Goal: Task Accomplishment & Management: Manage account settings

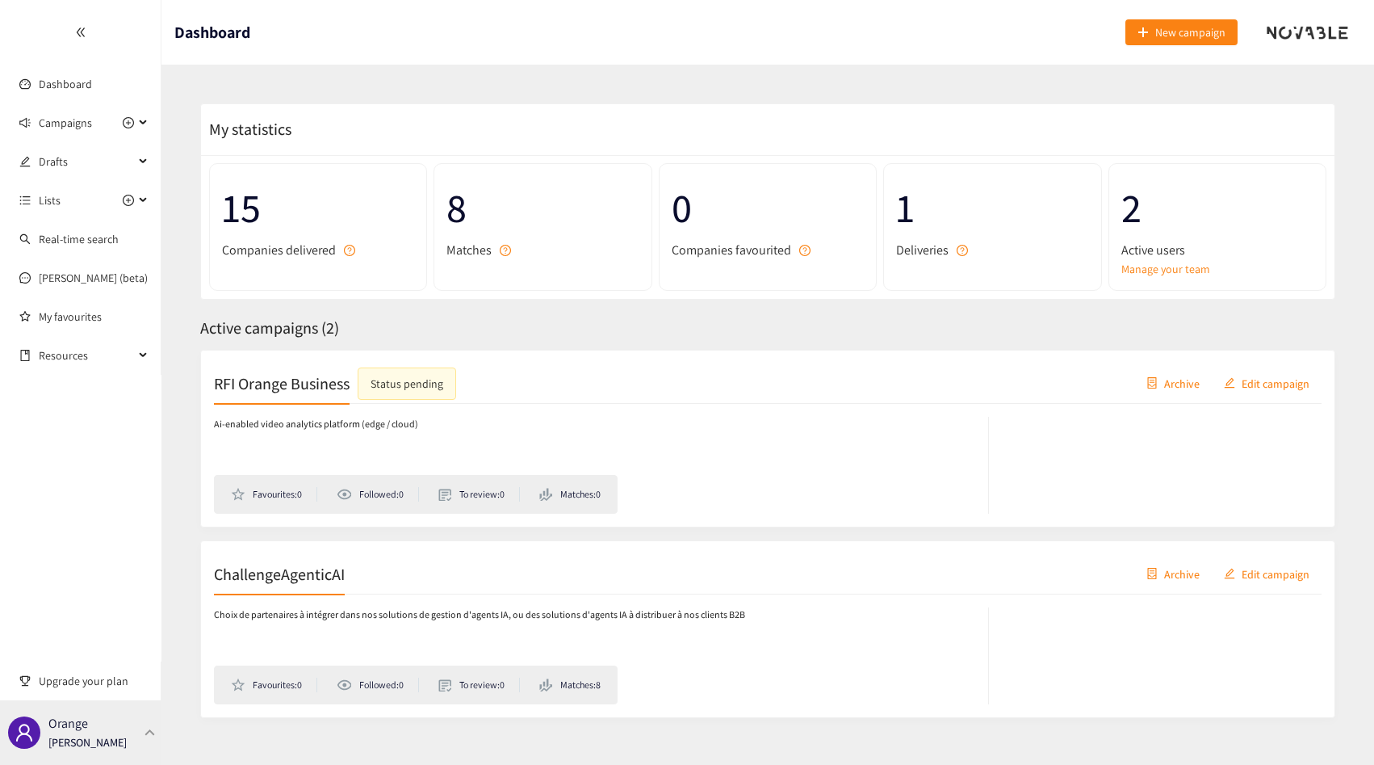
click at [144, 731] on div at bounding box center [150, 731] width 15 height 7
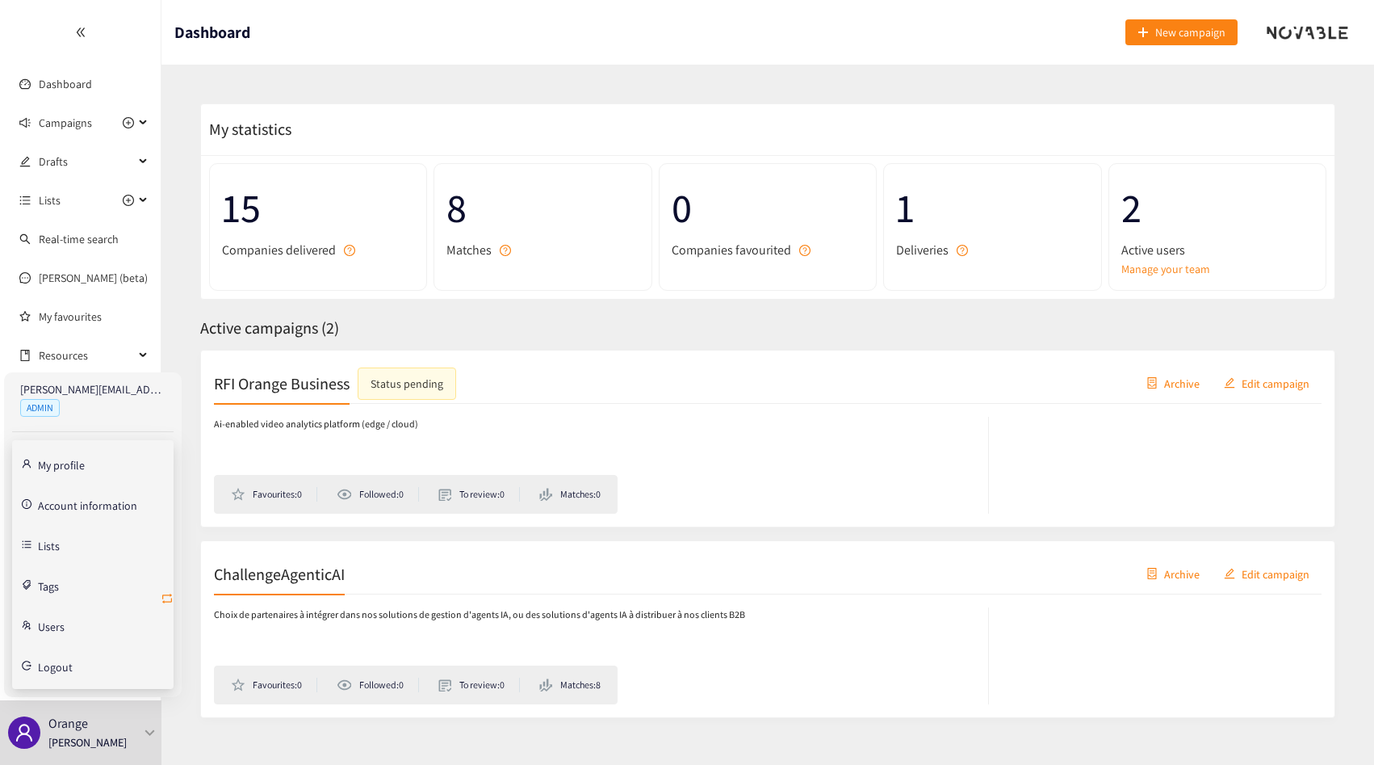
click at [165, 596] on icon "retweet" at bounding box center [167, 598] width 13 height 13
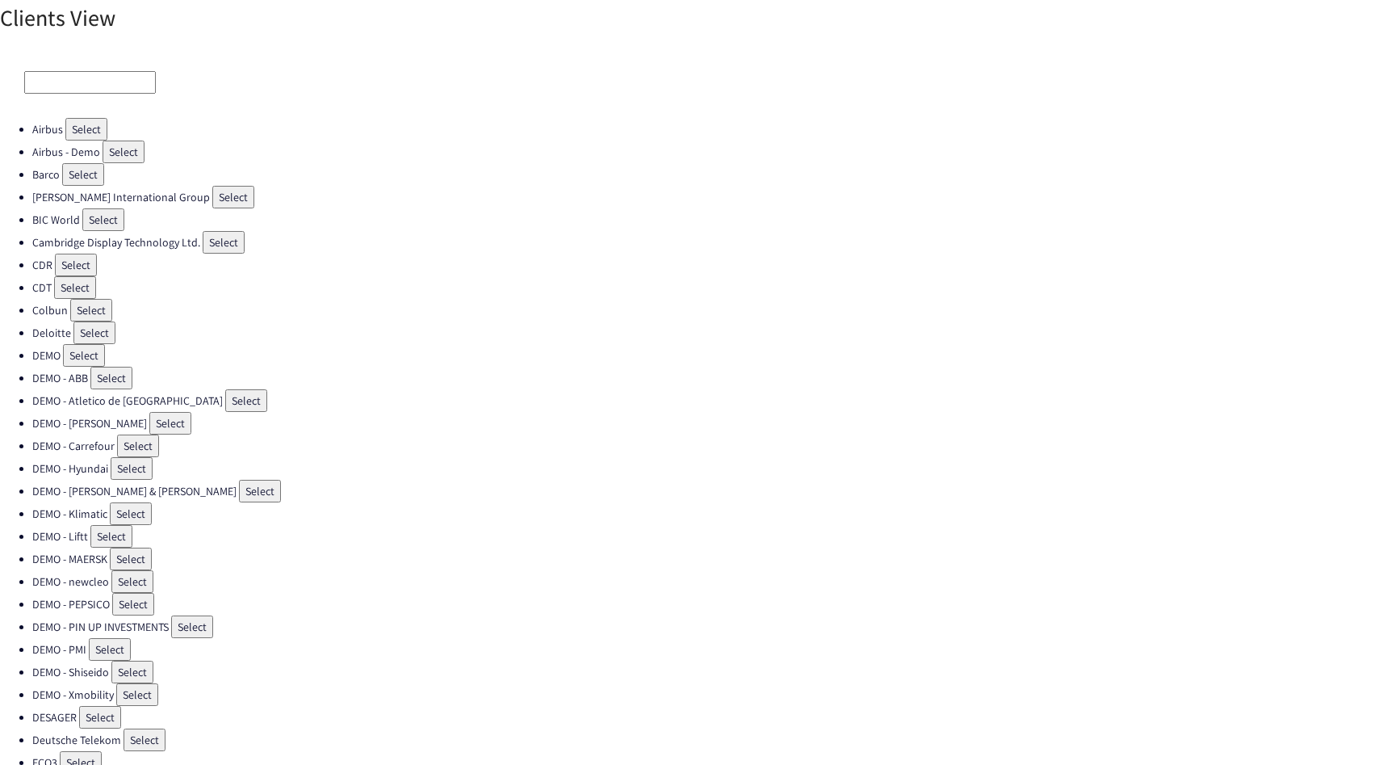
click at [87, 92] on input at bounding box center [90, 82] width 132 height 23
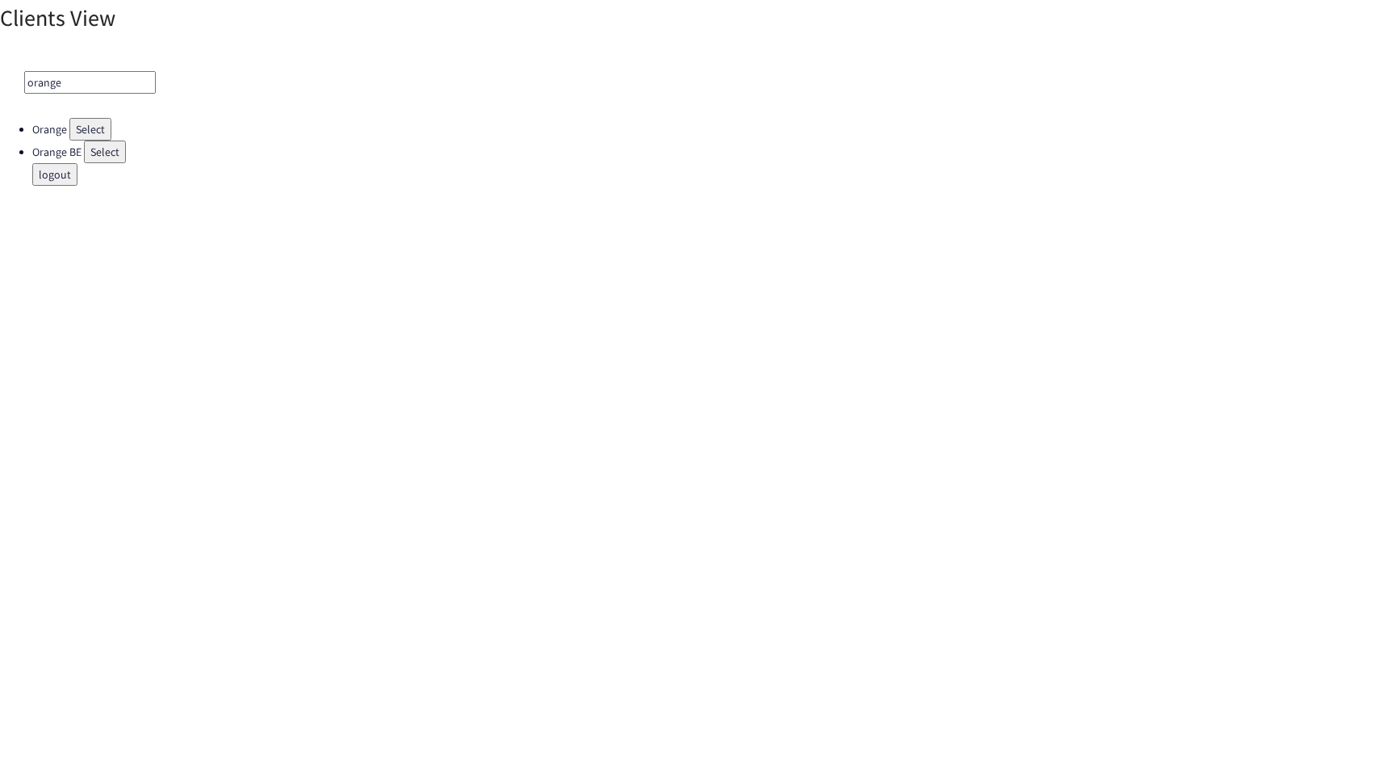
type input "orange"
click at [86, 126] on button "Select" at bounding box center [90, 129] width 42 height 23
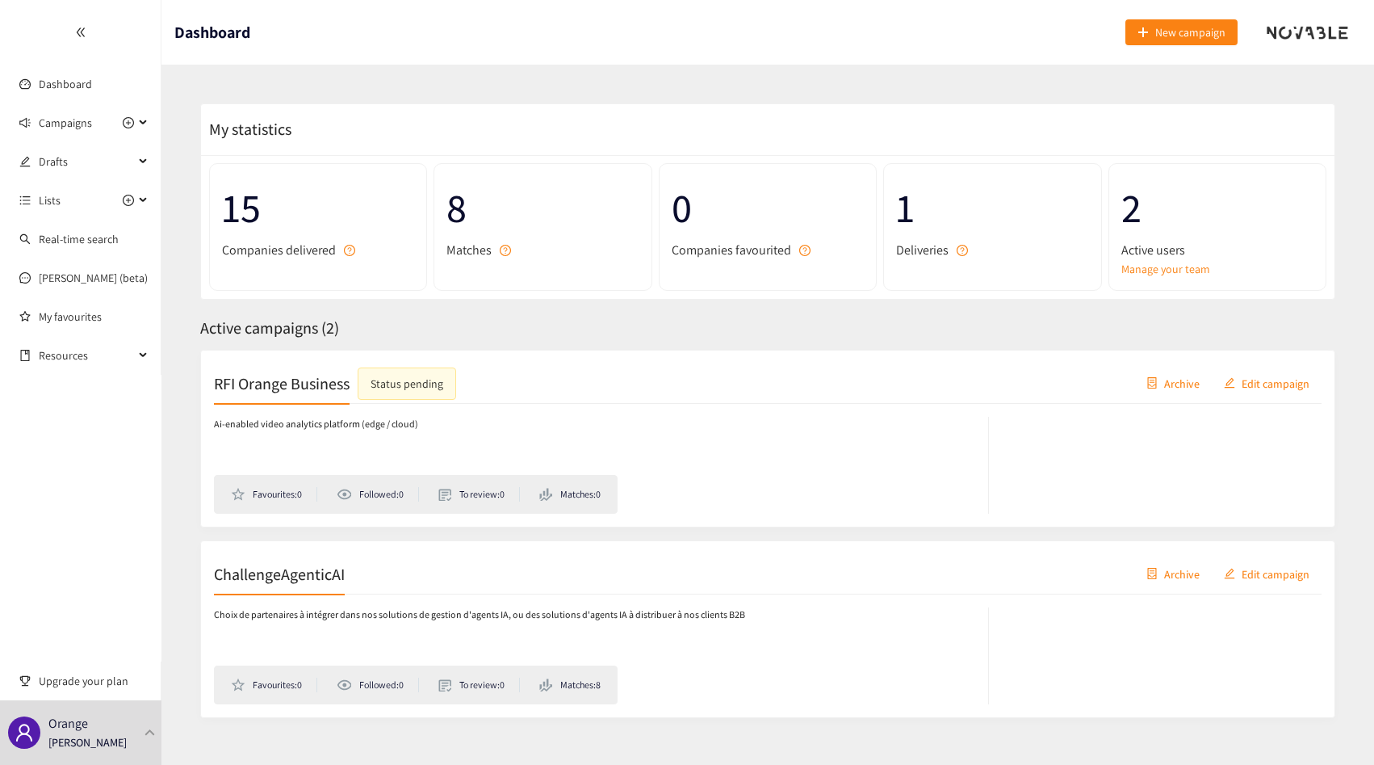
click at [212, 496] on div "RFI Orange Business Status pending Archive Edit campaign Ai-enabled video analy…" at bounding box center [767, 439] width 1135 height 178
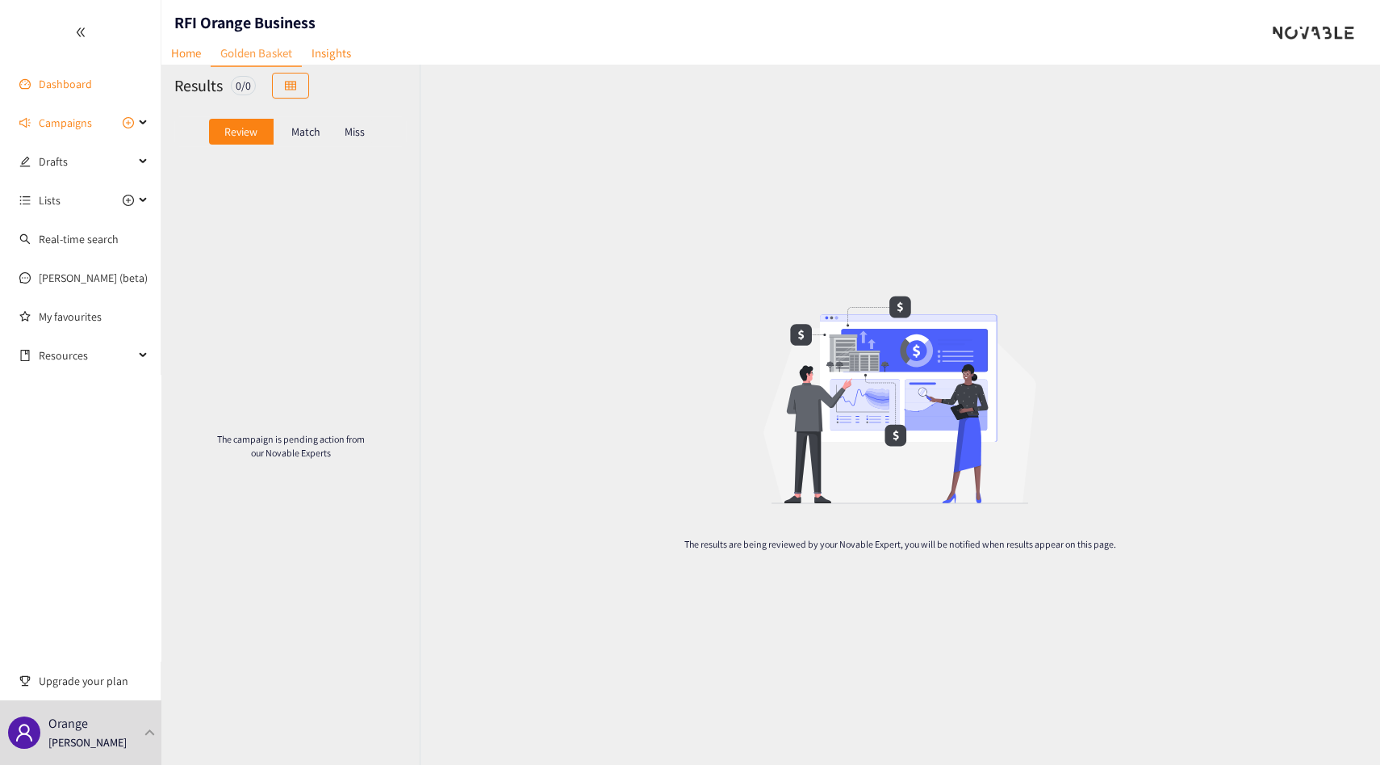
click at [58, 91] on link "Dashboard" at bounding box center [65, 84] width 53 height 15
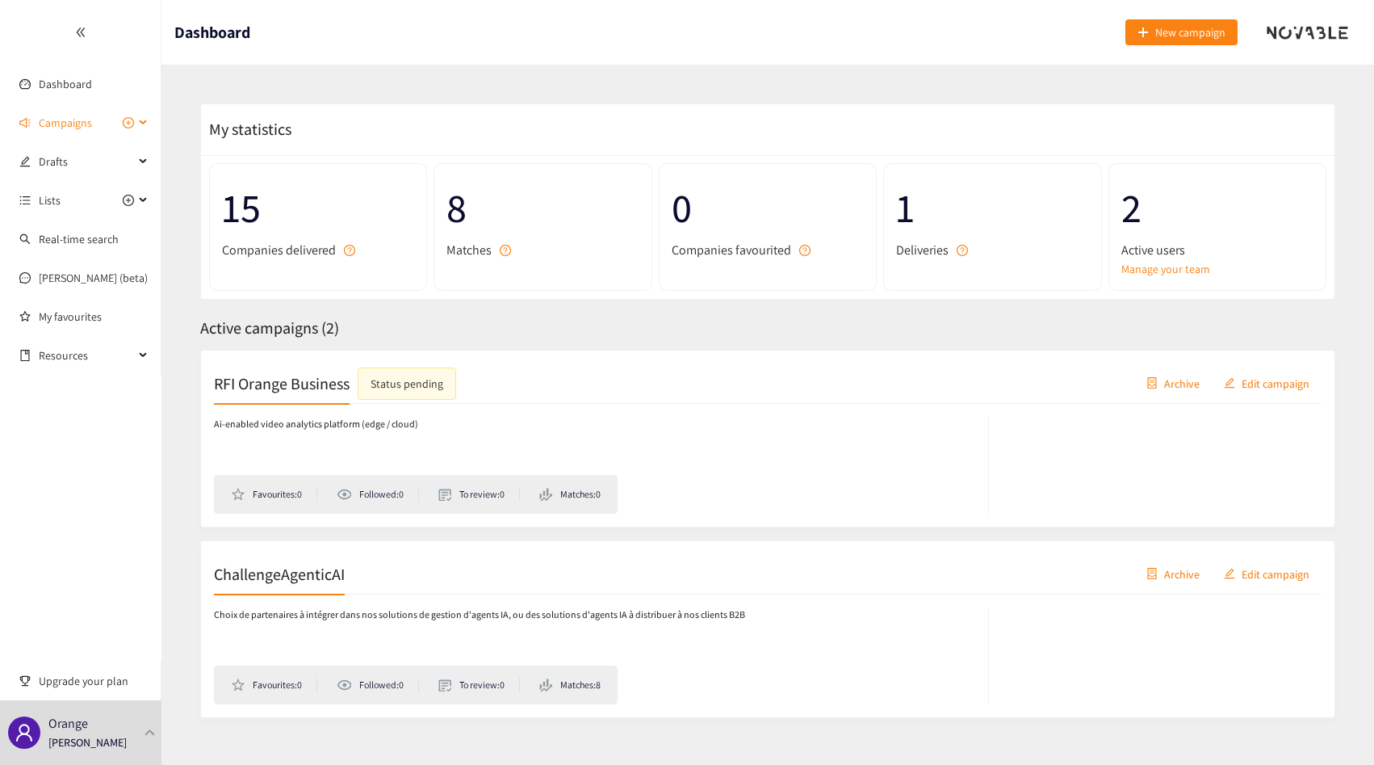
click at [58, 120] on span "Campaigns" at bounding box center [65, 123] width 53 height 32
click at [68, 216] on ul "RFI Orange Business ChallengeAgenticAI" at bounding box center [80, 181] width 161 height 78
click at [75, 207] on link "ChallengeAgenticAI" at bounding box center [86, 200] width 94 height 15
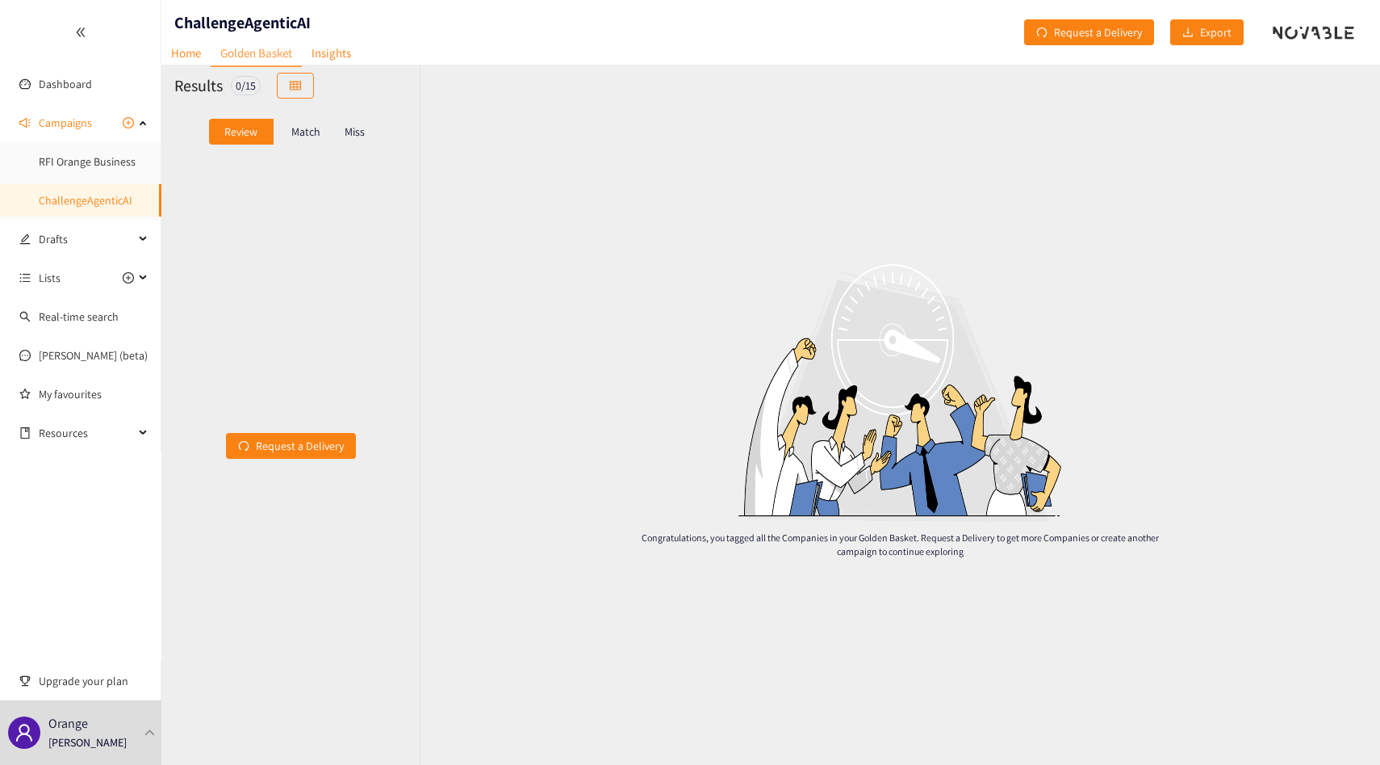
click at [314, 137] on p "Match" at bounding box center [305, 131] width 29 height 13
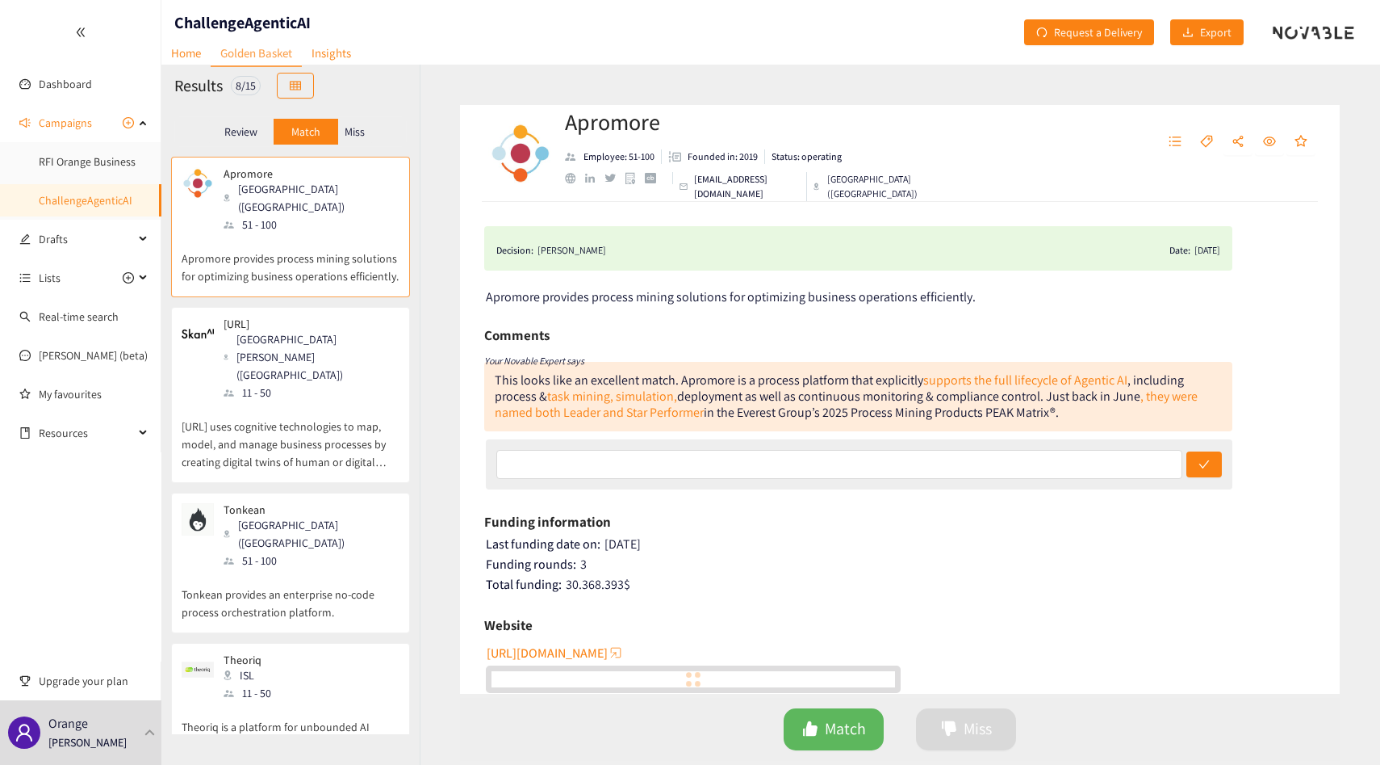
click at [251, 125] on p "Review" at bounding box center [240, 131] width 33 height 13
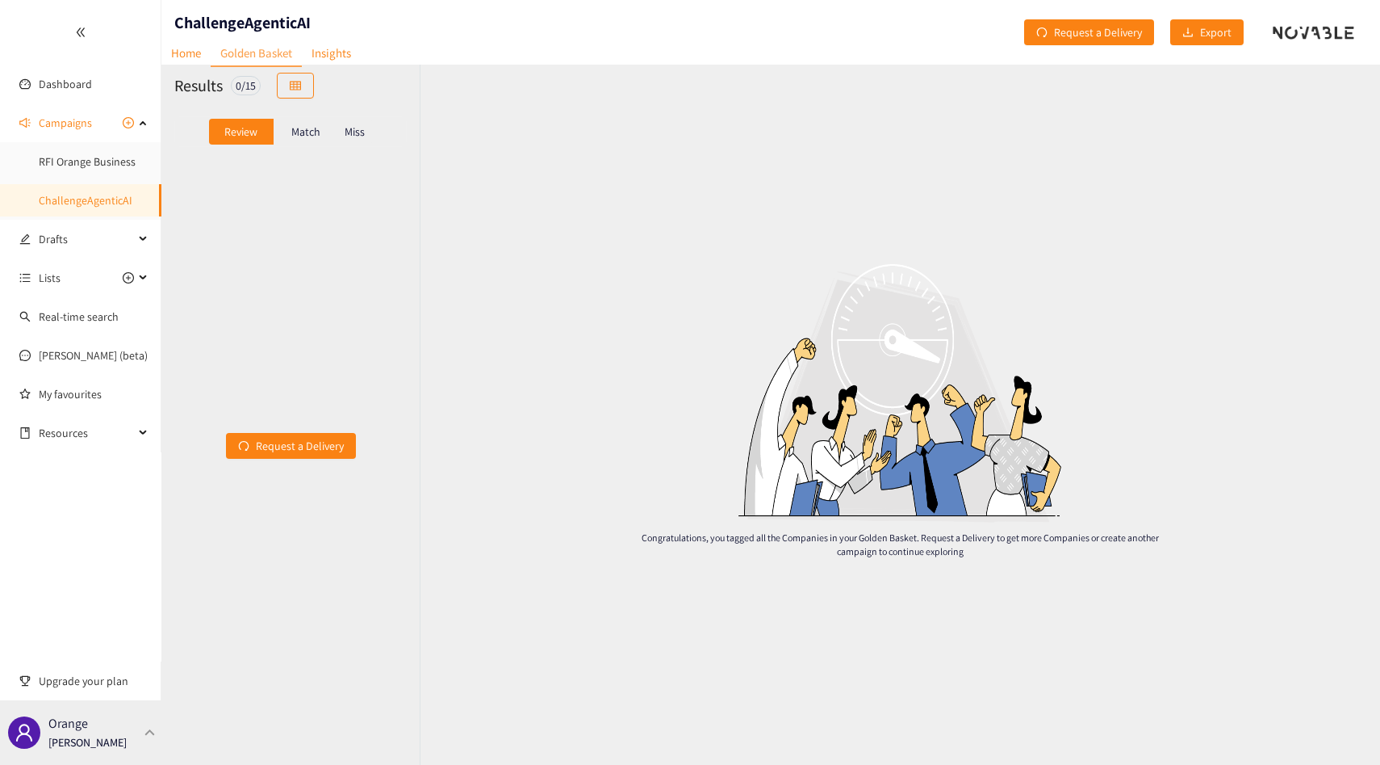
click at [84, 753] on div "Orange Thibaut Jacobs" at bounding box center [80, 732] width 161 height 65
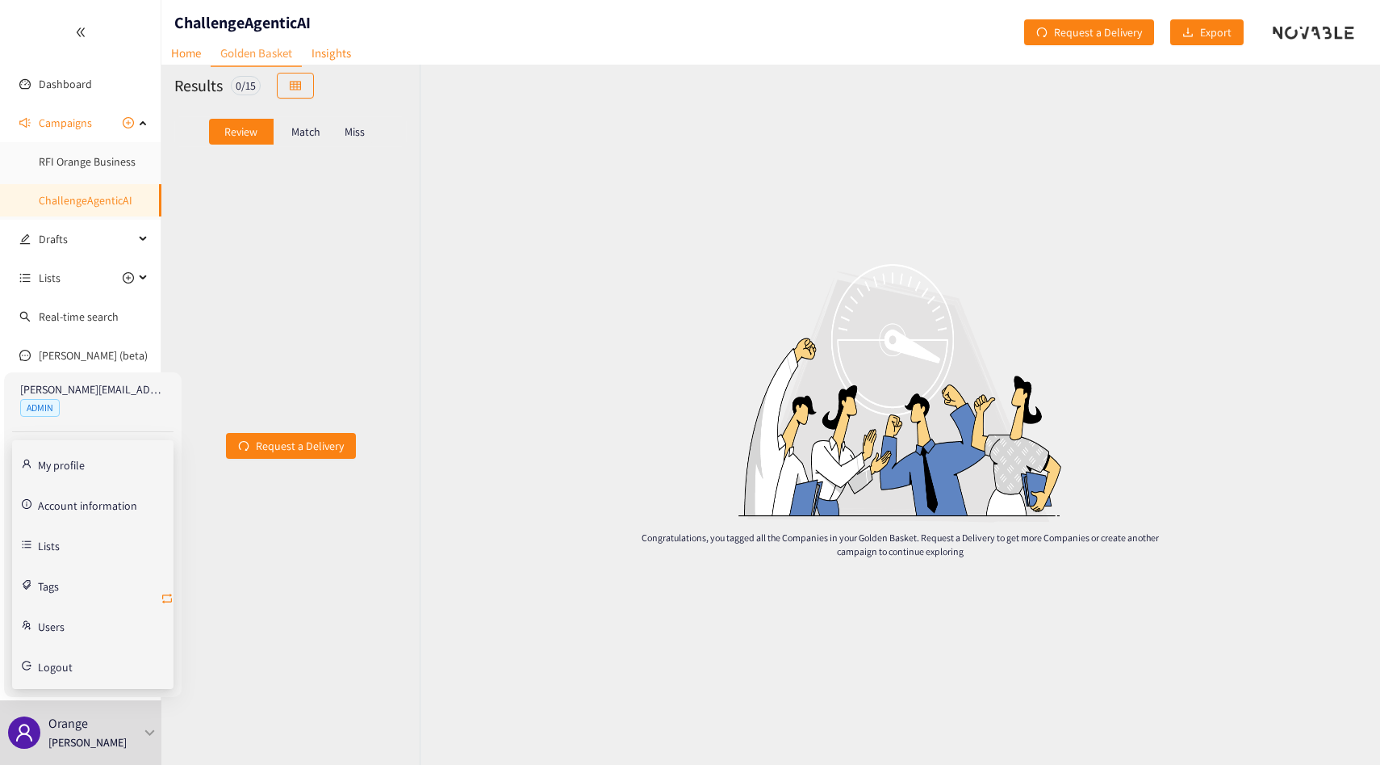
click at [169, 601] on icon "retweet" at bounding box center [167, 598] width 10 height 10
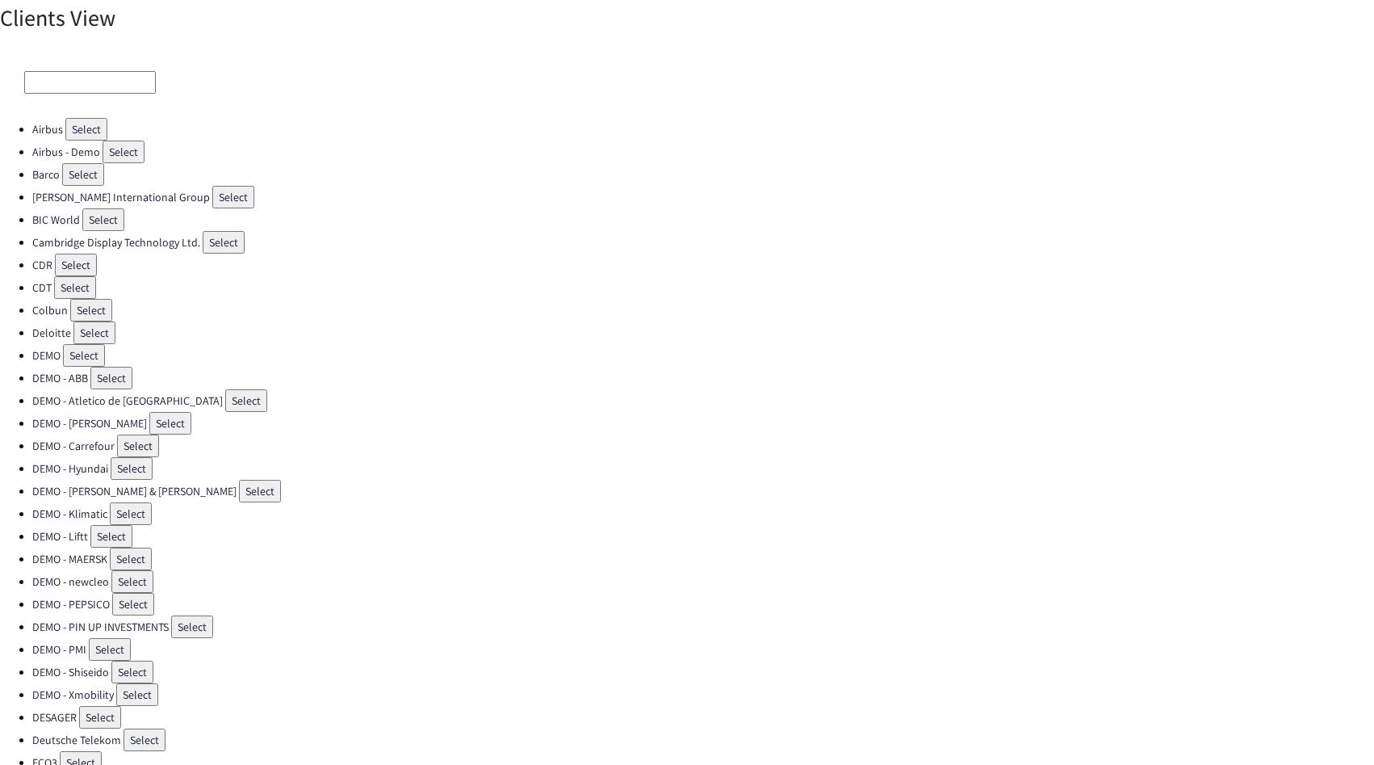
click at [38, 82] on input at bounding box center [90, 82] width 132 height 23
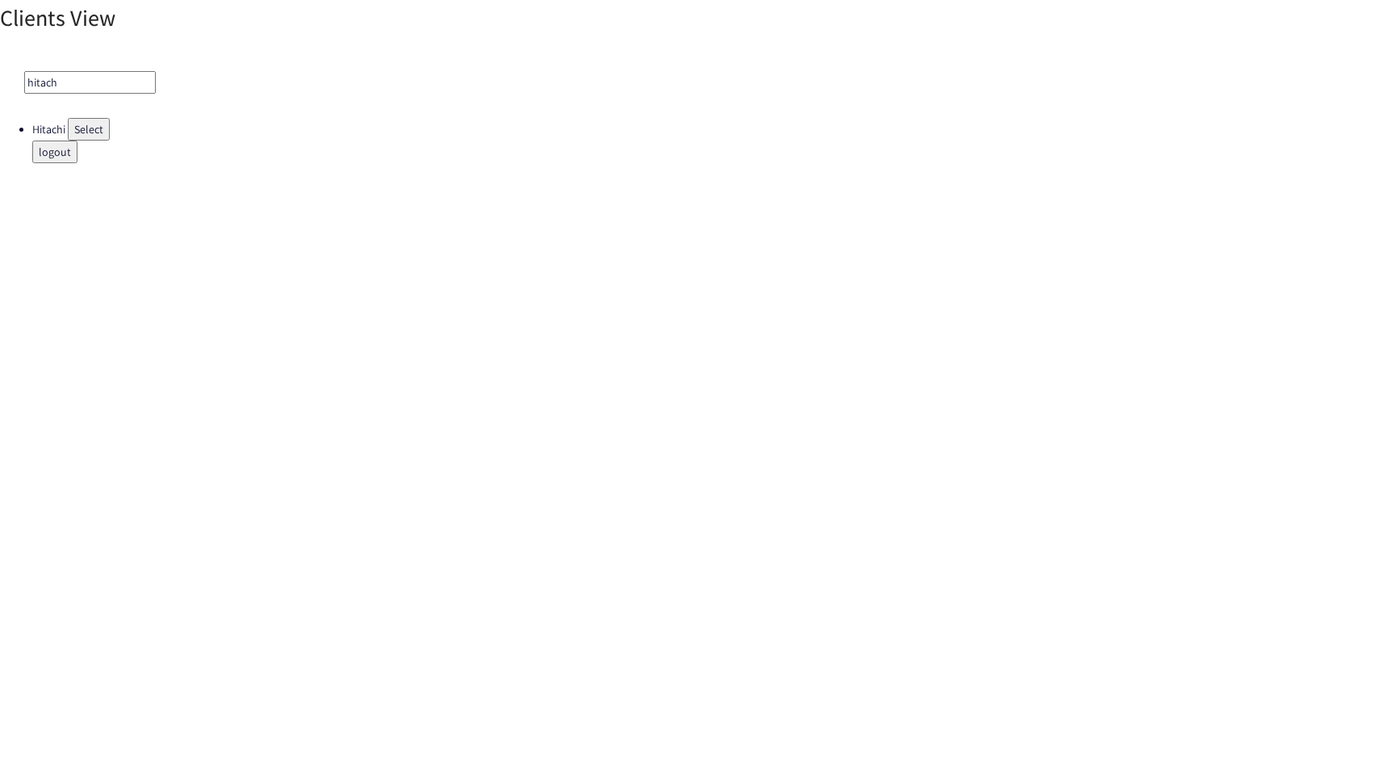
type input "hitach"
click at [80, 128] on button "Select" at bounding box center [89, 129] width 42 height 23
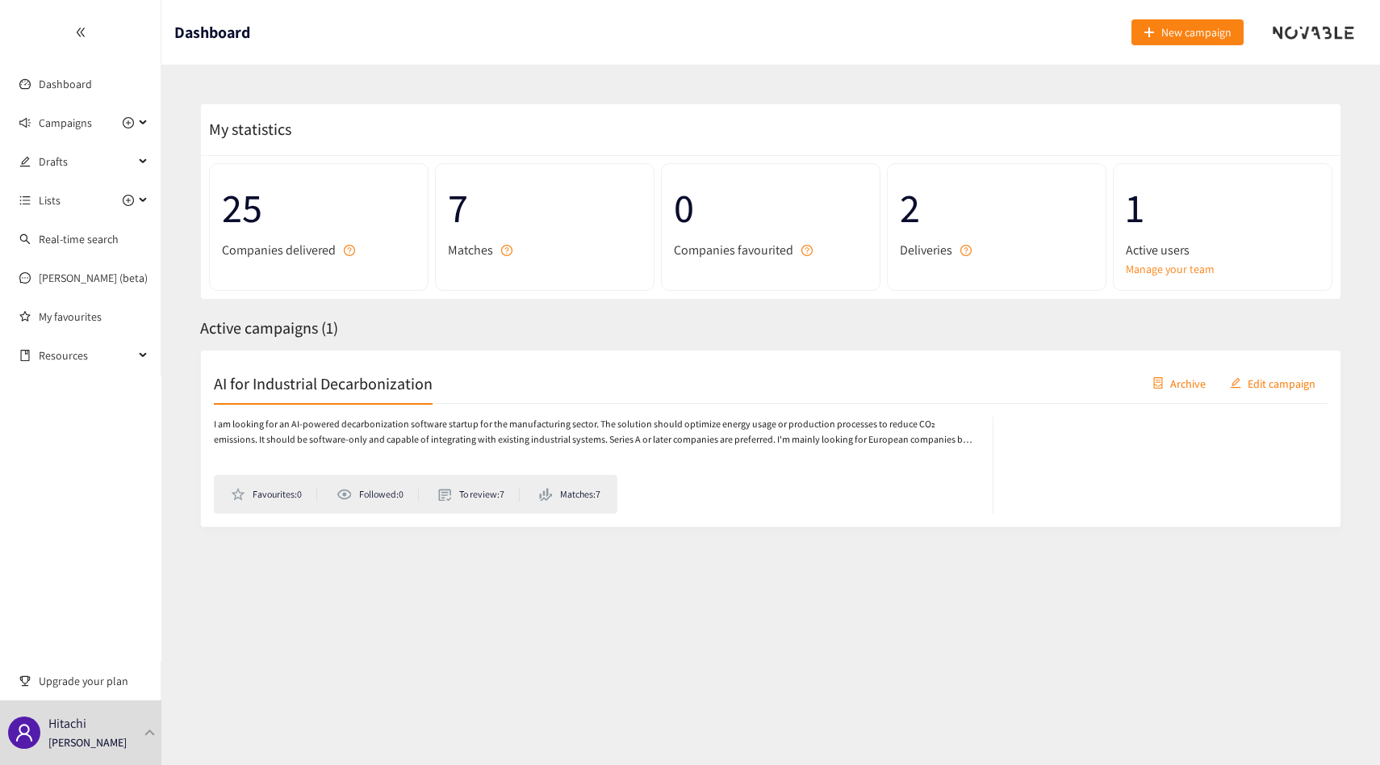
click at [478, 417] on p "I am looking for an AI-powered decarbonization software startup for the manufac…" at bounding box center [595, 432] width 763 height 31
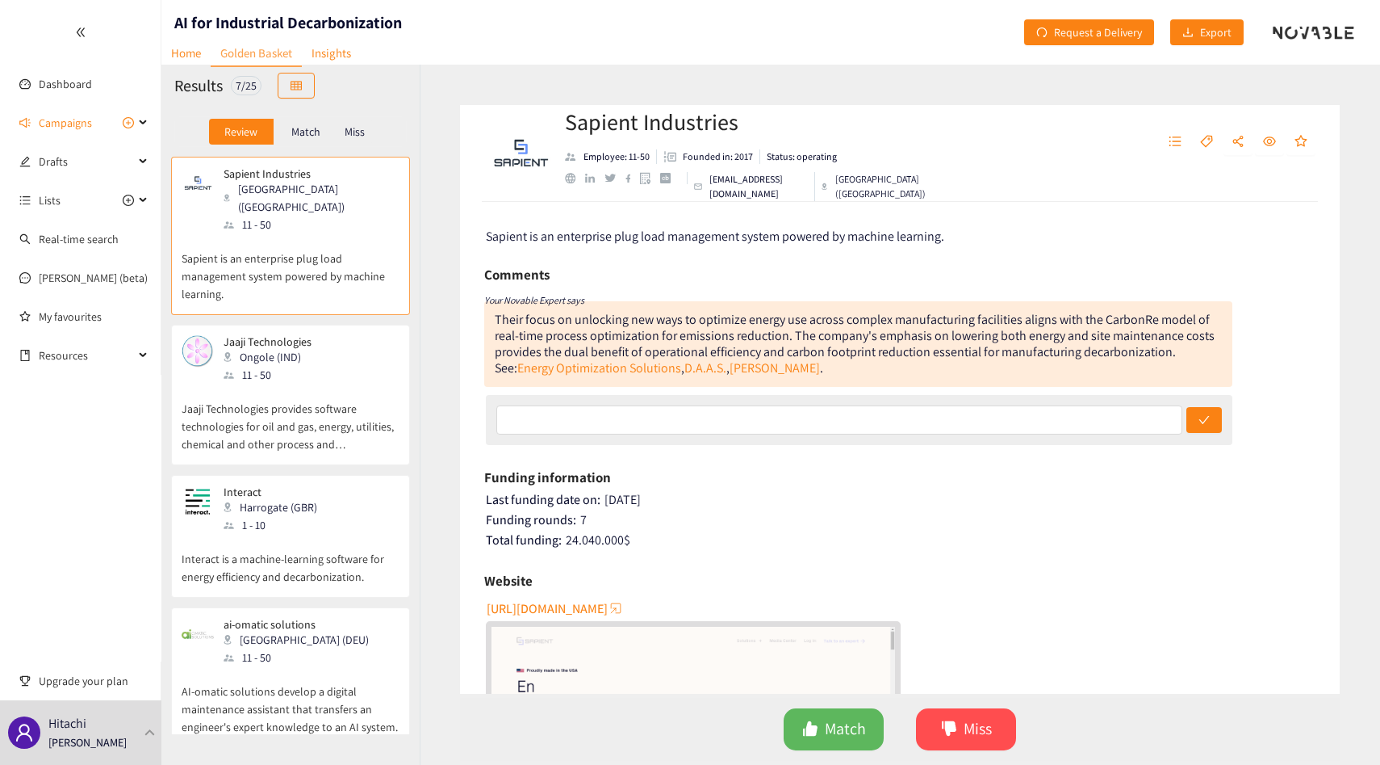
click at [302, 132] on p "Match" at bounding box center [305, 131] width 29 height 13
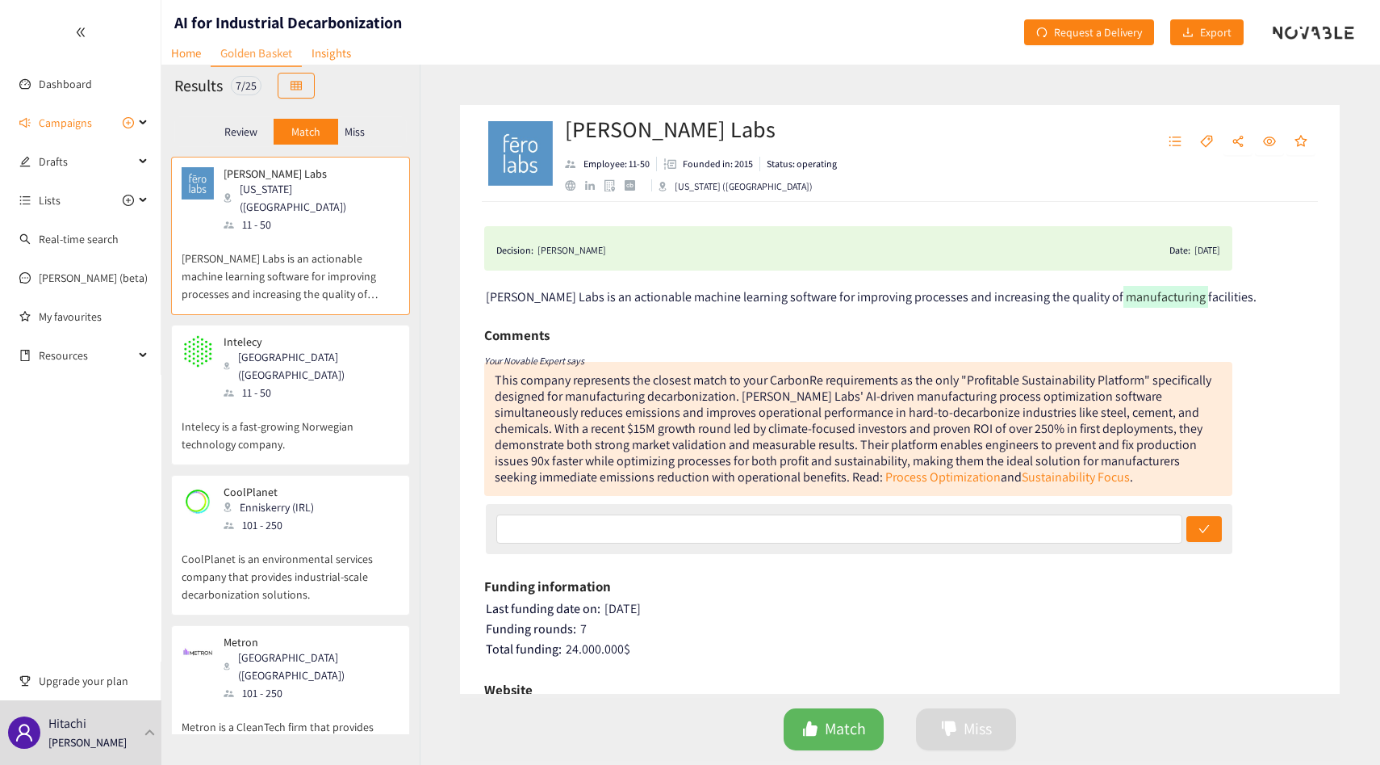
click at [372, 132] on div "Review Match Miss" at bounding box center [290, 131] width 233 height 31
click at [363, 132] on p "Miss" at bounding box center [355, 131] width 20 height 13
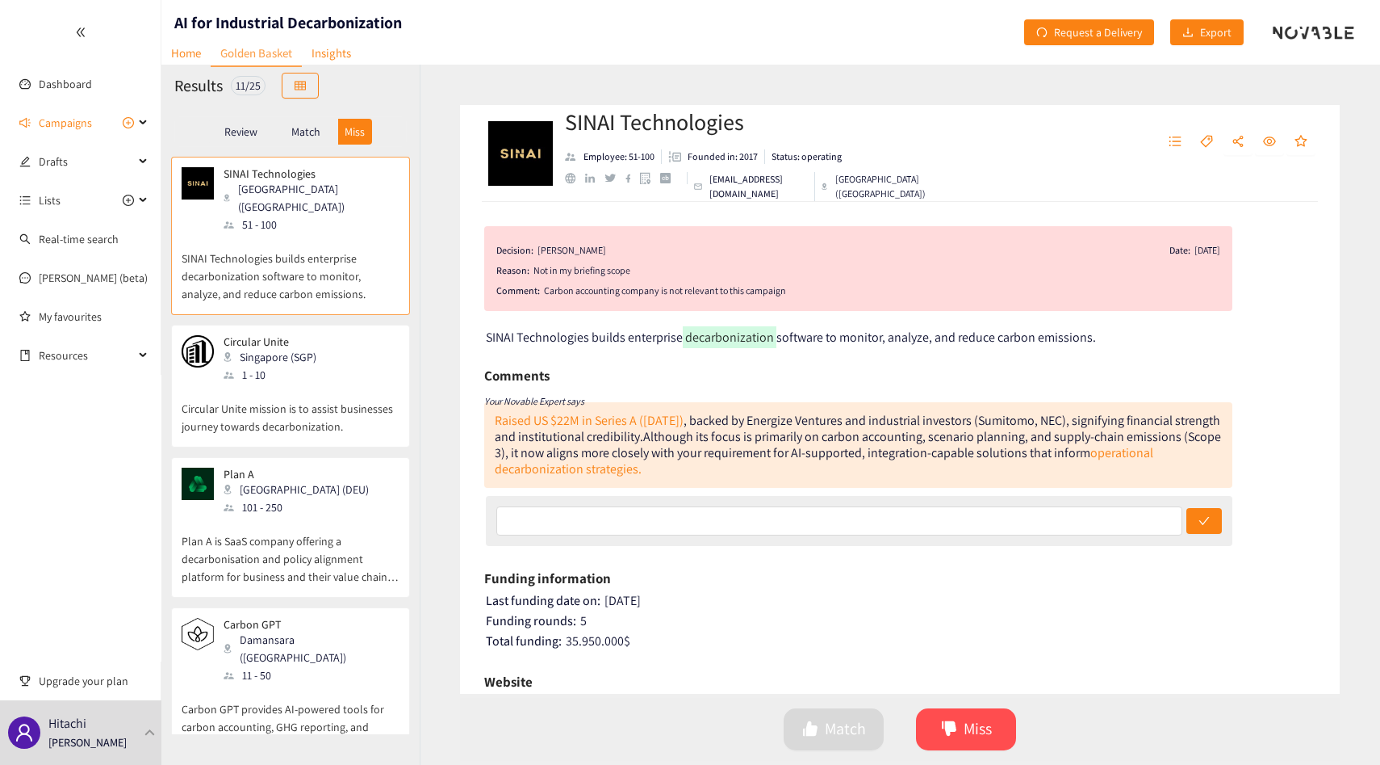
click at [262, 127] on div "Review" at bounding box center [241, 132] width 65 height 26
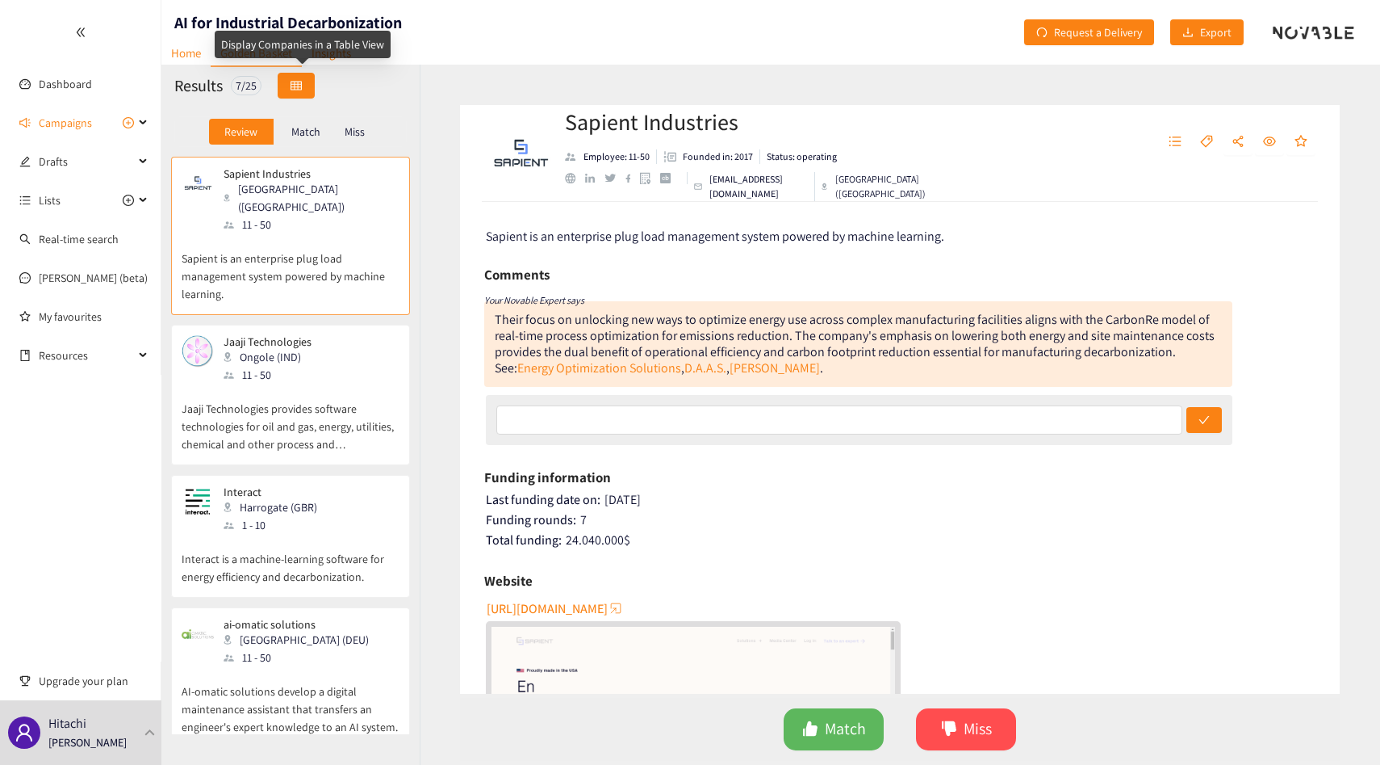
click at [308, 90] on button "button" at bounding box center [296, 86] width 37 height 26
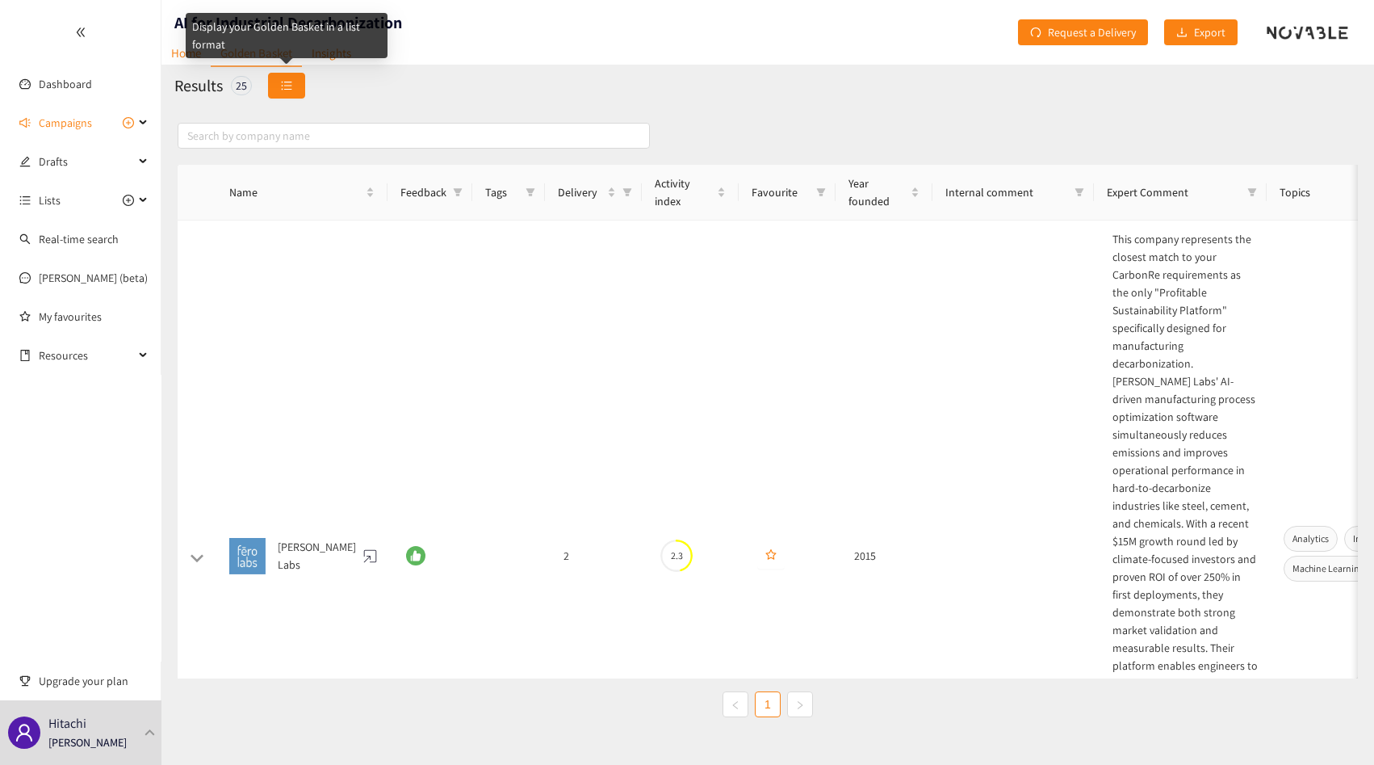
click at [296, 88] on button "button" at bounding box center [286, 86] width 37 height 26
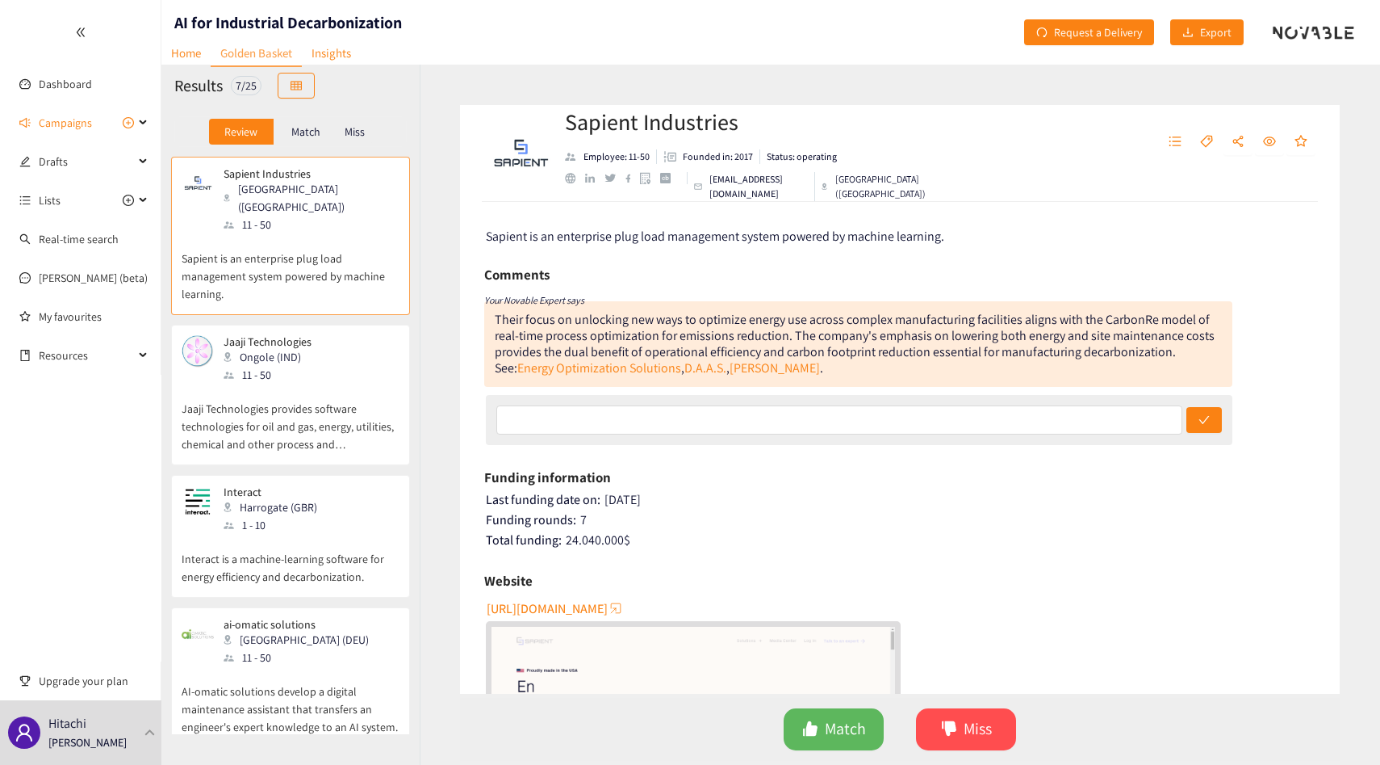
click at [682, 345] on div "Their focus on unlocking new ways to optimize energy use across complex manufac…" at bounding box center [855, 343] width 720 height 65
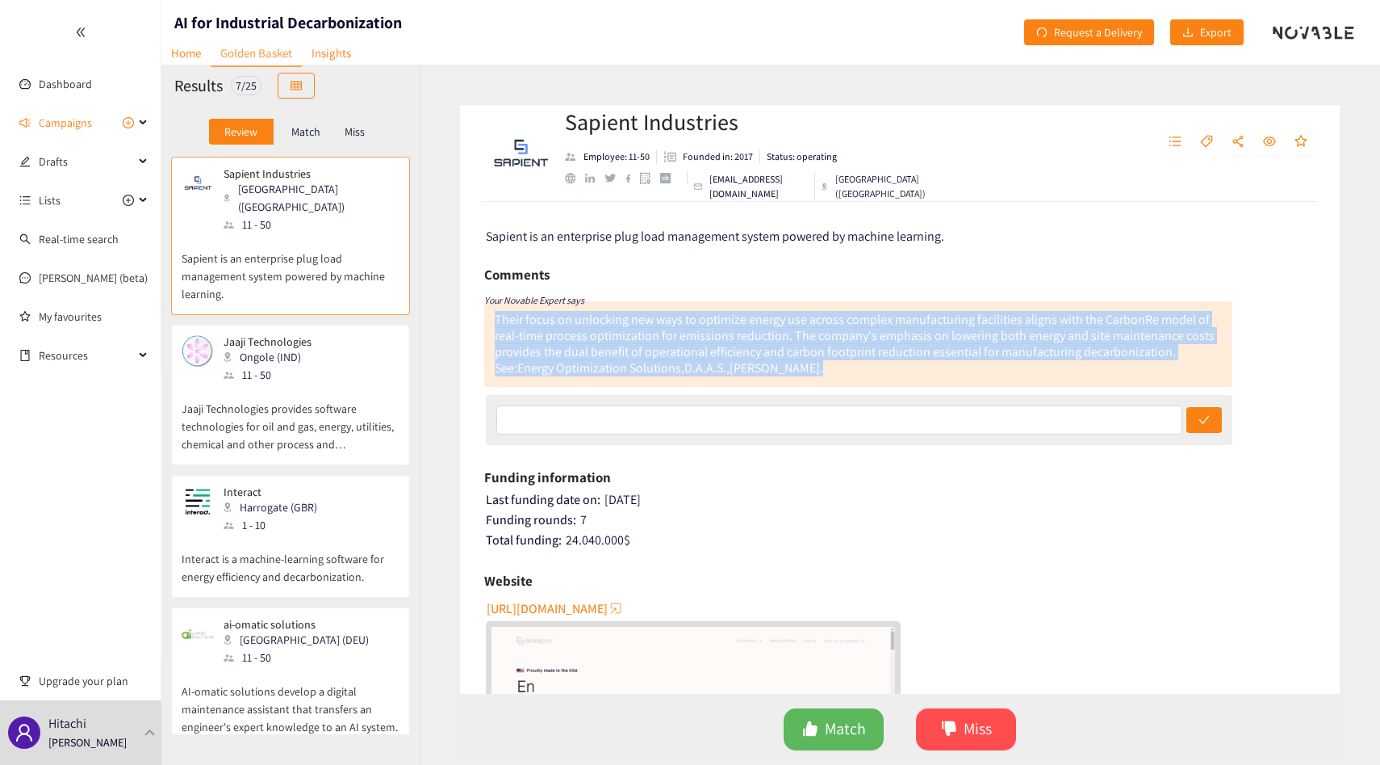
click at [682, 345] on div "Their focus on unlocking new ways to optimize energy use across complex manufac…" at bounding box center [855, 343] width 720 height 65
click at [690, 338] on div "Their focus on unlocking new ways to optimize energy use across complex manufac…" at bounding box center [855, 343] width 720 height 65
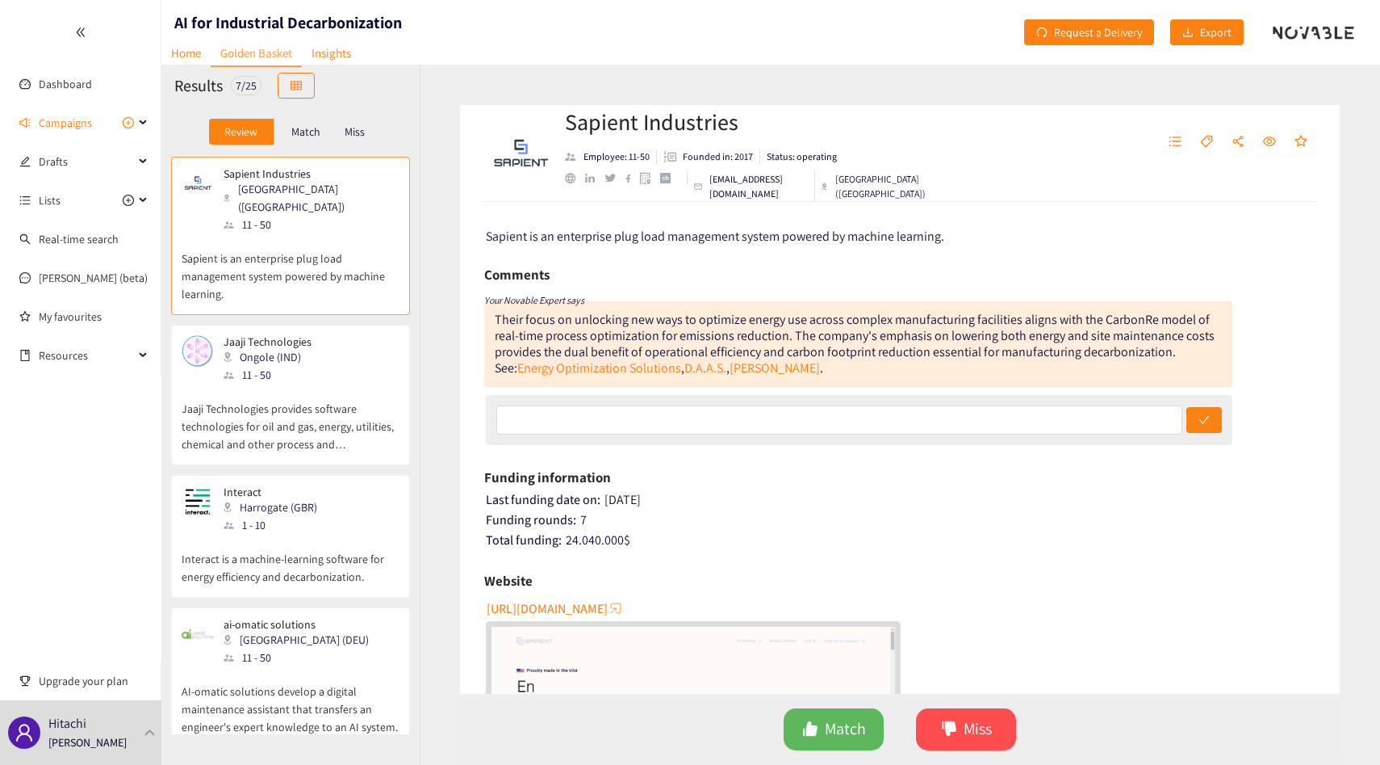
click at [293, 138] on p "Match" at bounding box center [305, 131] width 29 height 13
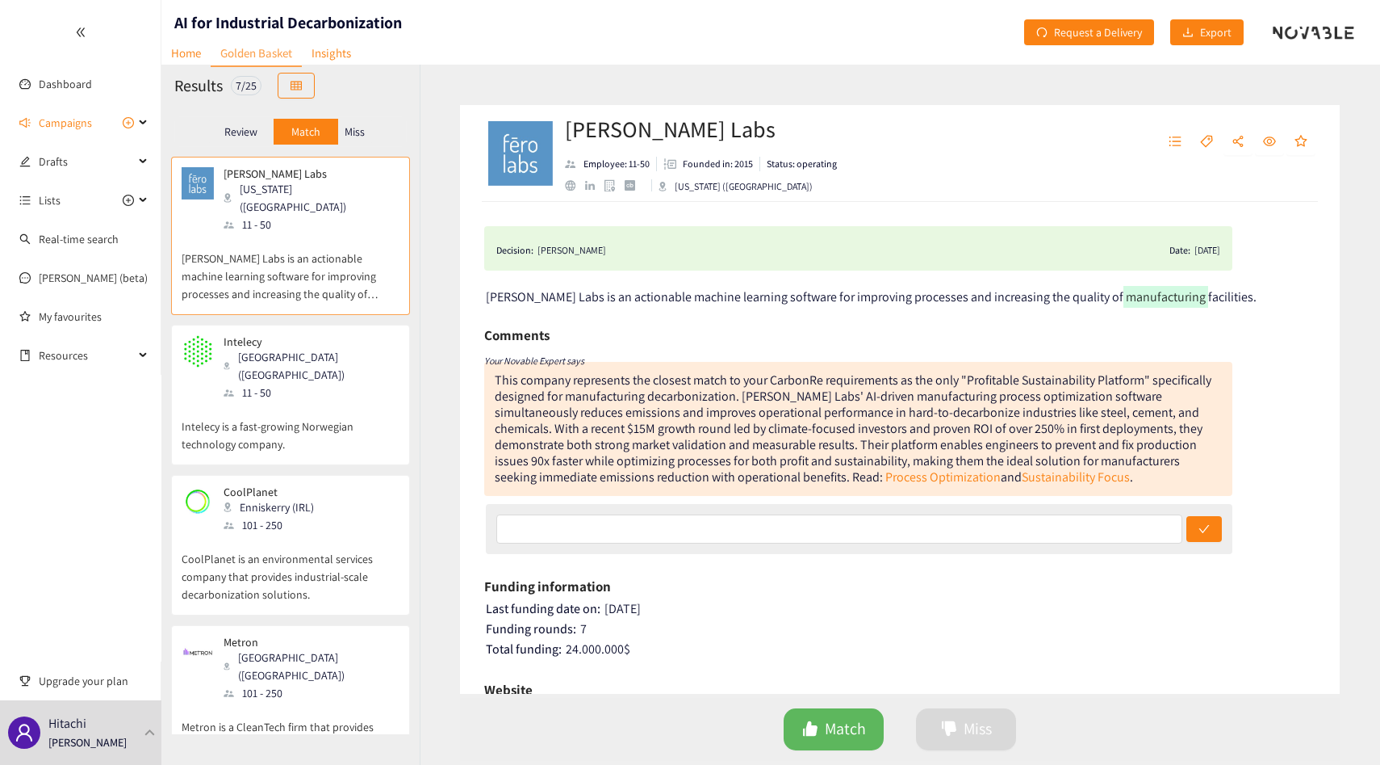
click at [358, 140] on div "Miss" at bounding box center [355, 132] width 34 height 26
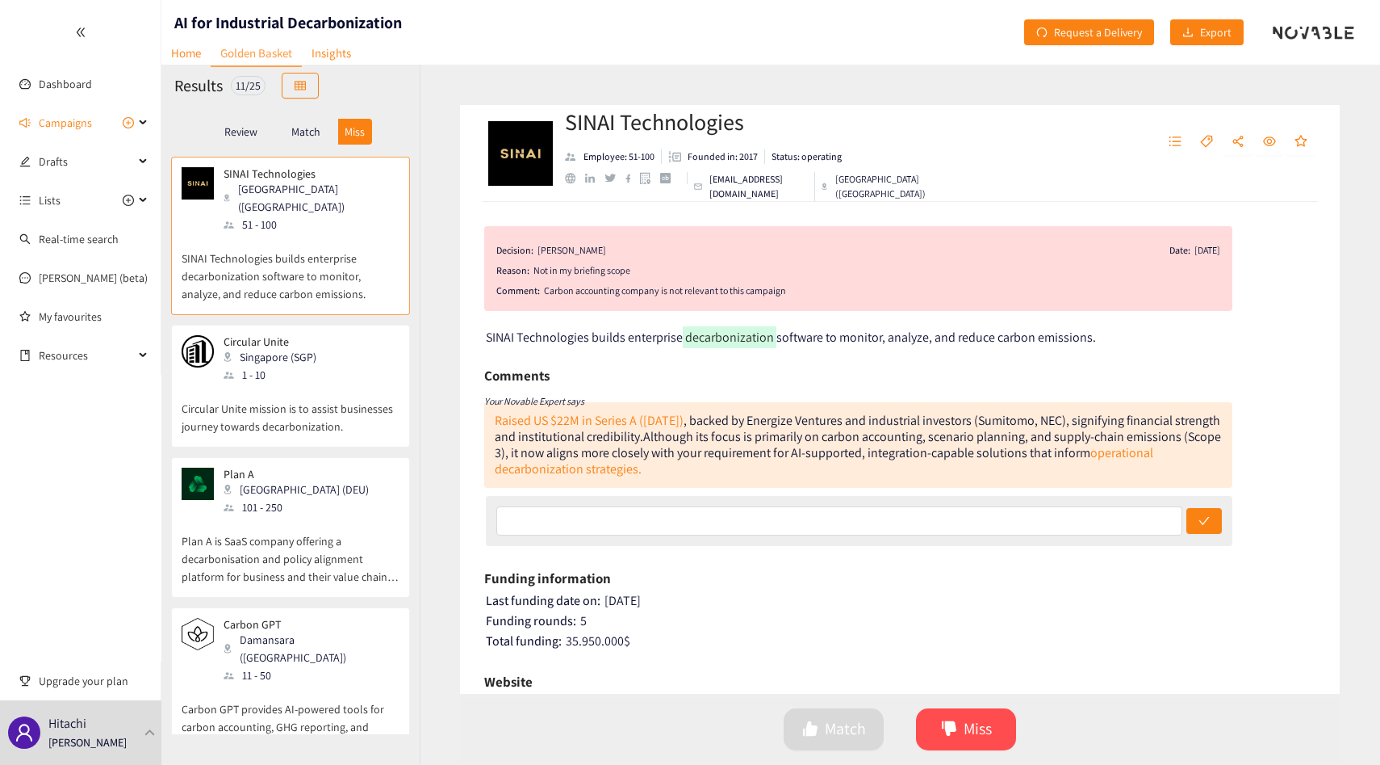
click at [236, 126] on p "Review" at bounding box center [240, 131] width 33 height 13
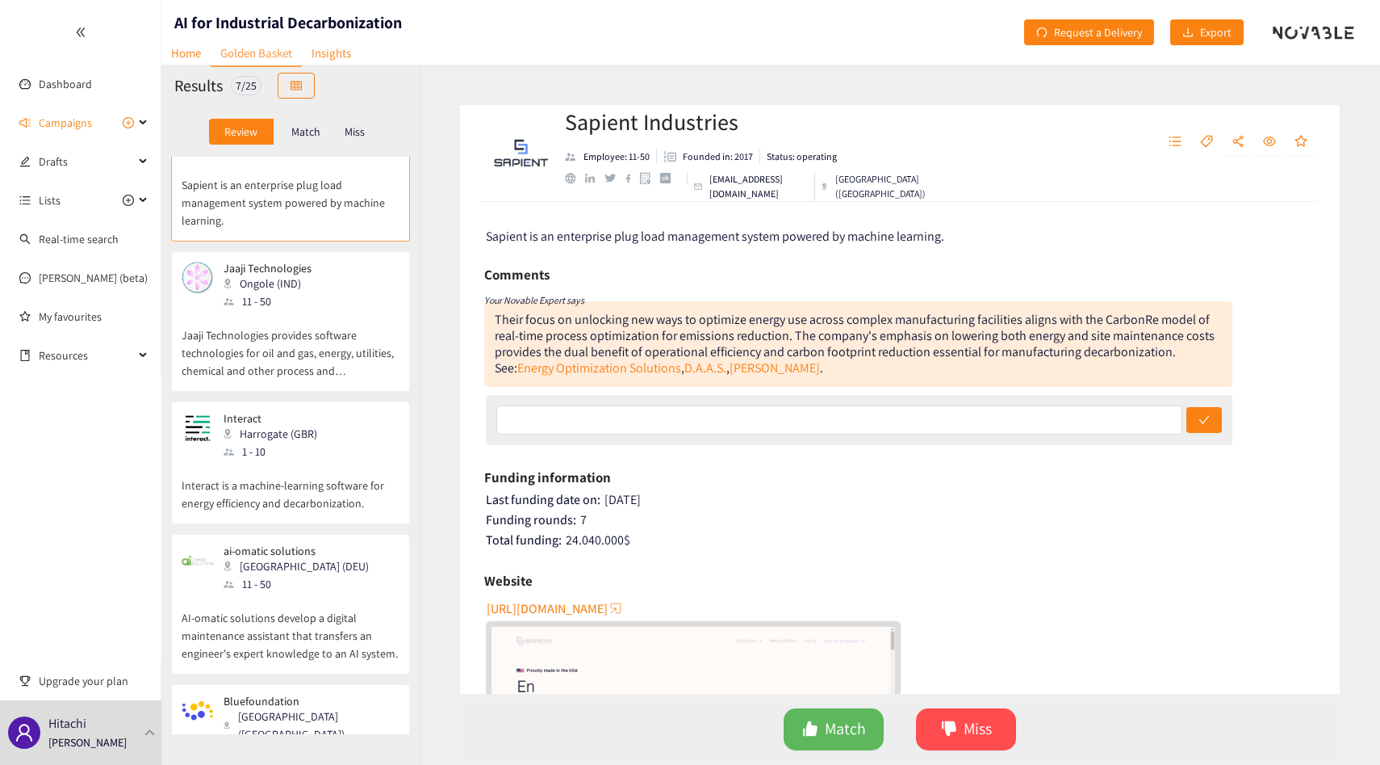
scroll to position [76, 0]
click at [317, 130] on p "Match" at bounding box center [305, 131] width 29 height 13
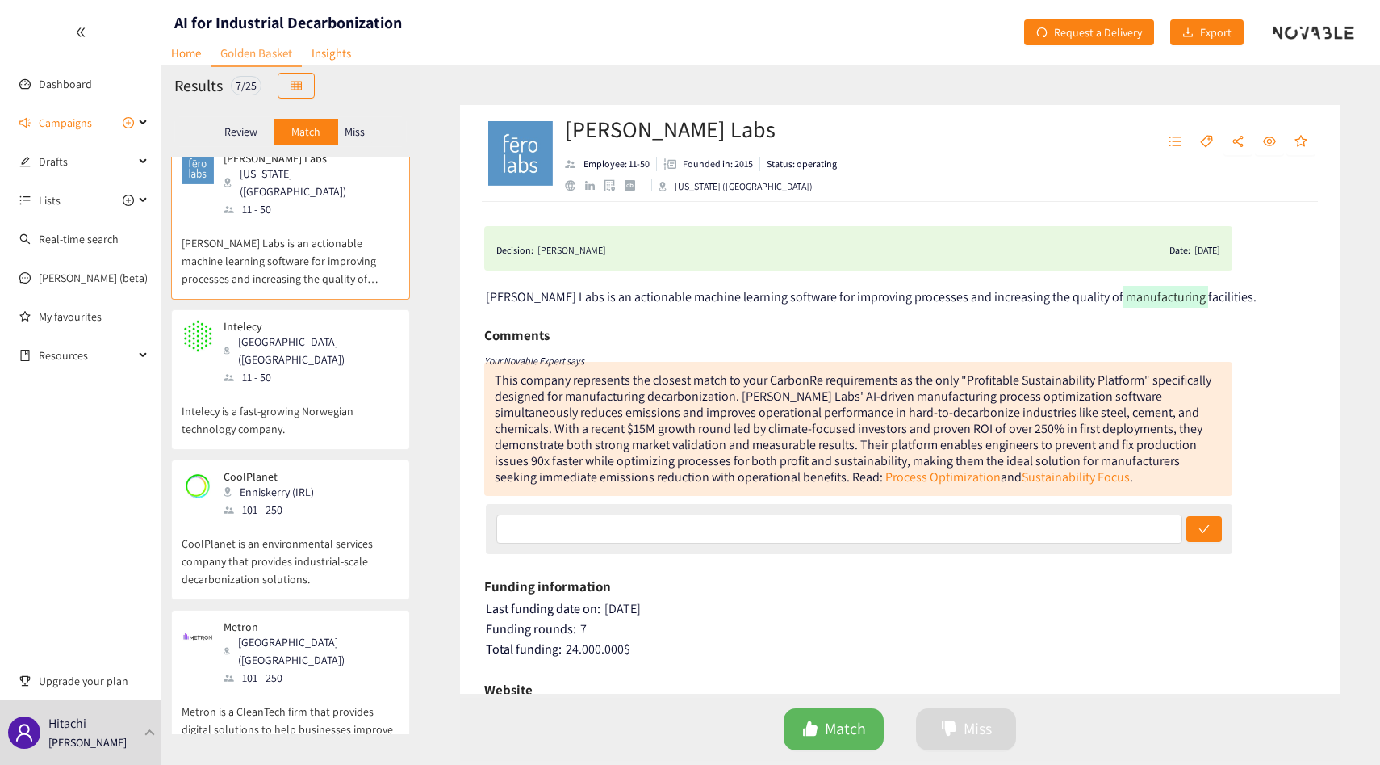
scroll to position [0, 0]
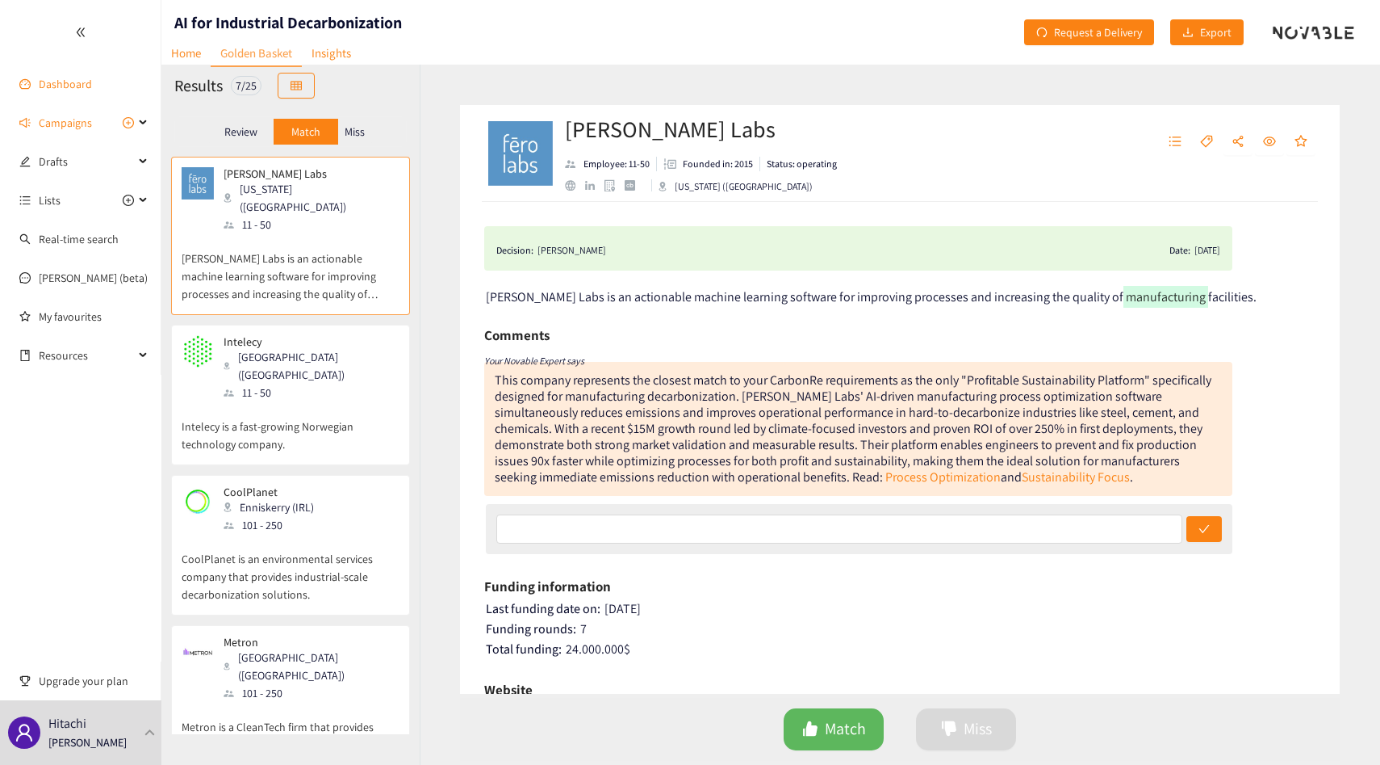
click at [73, 83] on link "Dashboard" at bounding box center [65, 84] width 53 height 15
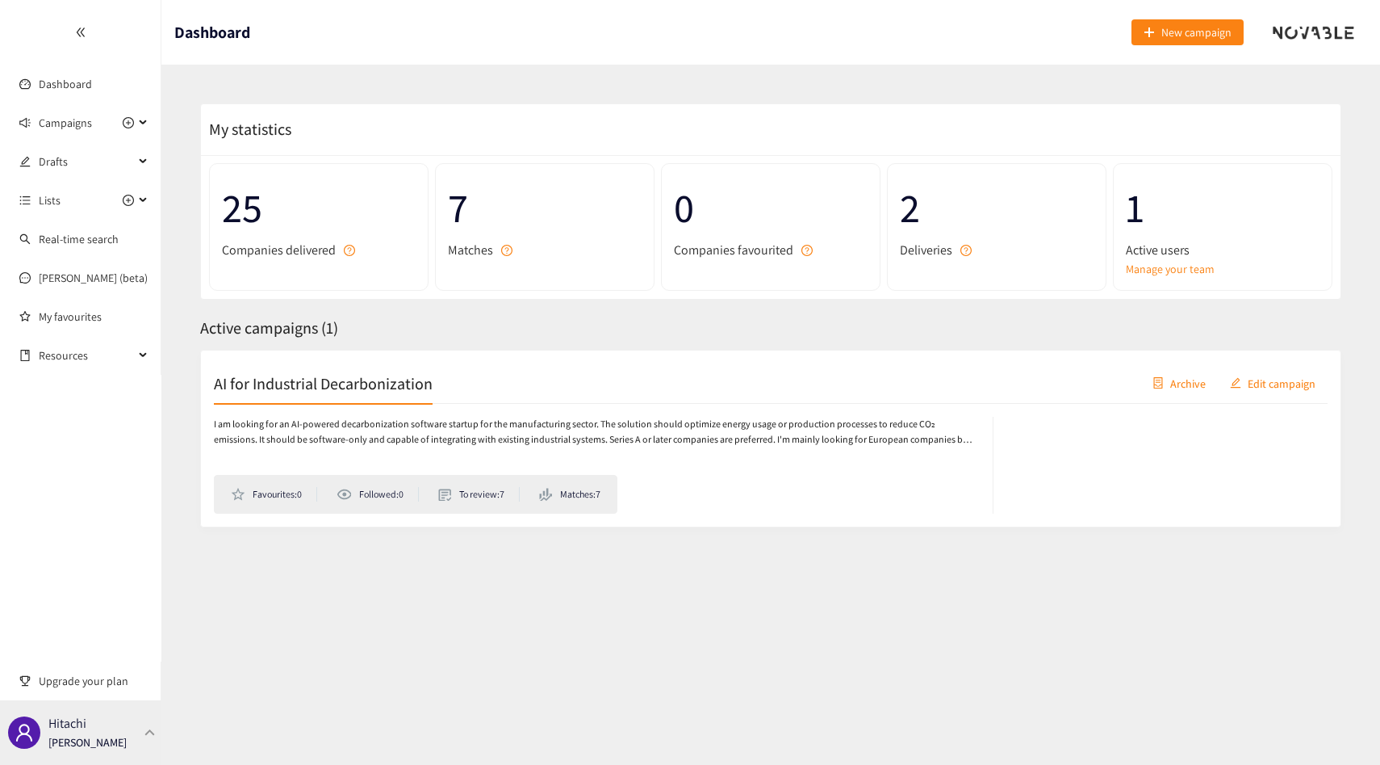
click at [115, 725] on div "Hitachi Thibaut Jacobs" at bounding box center [87, 732] width 78 height 24
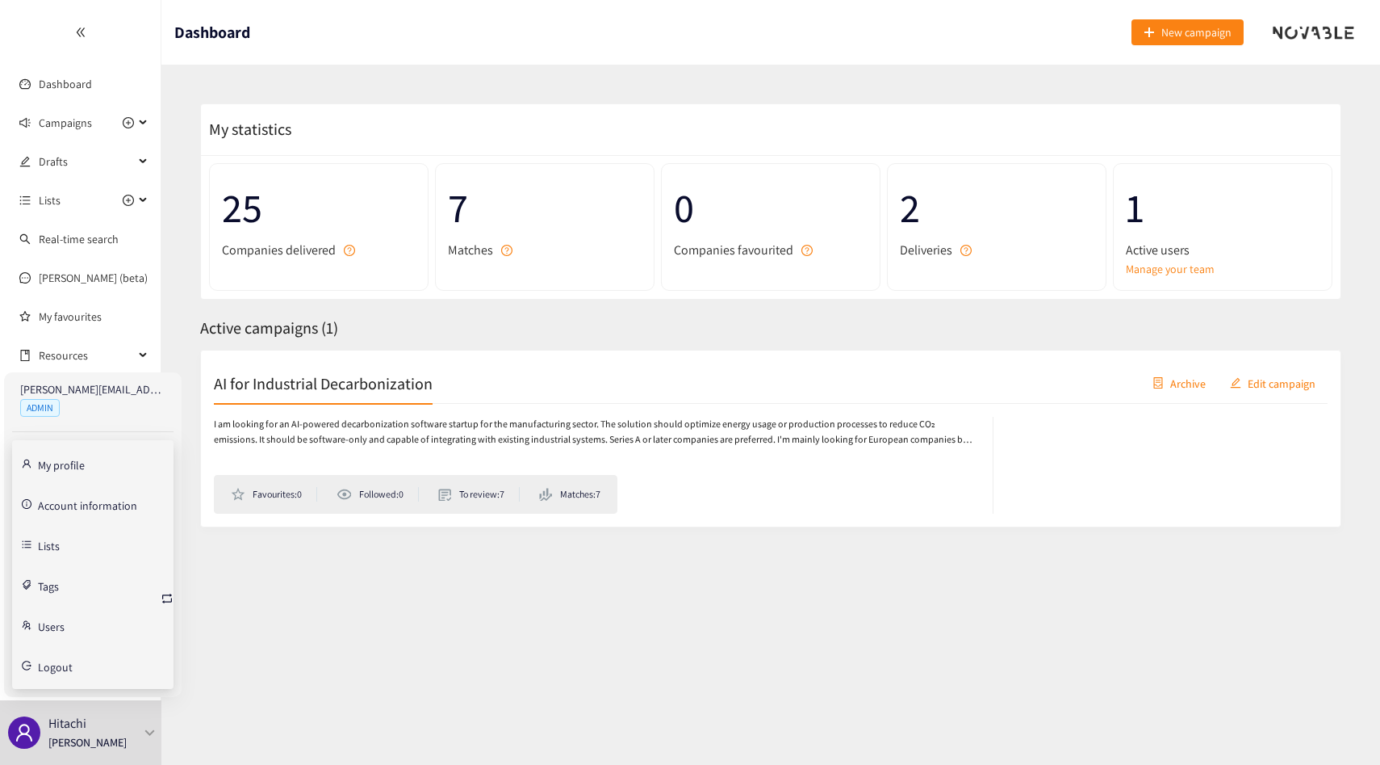
click at [82, 497] on link "Account information" at bounding box center [87, 503] width 99 height 15
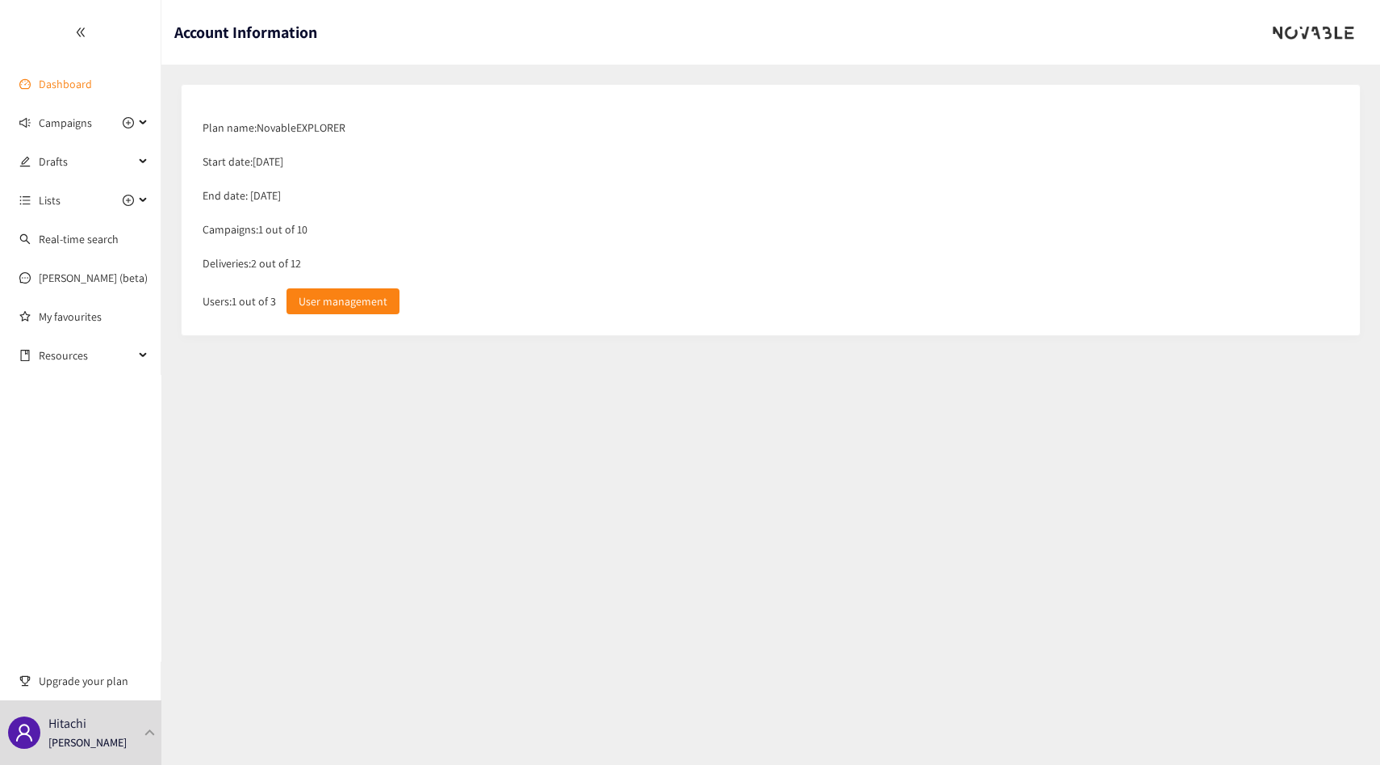
click at [89, 82] on link "Dashboard" at bounding box center [65, 84] width 53 height 15
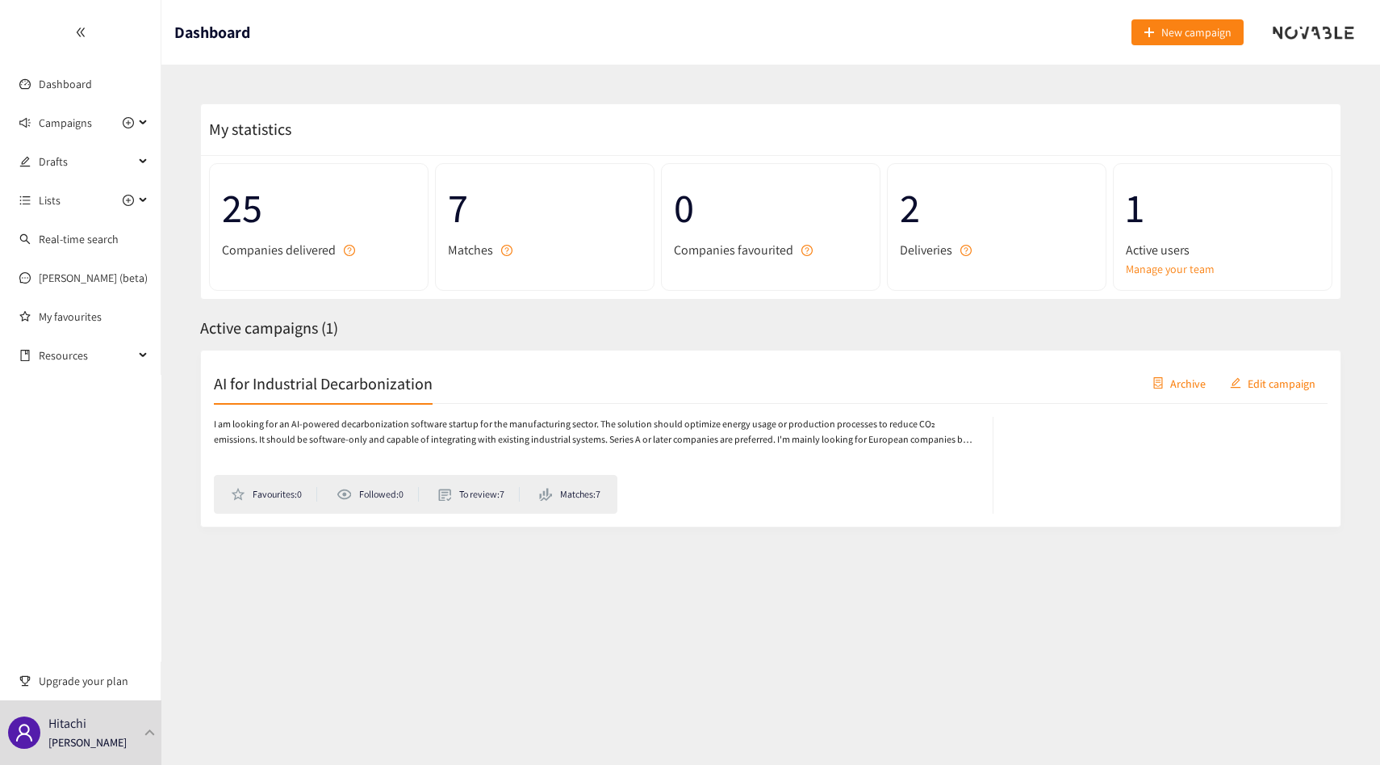
click at [293, 321] on span "Active campaigns ( 1 )" at bounding box center [269, 327] width 138 height 21
click at [236, 316] on div "Active campaigns ( 1 )" at bounding box center [771, 328] width 1142 height 25
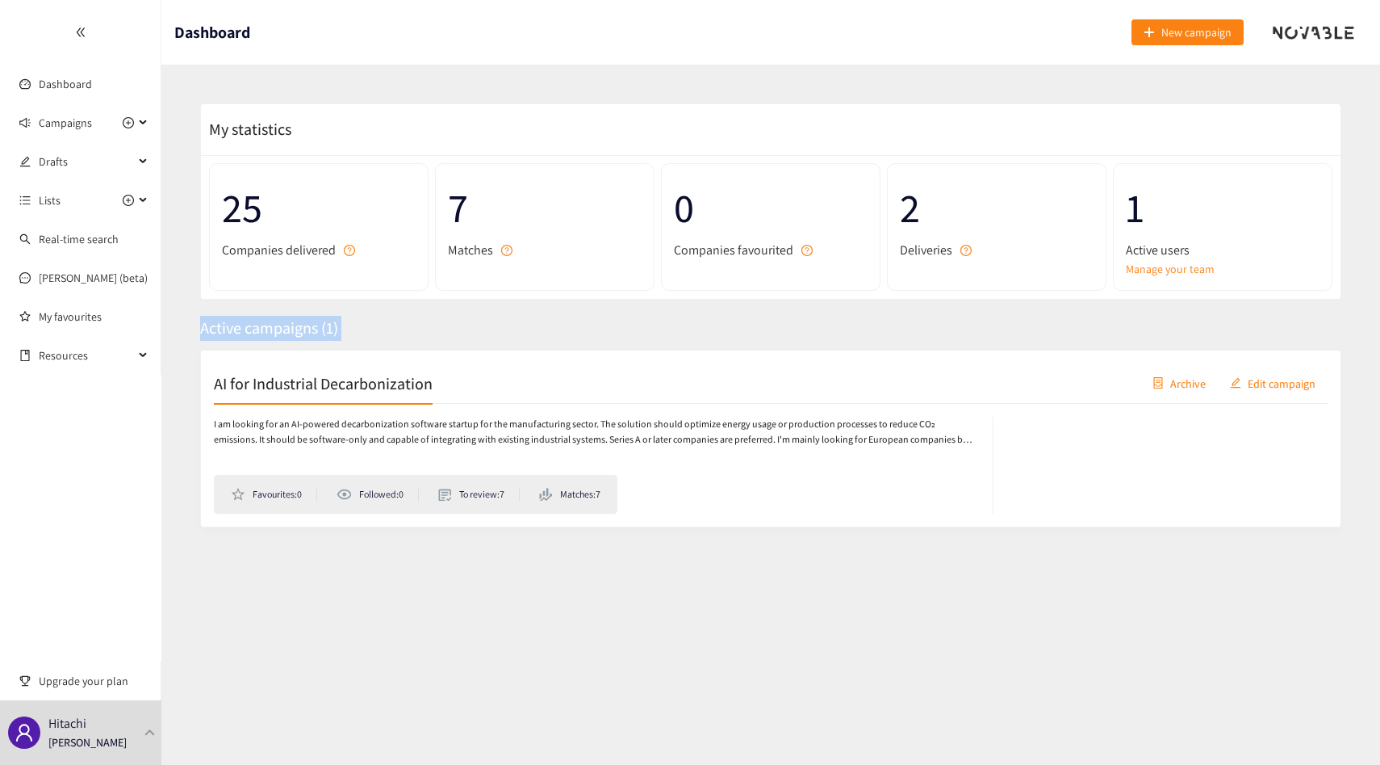
click at [236, 316] on div "Active campaigns ( 1 )" at bounding box center [771, 328] width 1142 height 25
click at [266, 316] on div "Active campaigns ( 1 )" at bounding box center [771, 328] width 1142 height 25
click at [61, 124] on span "Campaigns" at bounding box center [65, 123] width 53 height 32
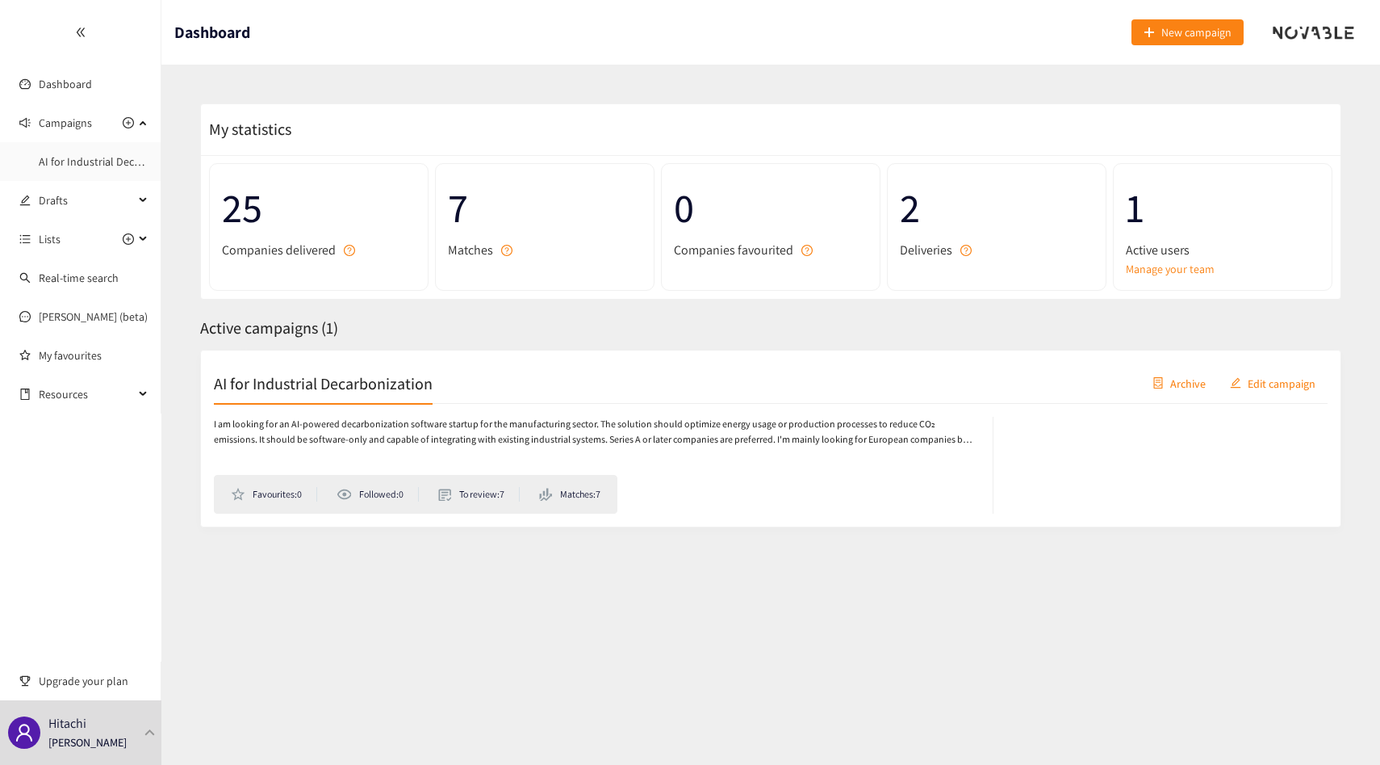
click at [301, 444] on p "I am looking for an AI-powered decarbonization software startup for the manufac…" at bounding box center [595, 432] width 763 height 31
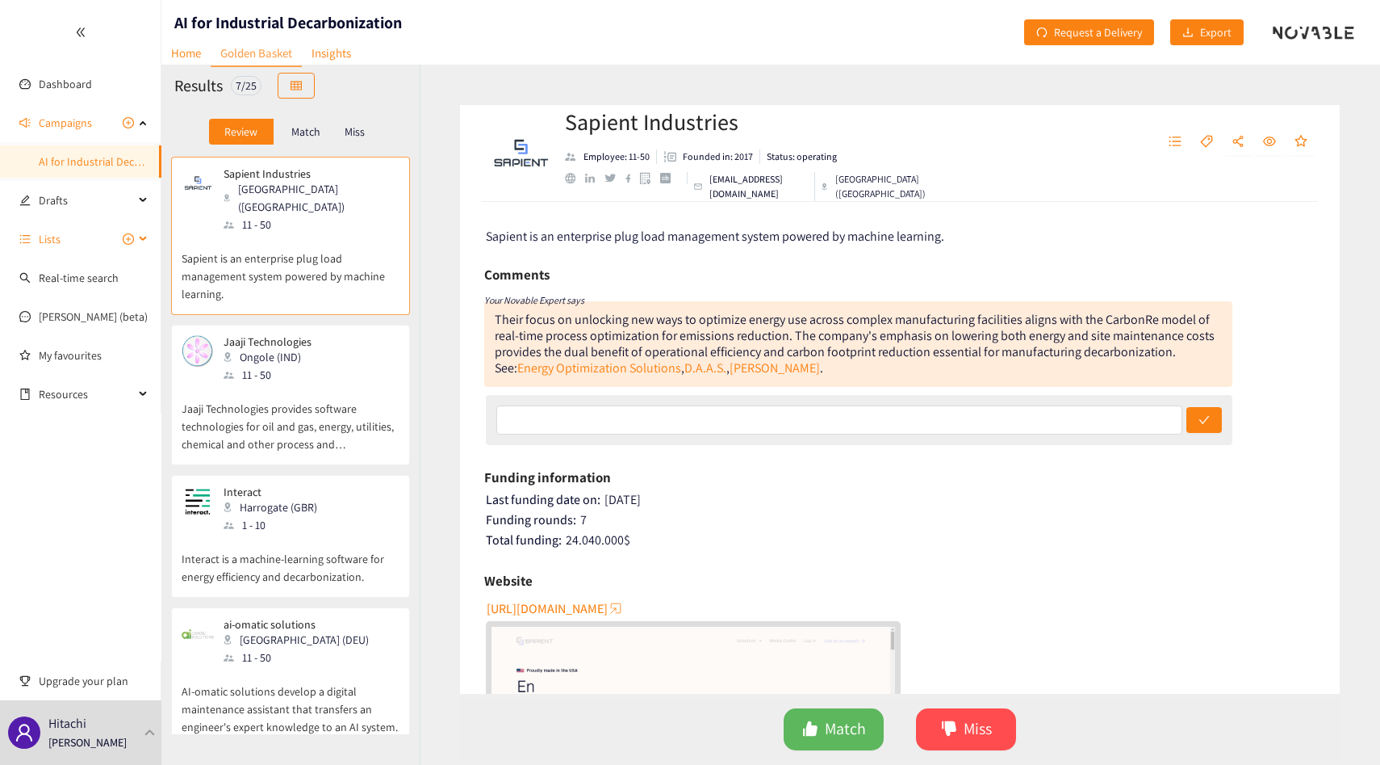
click at [70, 245] on span "Lists" at bounding box center [86, 239] width 95 height 32
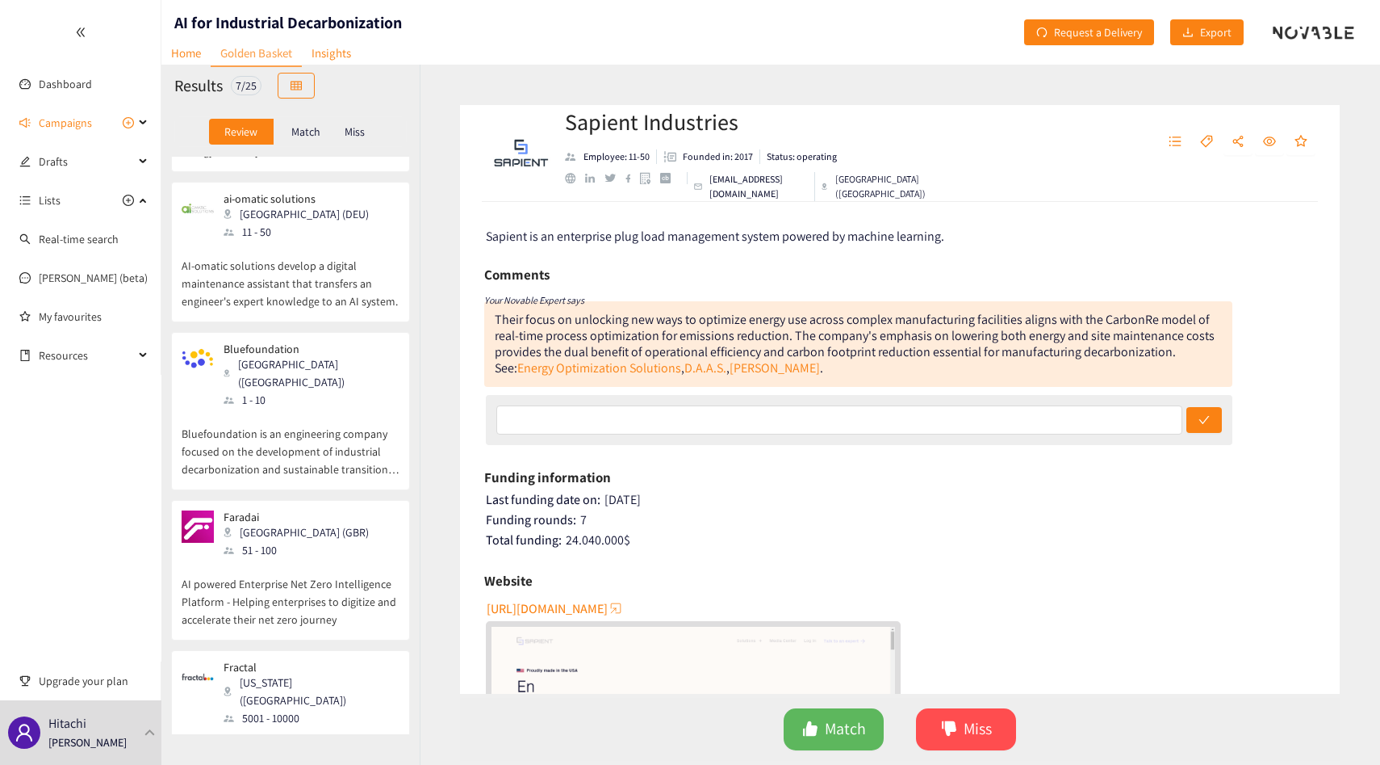
scroll to position [429, 0]
click at [170, 51] on link "Home" at bounding box center [185, 52] width 49 height 25
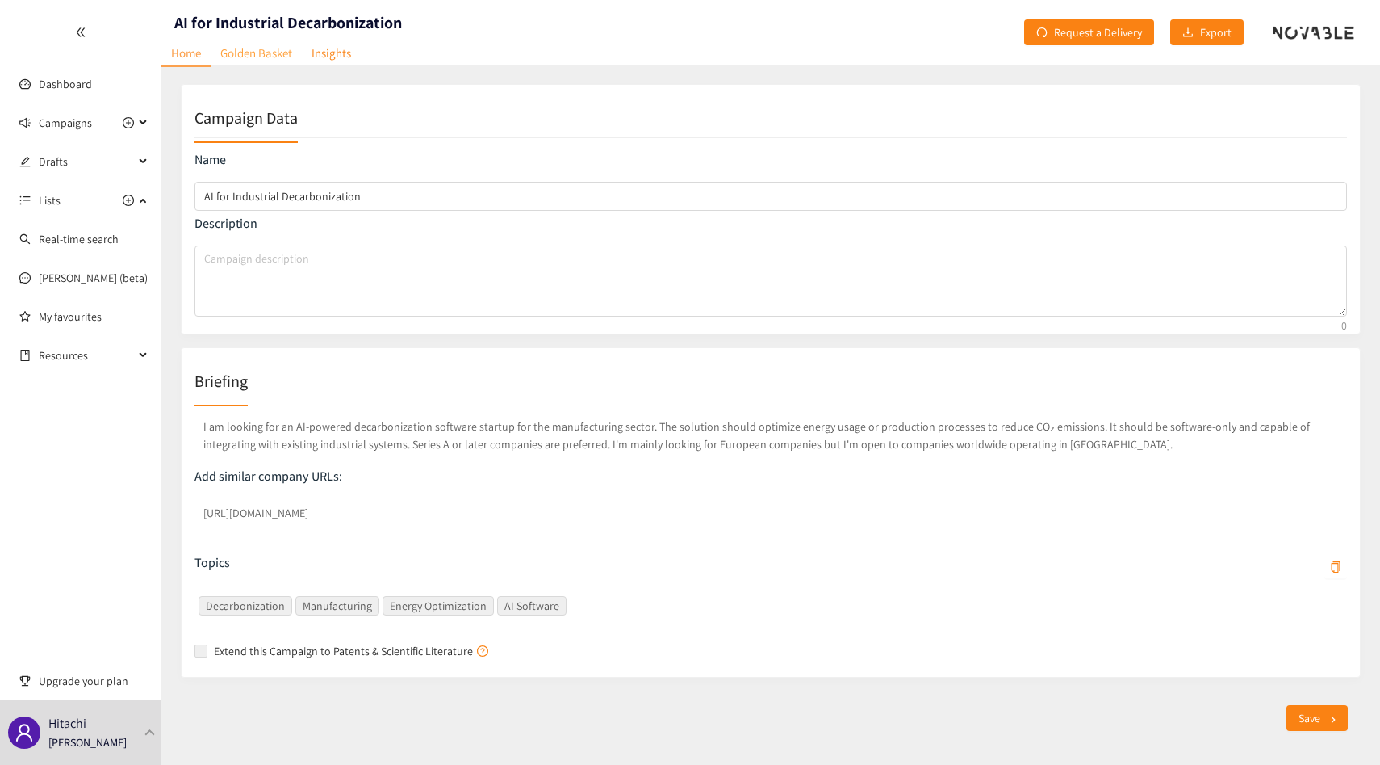
click at [245, 44] on link "Golden Basket" at bounding box center [256, 52] width 91 height 25
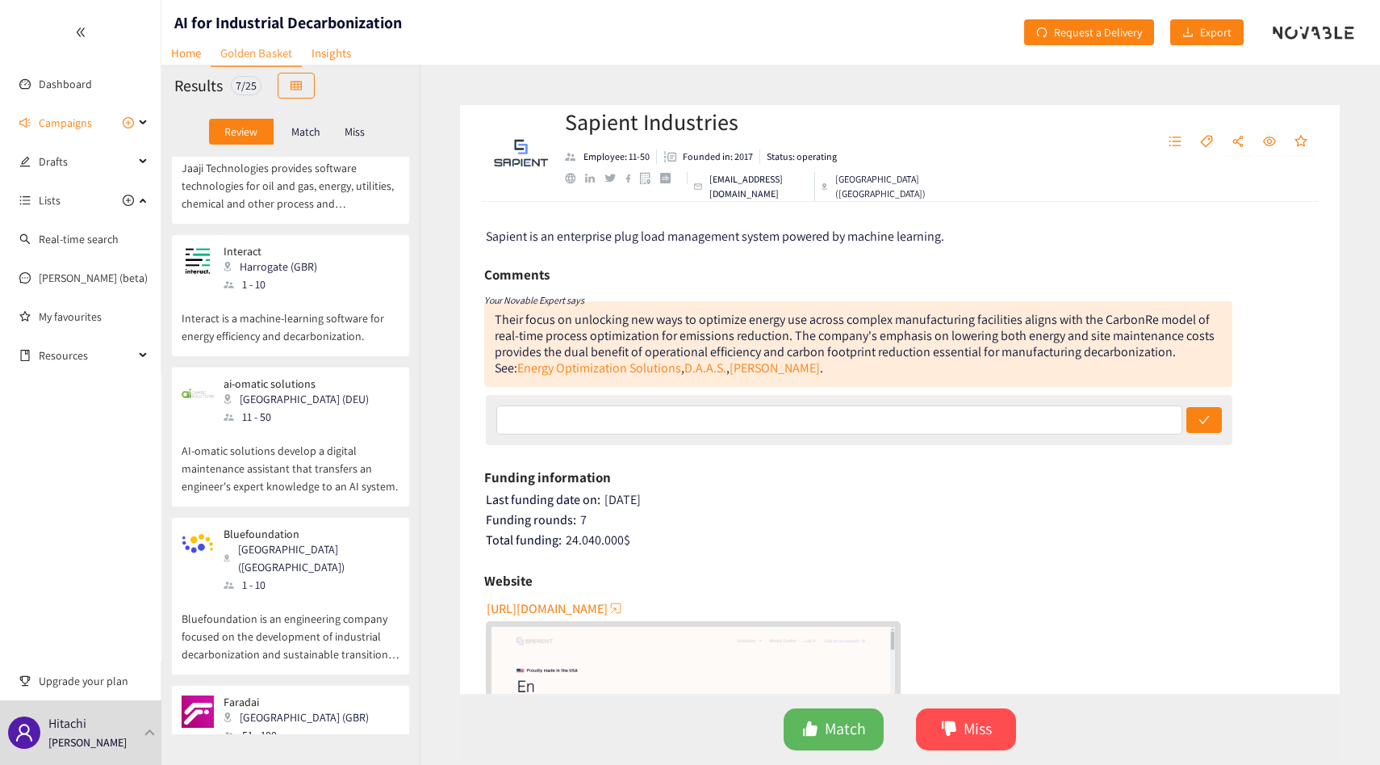
scroll to position [295, 0]
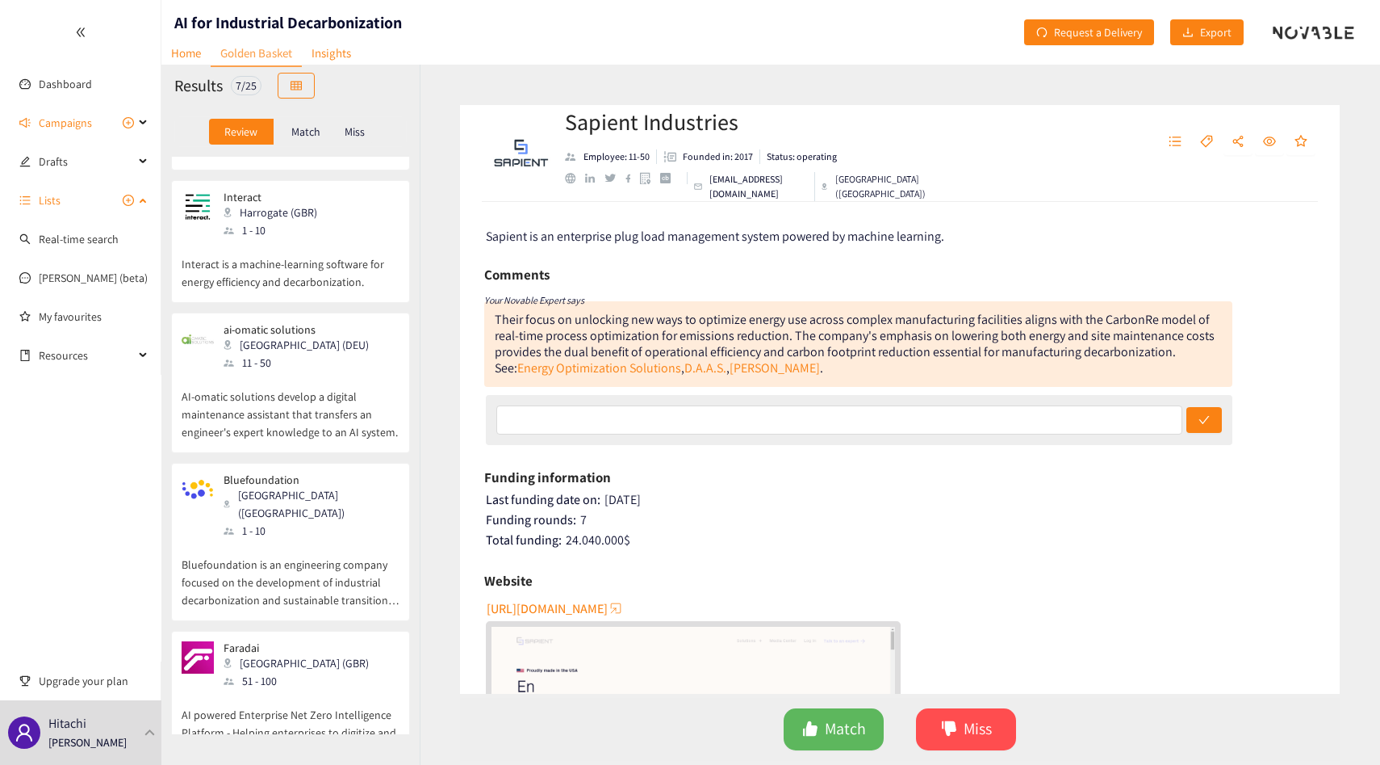
click at [70, 189] on span "Lists" at bounding box center [86, 200] width 95 height 32
click at [53, 197] on span "Lists" at bounding box center [50, 200] width 22 height 32
click at [76, 113] on span "Campaigns" at bounding box center [65, 123] width 53 height 32
click at [76, 116] on span "Campaigns" at bounding box center [65, 123] width 53 height 32
click at [198, 55] on link "Home" at bounding box center [185, 52] width 49 height 25
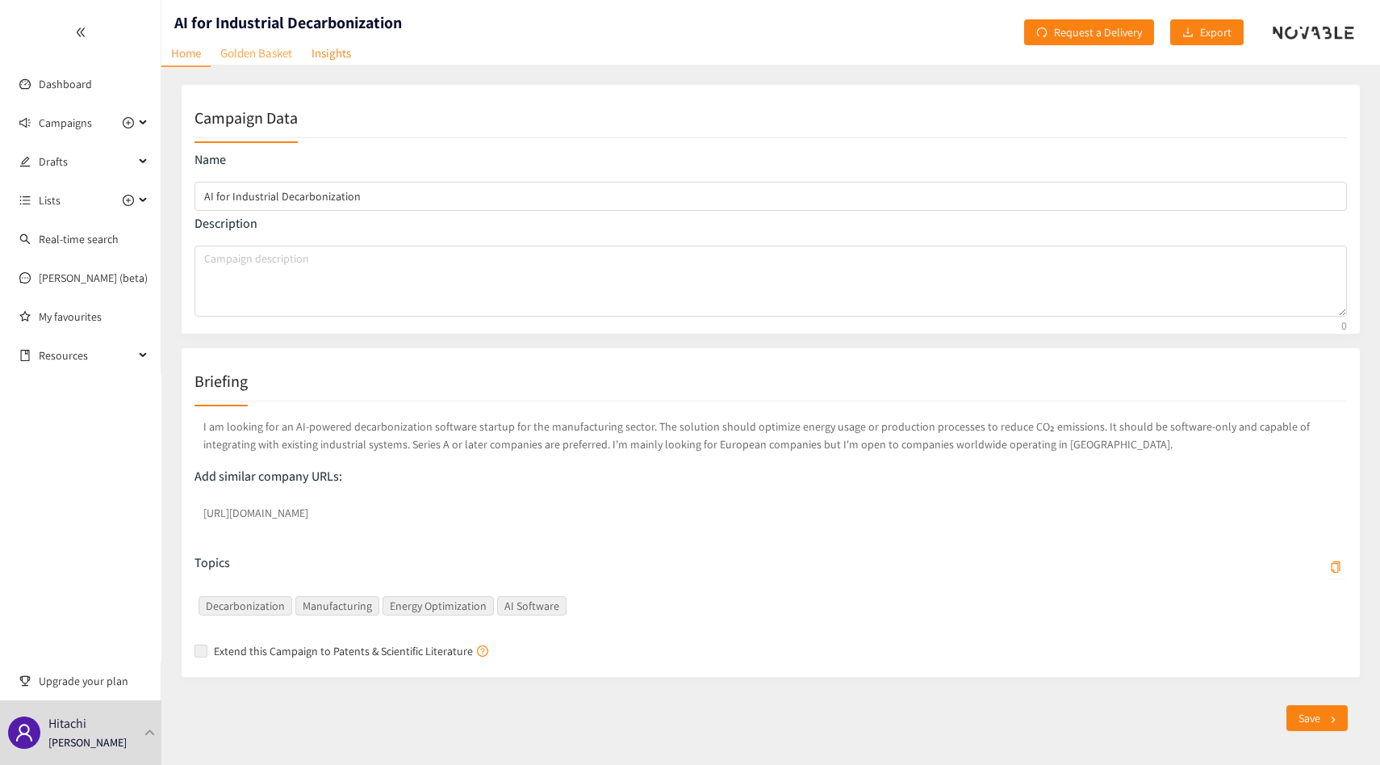
click at [262, 48] on link "Golden Basket" at bounding box center [256, 52] width 91 height 25
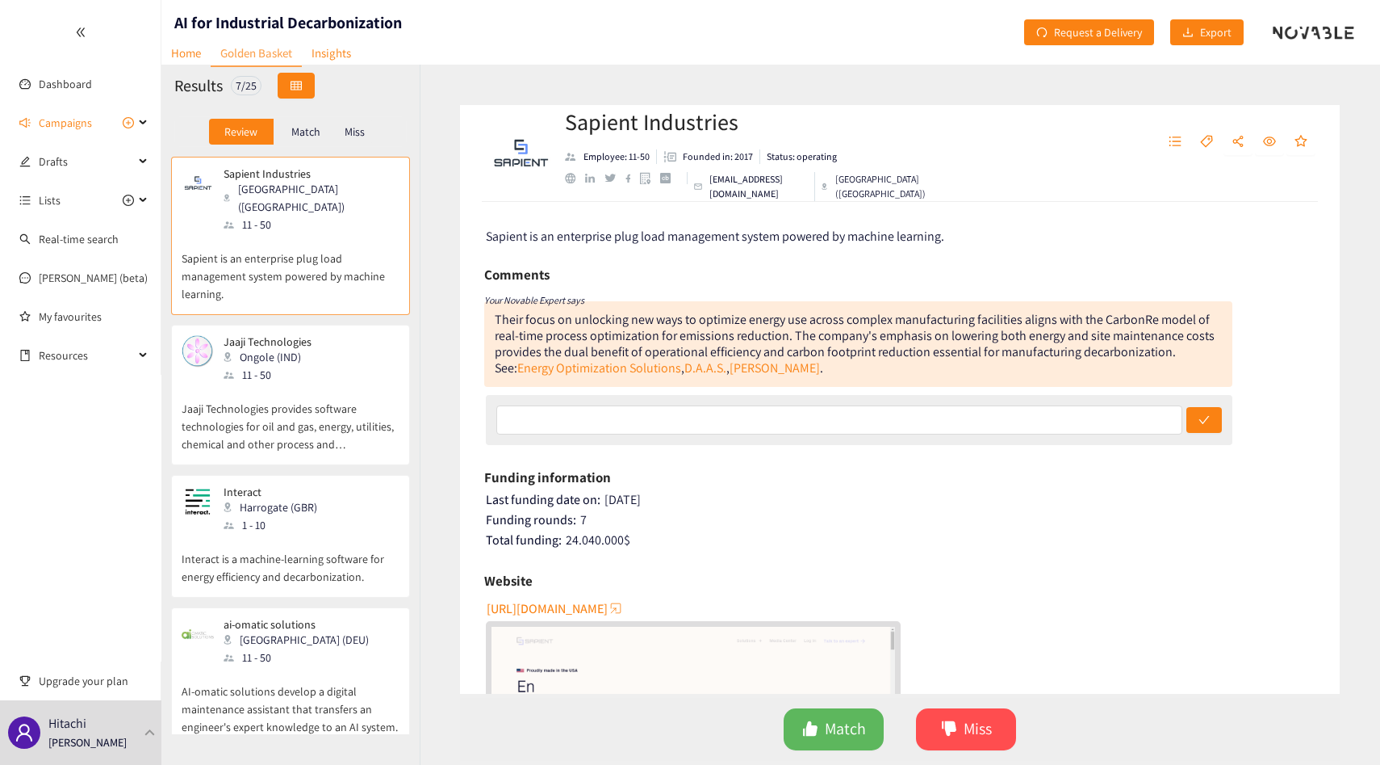
click at [311, 93] on button "button" at bounding box center [296, 86] width 37 height 26
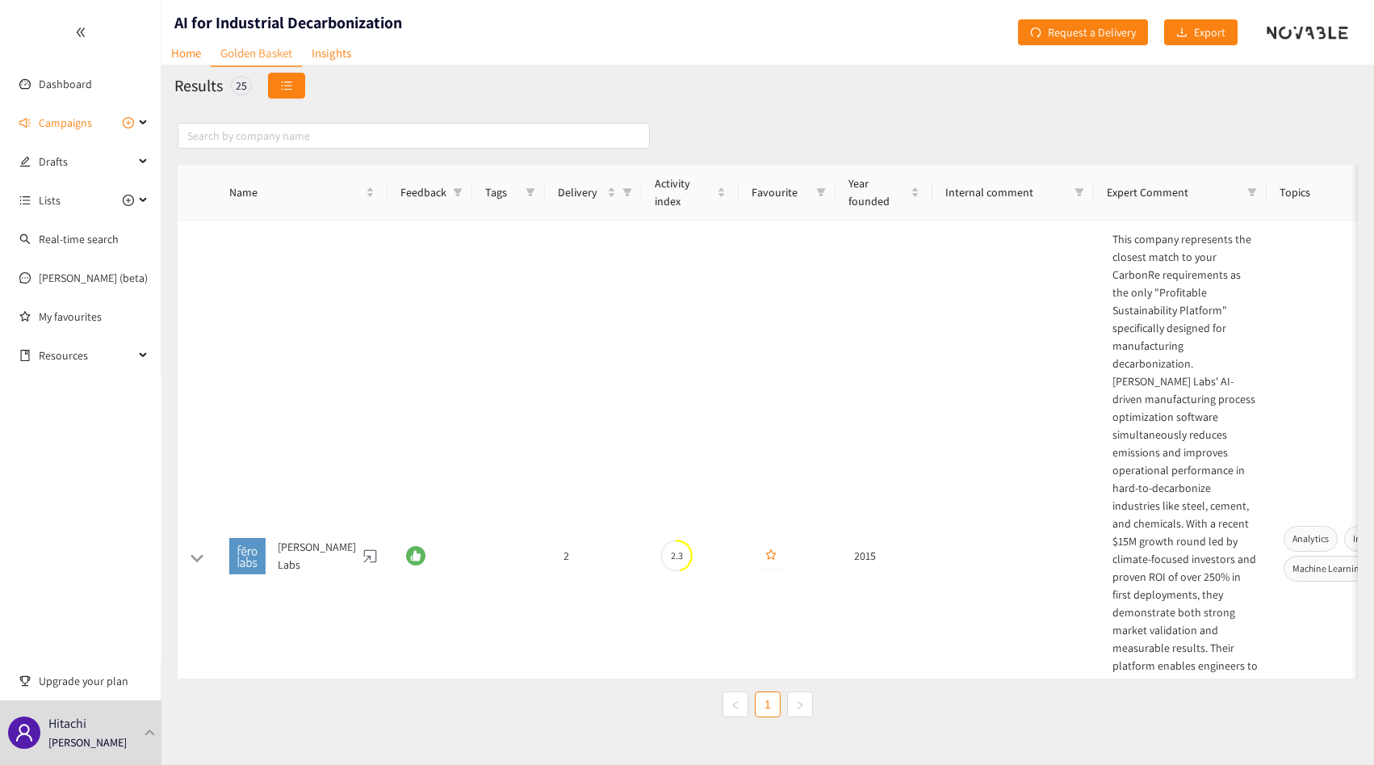
click at [287, 80] on icon "unordered-list" at bounding box center [286, 85] width 11 height 11
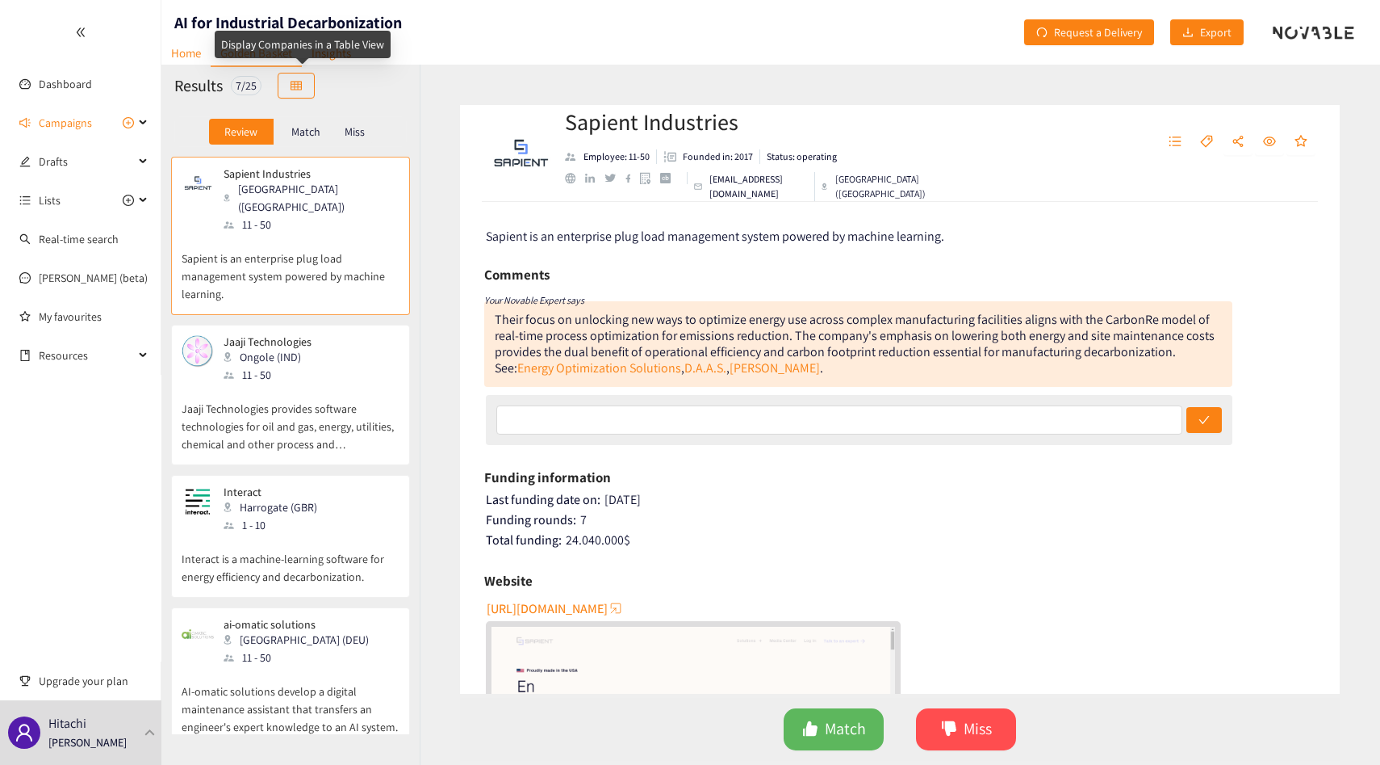
click at [332, 57] on div "Display Companies in a Table View" at bounding box center [303, 44] width 176 height 27
click at [330, 56] on link "Insights" at bounding box center [331, 52] width 59 height 25
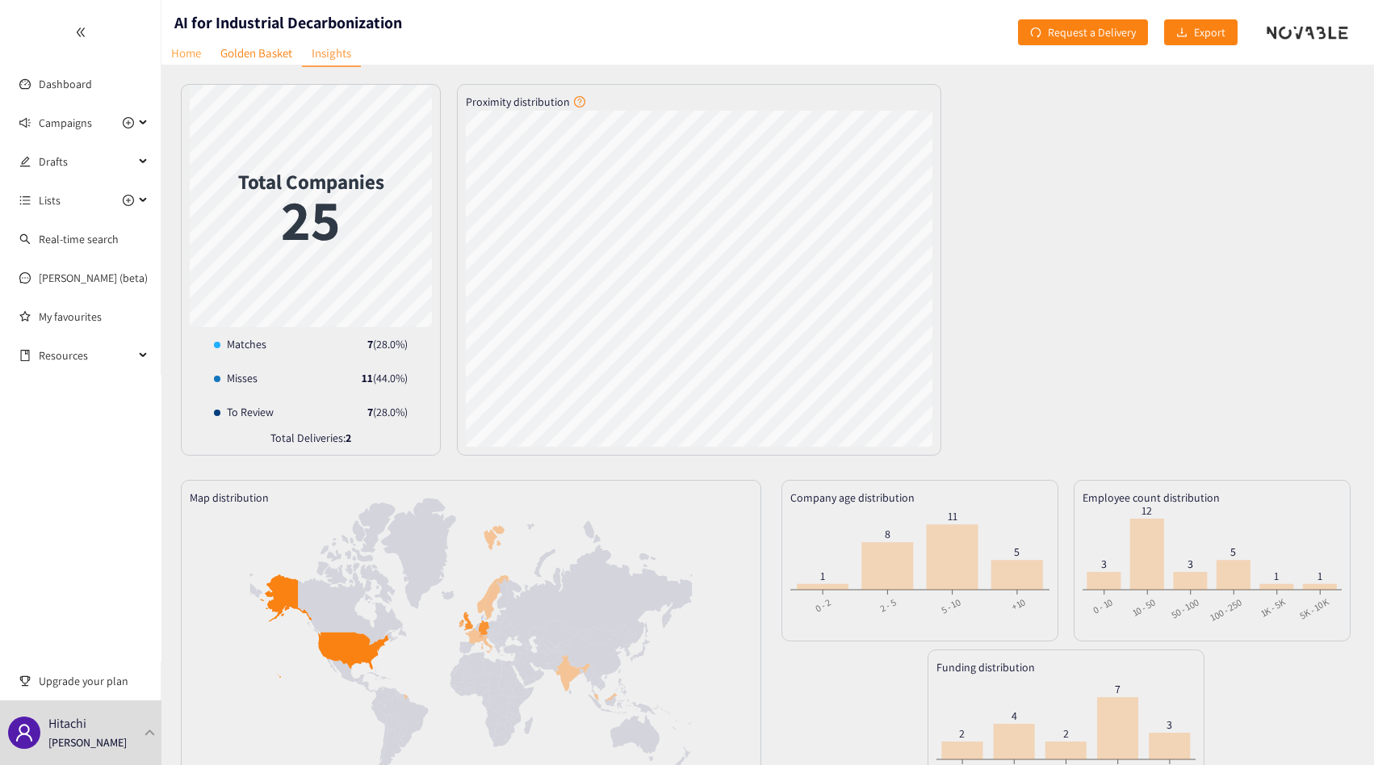
click at [192, 48] on link "Home" at bounding box center [185, 52] width 49 height 25
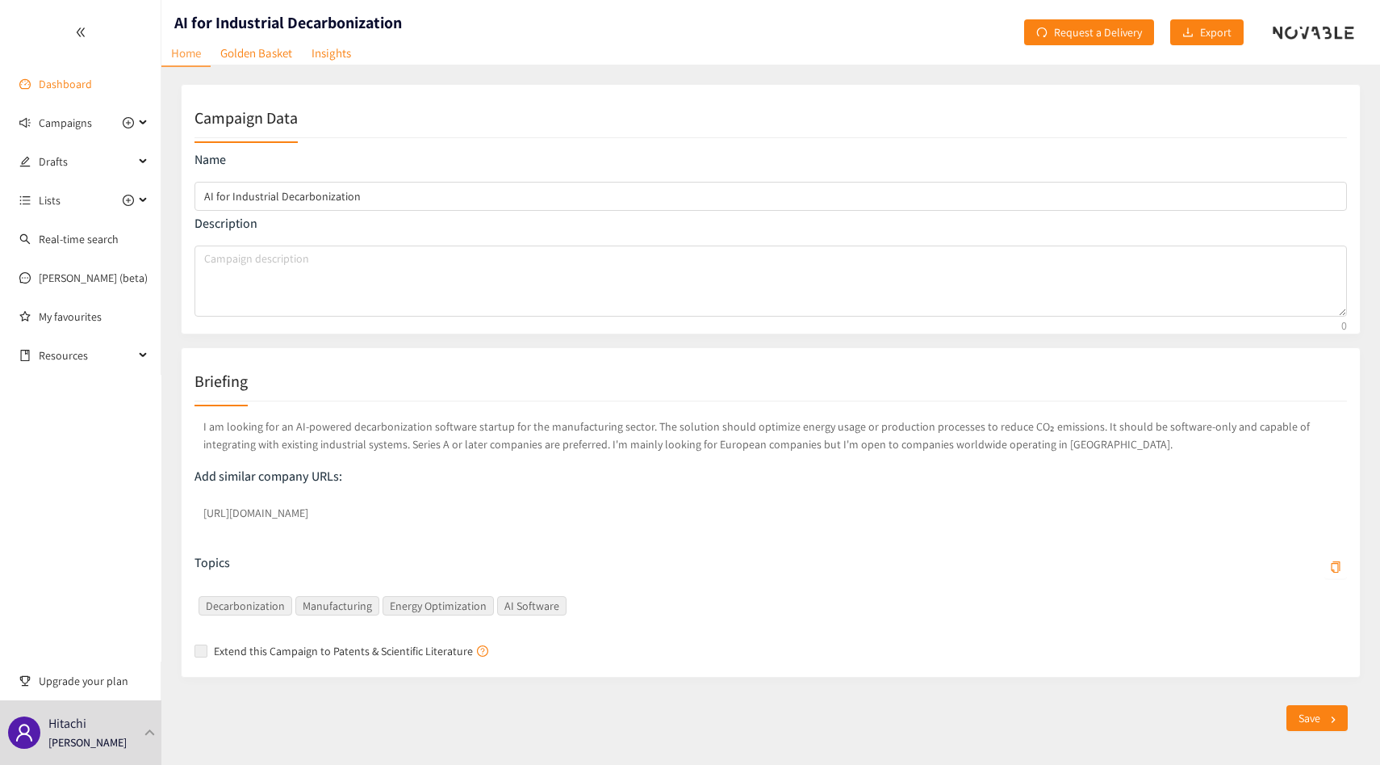
click at [55, 77] on link "Dashboard" at bounding box center [65, 84] width 53 height 15
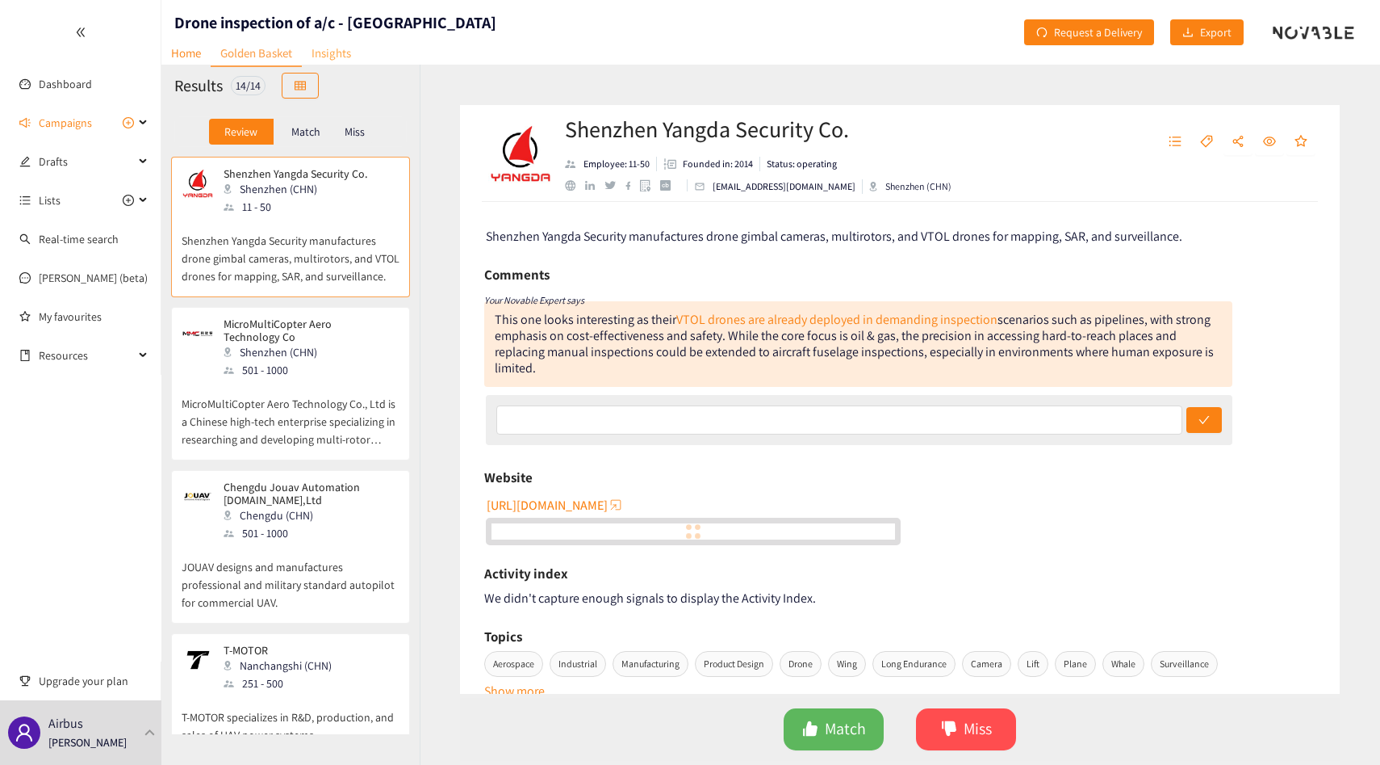
click at [350, 60] on link "Insights" at bounding box center [331, 52] width 59 height 25
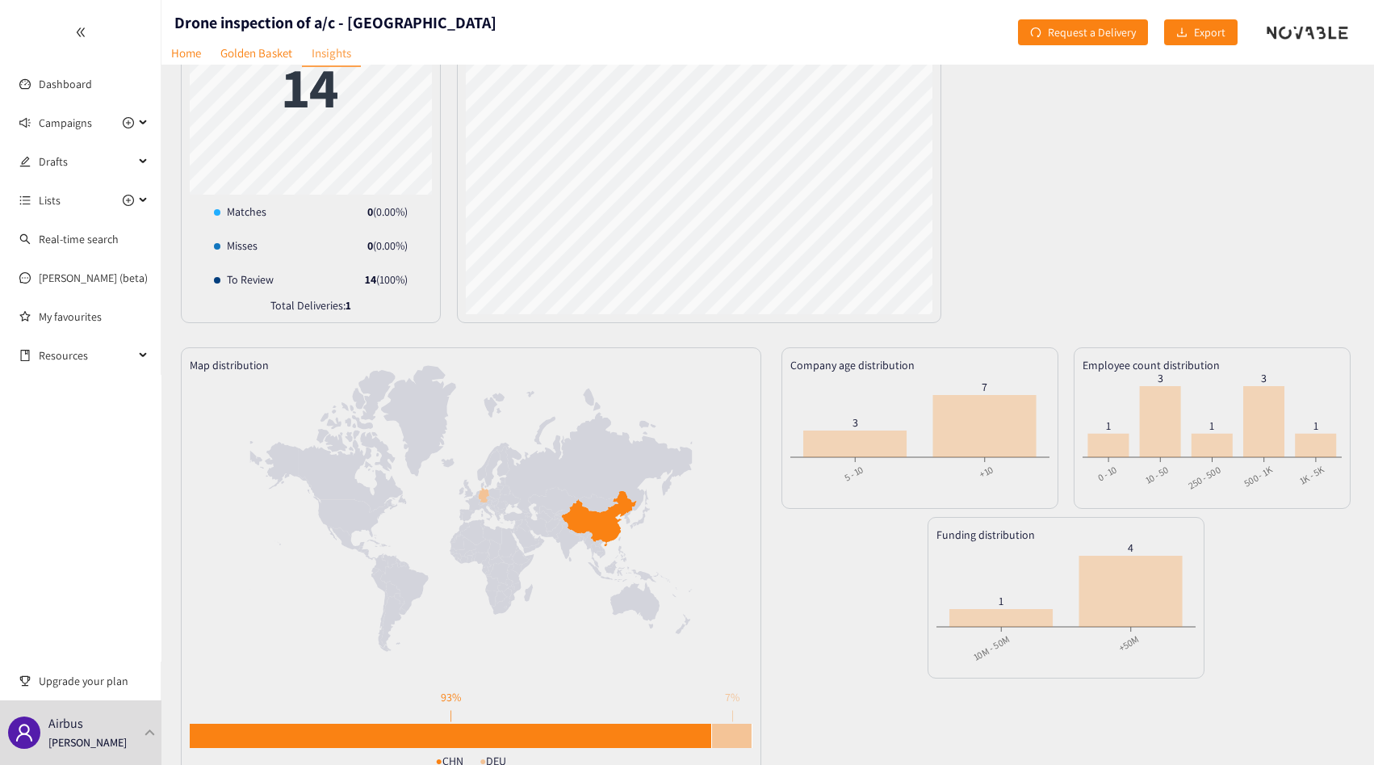
scroll to position [134, 0]
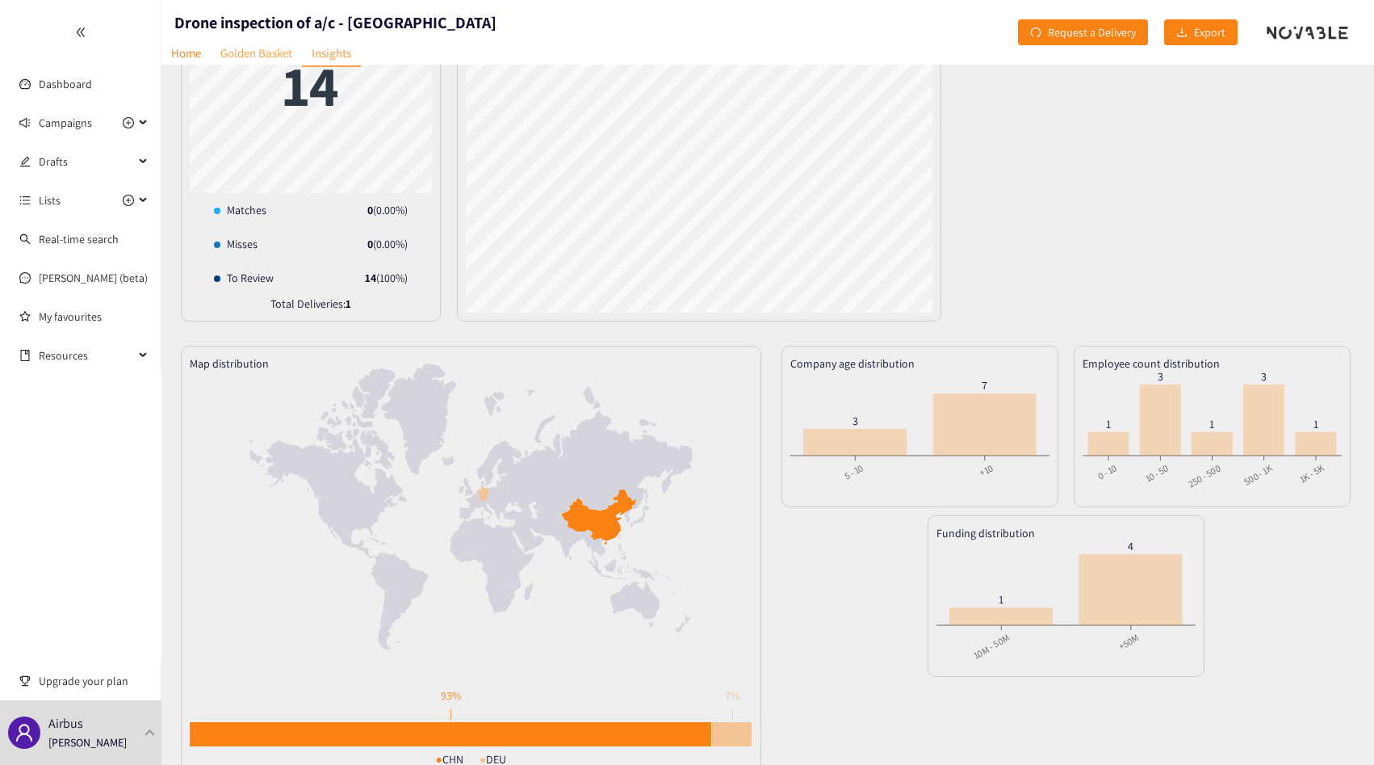
click at [243, 50] on link "Golden Basket" at bounding box center [256, 52] width 91 height 25
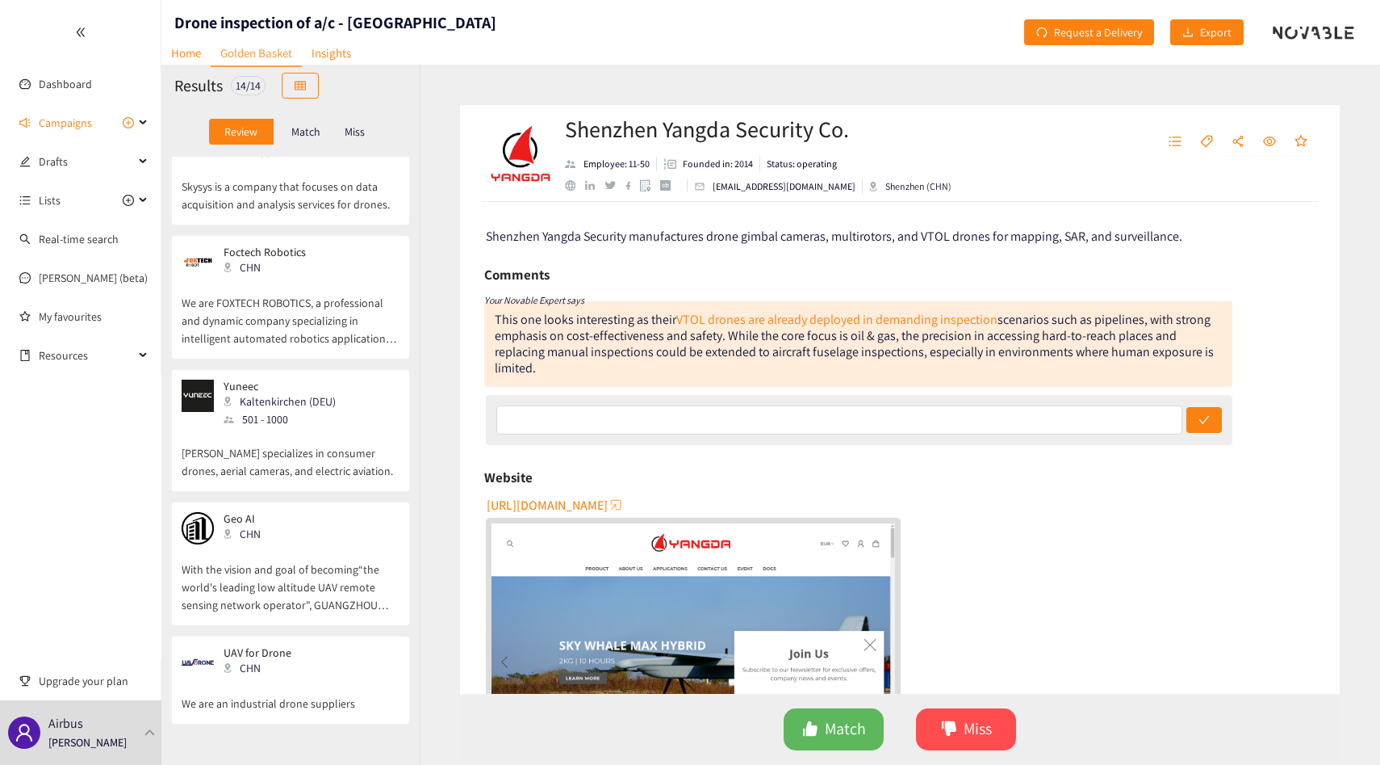
scroll to position [1249, 0]
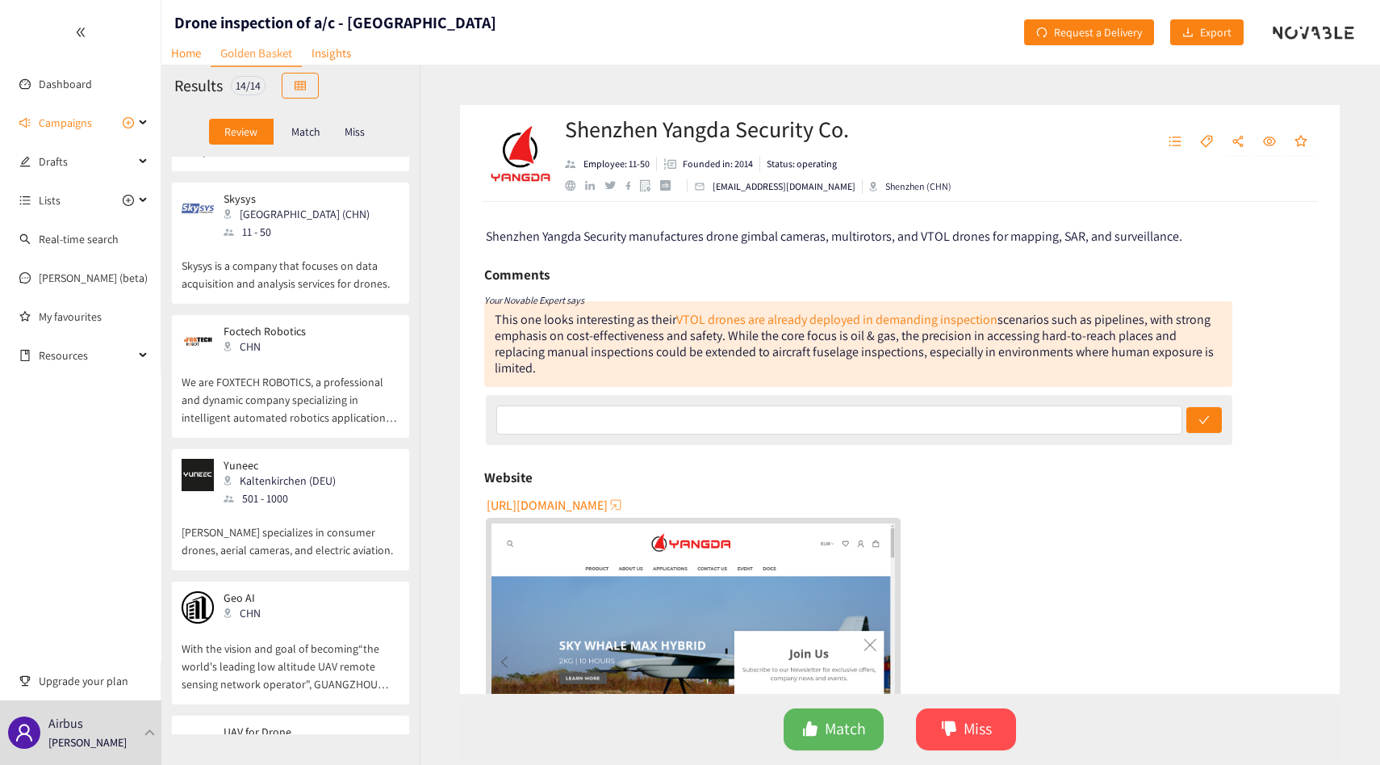
click at [327, 381] on p "We are FOXTECH ROBOTICS, a professional and dynamic company specializing in int…" at bounding box center [291, 391] width 218 height 69
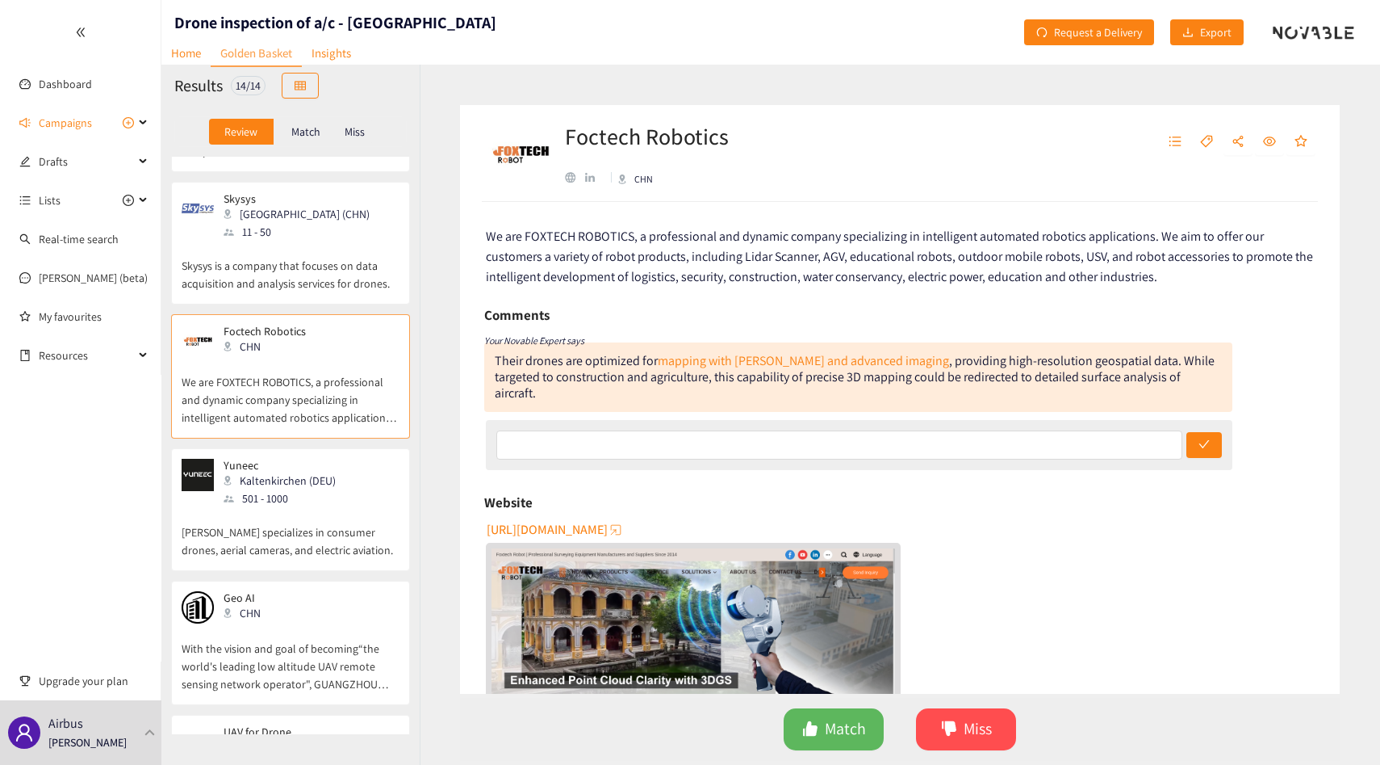
click at [306, 485] on div "Kaltenkirchen (DEU)" at bounding box center [285, 480] width 122 height 18
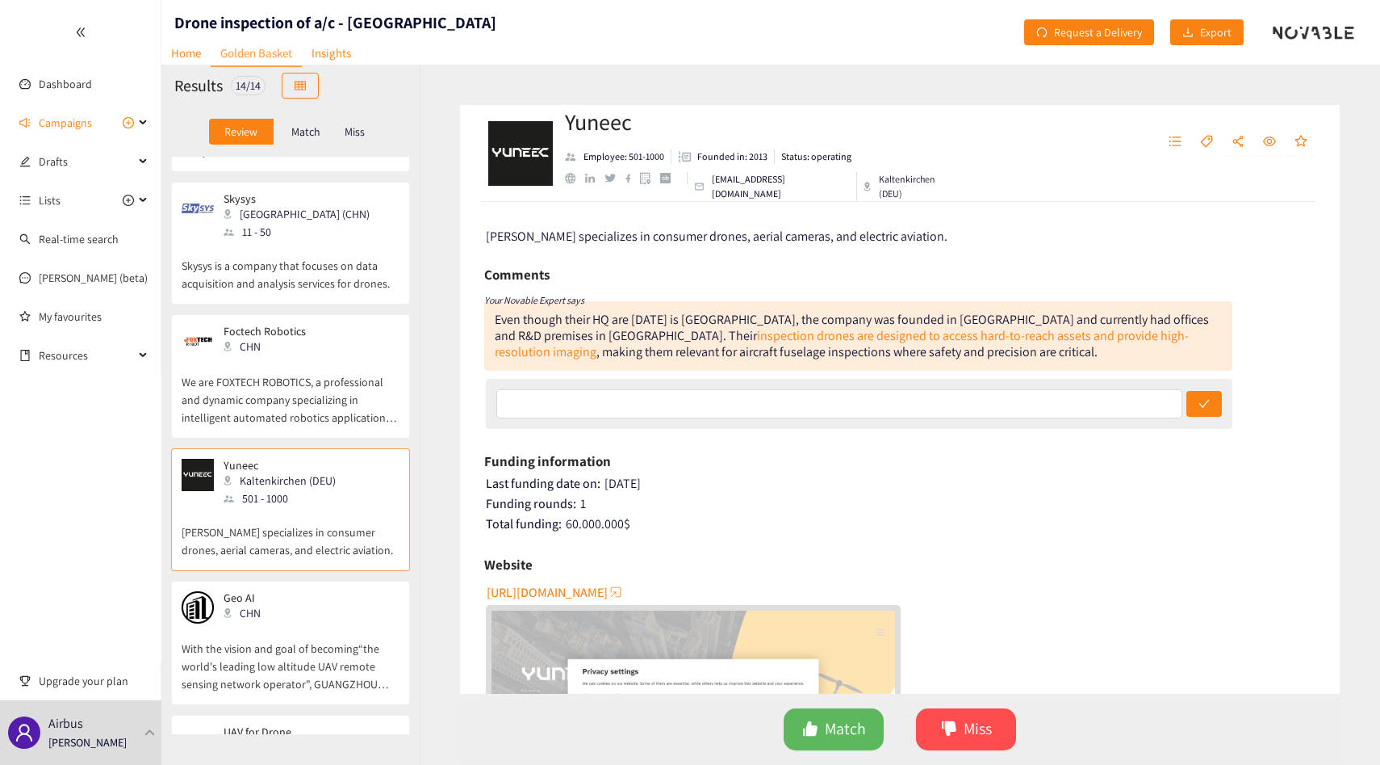
scroll to position [1328, 0]
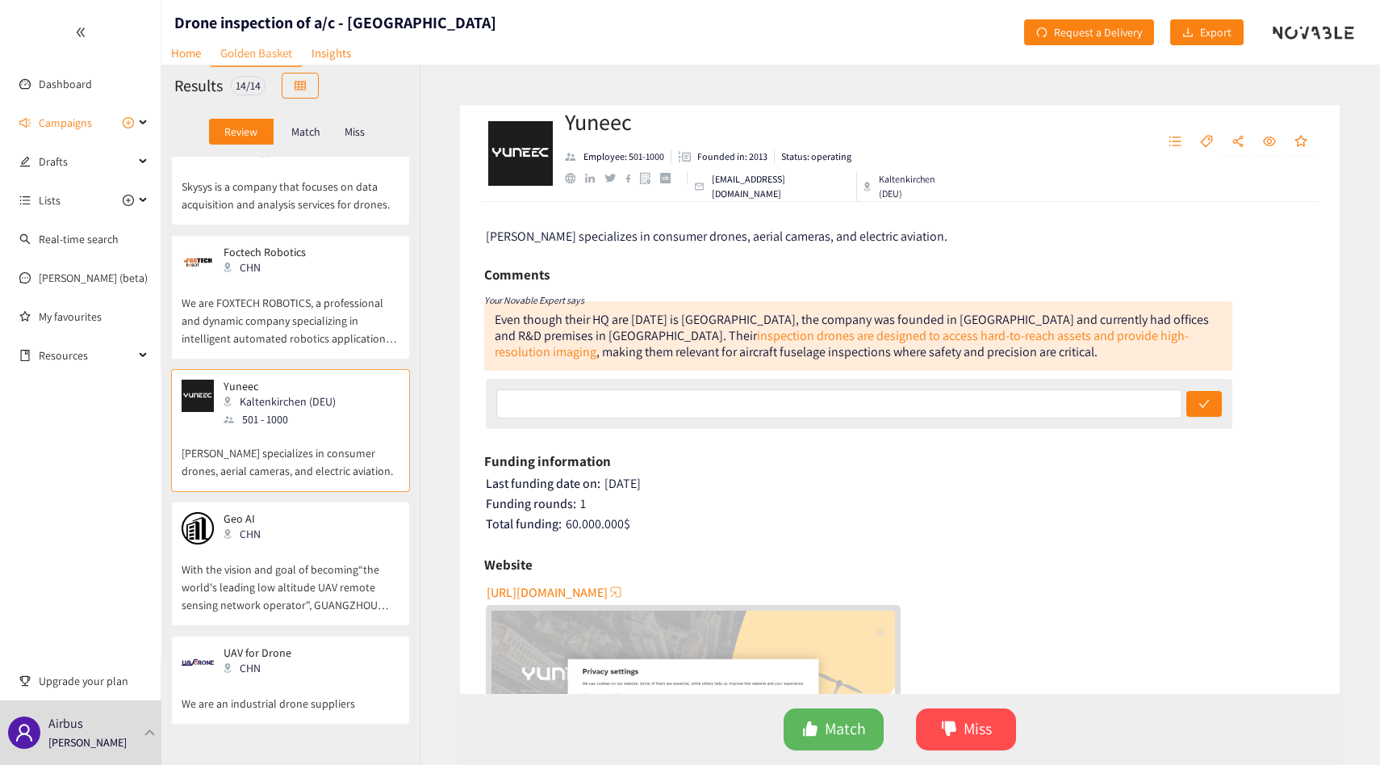
click at [306, 485] on div "Yuneec Kaltenkirchen (DEU) 501 - 1000 Yuneec specializes in consumer drones, ae…" at bounding box center [291, 434] width 218 height 111
click at [303, 538] on div "Geo AI CHN" at bounding box center [291, 528] width 218 height 32
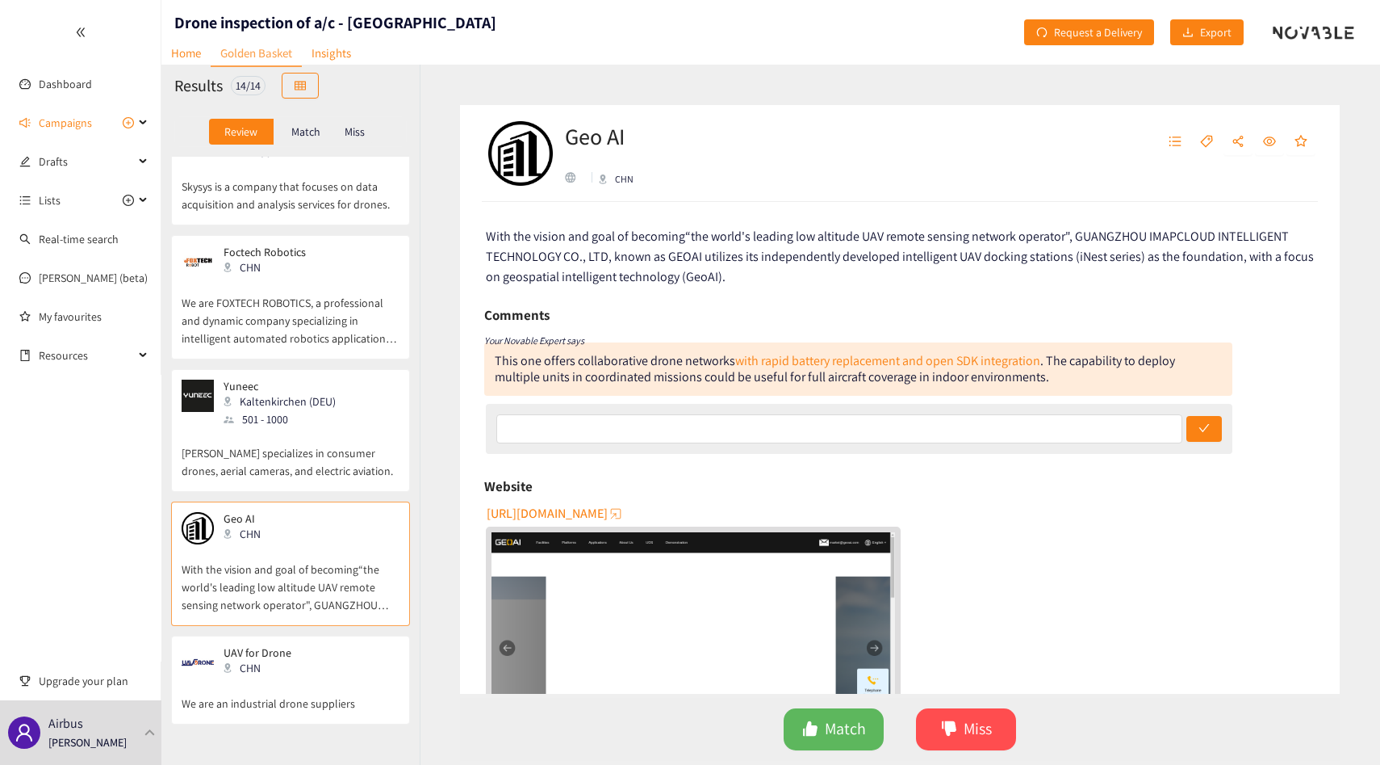
click at [291, 671] on div "UAV for Drone CHN" at bounding box center [291, 662] width 218 height 32
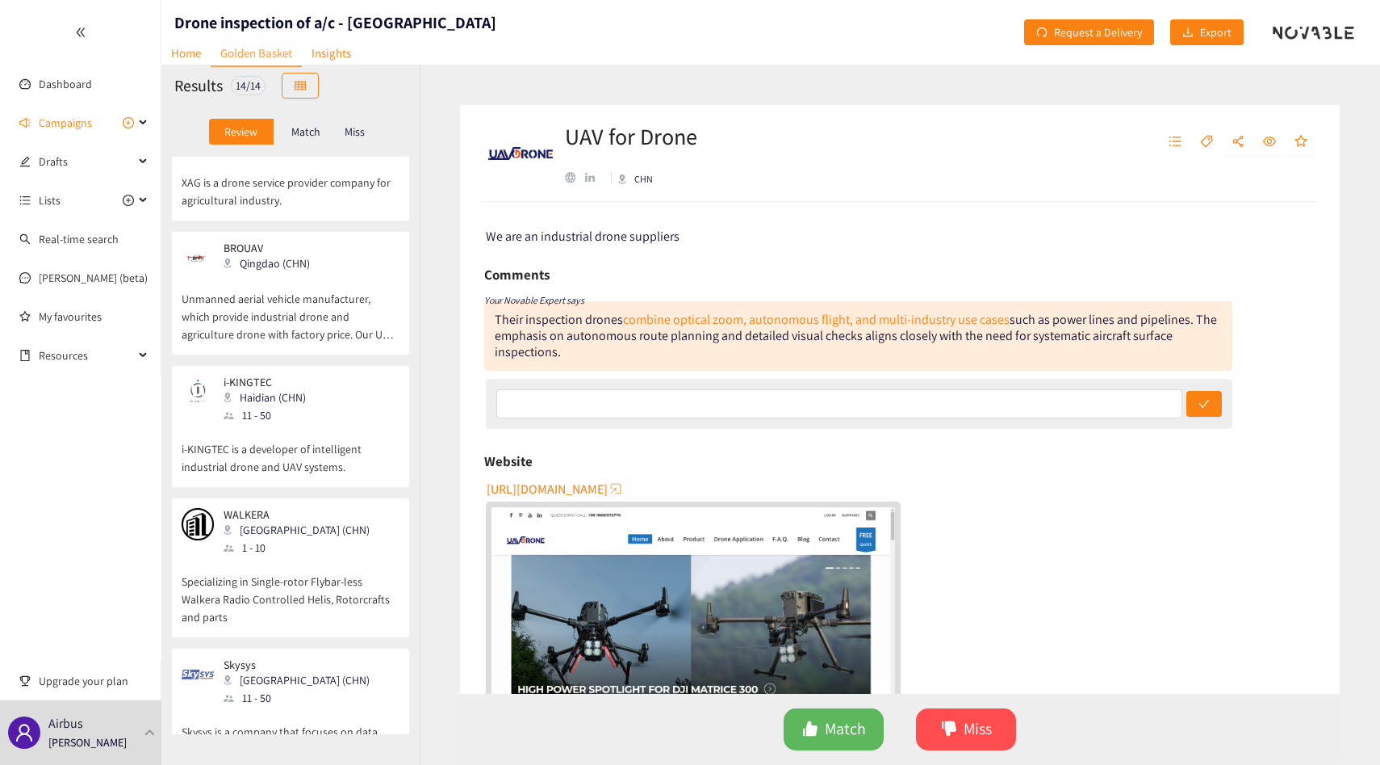
scroll to position [668, 0]
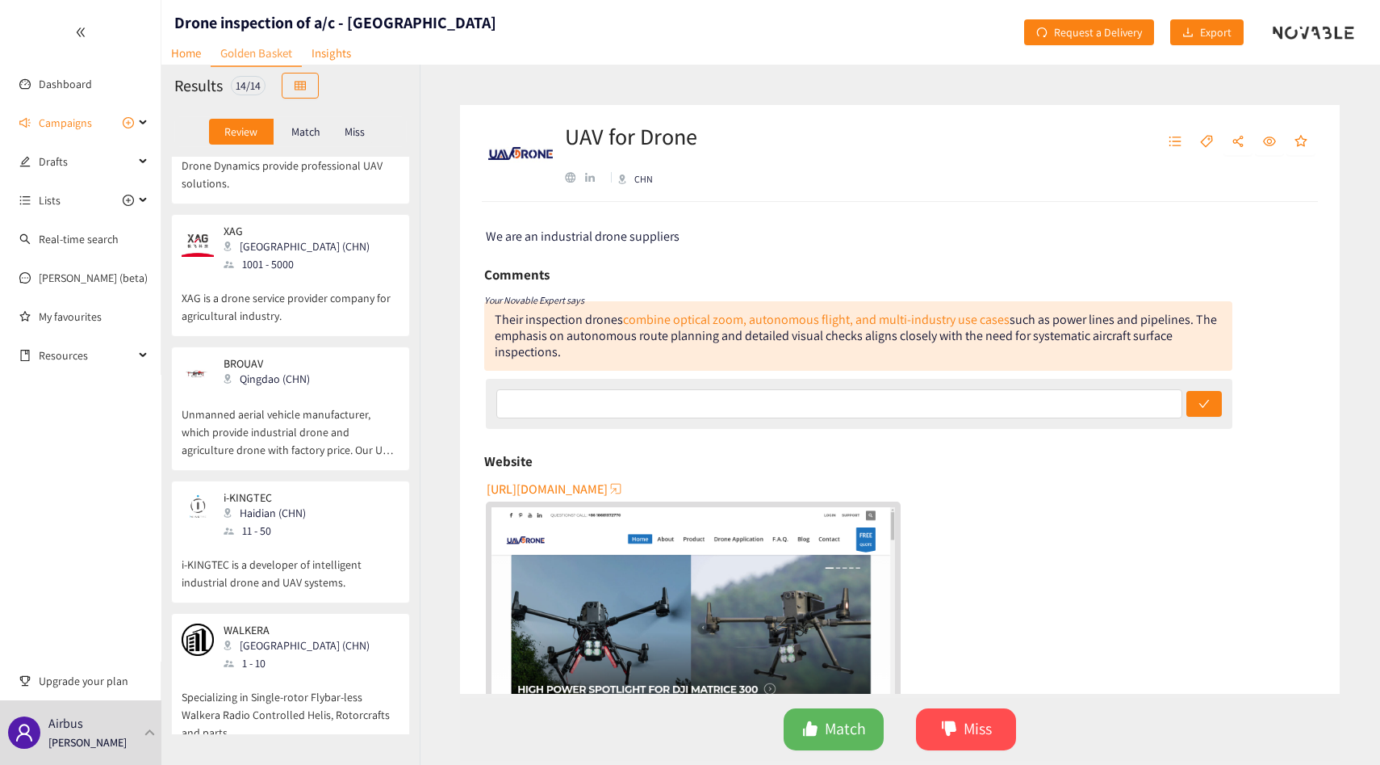
click at [322, 467] on div "BROUAV Qingdao (CHN) Unmanned aerial vehicle manufacturer, which provide indust…" at bounding box center [291, 413] width 218 height 113
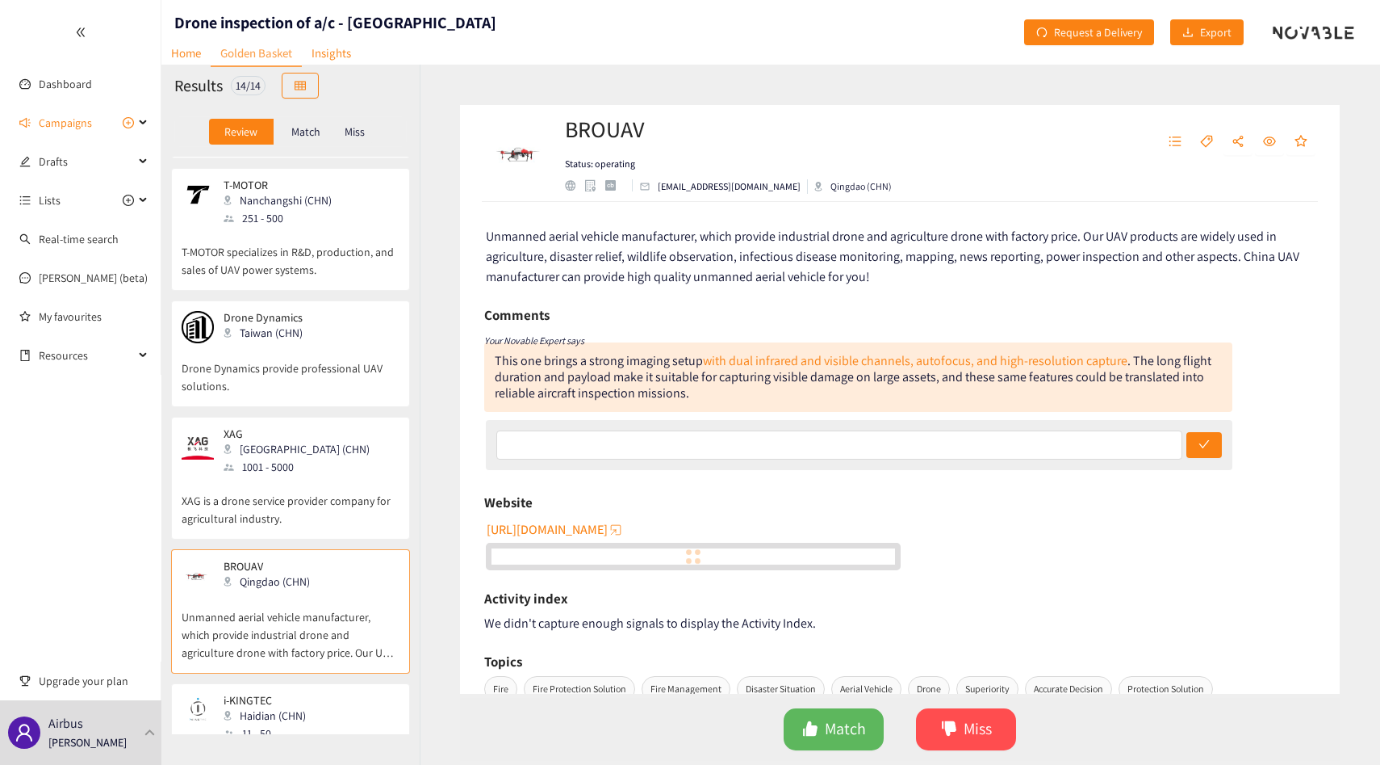
click at [322, 467] on div "1001 - 5000" at bounding box center [302, 467] width 156 height 18
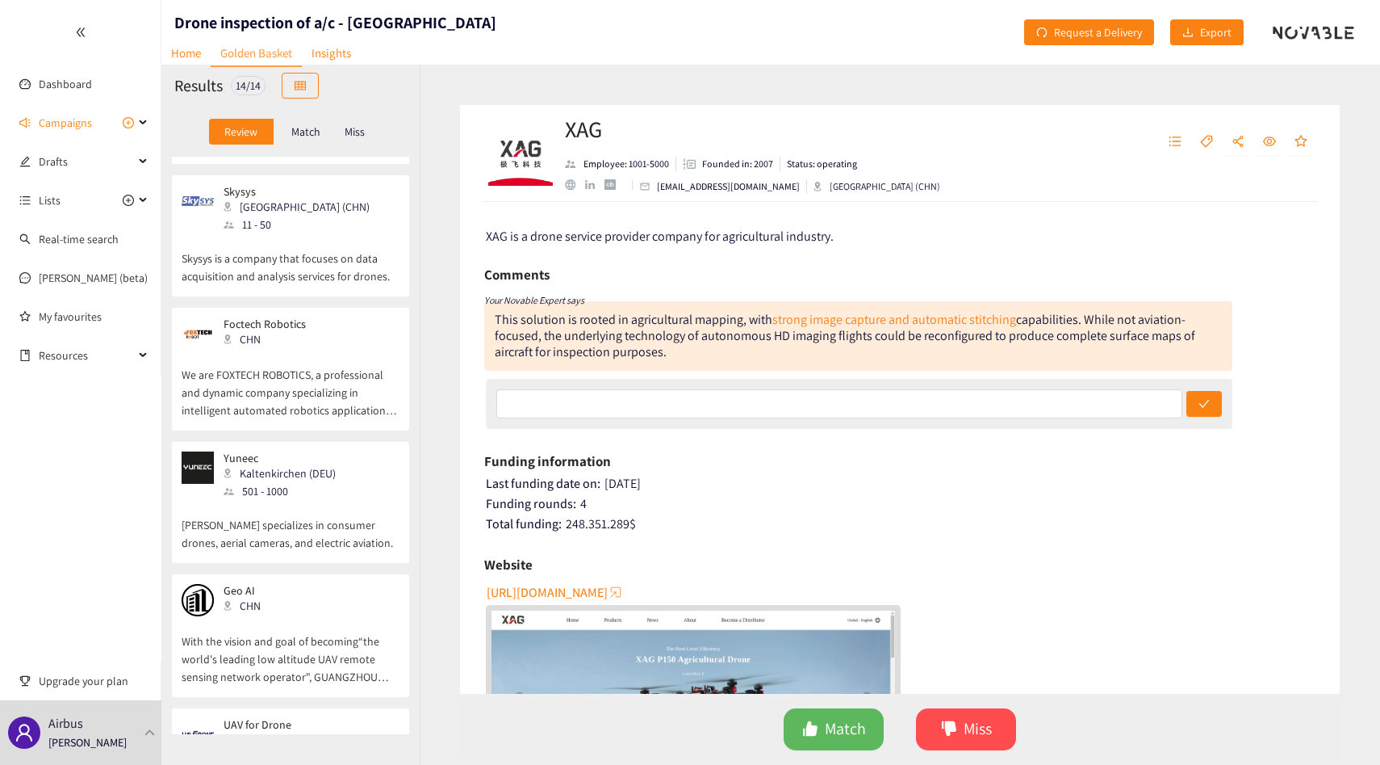
scroll to position [1328, 0]
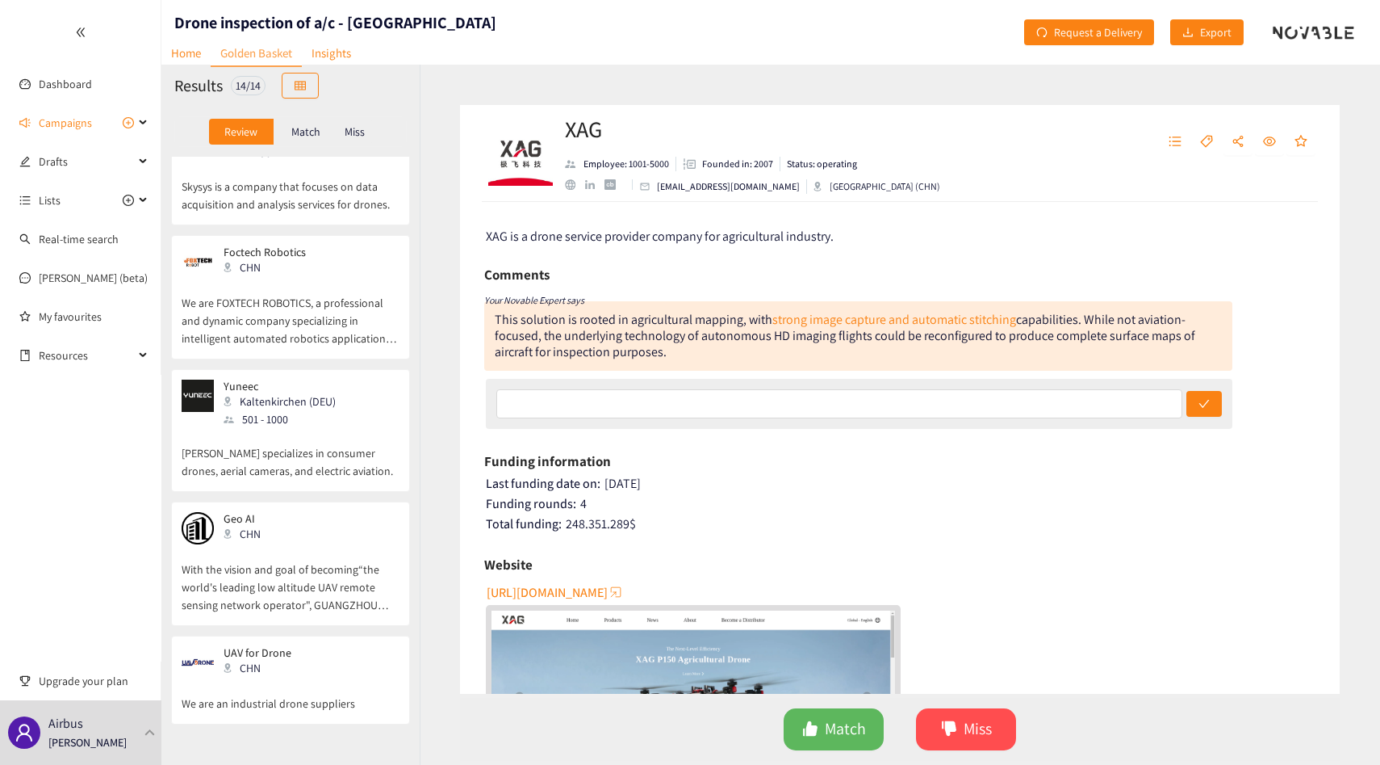
click at [325, 423] on div "501 - 1000" at bounding box center [285, 419] width 122 height 18
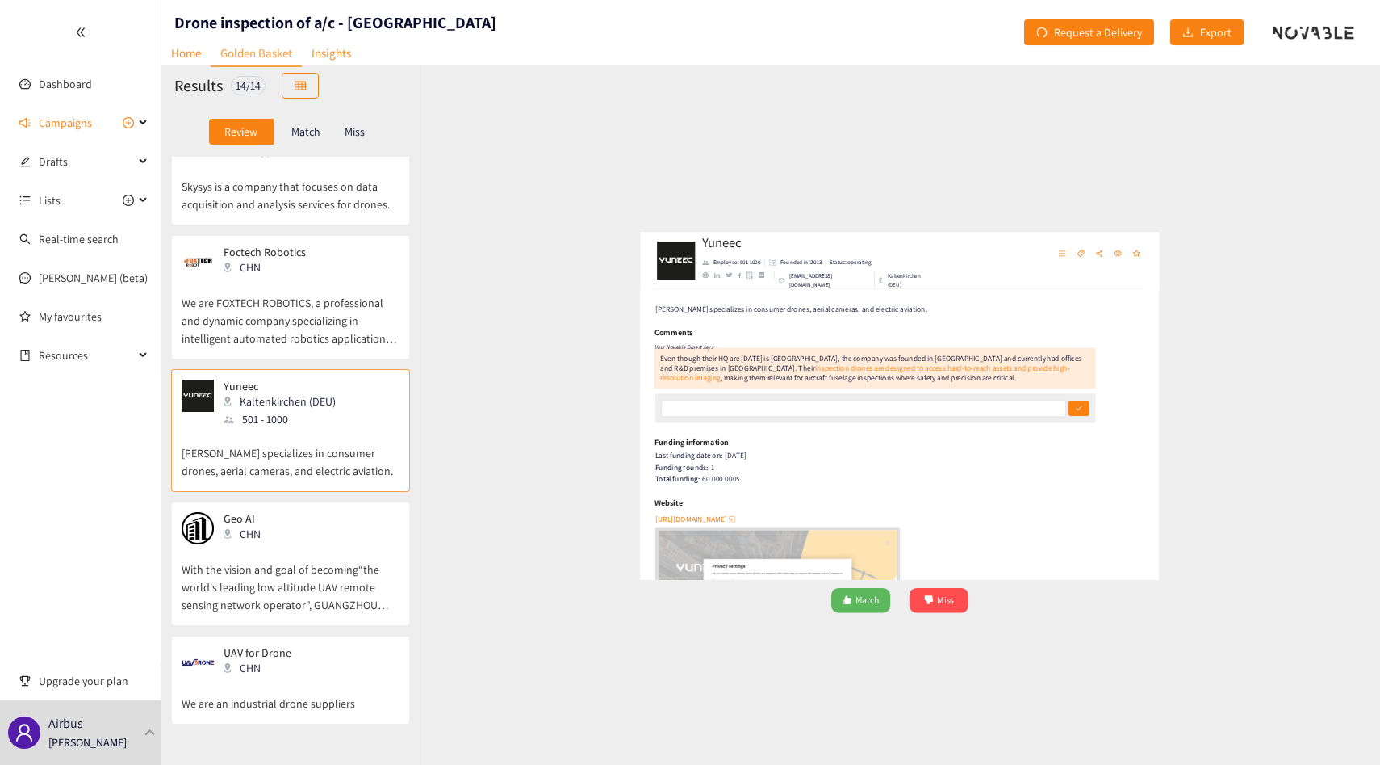
click at [714, 319] on div "Even though their HQ are today is Switzerland, the company was founded in Hong …" at bounding box center [858, 335] width 748 height 69
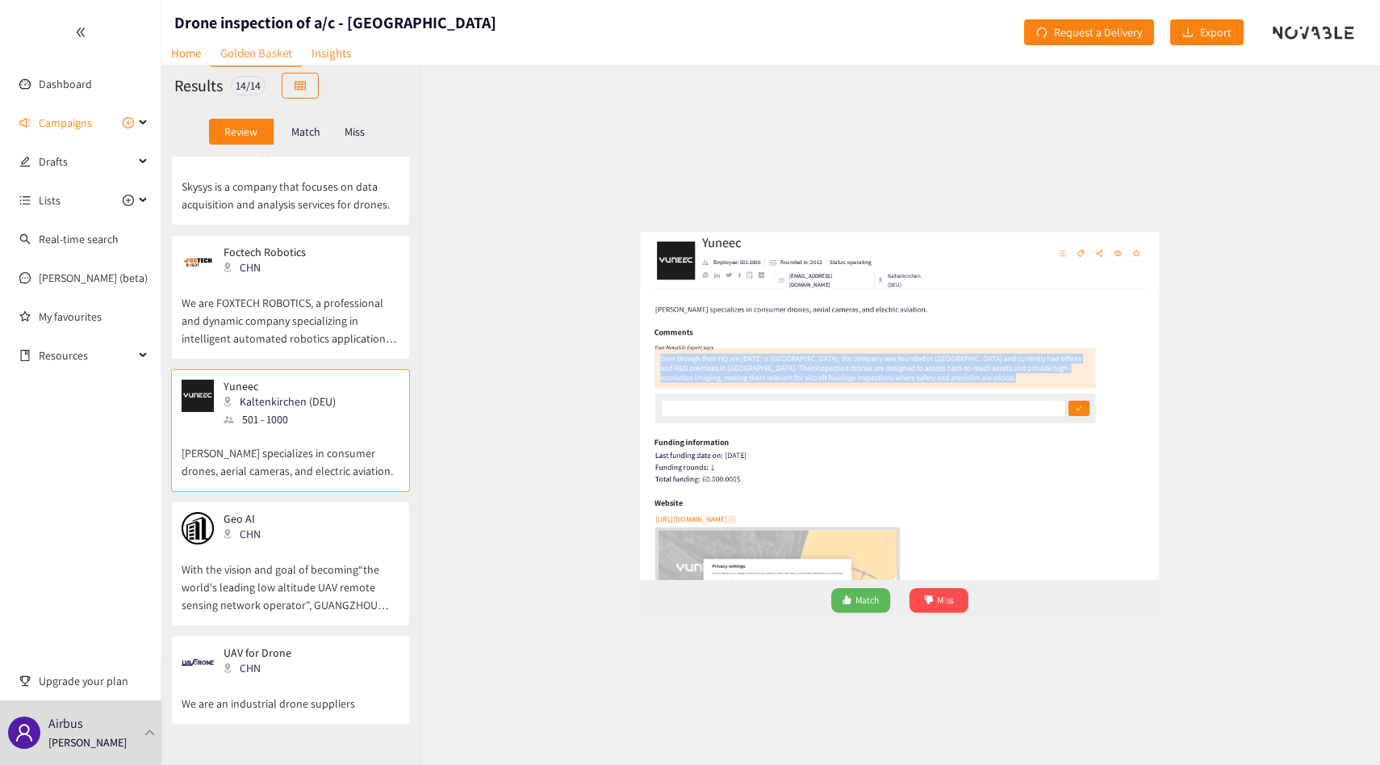
click at [714, 319] on div "Even though their HQ are today is Switzerland, the company was founded in Hong …" at bounding box center [858, 335] width 748 height 69
click at [727, 318] on div "Even though their HQ are today is Switzerland, the company was founded in Hong …" at bounding box center [858, 335] width 748 height 69
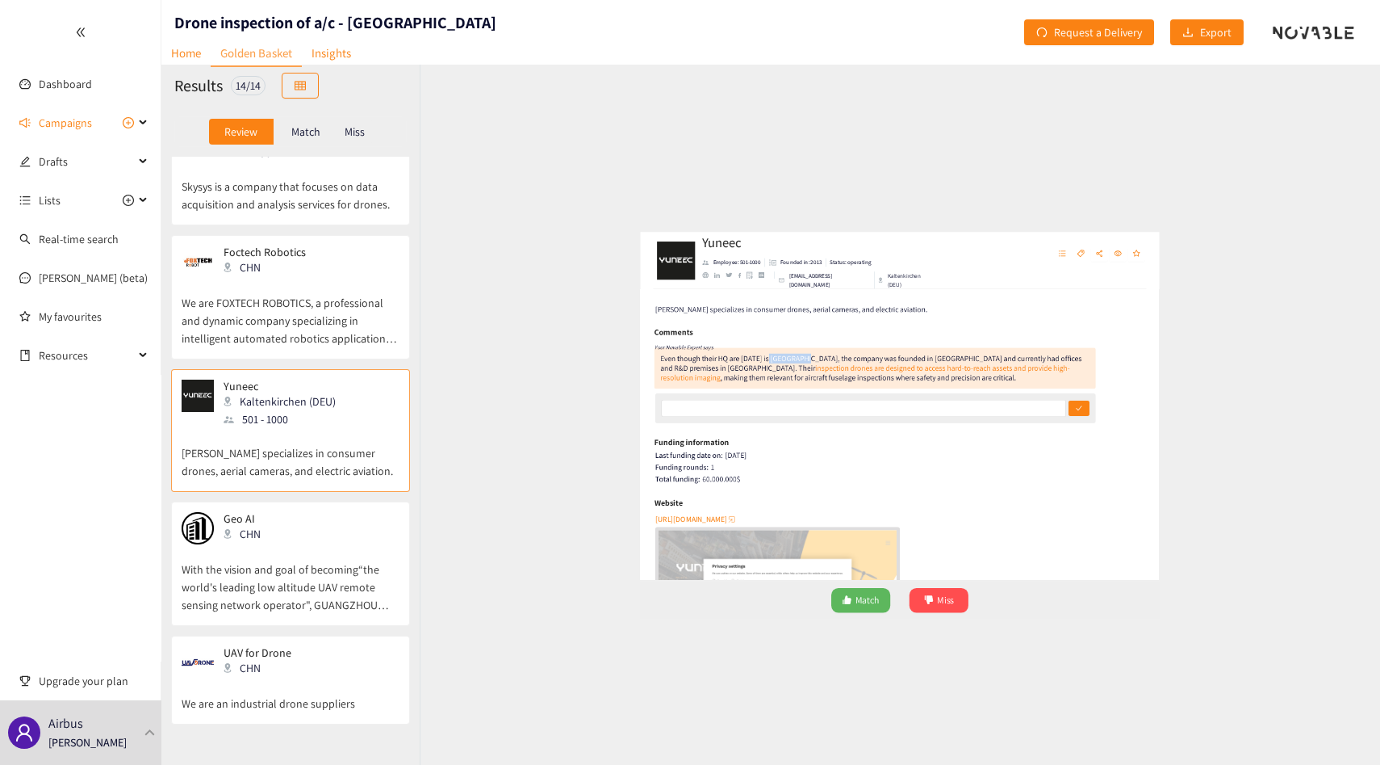
click at [727, 318] on div "Even though their HQ are today is Switzerland, the company was founded in Hong …" at bounding box center [858, 335] width 748 height 69
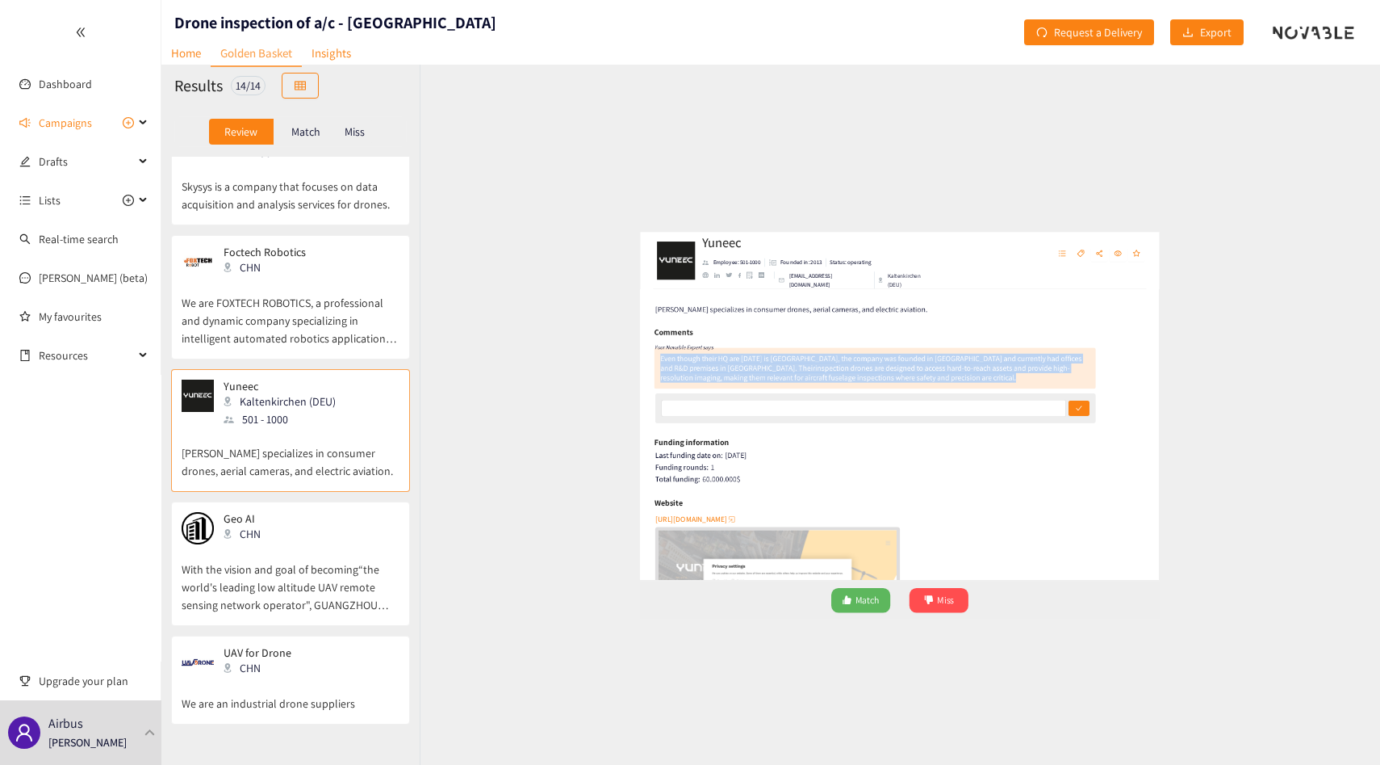
click at [727, 318] on div "Even though their HQ are today is Switzerland, the company was founded in Hong …" at bounding box center [858, 335] width 748 height 69
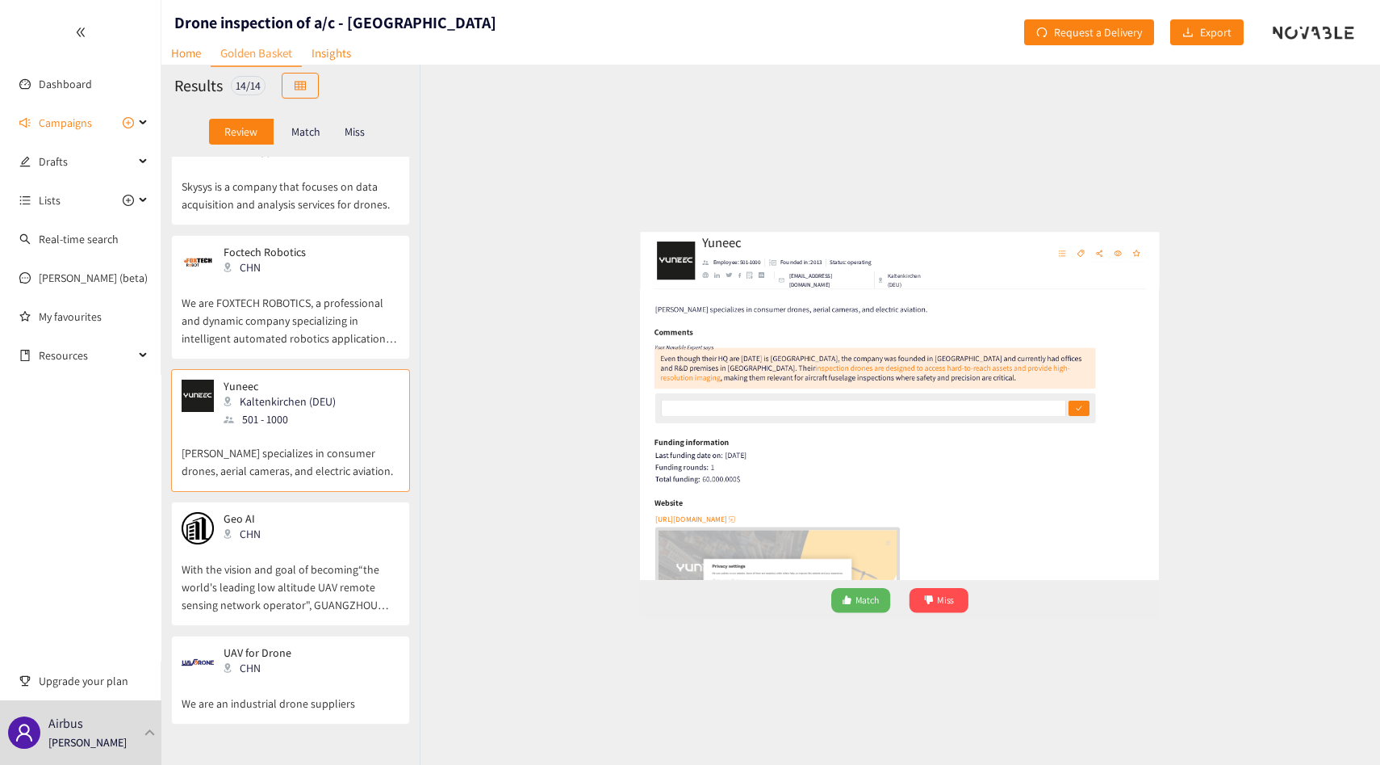
click at [743, 318] on div "Even though their HQ are today is Switzerland, the company was founded in Hong …" at bounding box center [858, 335] width 748 height 69
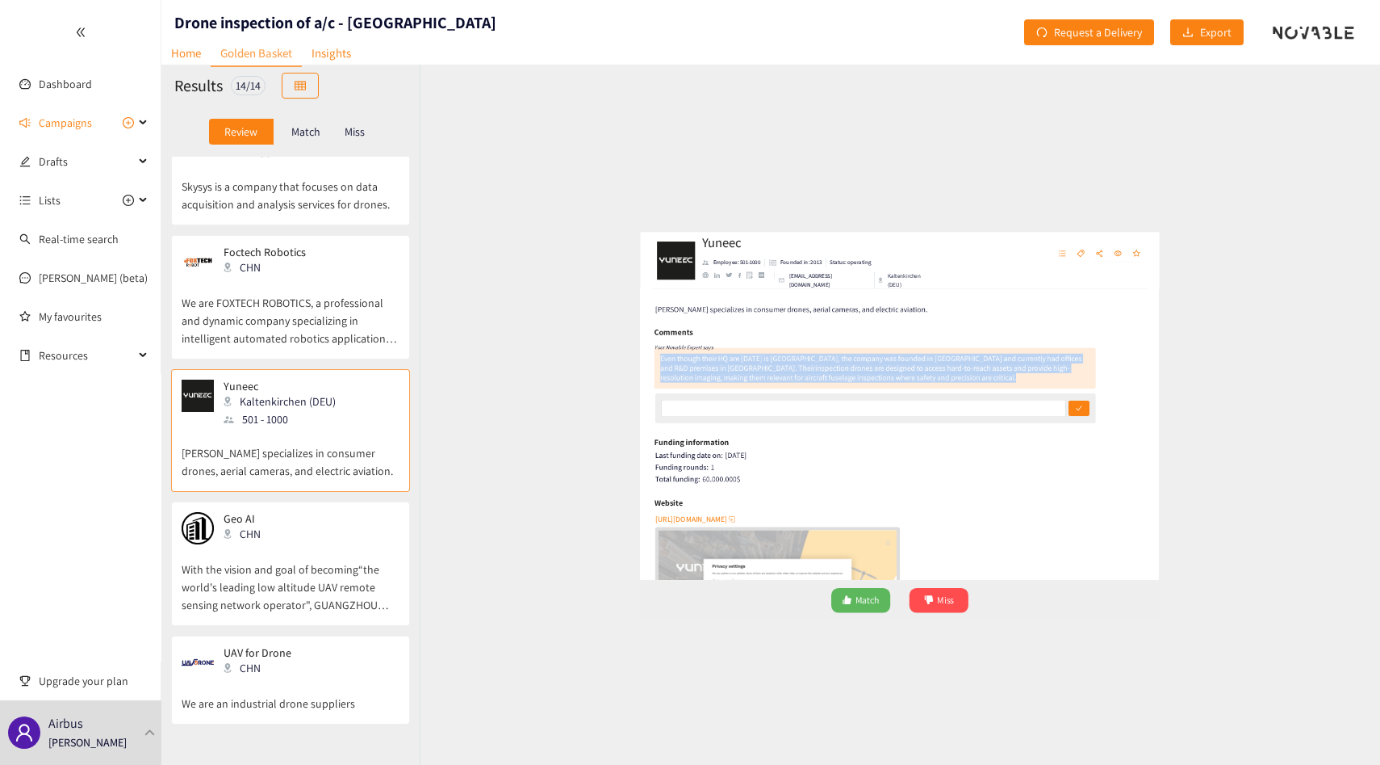
click at [743, 318] on div "Even though their HQ are today is Switzerland, the company was founded in Hong …" at bounding box center [858, 335] width 748 height 69
click at [727, 321] on div "Even though their HQ are today is Switzerland, the company was founded in Hong …" at bounding box center [858, 335] width 748 height 69
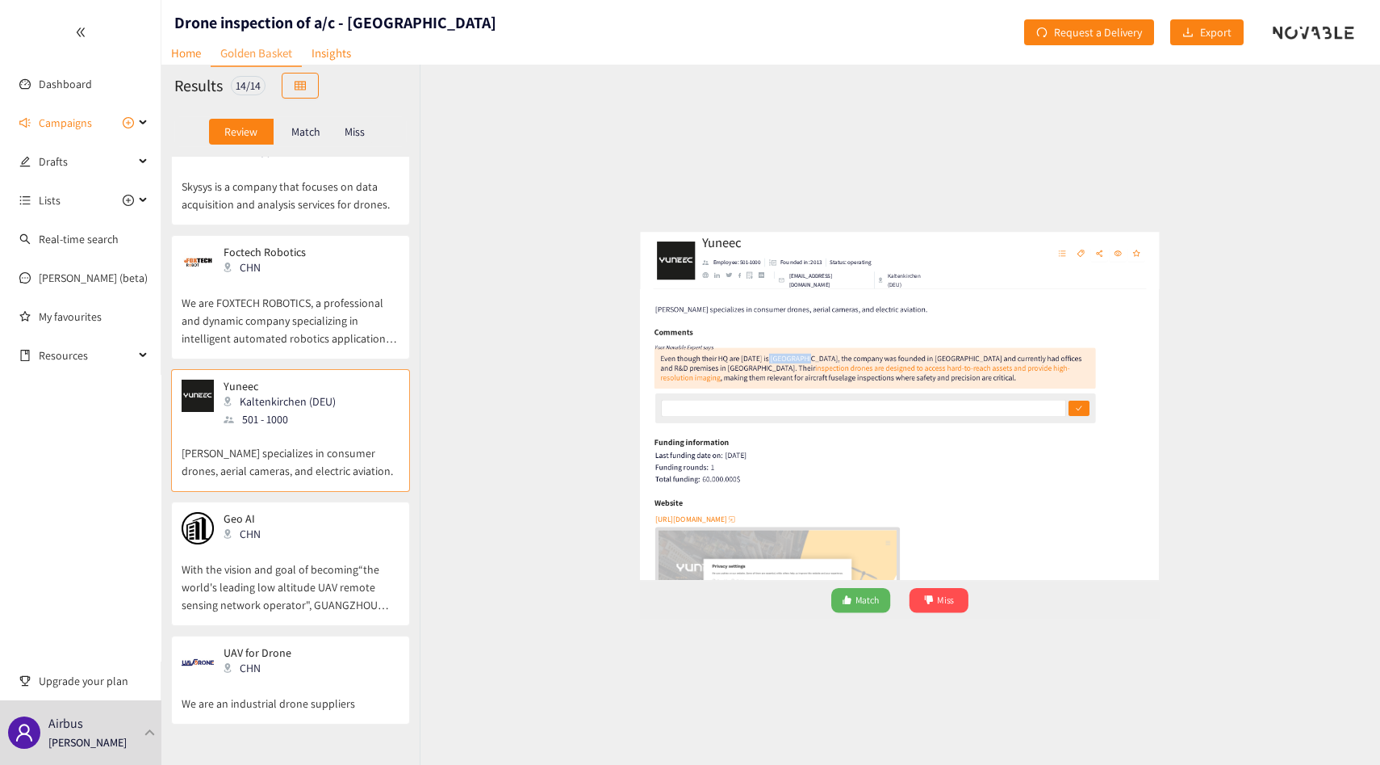
click at [727, 321] on div "Even though their HQ are today is Switzerland, the company was founded in Hong …" at bounding box center [858, 335] width 748 height 69
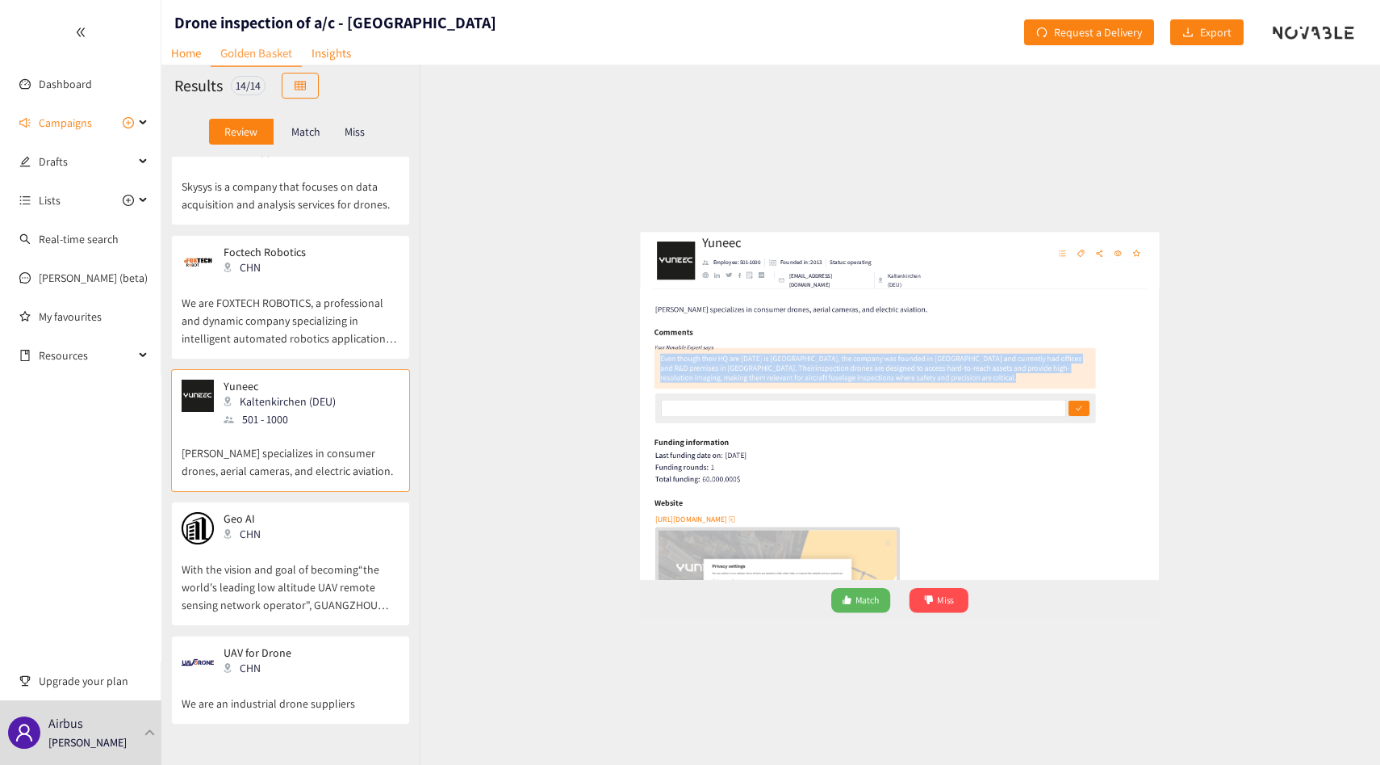
click at [727, 321] on div "Even though their HQ are today is Switzerland, the company was founded in Hong …" at bounding box center [858, 335] width 748 height 69
click at [703, 319] on div "Even though their HQ are today is Switzerland, the company was founded in Hong …" at bounding box center [858, 335] width 748 height 69
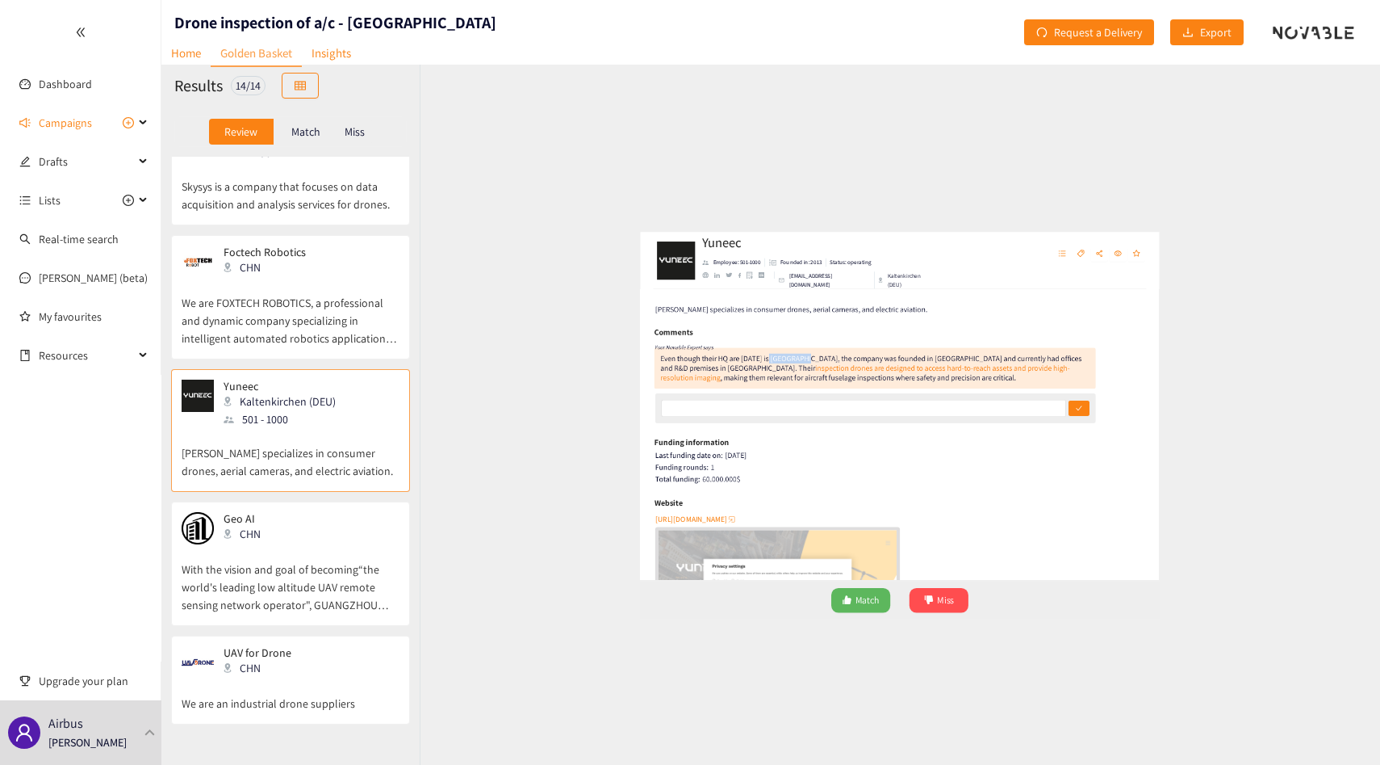
click at [703, 319] on div "Even though their HQ are today is Switzerland, the company was founded in Hong …" at bounding box center [858, 335] width 748 height 69
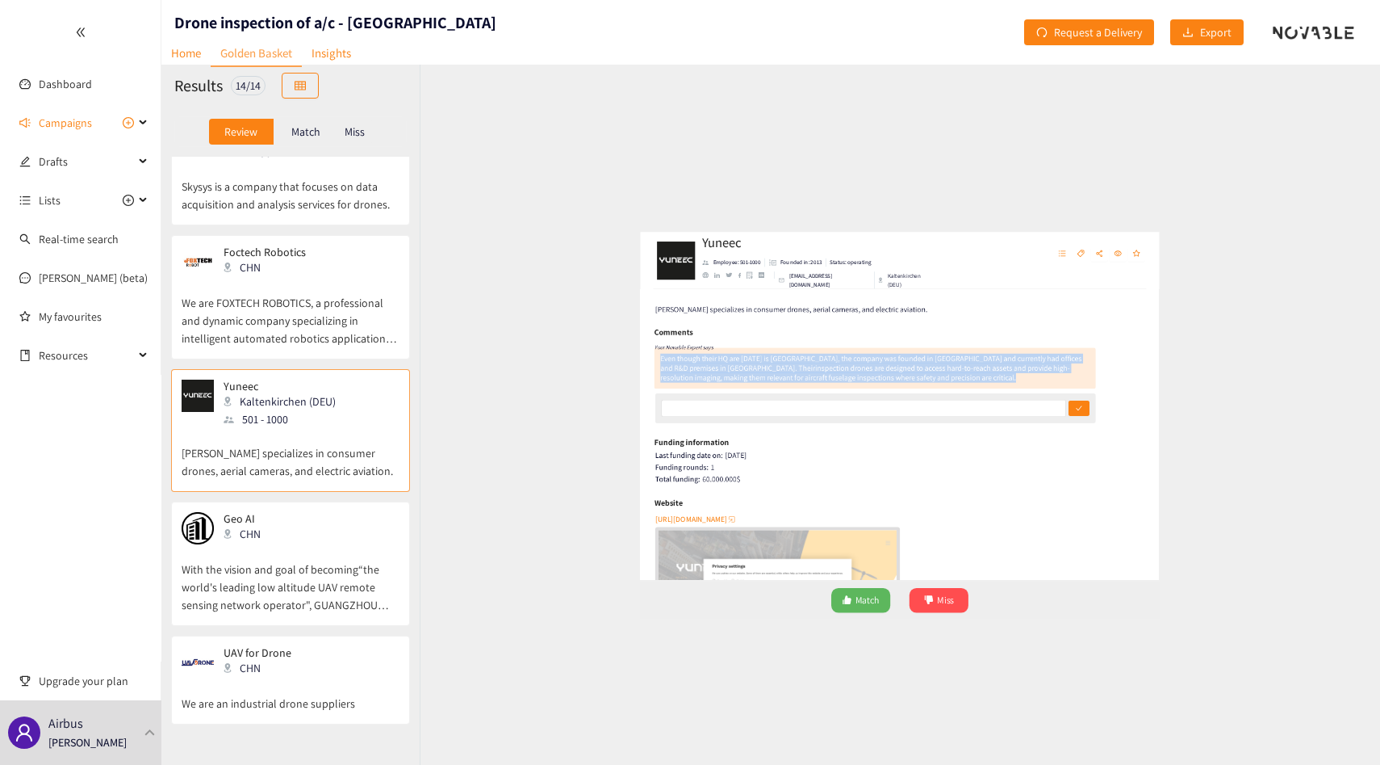
click at [703, 319] on div "Even though their HQ are today is Switzerland, the company was founded in Hong …" at bounding box center [858, 335] width 748 height 69
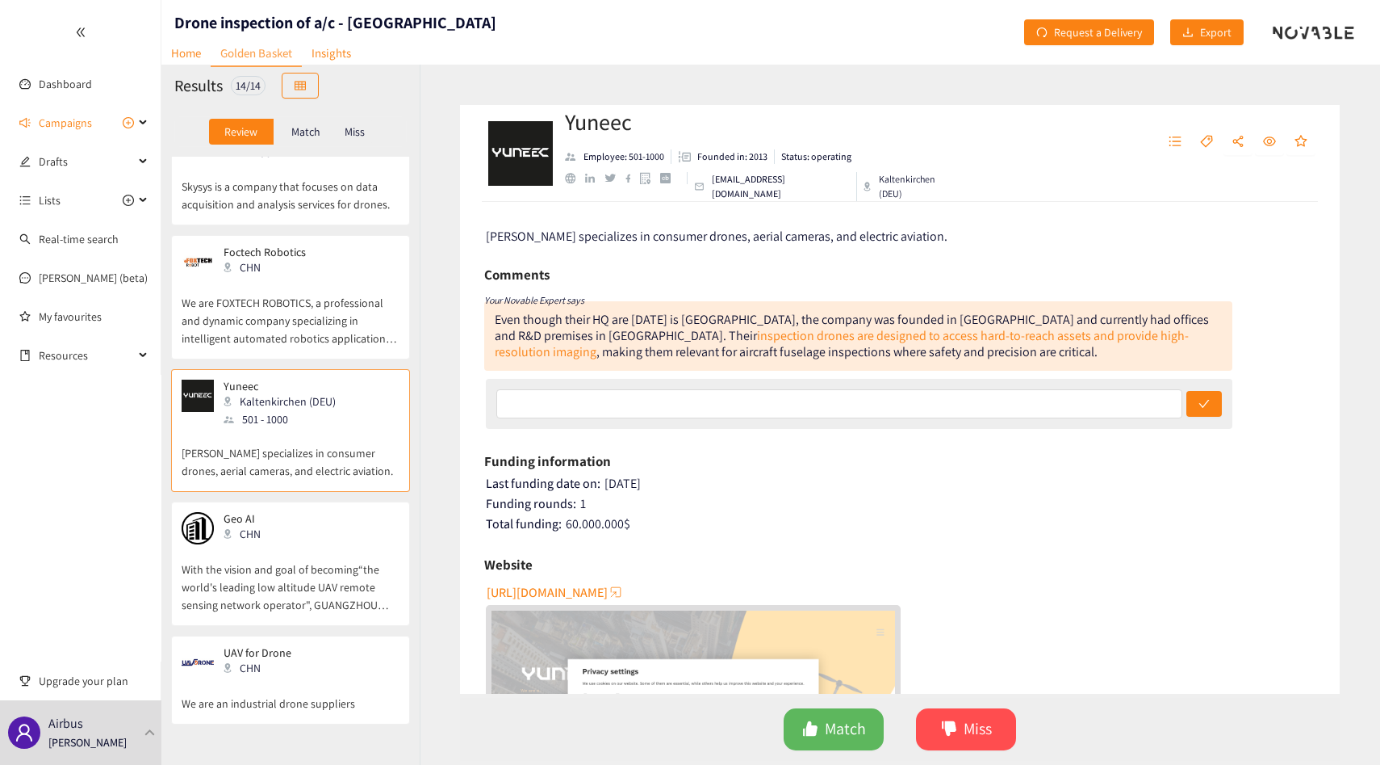
click at [316, 19] on h1 "Drone inspection of a/c - [GEOGRAPHIC_DATA]" at bounding box center [335, 22] width 322 height 23
copy h1 "Drone inspection of a/c - [GEOGRAPHIC_DATA]"
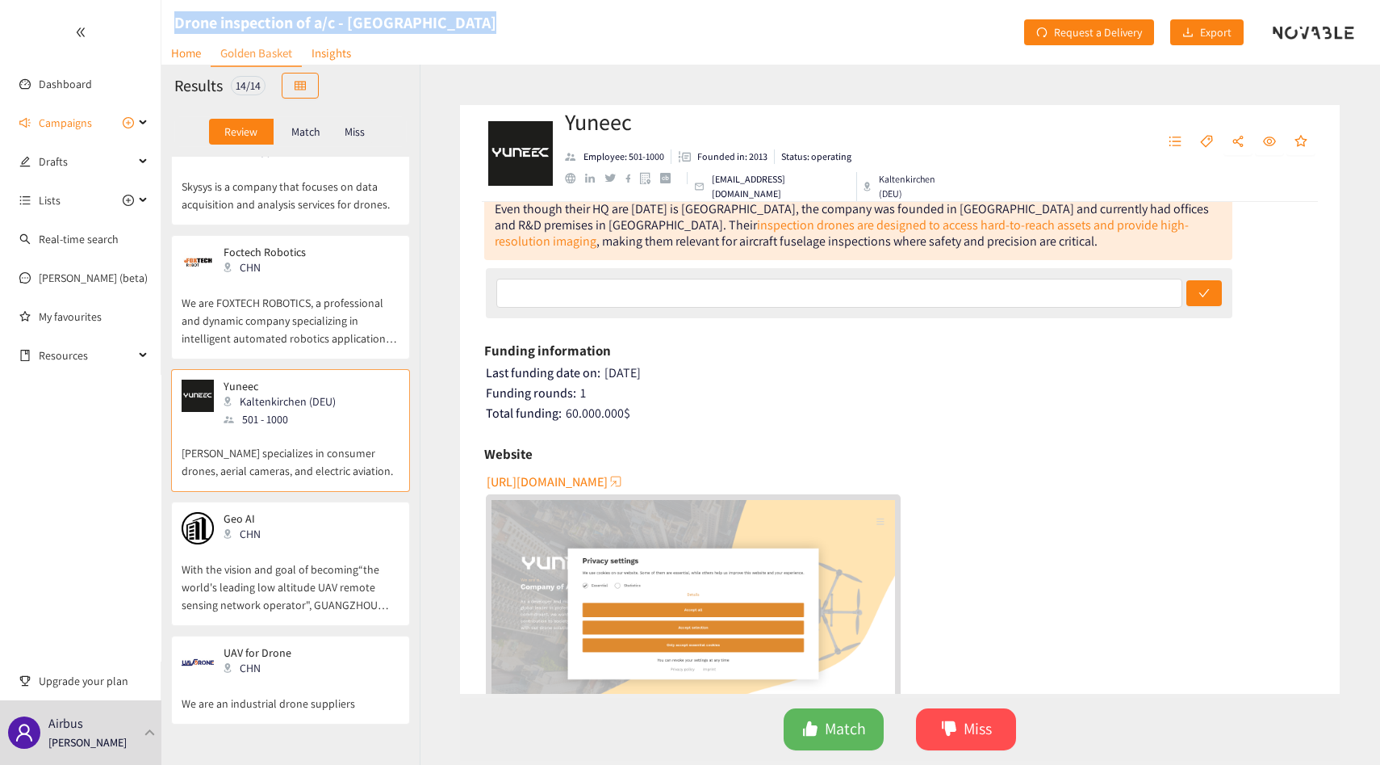
scroll to position [0, 0]
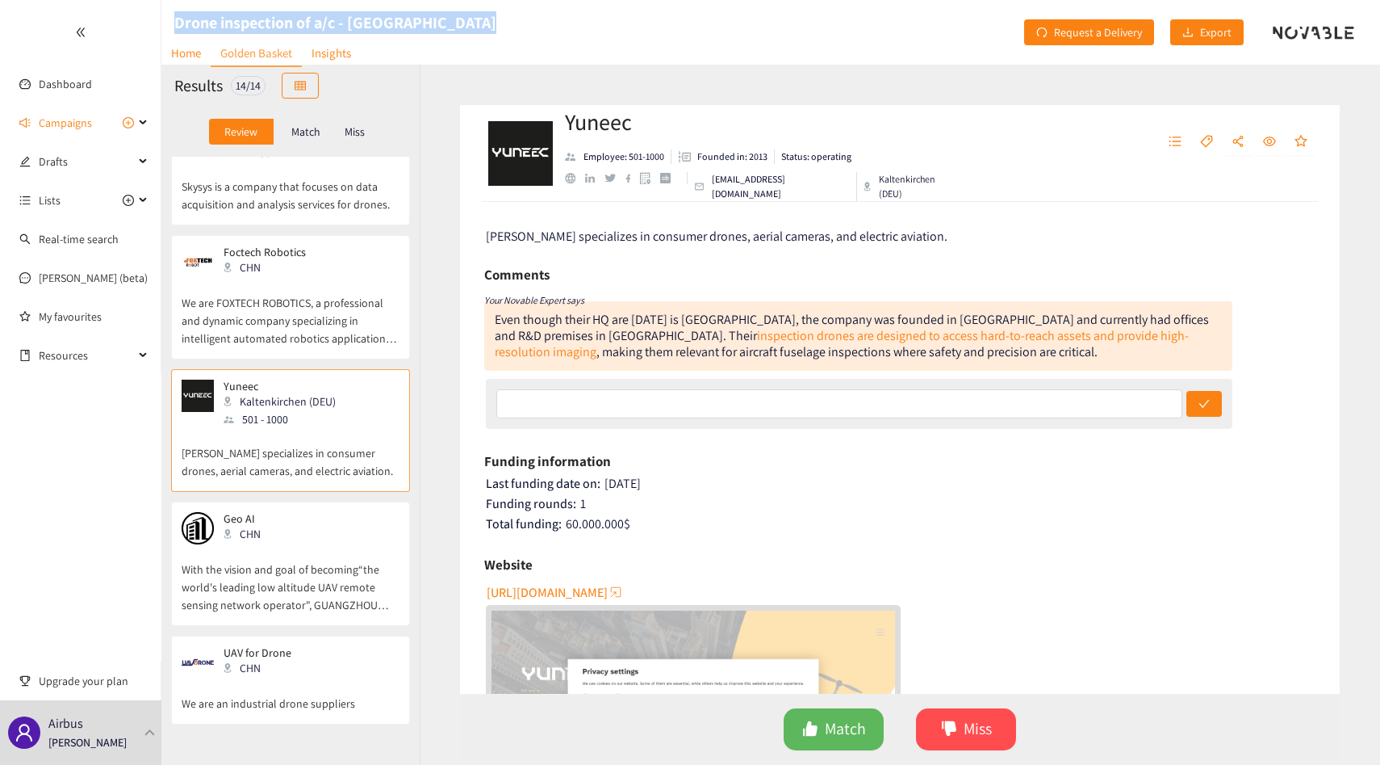
click at [589, 182] on div "linkedin" at bounding box center [590, 179] width 10 height 10
click at [162, 13] on div "Drone inspection of a/c - [GEOGRAPHIC_DATA]" at bounding box center [328, 32] width 335 height 65
click at [289, 617] on div "Geo AI CHN With the vision and goal of becoming“the world's leading low altitud…" at bounding box center [291, 568] width 218 height 113
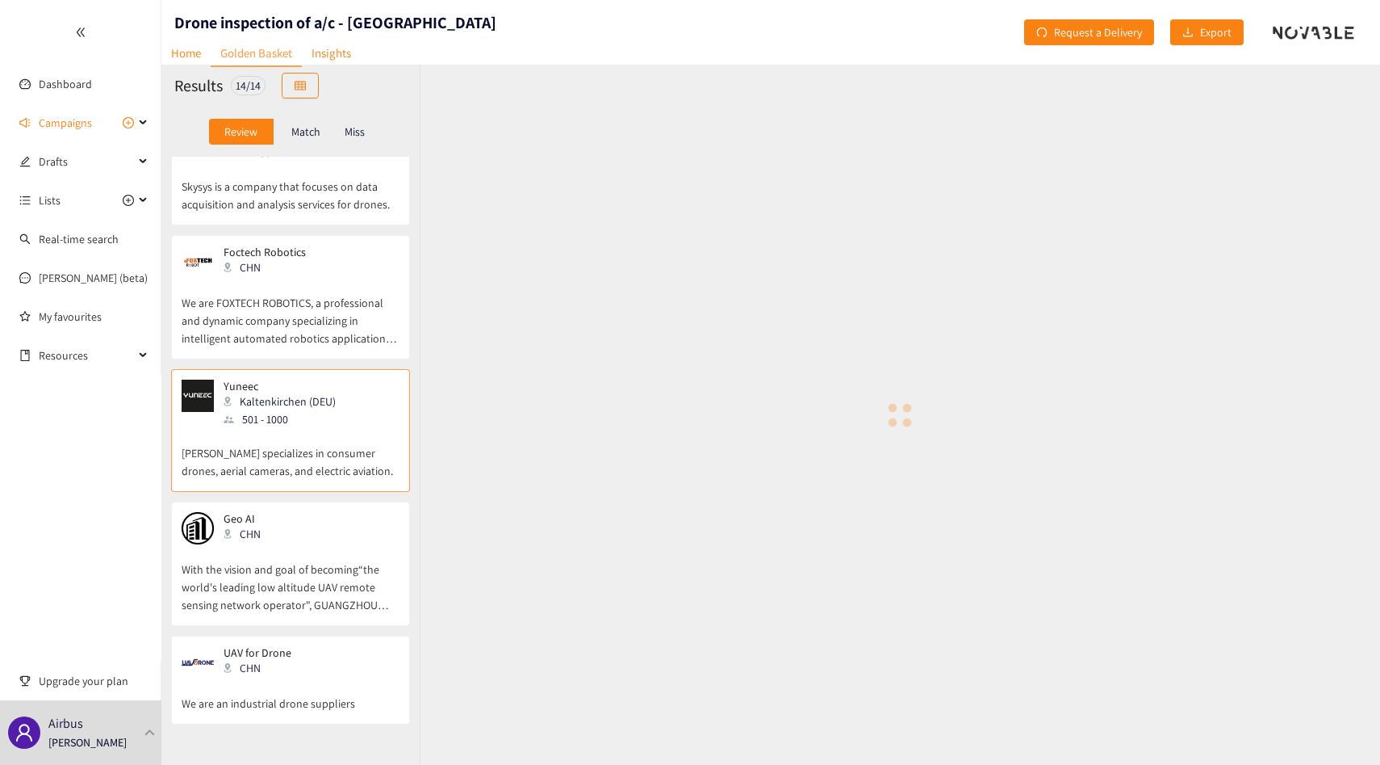
click at [325, 289] on p "We are FOXTECH ROBOTICS, a professional and dynamic company specializing in int…" at bounding box center [291, 312] width 218 height 69
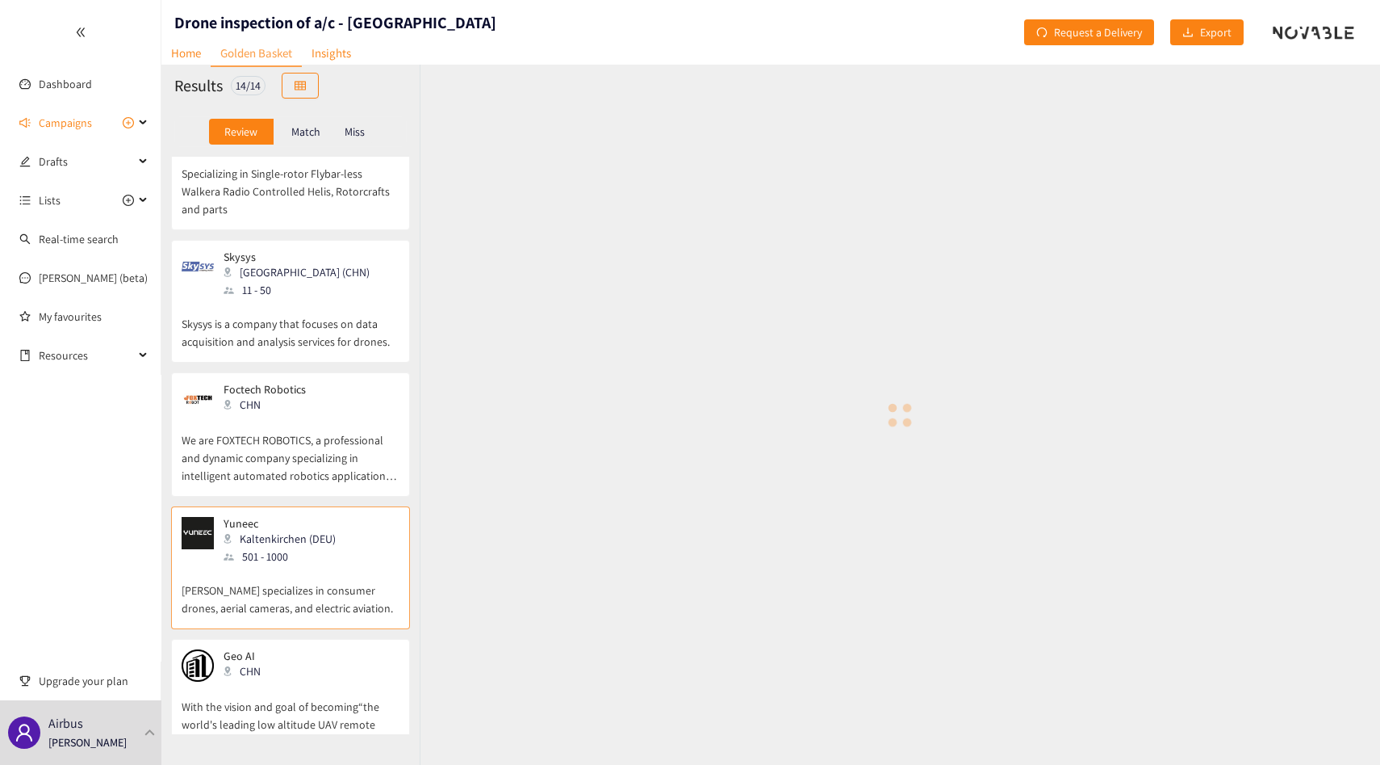
scroll to position [1328, 0]
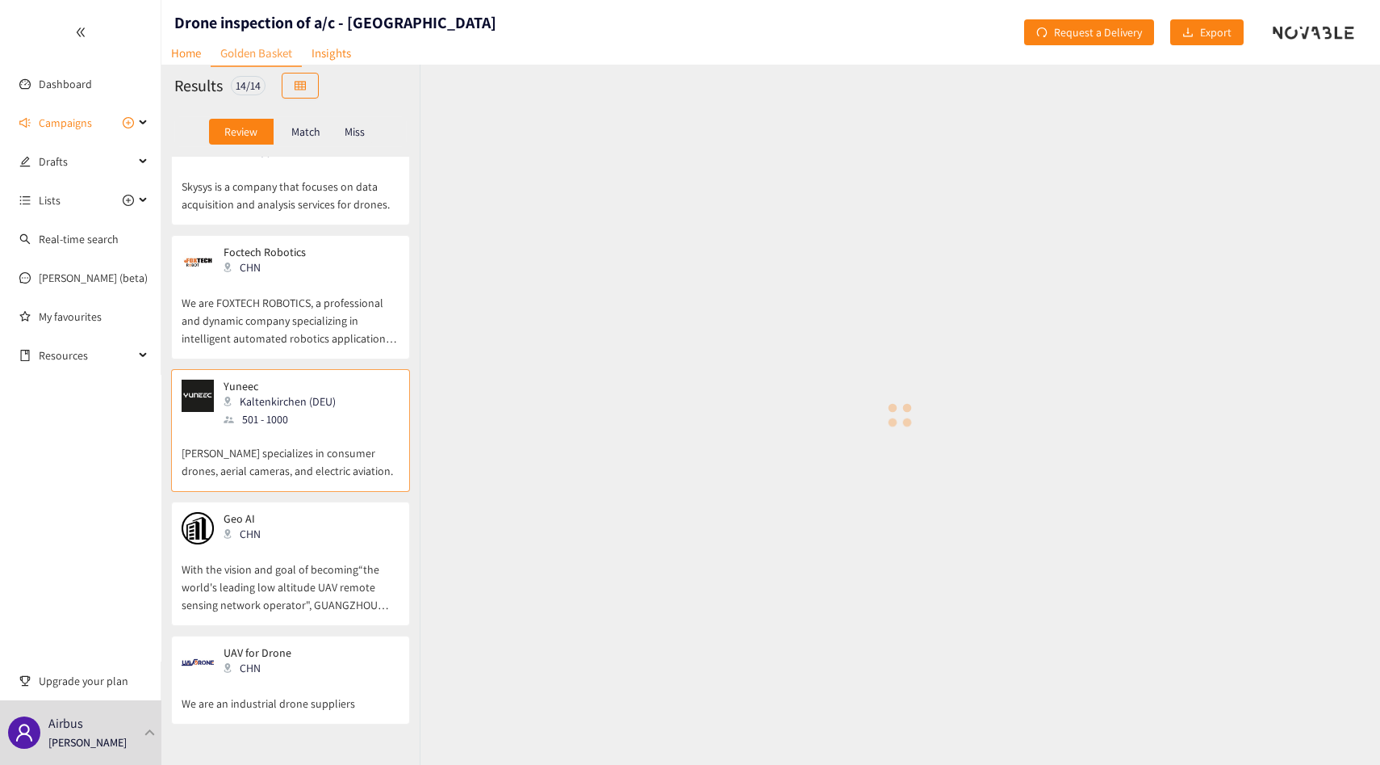
click at [279, 572] on p "With the vision and goal of becoming“the world's leading low altitude UAV remot…" at bounding box center [291, 578] width 218 height 69
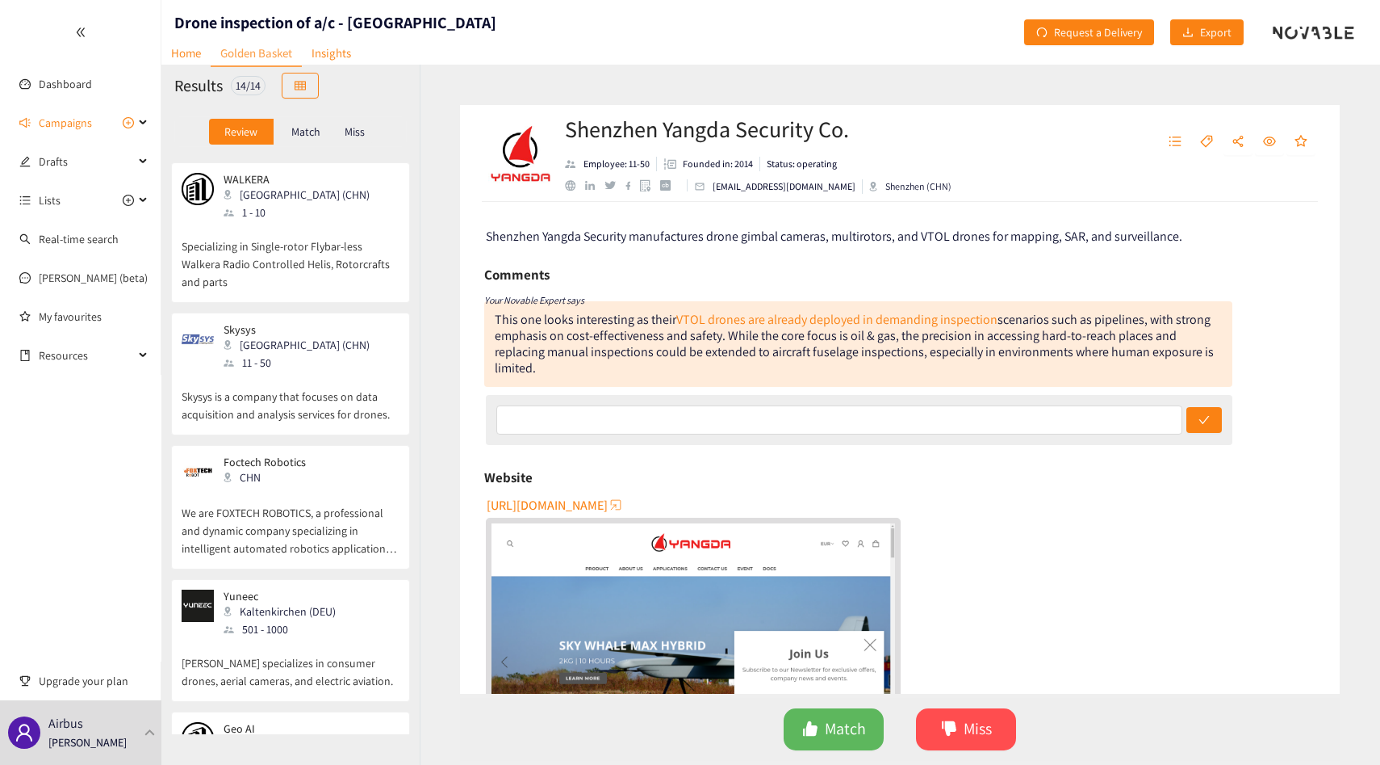
scroll to position [1328, 0]
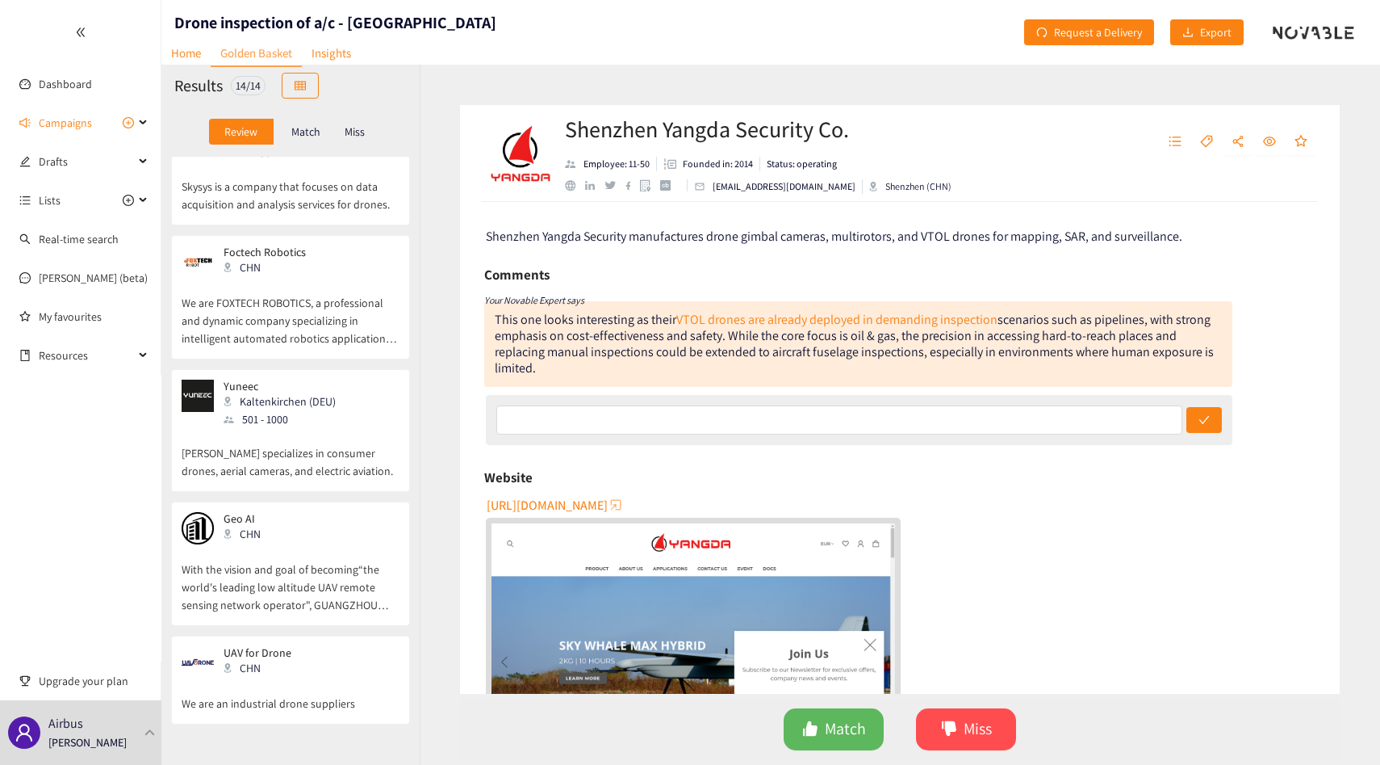
click at [315, 317] on p "We are FOXTECH ROBOTICS, a professional and dynamic company specializing in int…" at bounding box center [291, 312] width 218 height 69
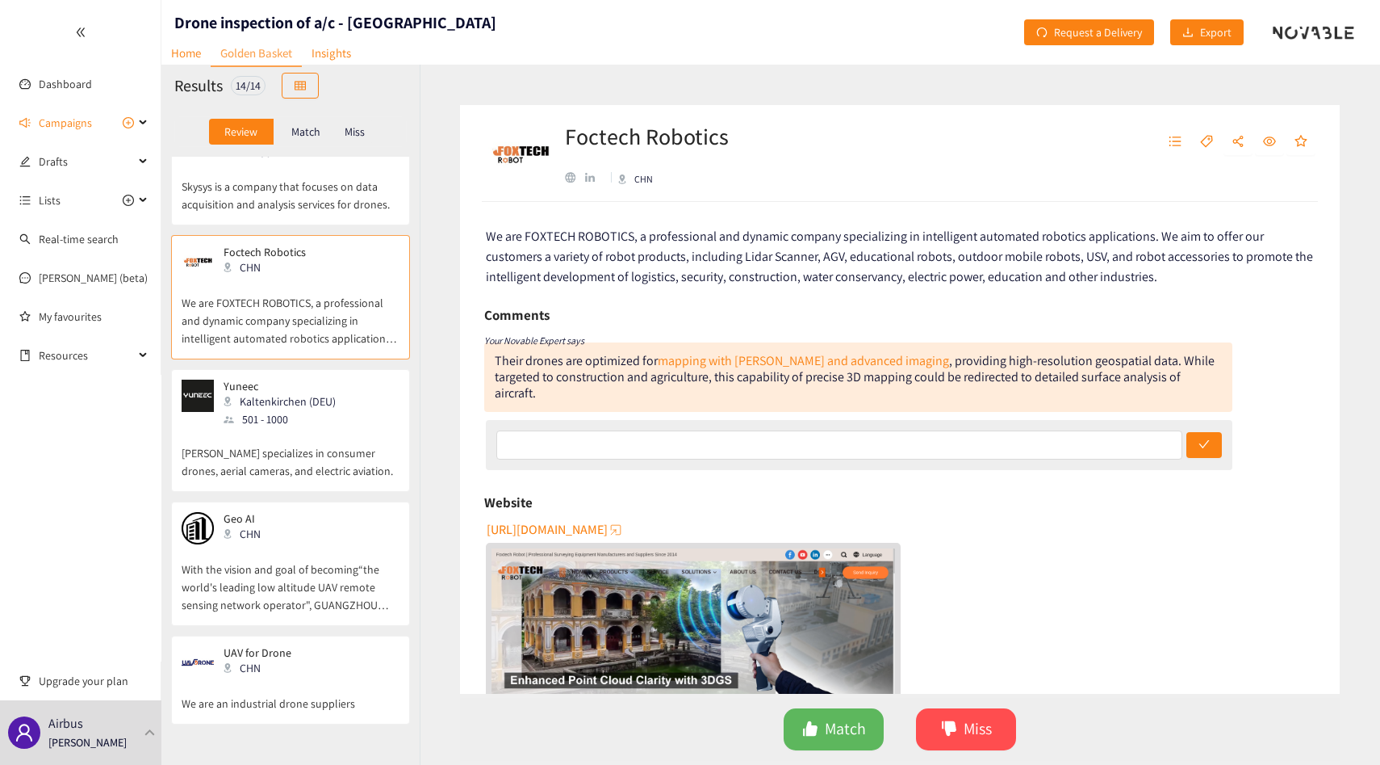
click at [592, 362] on div "Their drones are optimized for mapping with LiDAR and advanced imaging , provid…" at bounding box center [858, 376] width 748 height 69
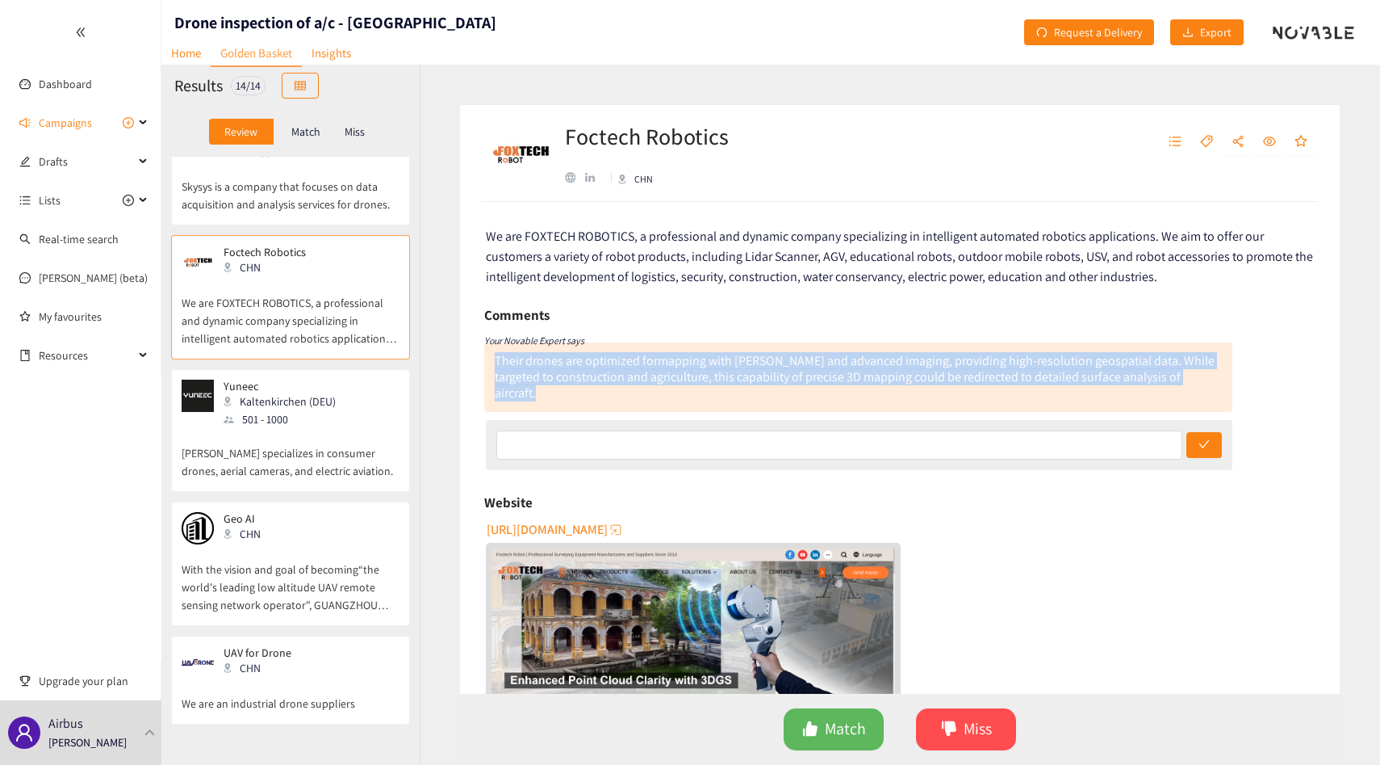
click at [592, 362] on div "Their drones are optimized for mapping with LiDAR and advanced imaging , provid…" at bounding box center [858, 376] width 748 height 69
click at [586, 362] on div "Their drones are optimized for mapping with LiDAR and advanced imaging , provid…" at bounding box center [858, 376] width 748 height 69
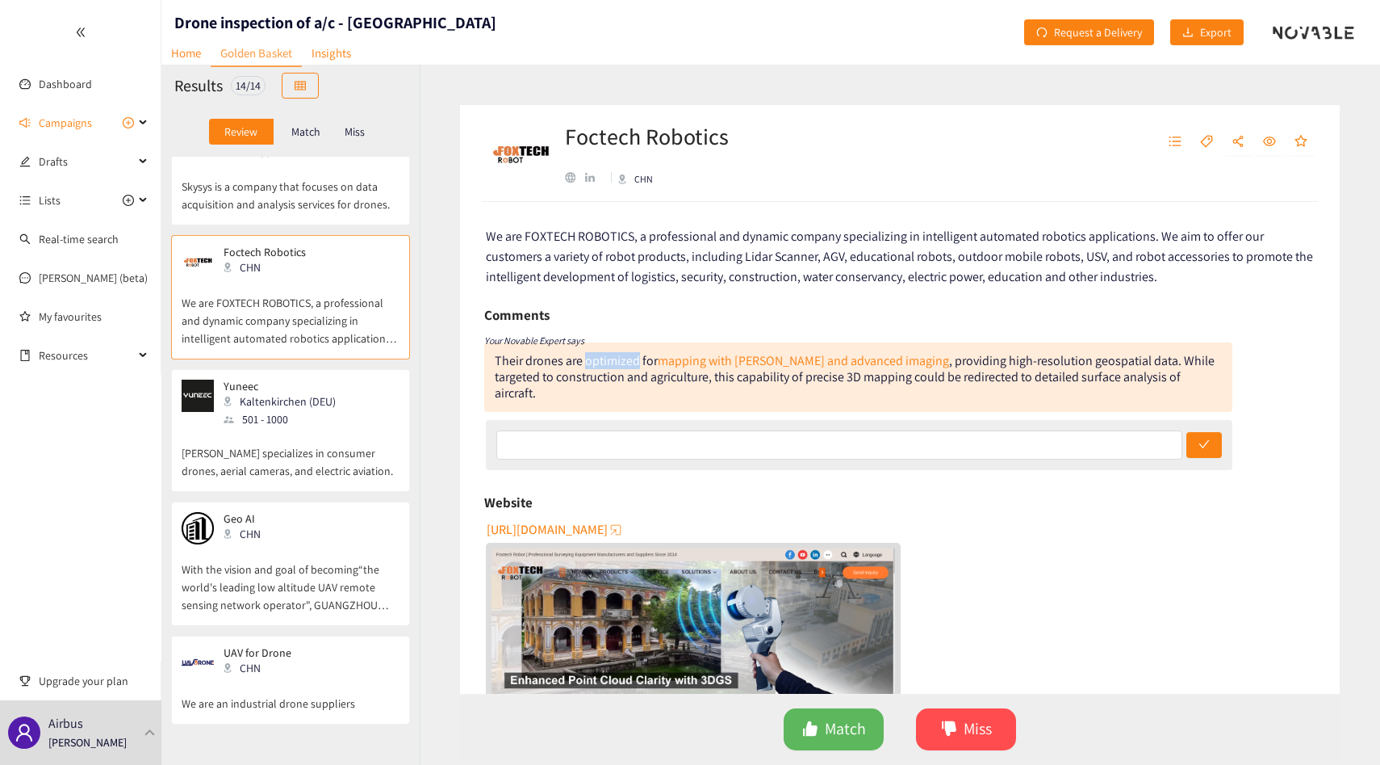
click at [586, 362] on div "Their drones are optimized for mapping with LiDAR and advanced imaging , provid…" at bounding box center [858, 376] width 748 height 69
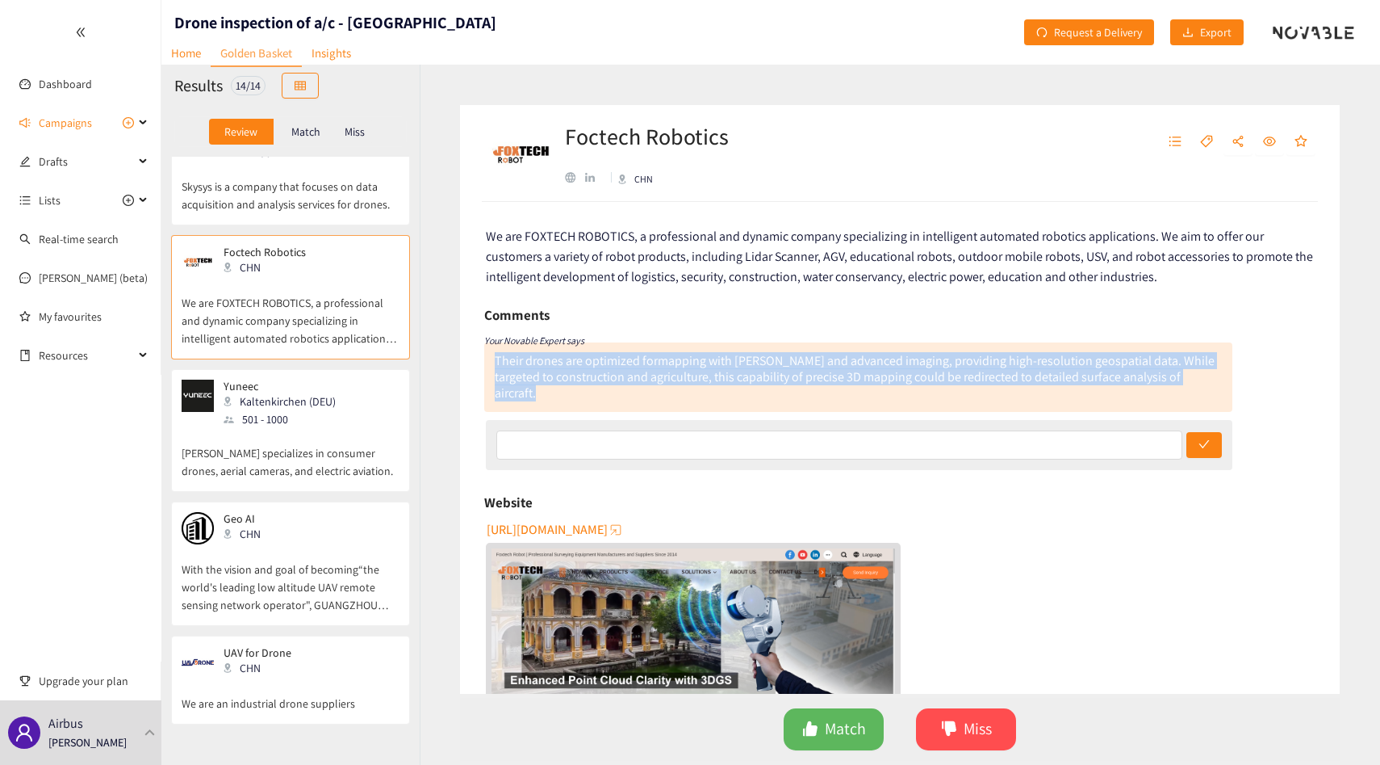
click at [586, 362] on div "Their drones are optimized for mapping with LiDAR and advanced imaging , provid…" at bounding box center [858, 376] width 748 height 69
click at [586, 371] on div "Their drones are optimized for mapping with LiDAR and advanced imaging , provid…" at bounding box center [858, 376] width 748 height 69
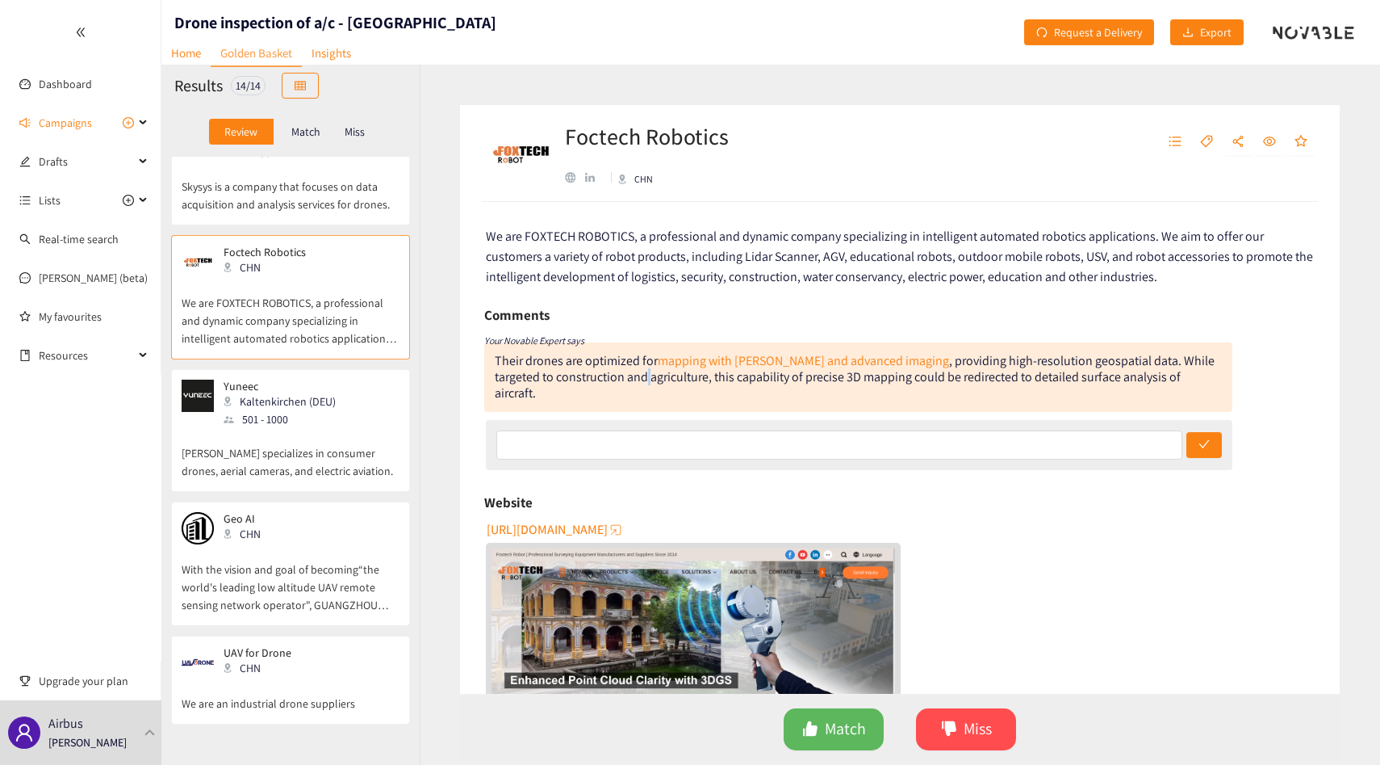
click at [586, 371] on div "Their drones are optimized for mapping with LiDAR and advanced imaging , provid…" at bounding box center [858, 376] width 748 height 69
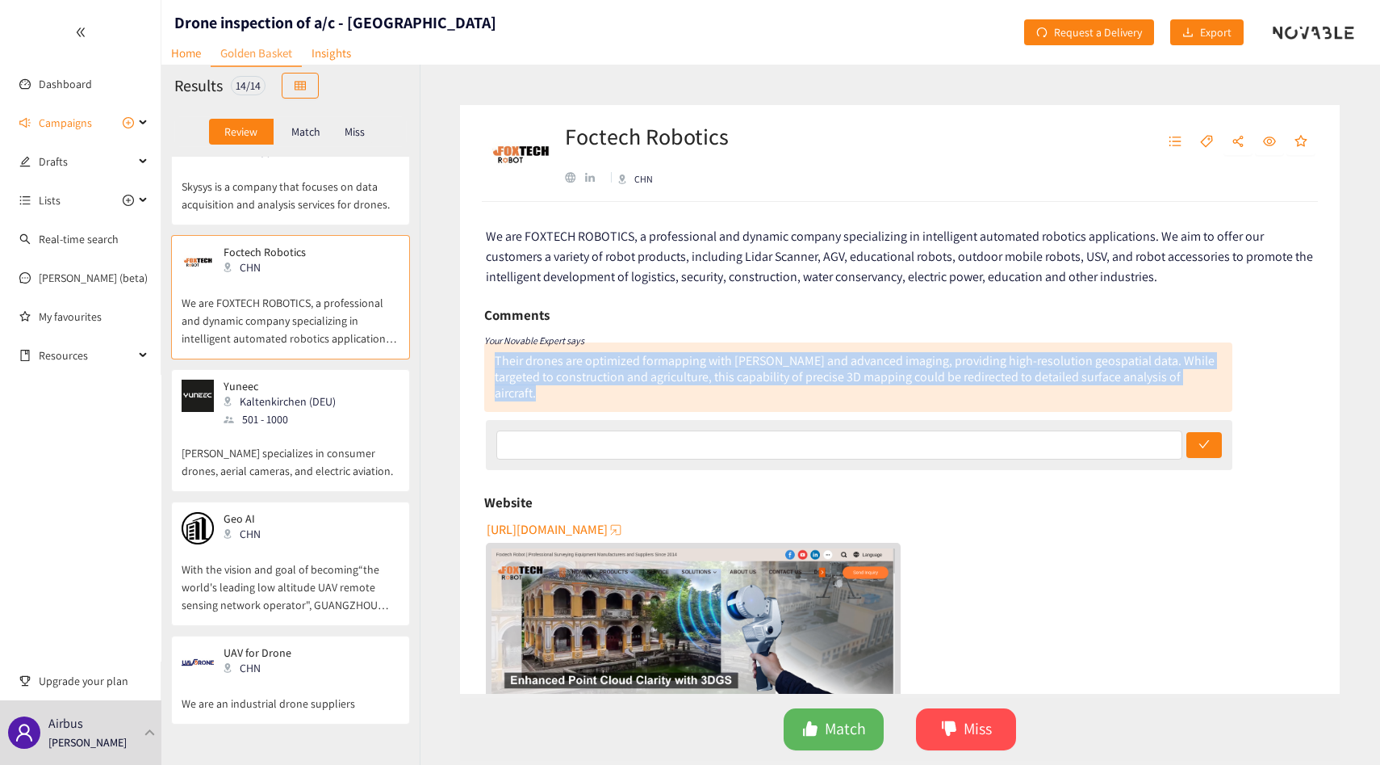
click at [586, 371] on div "Their drones are optimized for mapping with LiDAR and advanced imaging , provid…" at bounding box center [858, 376] width 748 height 69
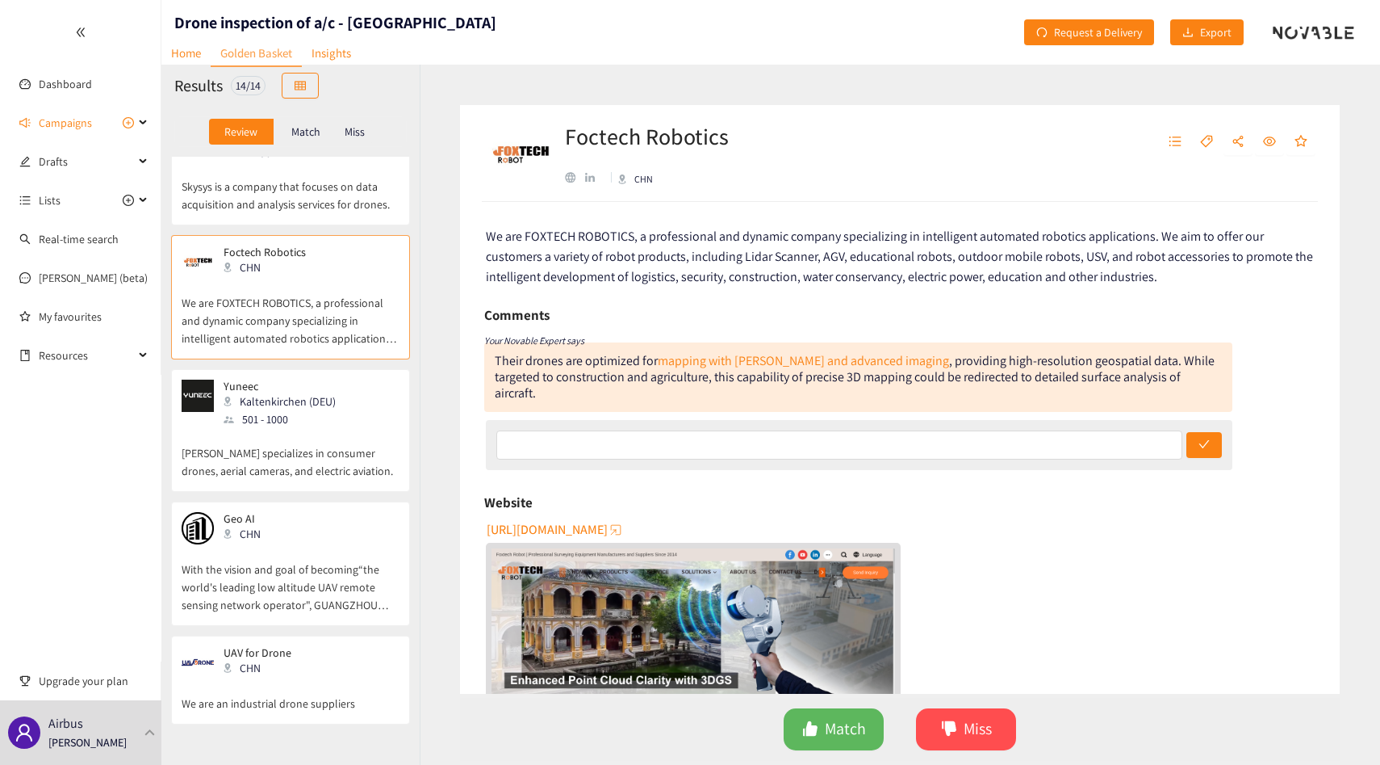
click at [434, 253] on div "Foctech Robotics CHN We are FOXTECH ROBOTICS, a professional and dynamic compan…" at bounding box center [900, 415] width 961 height 700
click at [303, 426] on div "501 - 1000" at bounding box center [285, 419] width 122 height 18
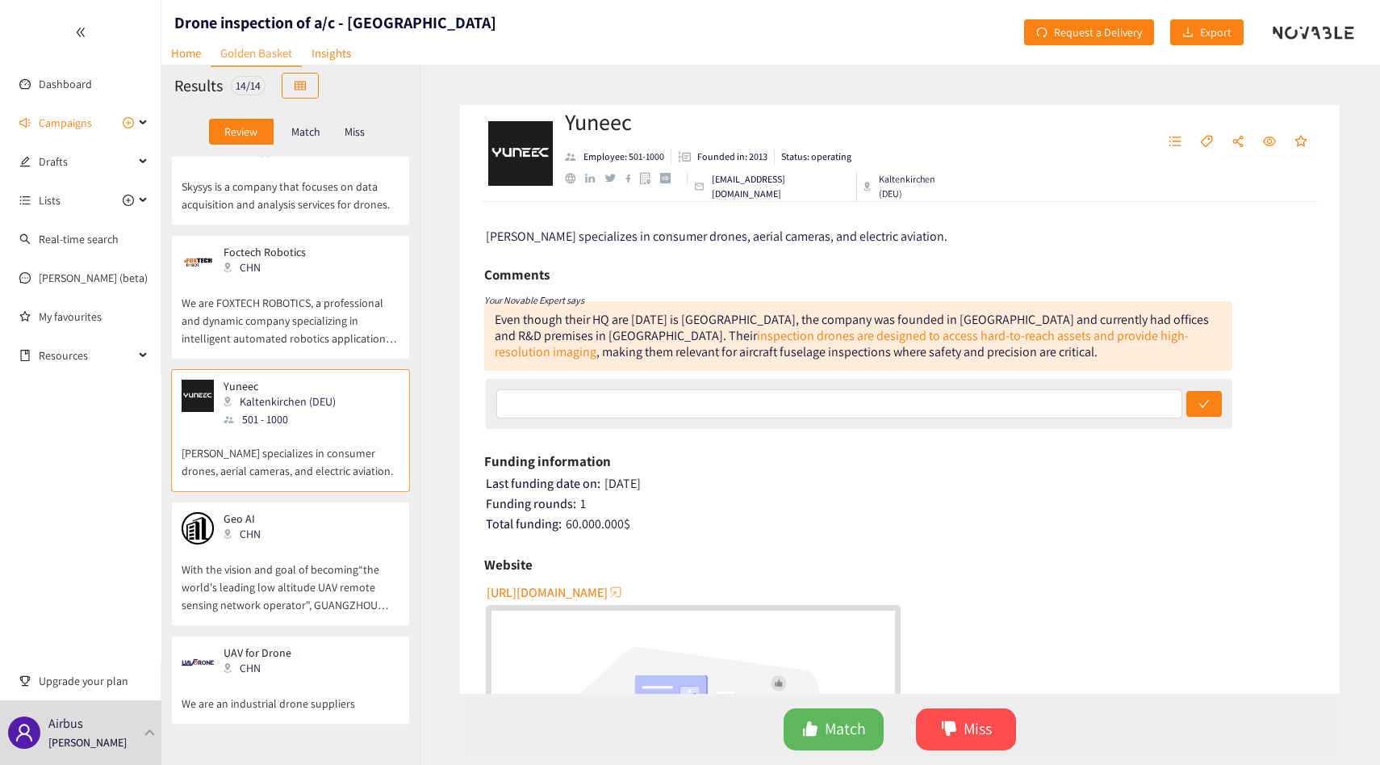
click at [297, 568] on p "With the vision and goal of becoming“the world's leading low altitude UAV remot…" at bounding box center [291, 578] width 218 height 69
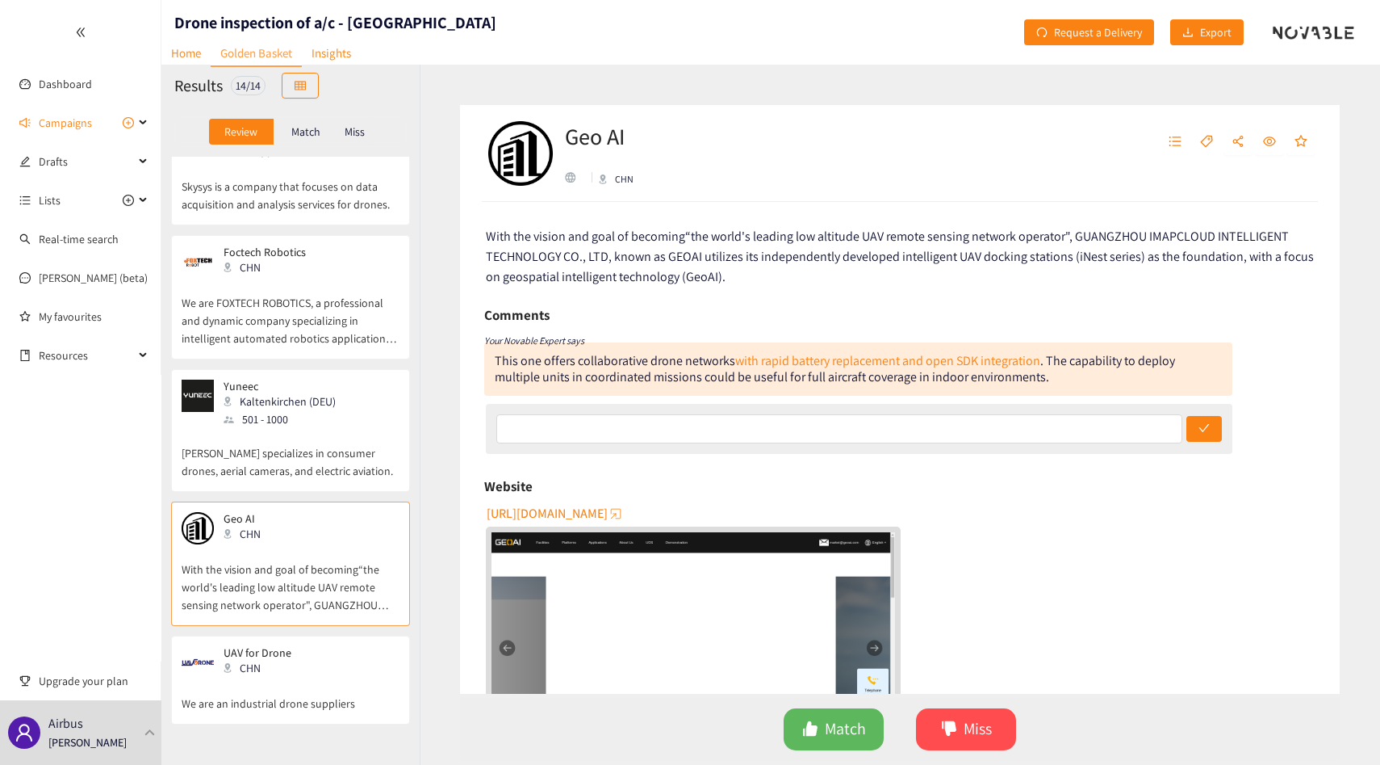
click at [360, 274] on div "Foctech Robotics CHN" at bounding box center [291, 261] width 218 height 32
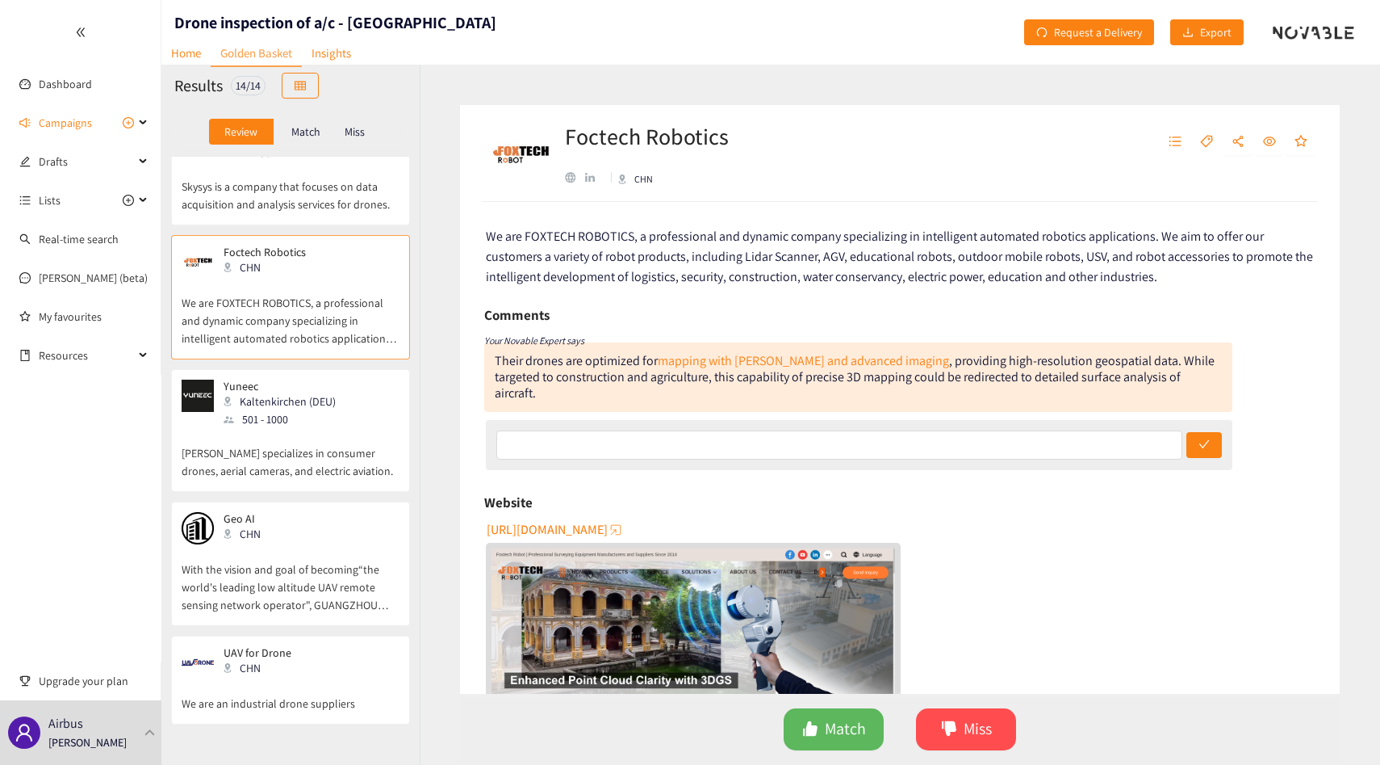
click at [607, 124] on h2 "Foctech Robotics" at bounding box center [647, 136] width 164 height 32
click at [329, 295] on p "We are FOXTECH ROBOTICS, a professional and dynamic company specializing in int…" at bounding box center [291, 312] width 218 height 69
click at [253, 550] on p "With the vision and goal of becoming“the world's leading low altitude UAV remot…" at bounding box center [291, 578] width 218 height 69
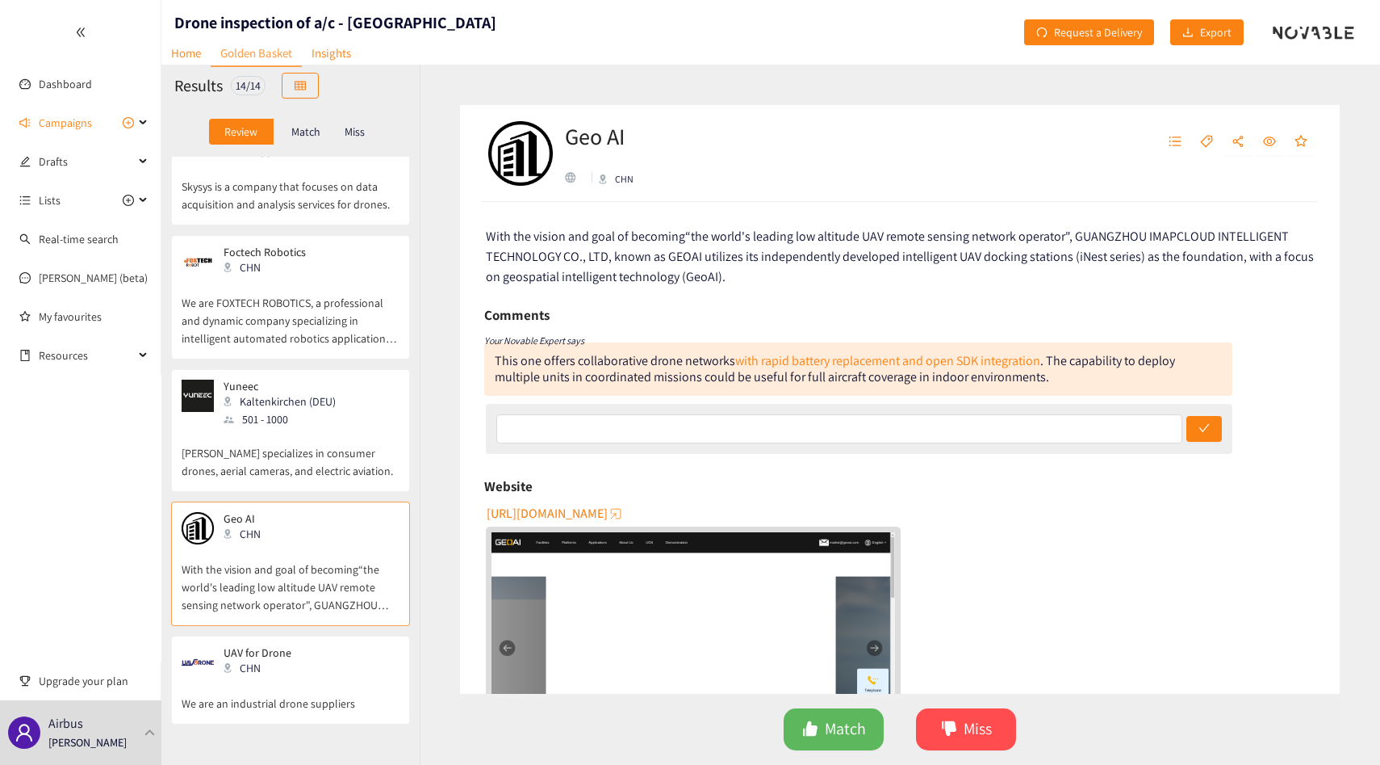
click at [300, 689] on p "We are an industrial drone suppliers" at bounding box center [291, 695] width 218 height 34
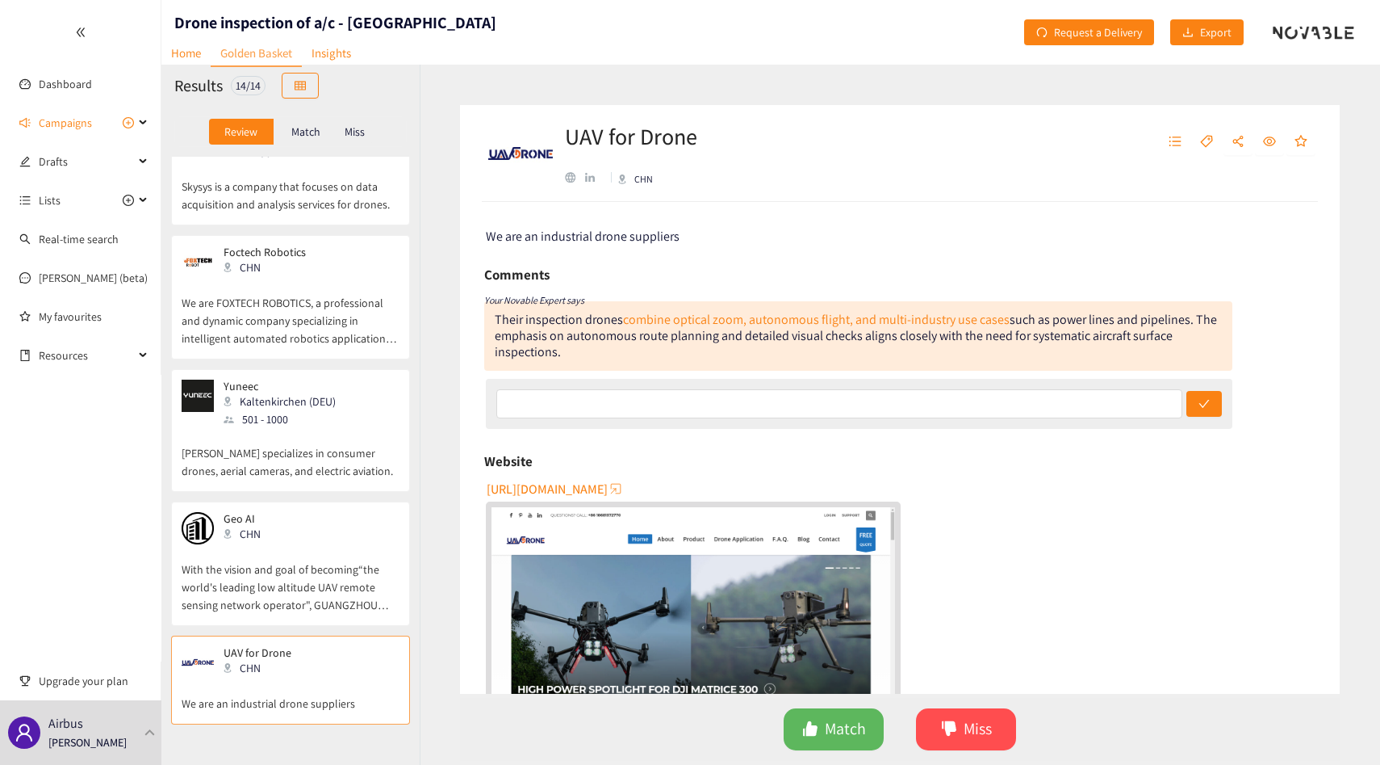
click at [341, 560] on p "With the vision and goal of becoming“the world's leading low altitude UAV remot…" at bounding box center [291, 578] width 218 height 69
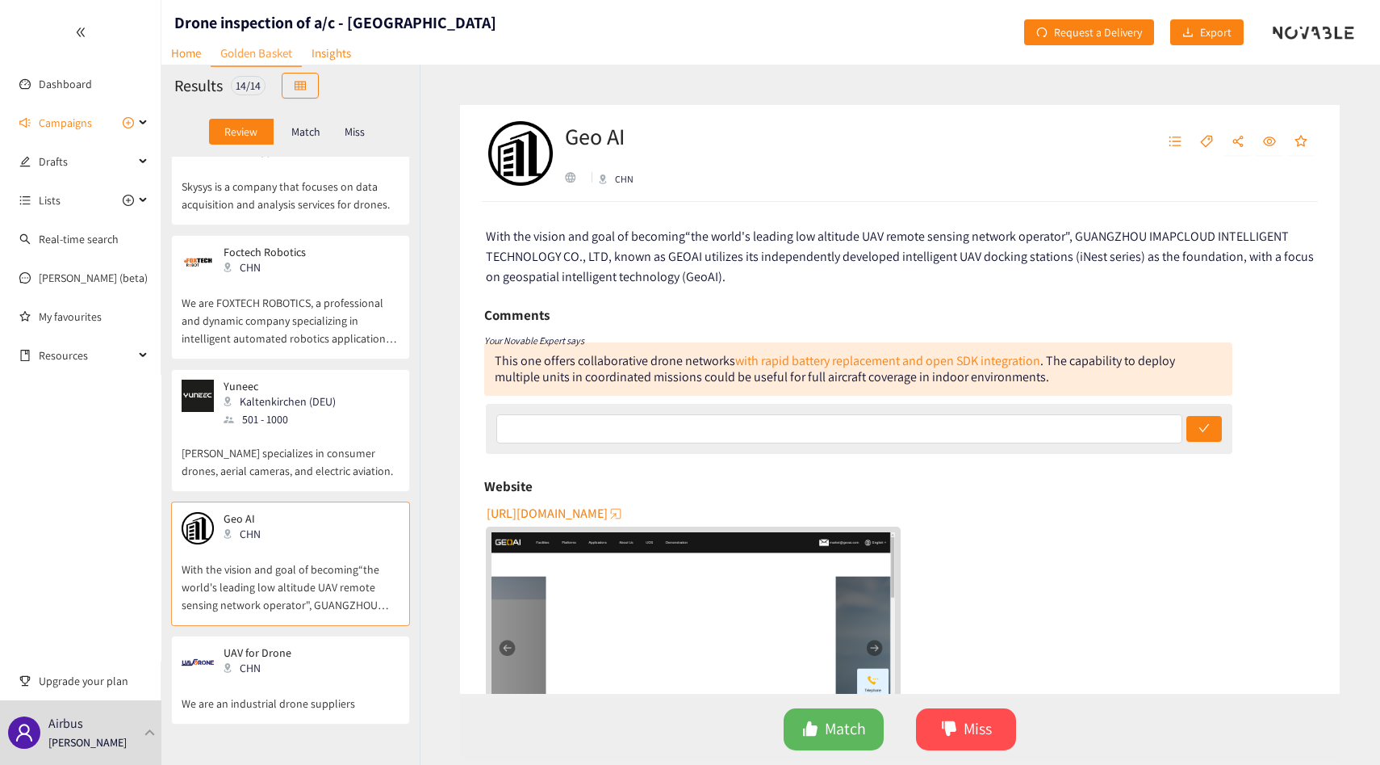
click at [316, 485] on div "Yuneec Kaltenkirchen (DEU) 501 - 1000 Yuneec specializes in consumer drones, ae…" at bounding box center [291, 434] width 218 height 111
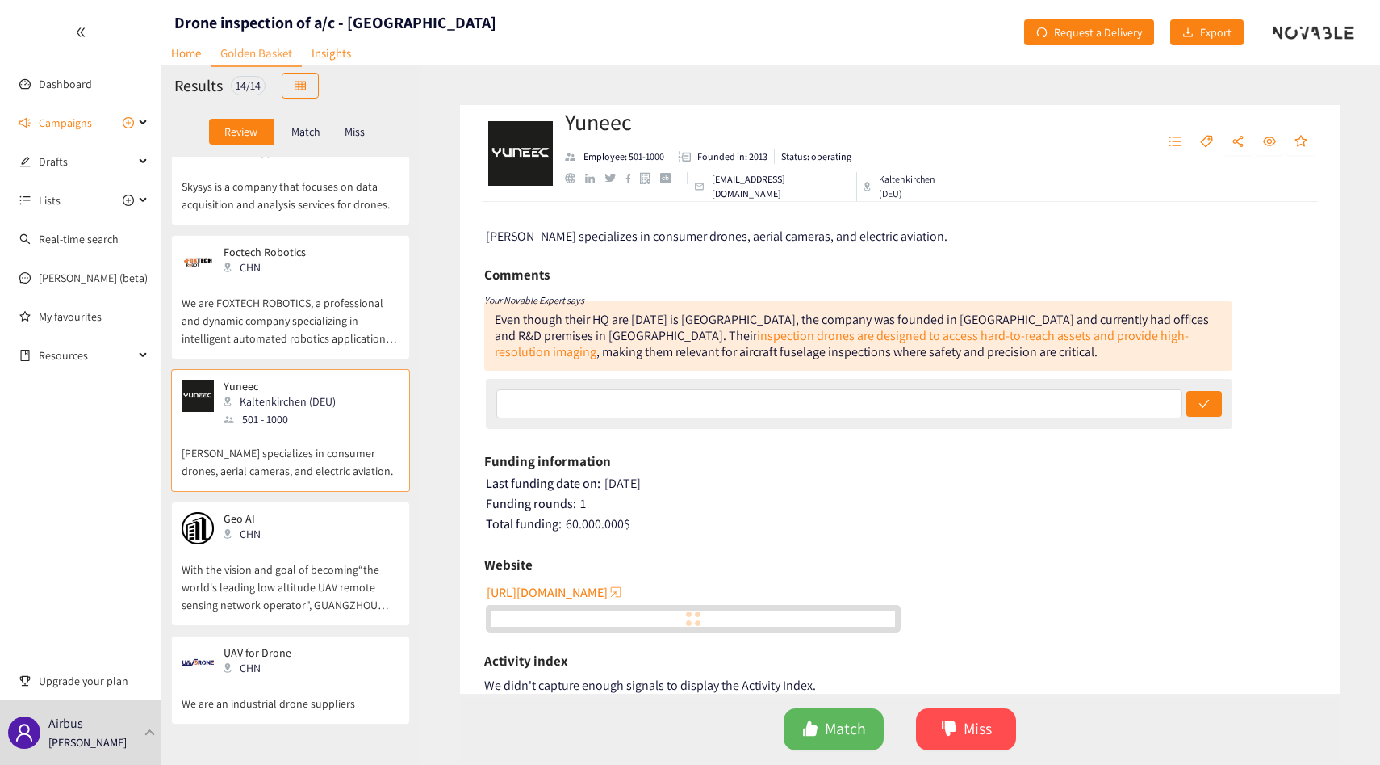
click at [308, 574] on p "With the vision and goal of becoming“the world's leading low altitude UAV remot…" at bounding box center [291, 578] width 218 height 69
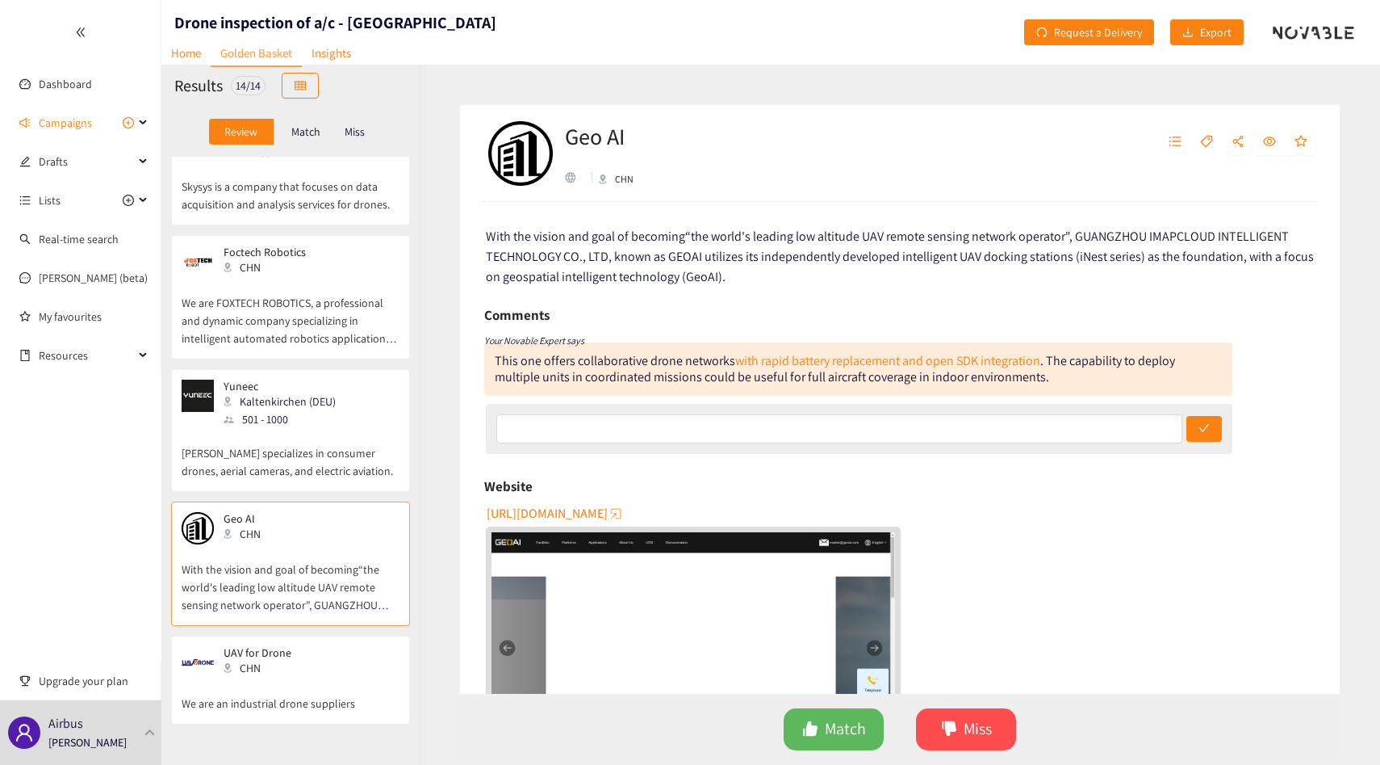
click at [572, 178] on div "website" at bounding box center [570, 177] width 10 height 10
click at [212, 320] on p "We are FOXTECH ROBOTICS, a professional and dynamic company specializing in int…" at bounding box center [291, 312] width 218 height 69
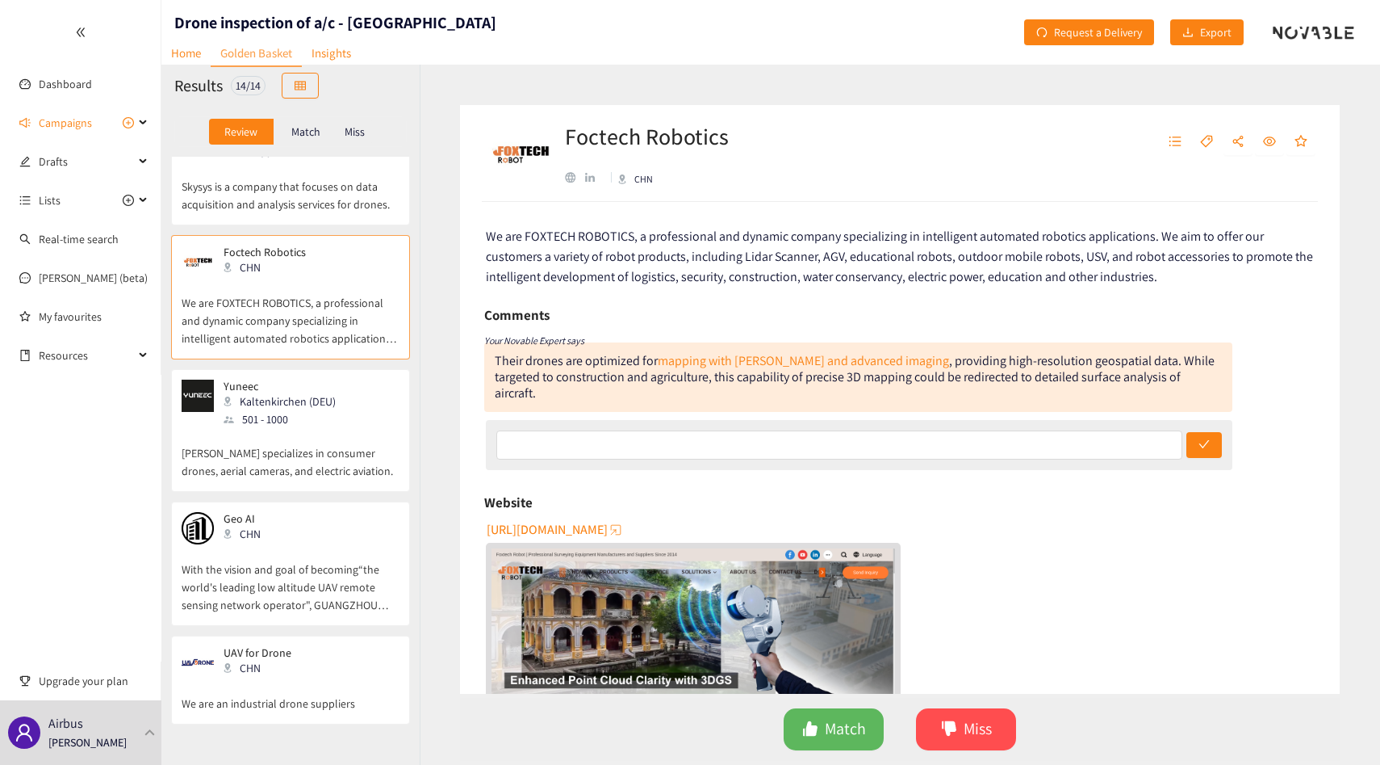
click at [302, 180] on p "Skysys is a company that focuses on data acquisition and analysis services for …" at bounding box center [291, 187] width 218 height 52
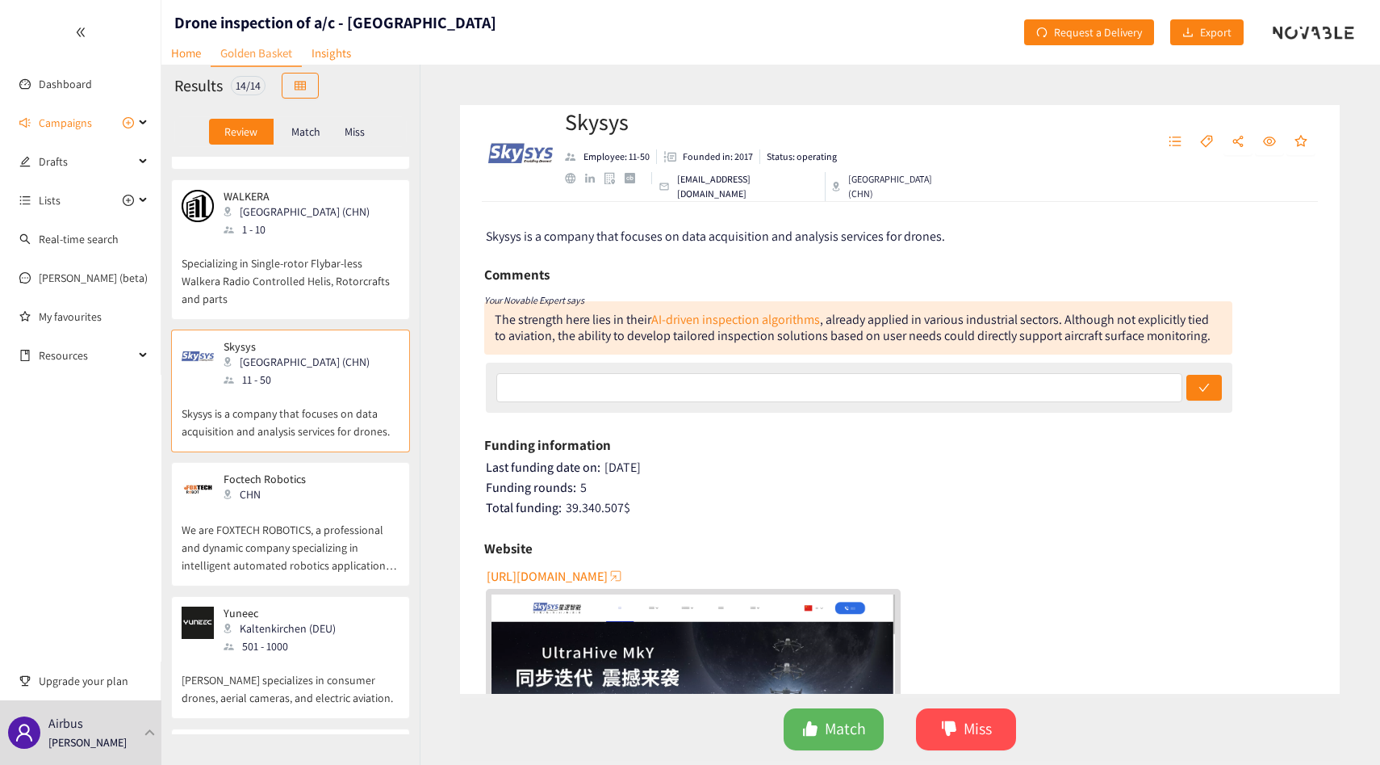
scroll to position [1102, 0]
click at [287, 287] on p "Specializing in Single-rotor Flybar-less Walkera Radio Controlled Helis, Rotorc…" at bounding box center [291, 271] width 218 height 69
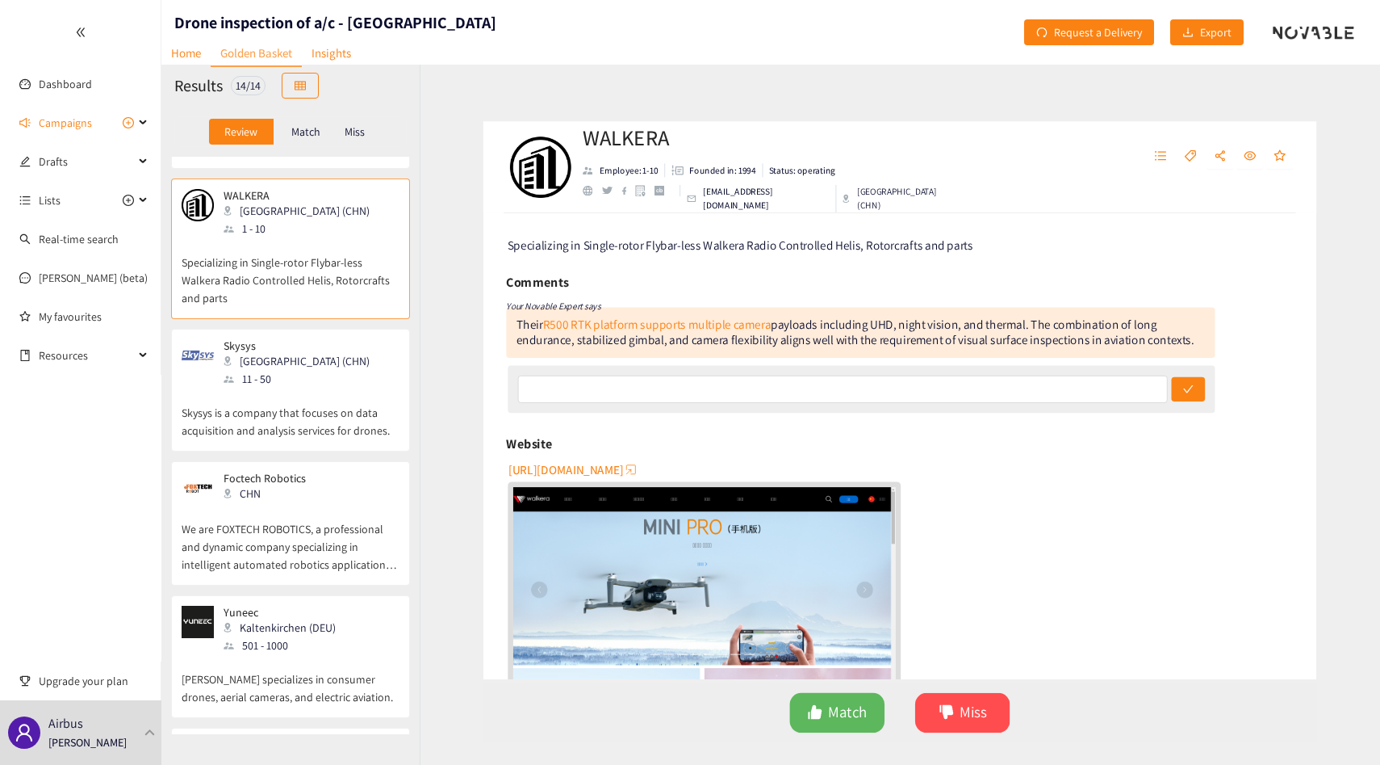
click at [281, 398] on p "Skysys is a company that focuses on data acquisition and analysis services for …" at bounding box center [291, 414] width 218 height 52
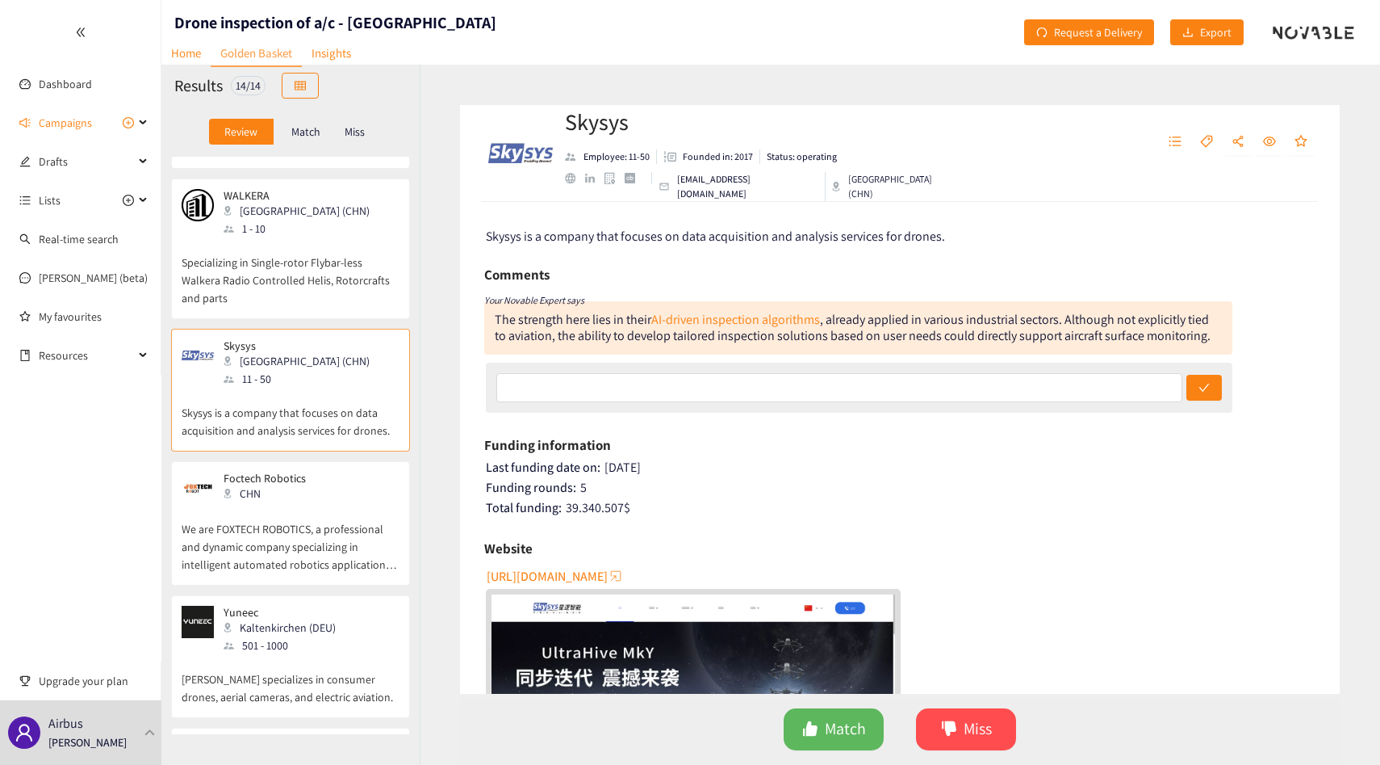
click at [307, 487] on div "Foctech Robotics CHN" at bounding box center [291, 487] width 218 height 32
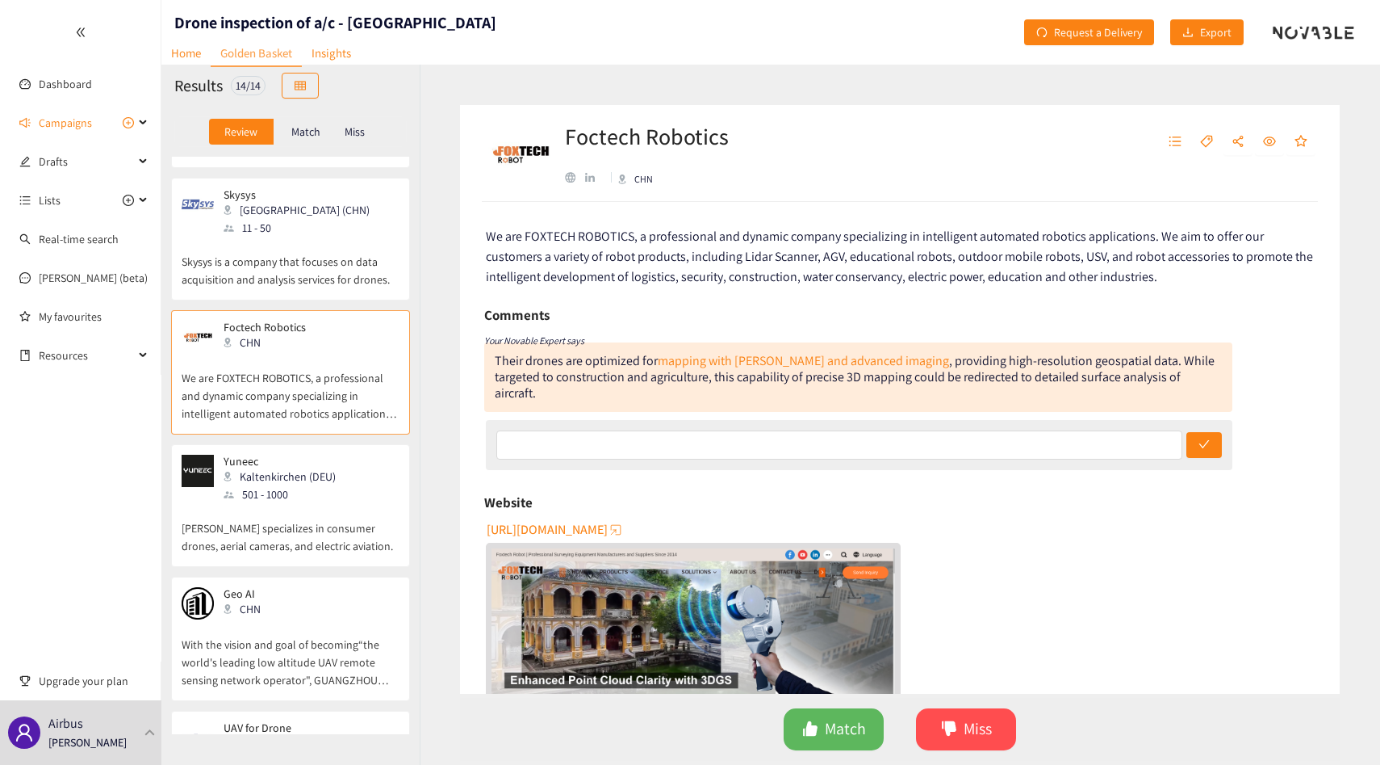
scroll to position [1328, 0]
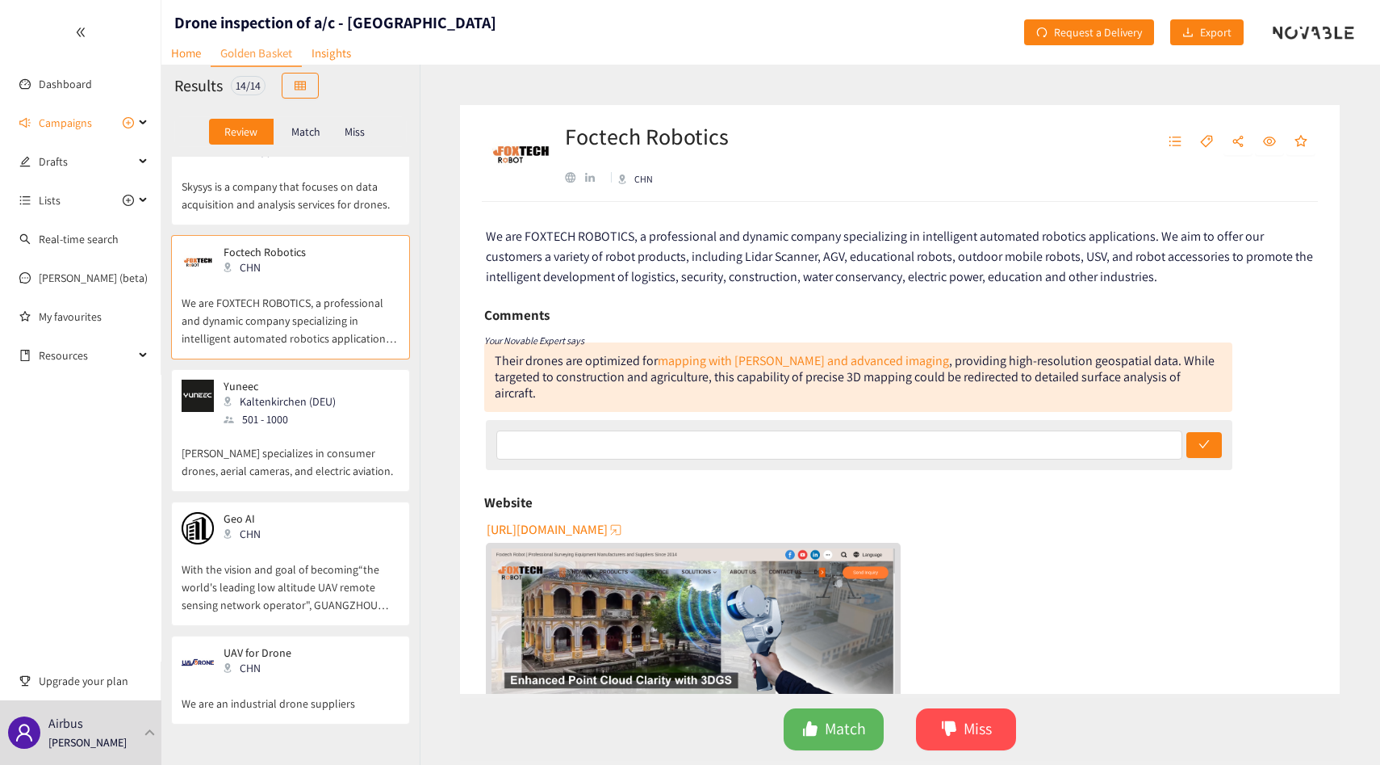
click at [308, 476] on p "Yuneec specializes in consumer drones, aerial cameras, and electric aviation." at bounding box center [291, 454] width 218 height 52
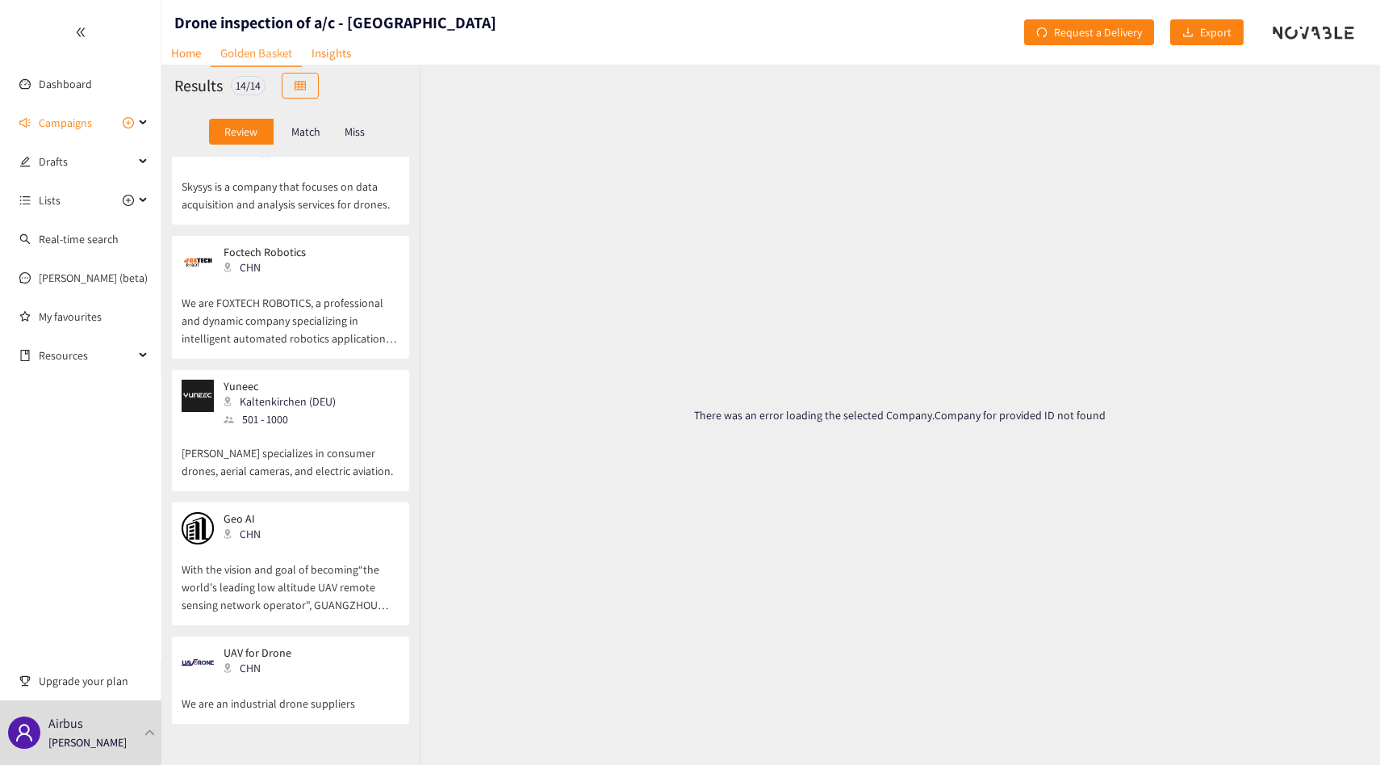
click at [299, 426] on div "501 - 1000" at bounding box center [285, 419] width 122 height 18
click at [316, 323] on p "We are FOXTECH ROBOTICS, a professional and dynamic company specializing in int…" at bounding box center [291, 312] width 218 height 69
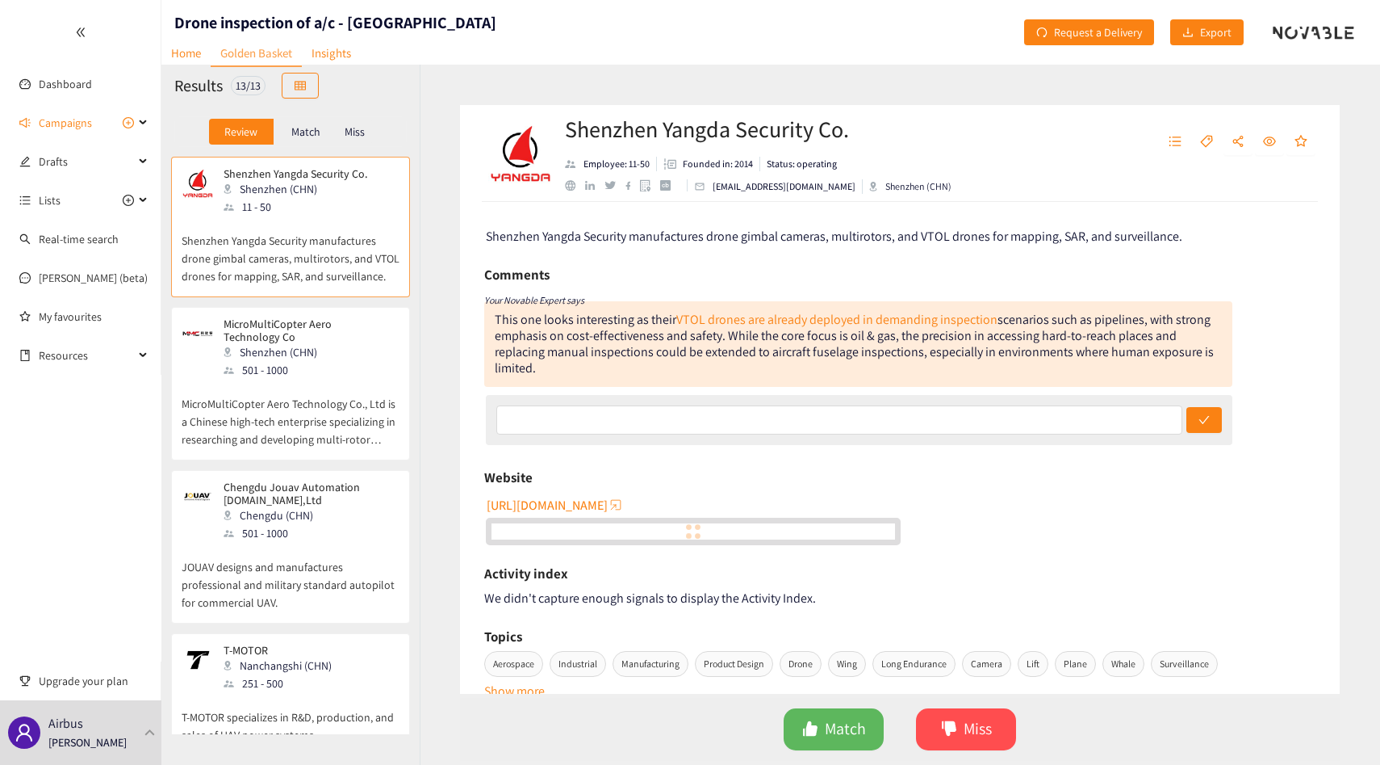
scroll to position [1196, 0]
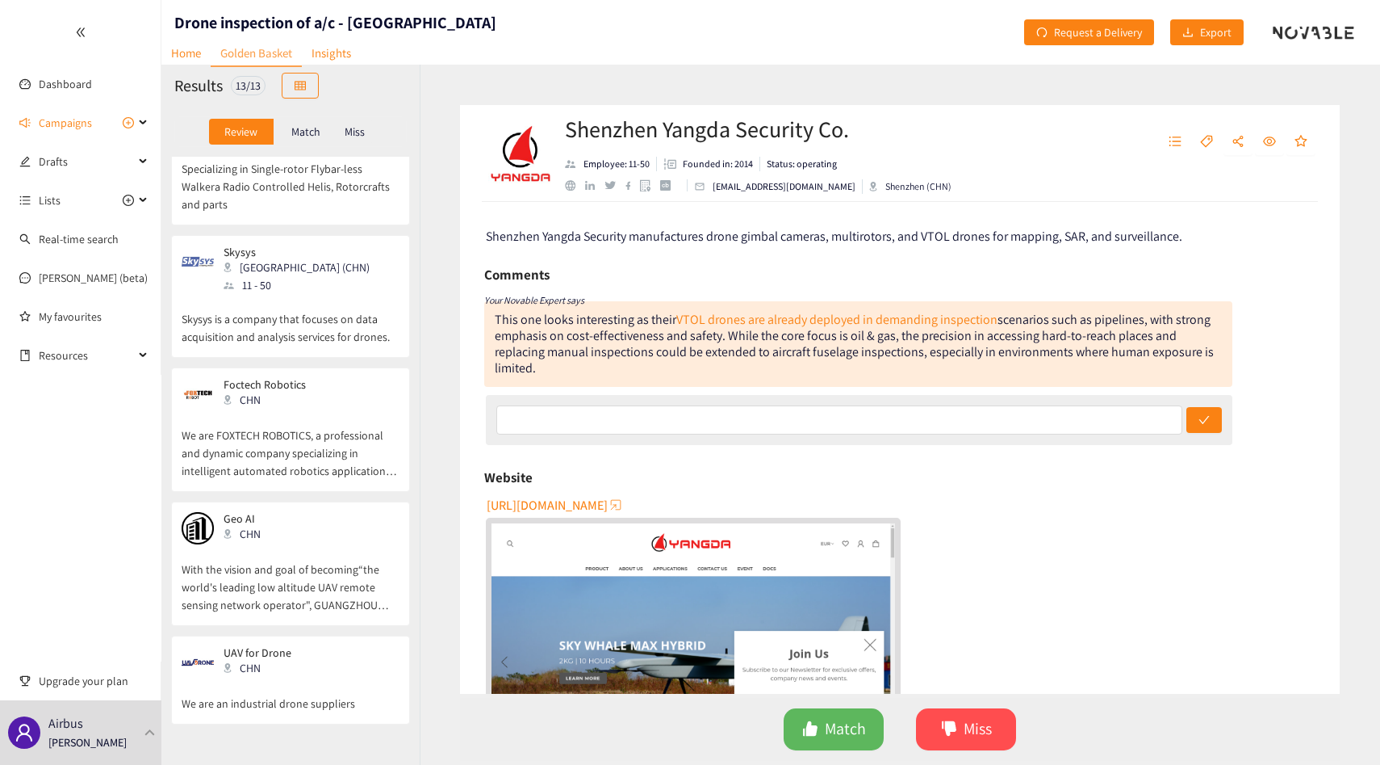
click at [270, 455] on p "We are FOXTECH ROBOTICS, a professional and dynamic company specializing in int…" at bounding box center [291, 444] width 218 height 69
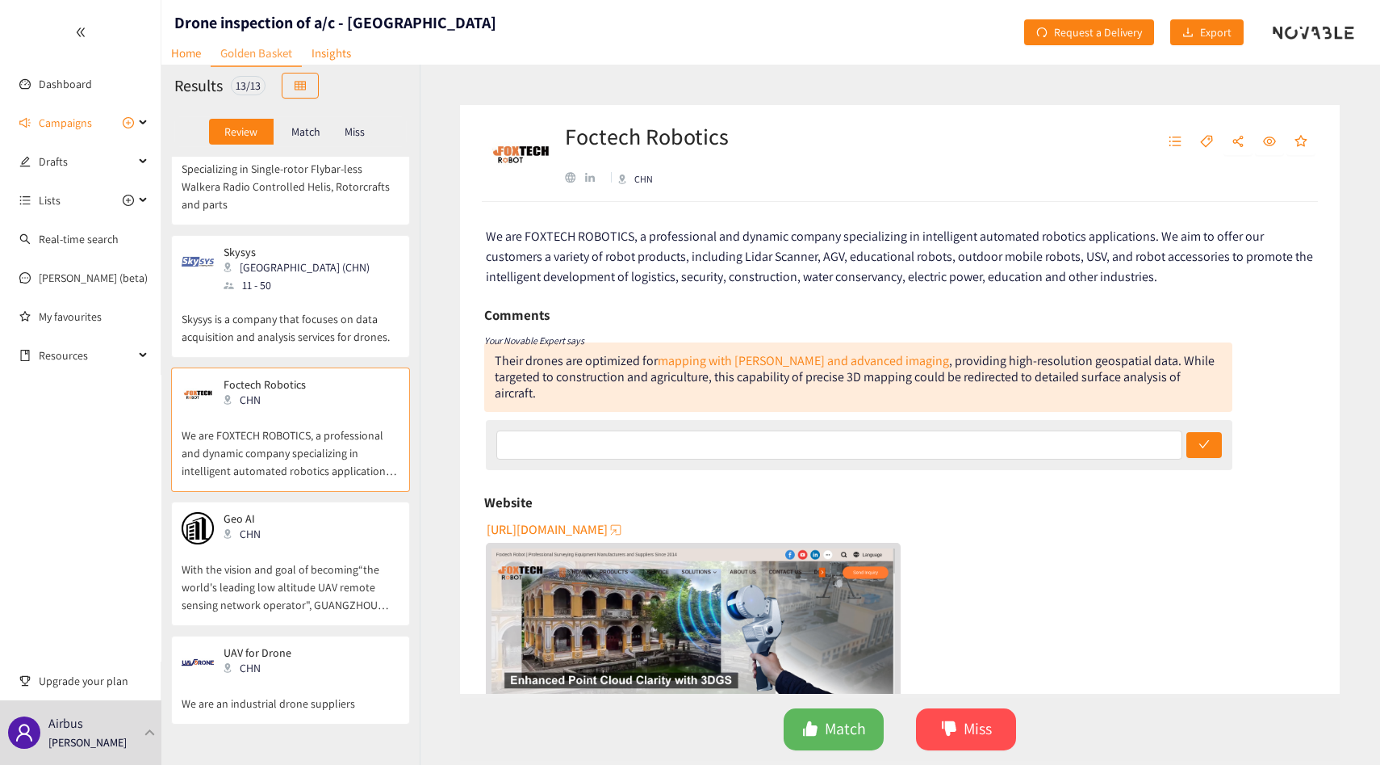
click at [295, 328] on p "Skysys is a company that focuses on data acquisition and analysis services for …" at bounding box center [291, 320] width 218 height 52
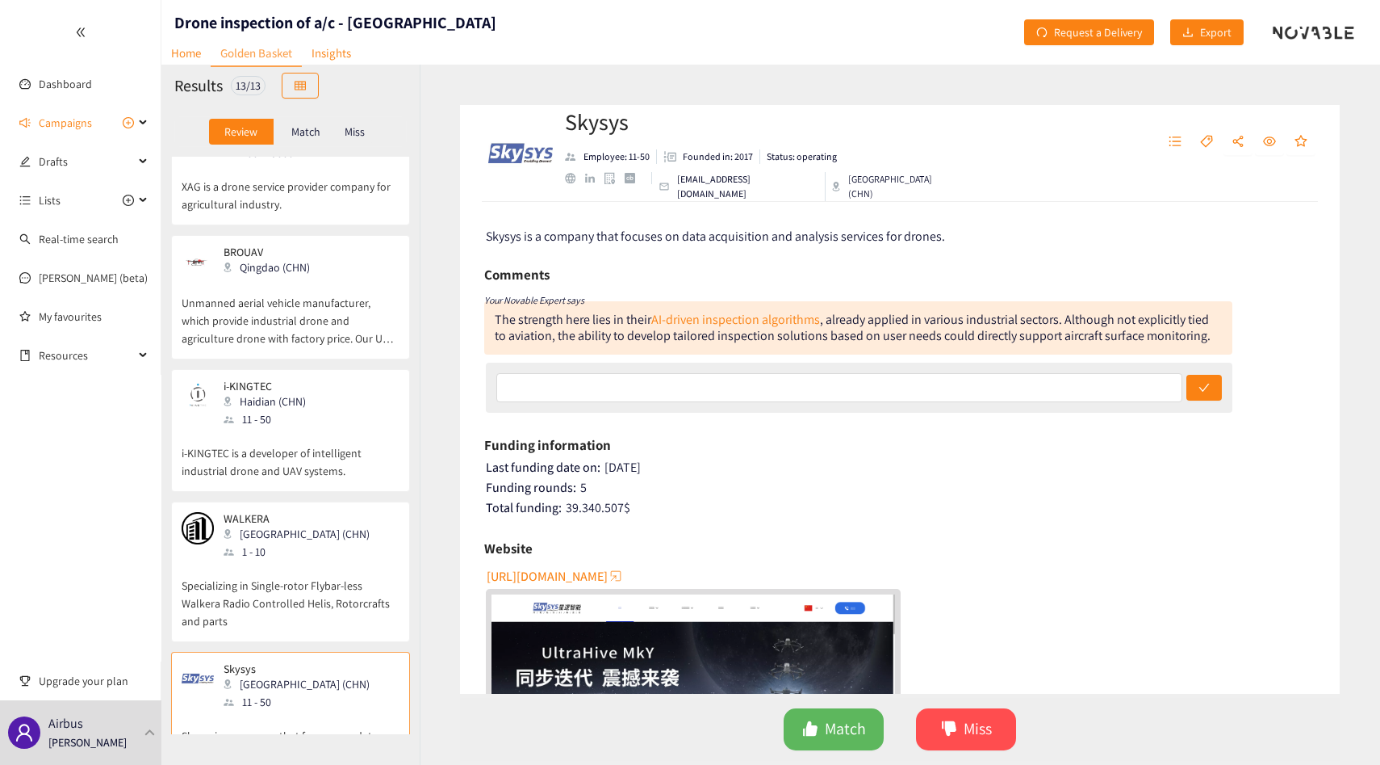
scroll to position [604, 0]
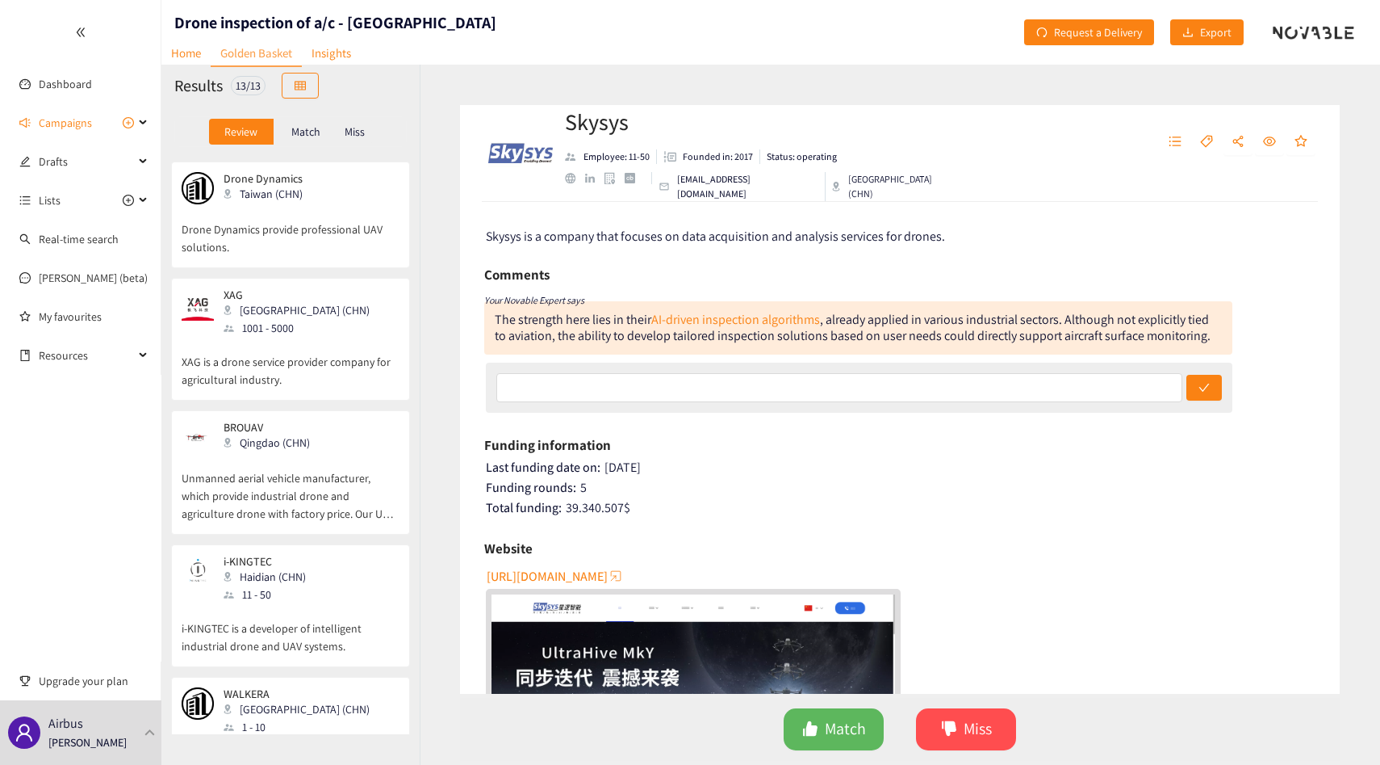
click at [295, 328] on div "1001 - 5000" at bounding box center [302, 328] width 156 height 18
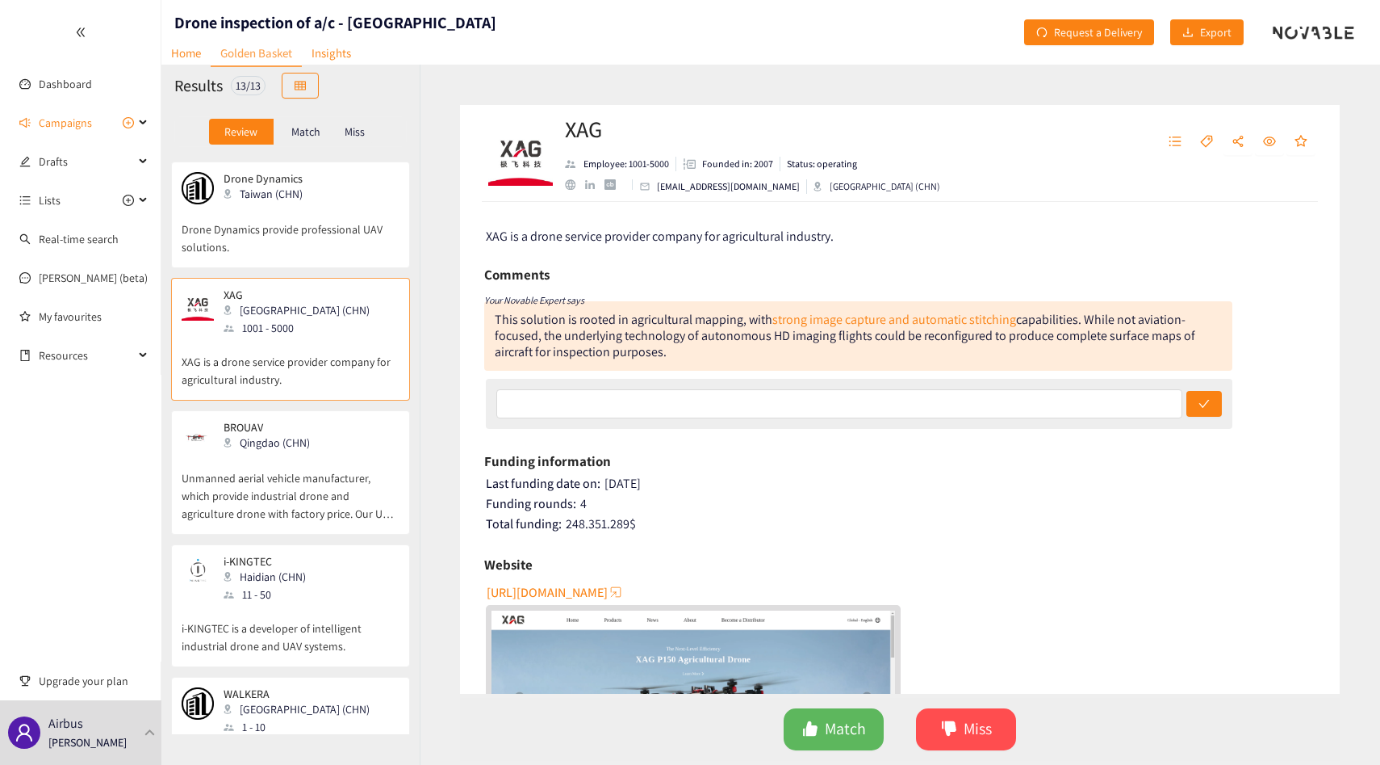
click at [295, 220] on p "Drone Dynamics provide professional UAV solutions." at bounding box center [291, 230] width 218 height 52
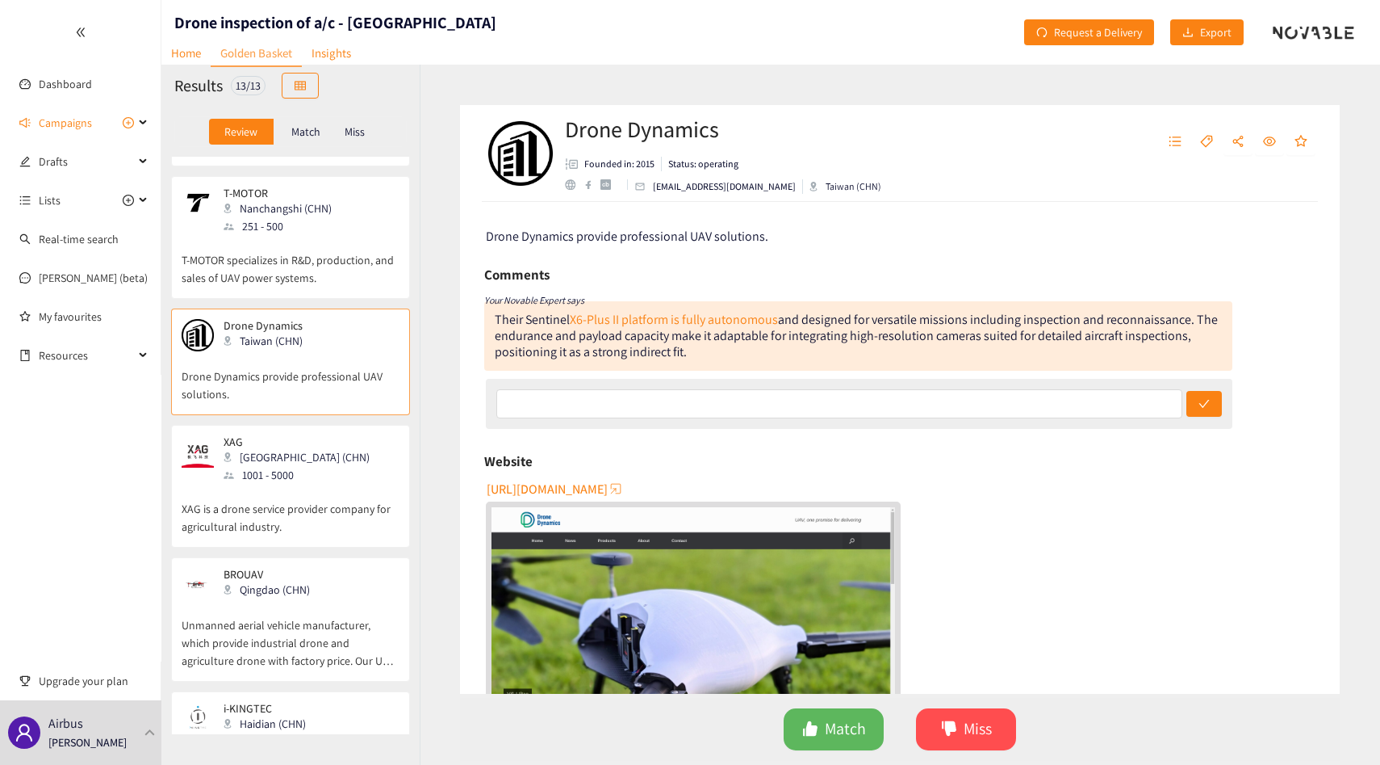
scroll to position [416, 0]
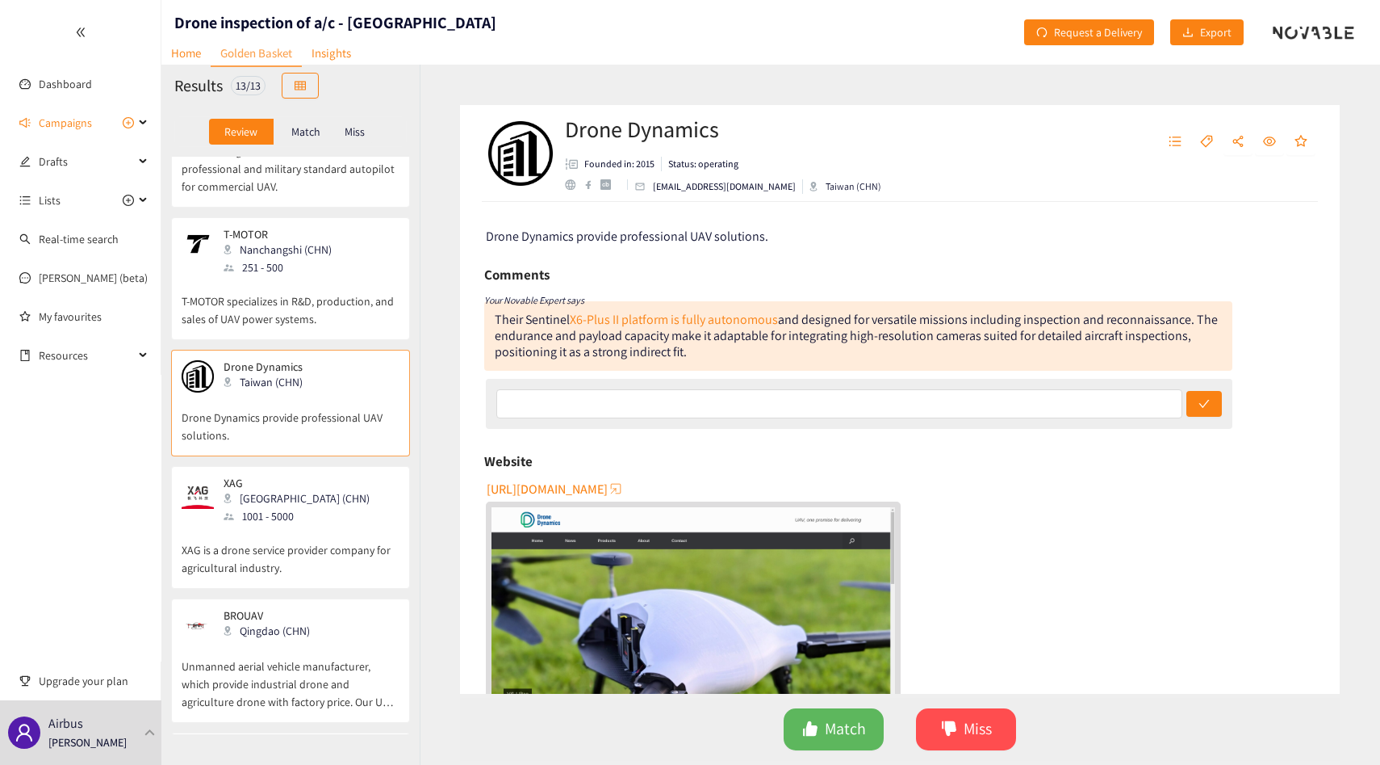
click at [295, 220] on div "T-MOTOR Nanchangshi (CHN) 251 - 500 T-MOTOR specializes in R&D, production, and…" at bounding box center [290, 278] width 239 height 123
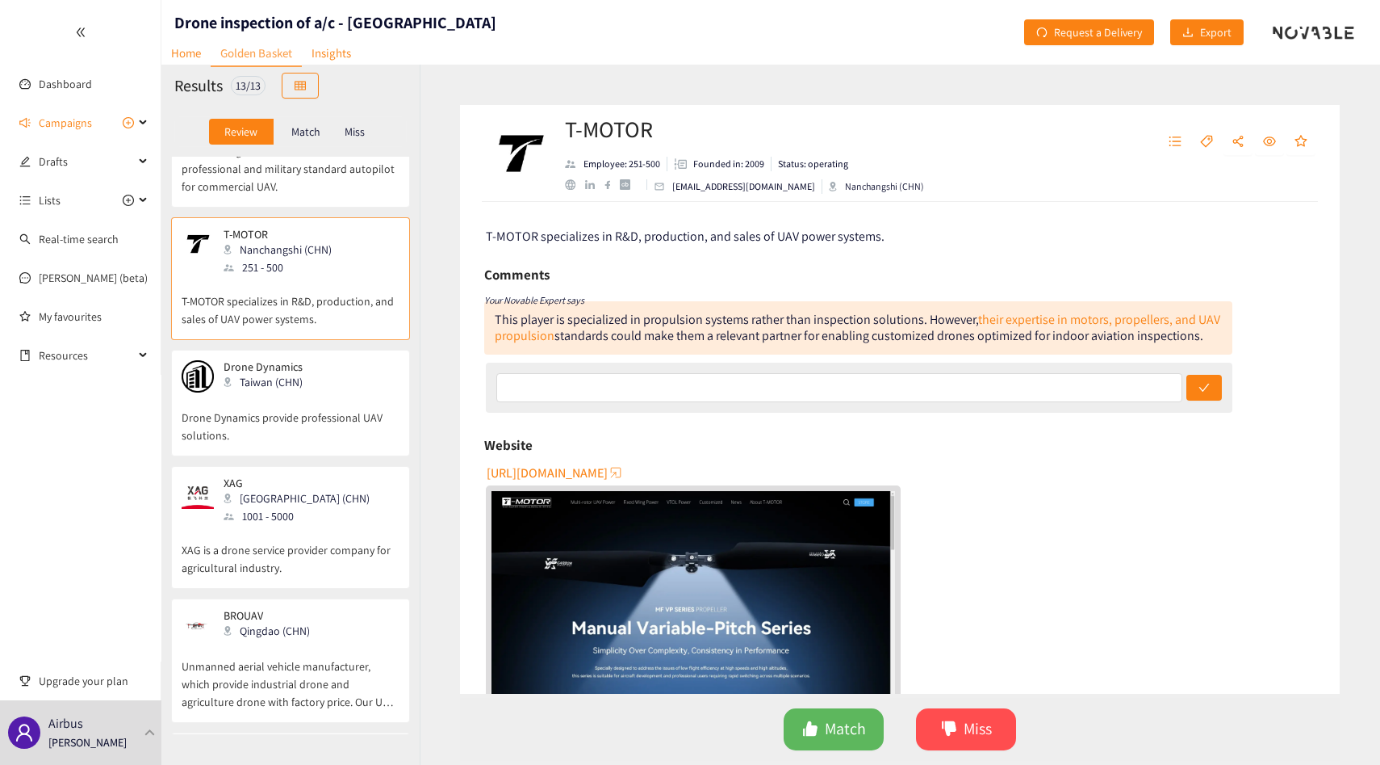
click at [316, 402] on p "Drone Dynamics provide professional UAV solutions." at bounding box center [291, 418] width 218 height 52
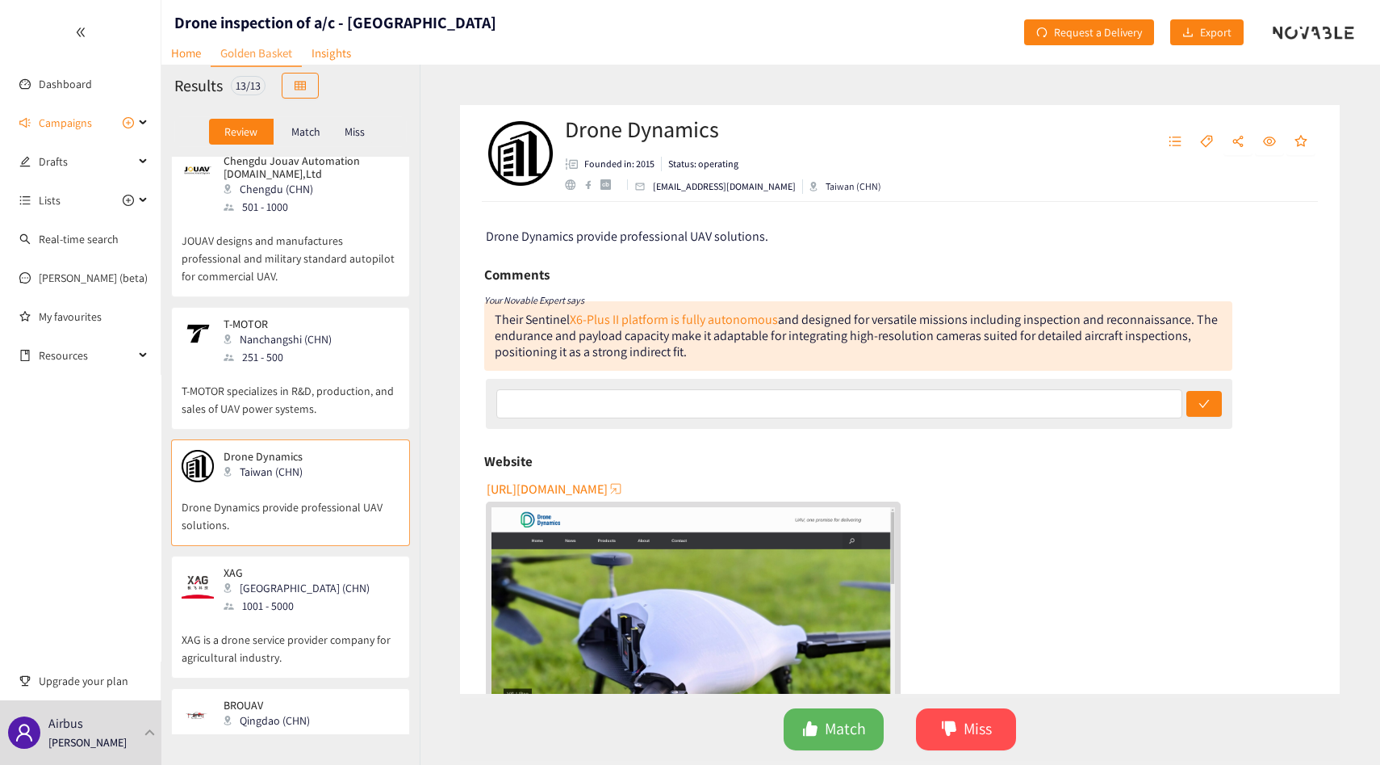
scroll to position [322, 0]
click at [314, 276] on p "JOUAV designs and manufactures professional and military standard autopilot for…" at bounding box center [291, 254] width 218 height 69
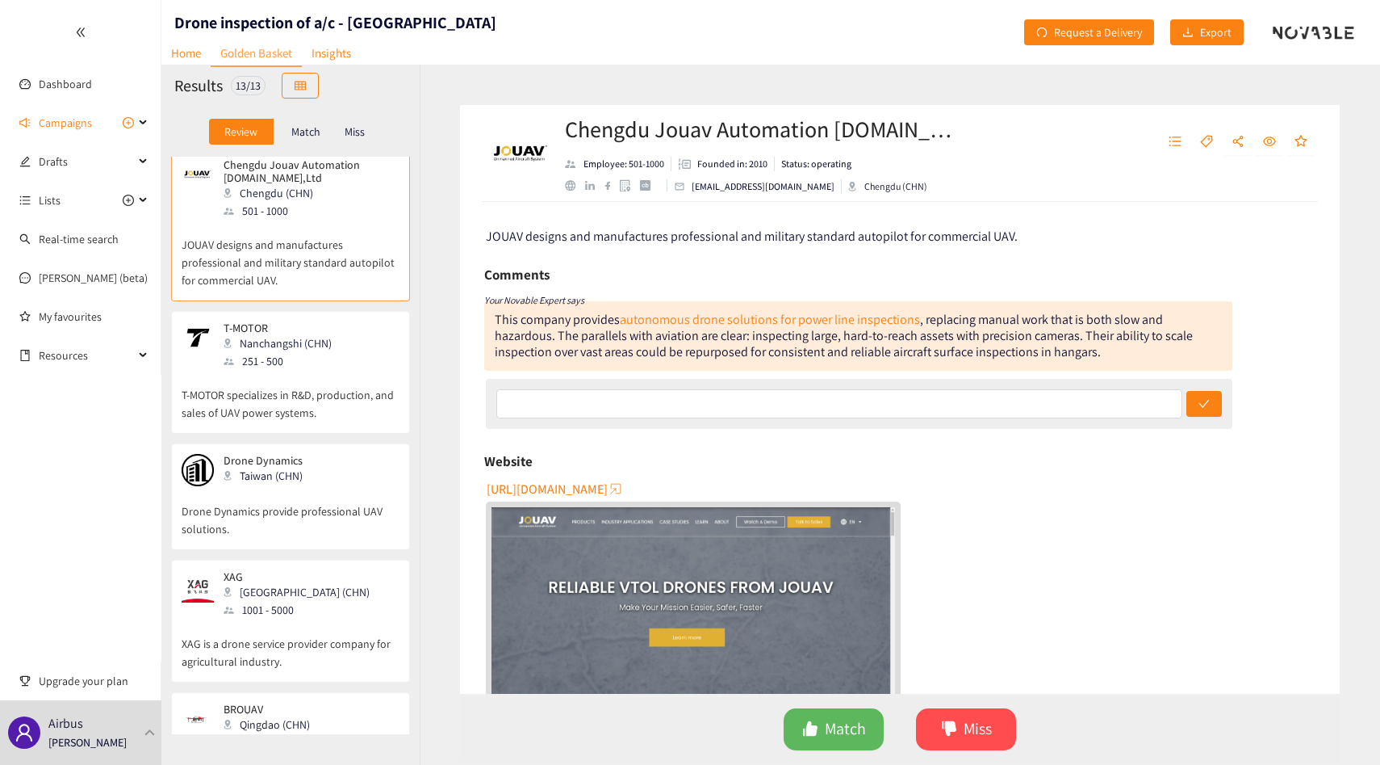
click at [316, 385] on p "T-MOTOR specializes in R&D, production, and sales of UAV power systems." at bounding box center [291, 396] width 218 height 52
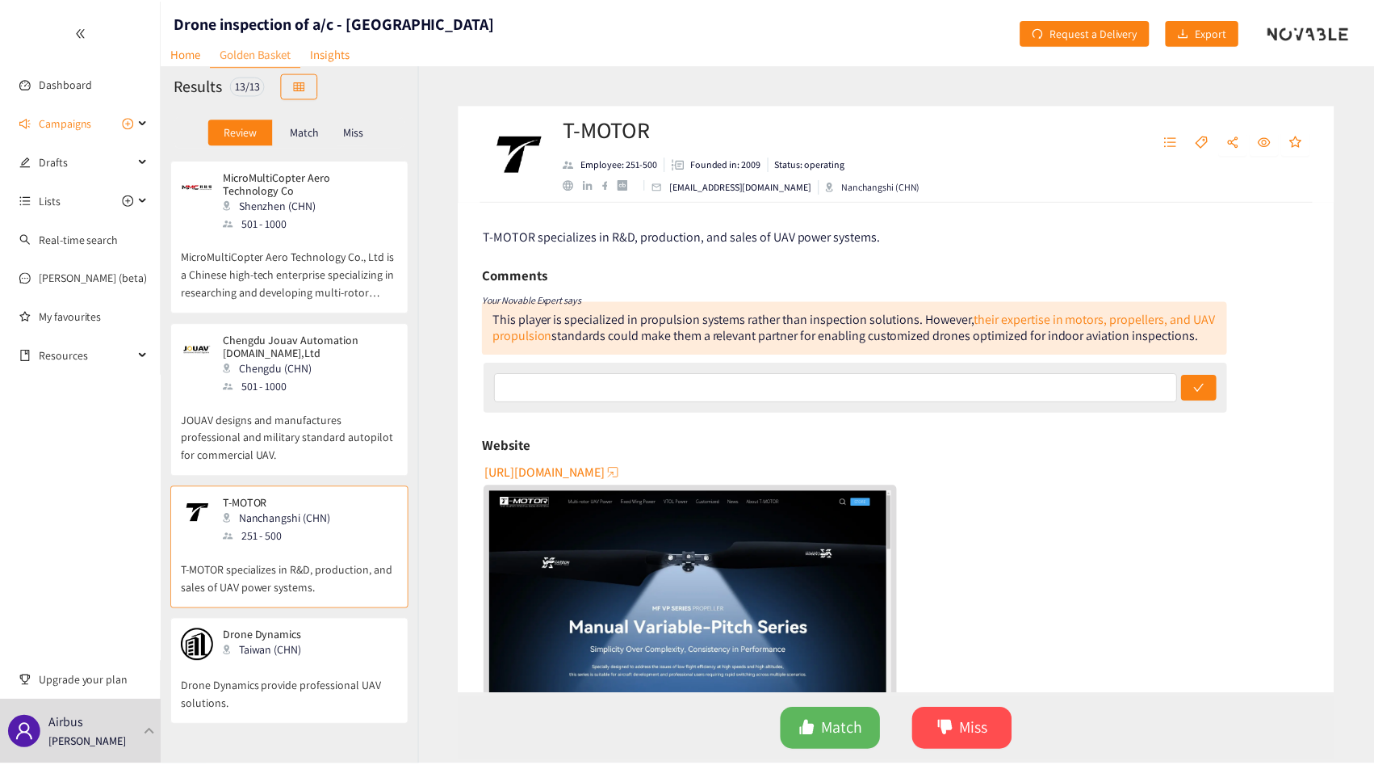
scroll to position [0, 0]
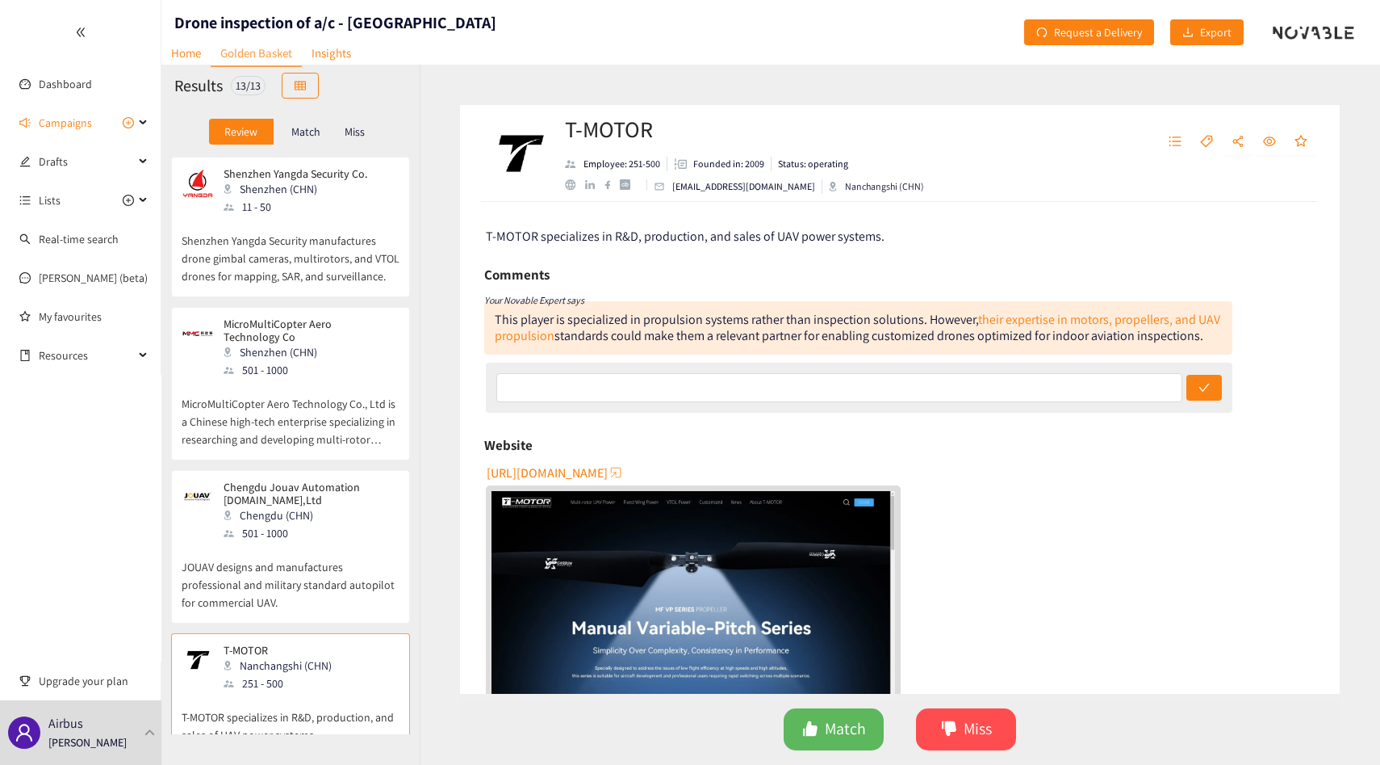
click at [313, 361] on div "Shenzhen (CHN)" at bounding box center [311, 352] width 174 height 18
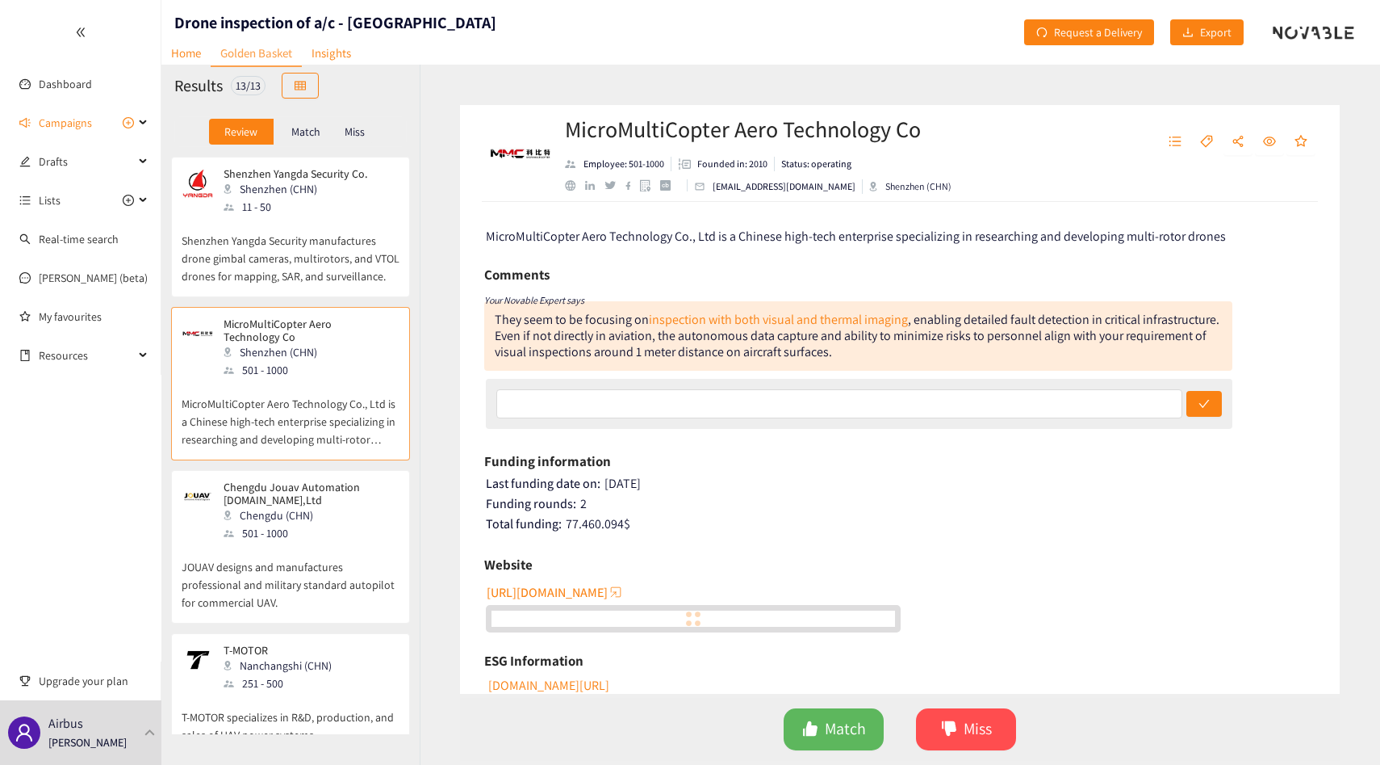
click at [320, 265] on p "Shenzhen Yangda Security manufactures drone gimbal cameras, multirotors, and VT…" at bounding box center [291, 250] width 218 height 69
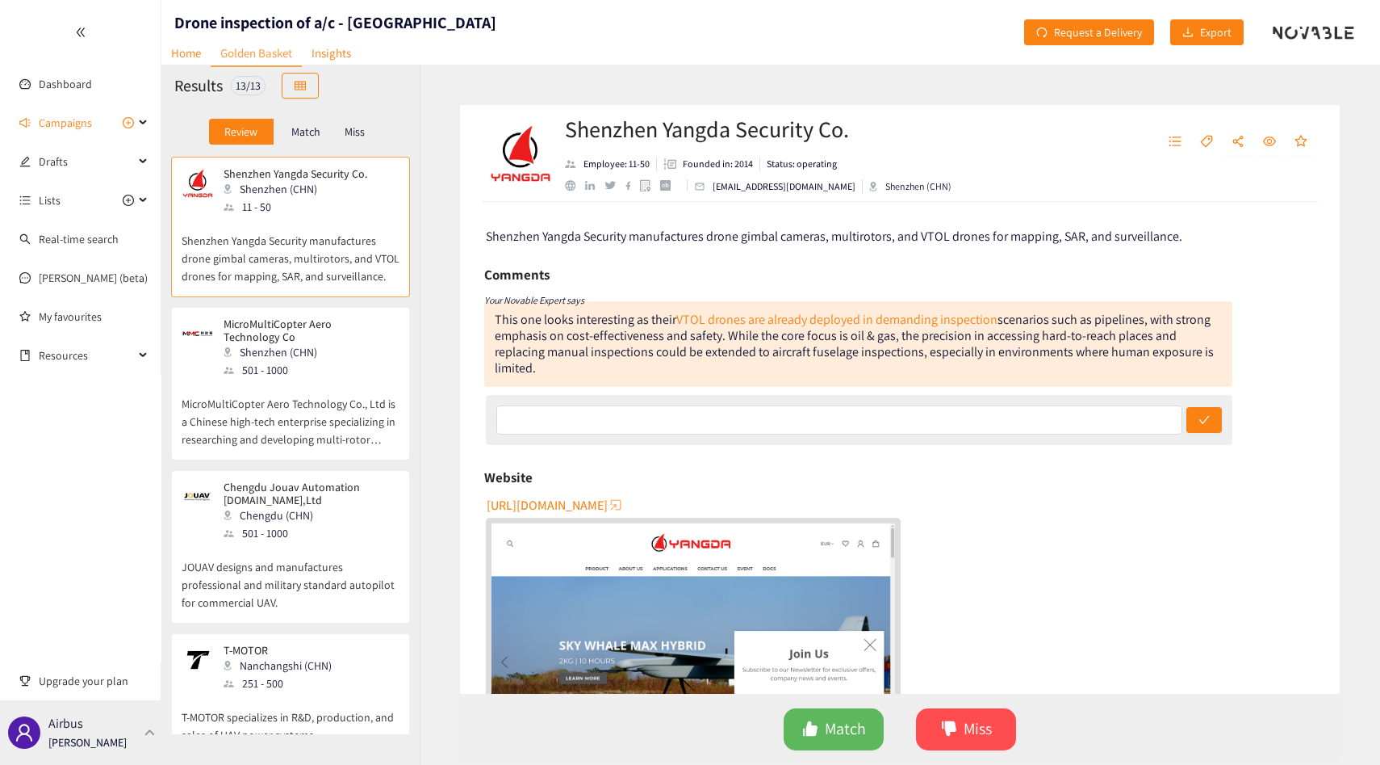
click at [115, 742] on p "Thibaut Jacobs" at bounding box center [87, 742] width 78 height 18
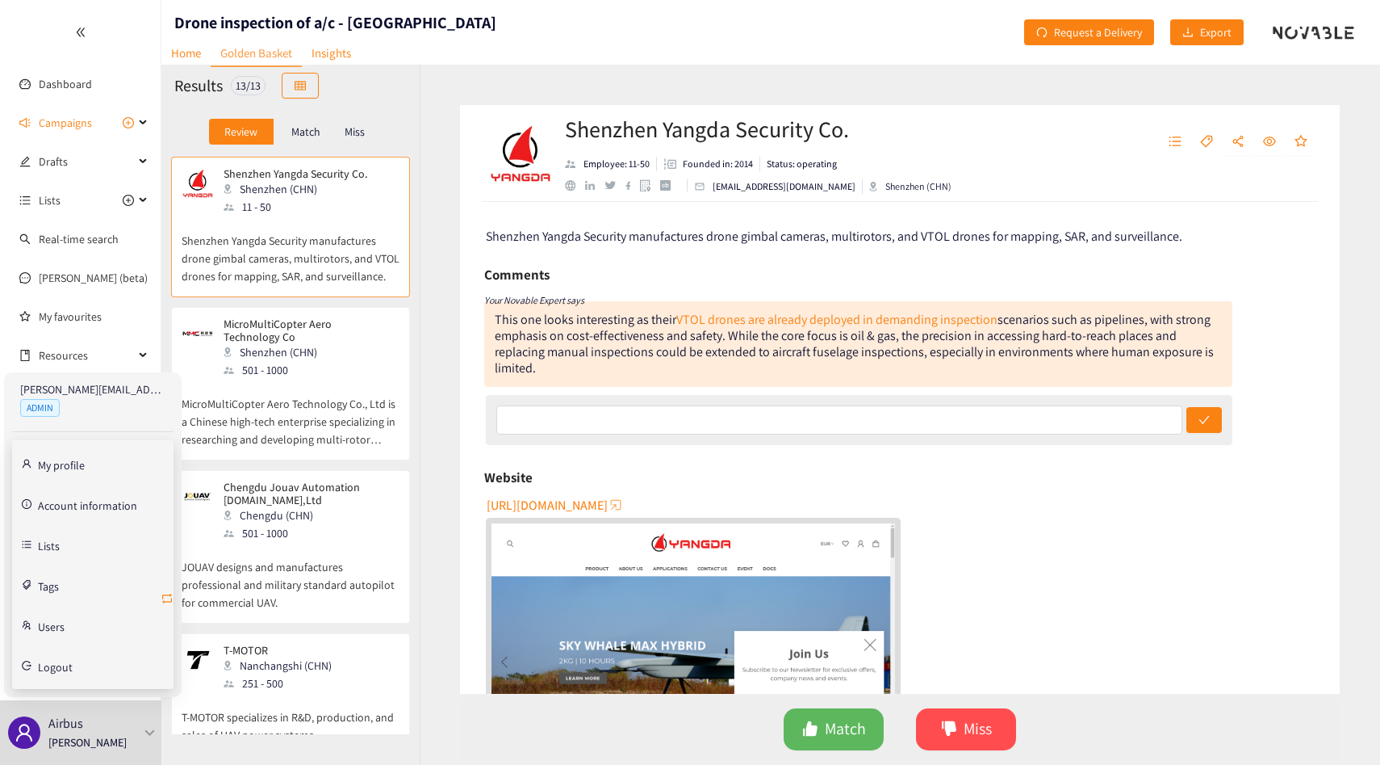
click at [167, 597] on icon "retweet" at bounding box center [167, 598] width 13 height 13
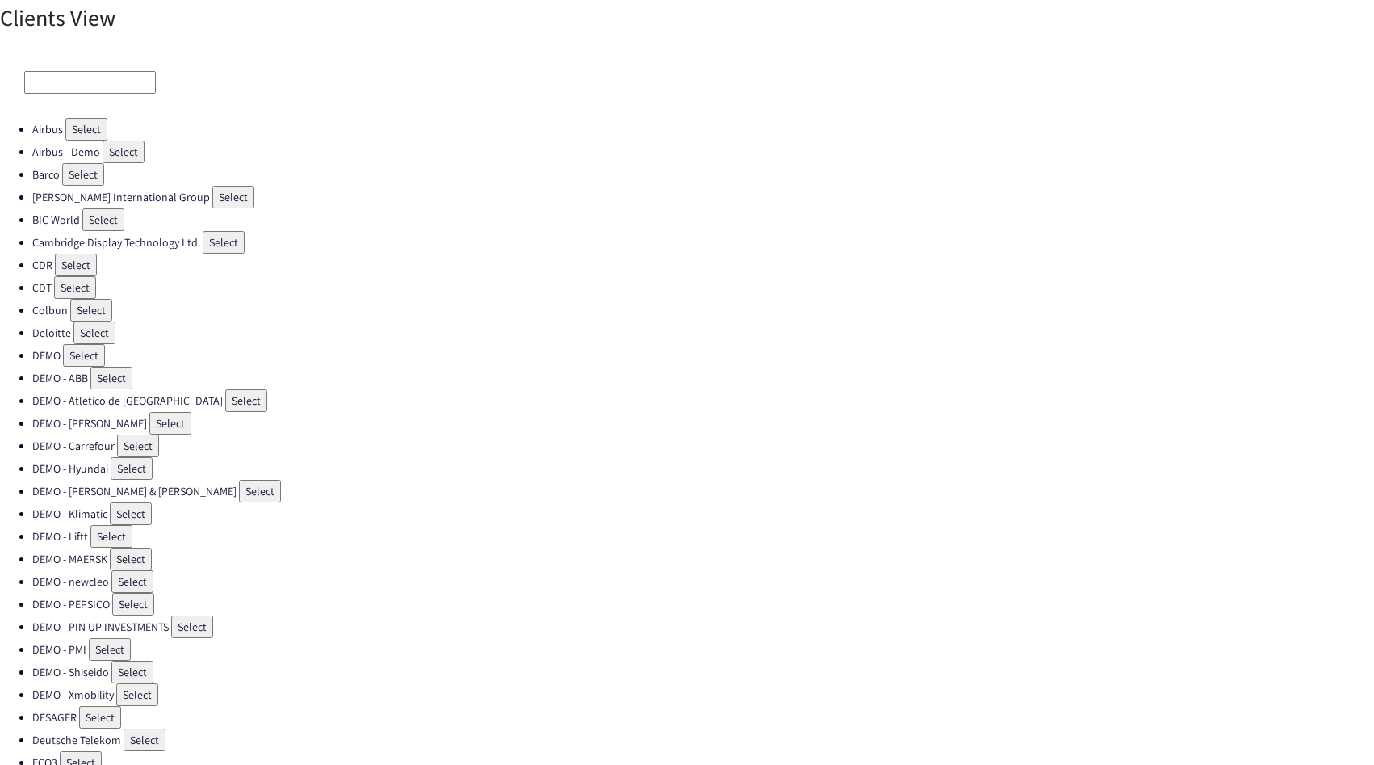
click at [40, 73] on input at bounding box center [90, 82] width 132 height 23
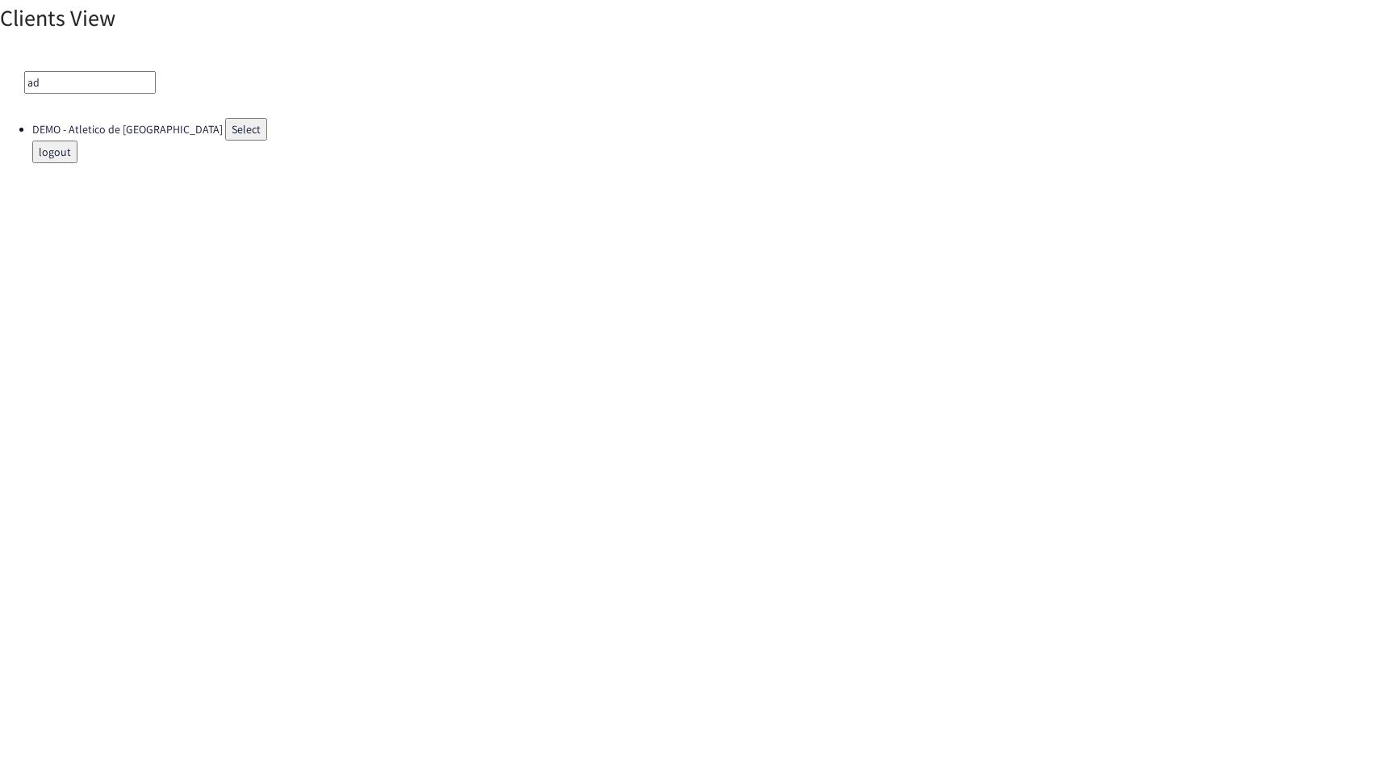
type input "a"
type input "oran"
click at [90, 130] on button "Select" at bounding box center [90, 129] width 42 height 23
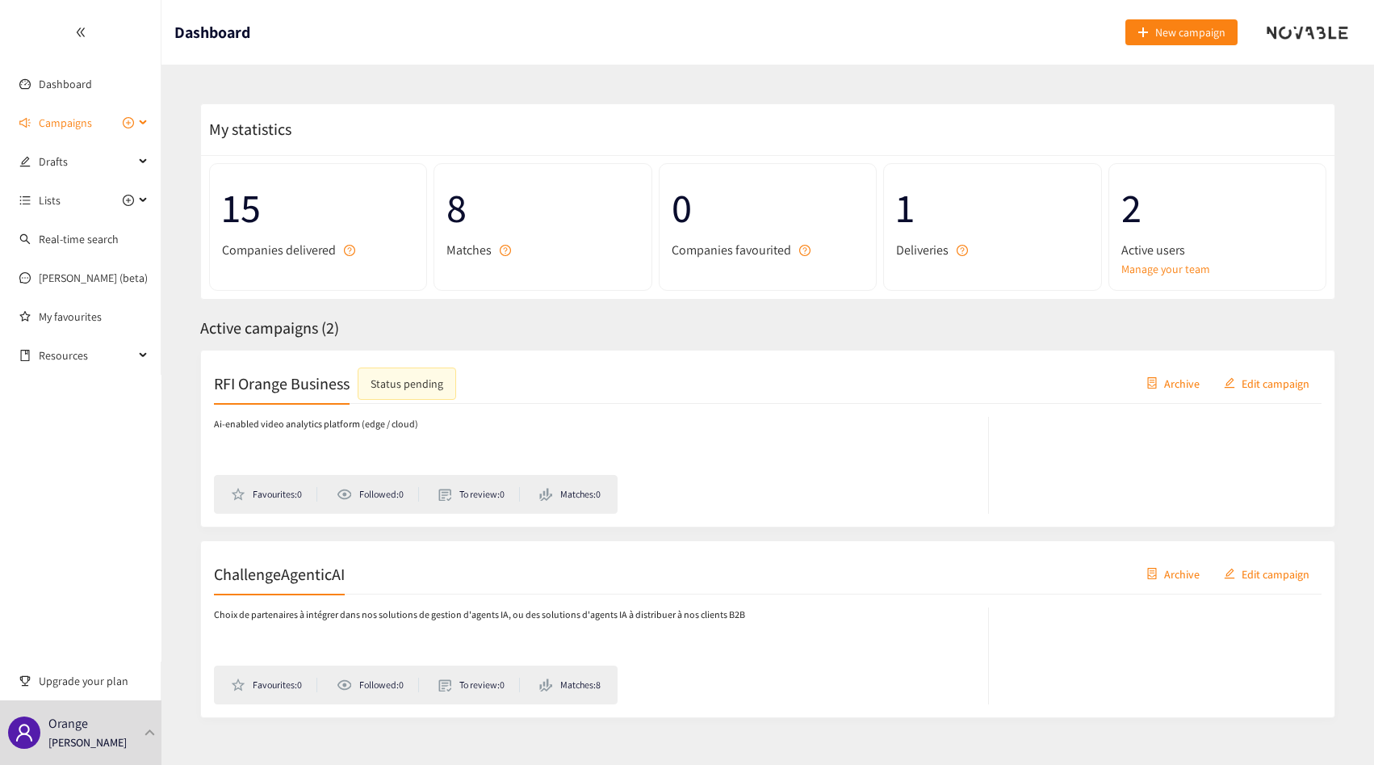
click at [90, 129] on span "Campaigns" at bounding box center [65, 123] width 53 height 32
click at [376, 411] on div "Ai-enabled video analytics platform (edge / cloud) Favourites: 0 Followed: 0 To…" at bounding box center [768, 459] width 1108 height 110
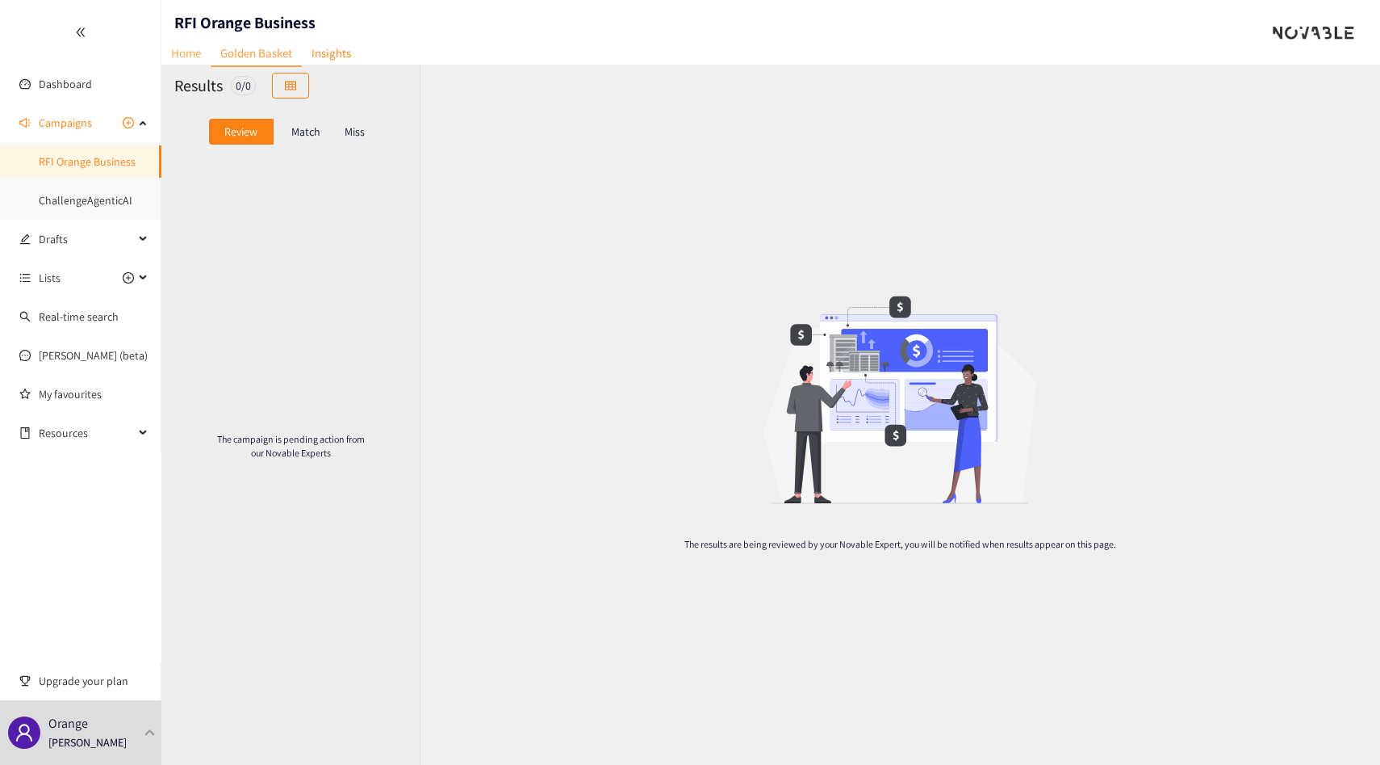
click at [187, 47] on link "Home" at bounding box center [185, 52] width 49 height 25
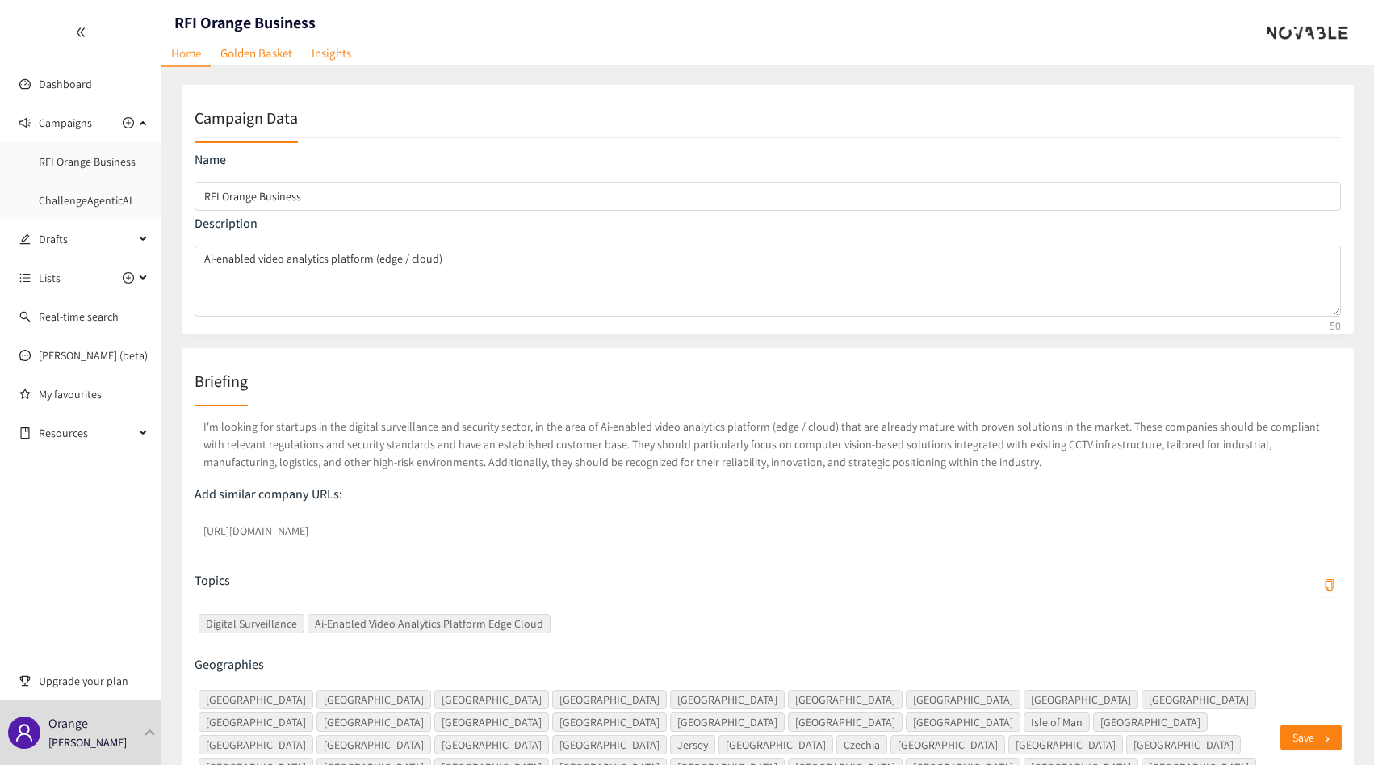
click at [201, 23] on nav "Home Golden Basket Insights" at bounding box center [260, 29] width 199 height 16
click at [216, 19] on h1 "RFI Orange Business" at bounding box center [244, 22] width 141 height 23
copy h1 "RFI Orange Business"
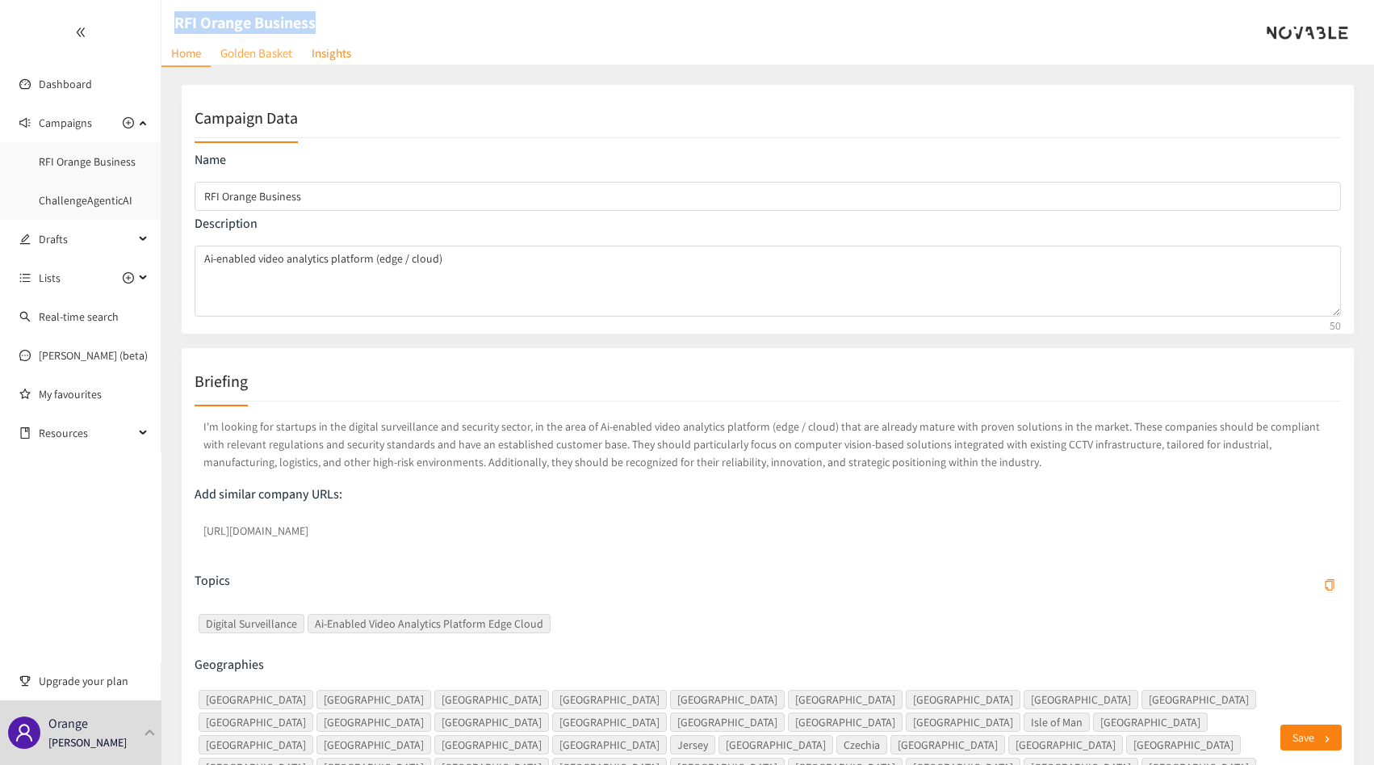
click at [241, 55] on link "Golden Basket" at bounding box center [256, 52] width 91 height 25
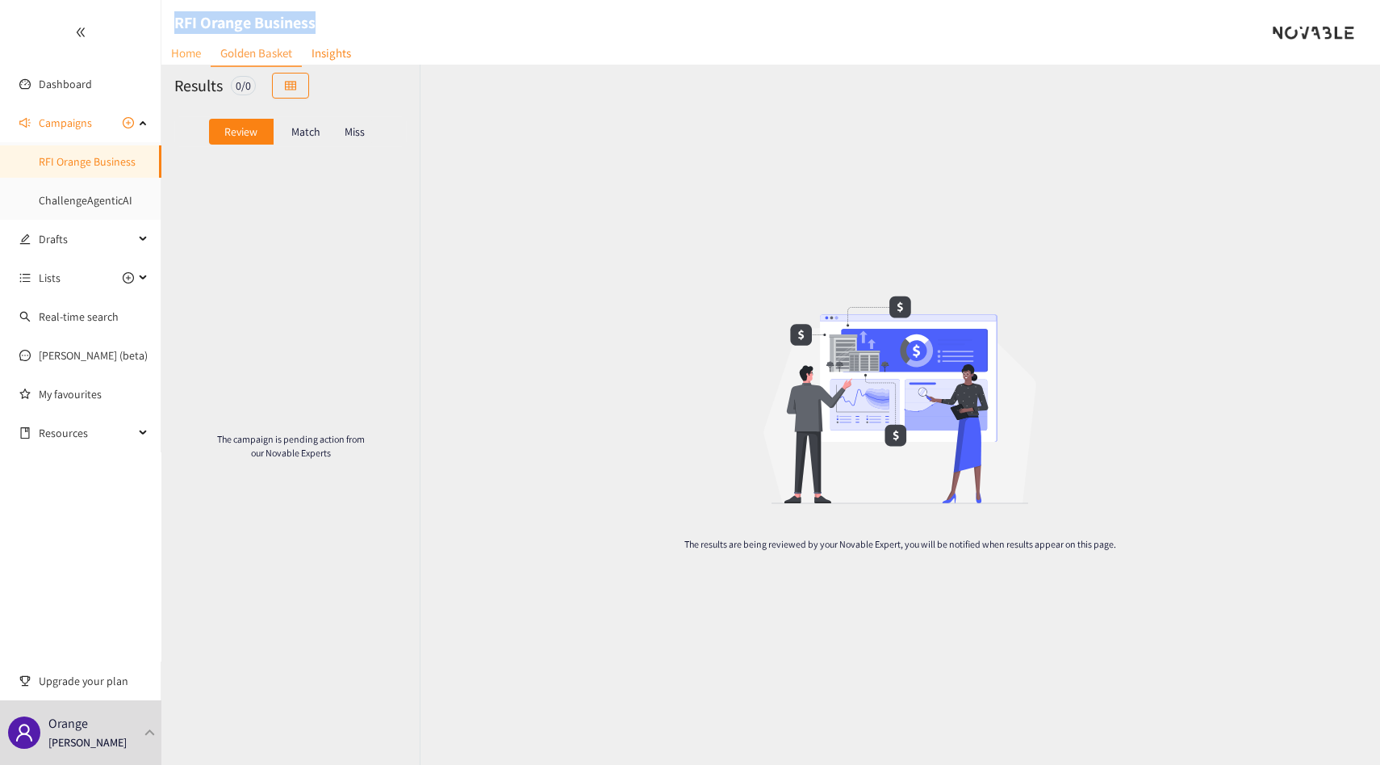
click at [205, 55] on link "Home" at bounding box center [185, 52] width 49 height 25
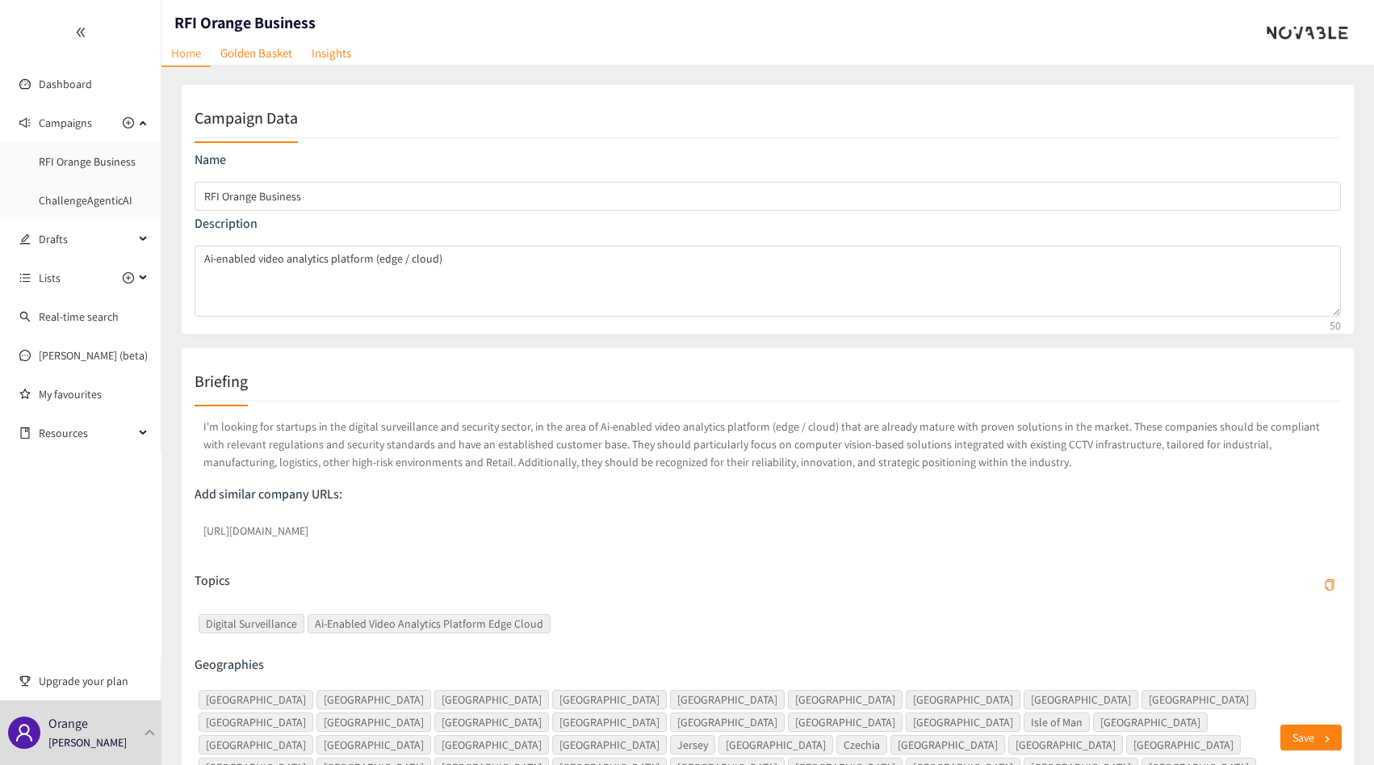
click at [425, 511] on div "Add similar company URLs: https://surveily.com/" at bounding box center [768, 517] width 1146 height 64
click at [246, 57] on link "Golden Basket" at bounding box center [256, 52] width 91 height 25
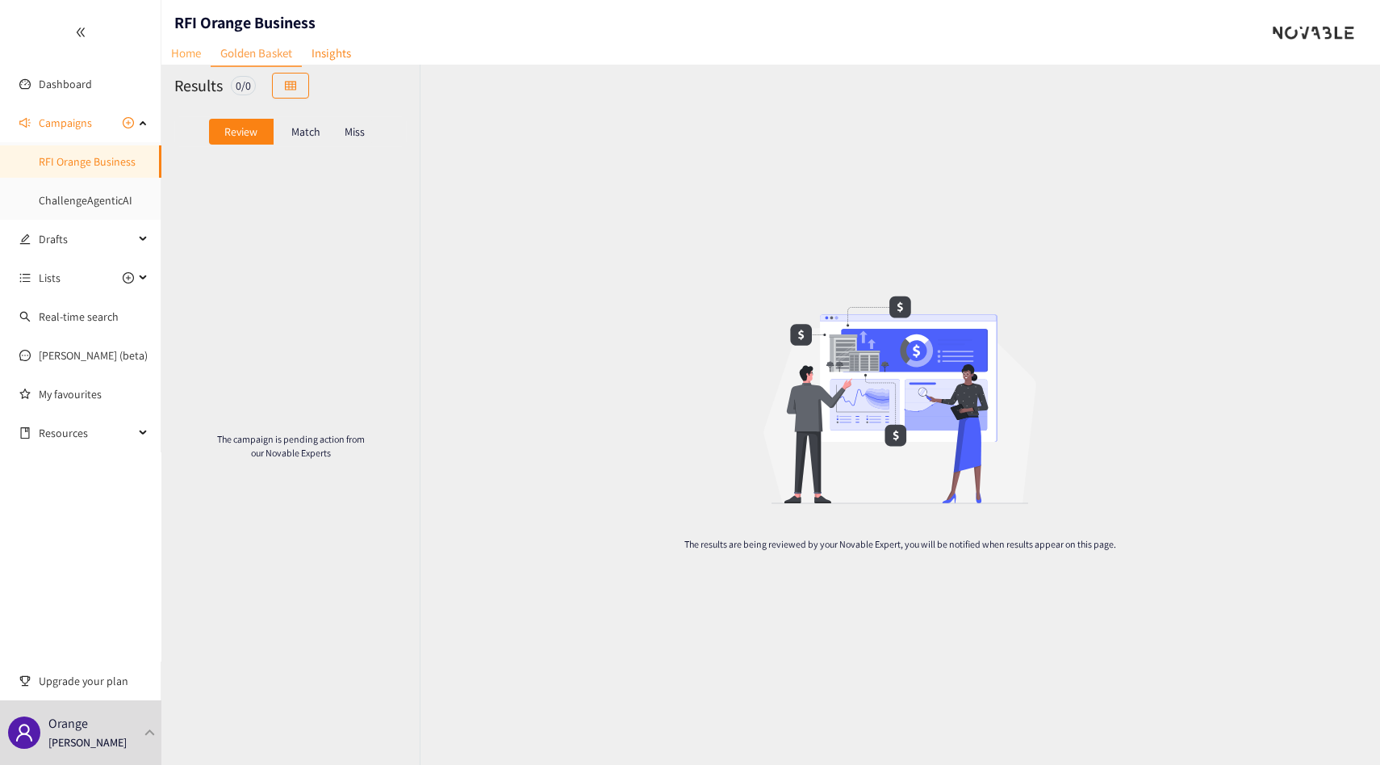
click at [197, 55] on link "Home" at bounding box center [185, 52] width 49 height 25
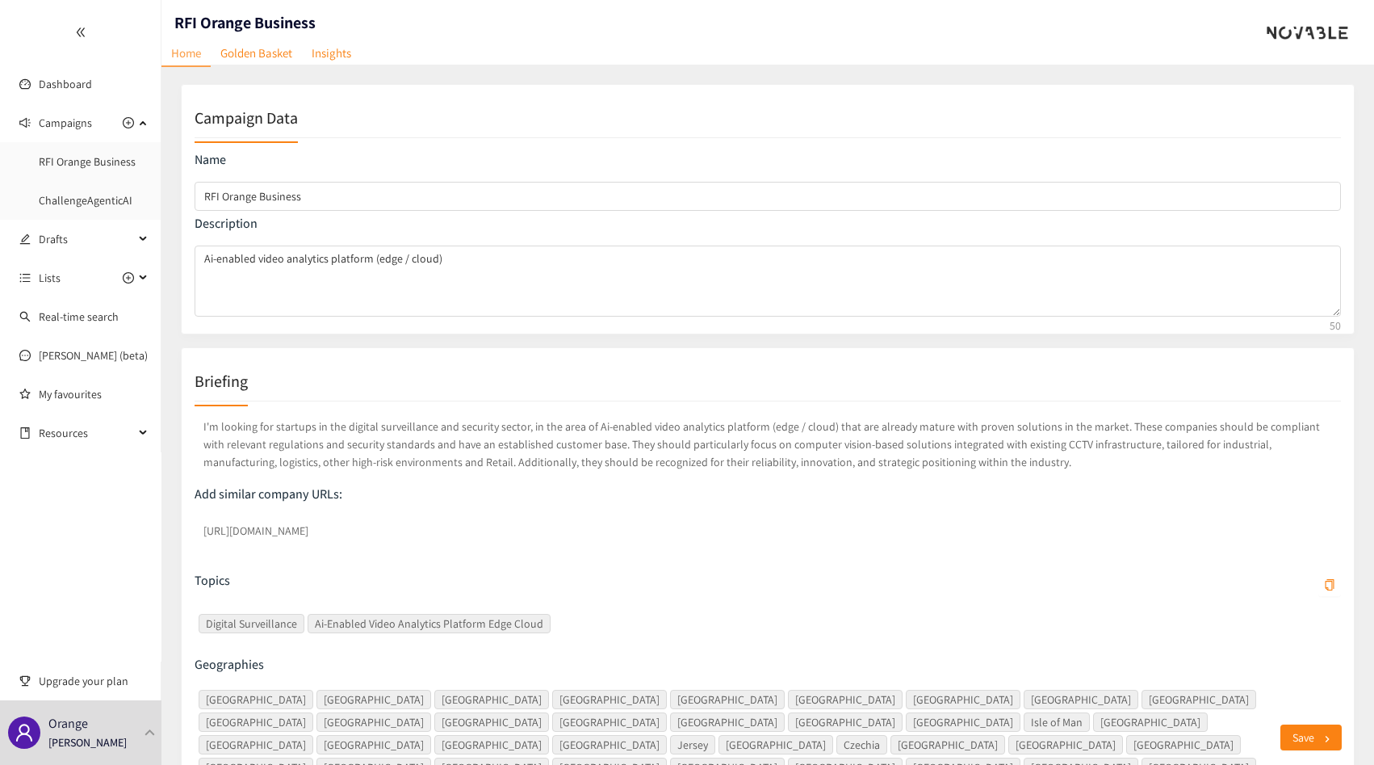
click at [465, 456] on p "I'm looking for startups in the digital surveillance and security sector, in th…" at bounding box center [768, 444] width 1146 height 60
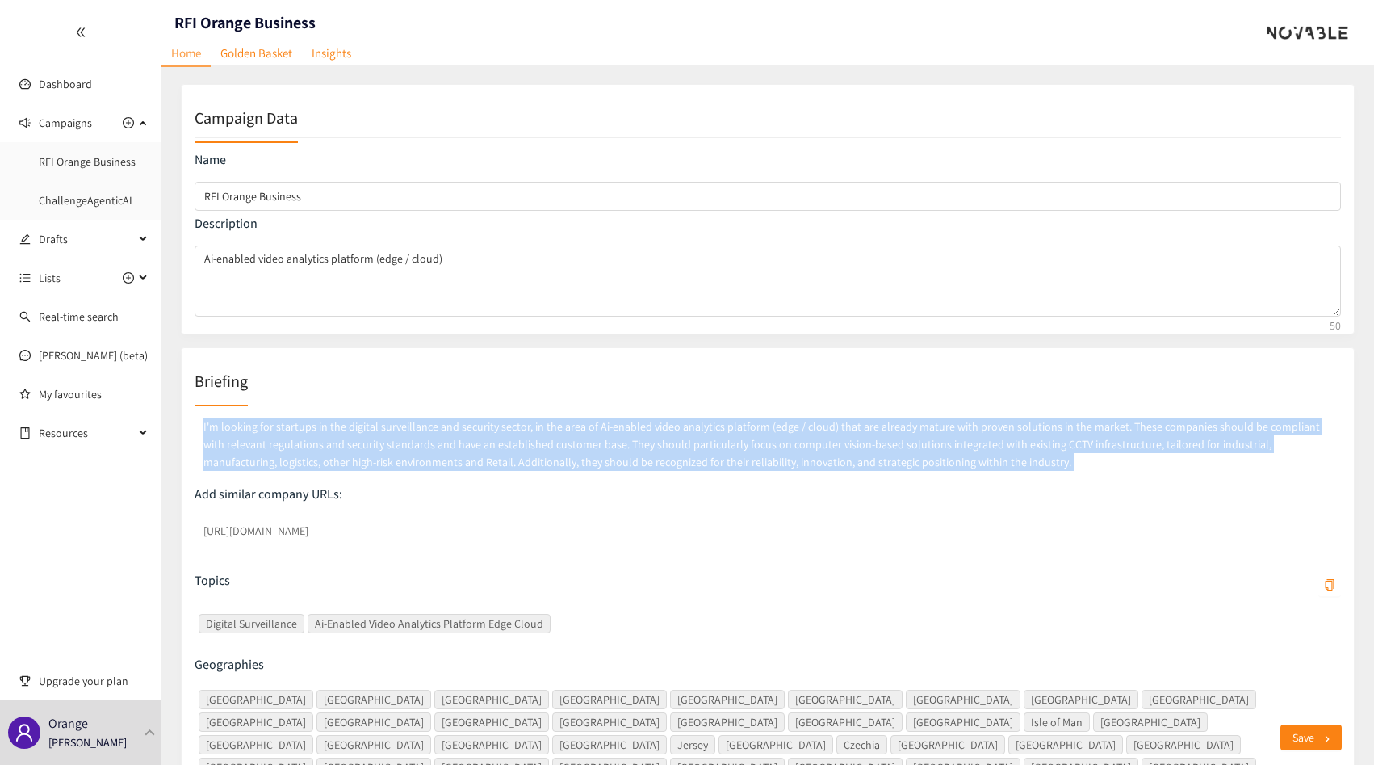
click at [465, 456] on p "I'm looking for startups in the digital surveillance and security sector, in th…" at bounding box center [768, 444] width 1146 height 60
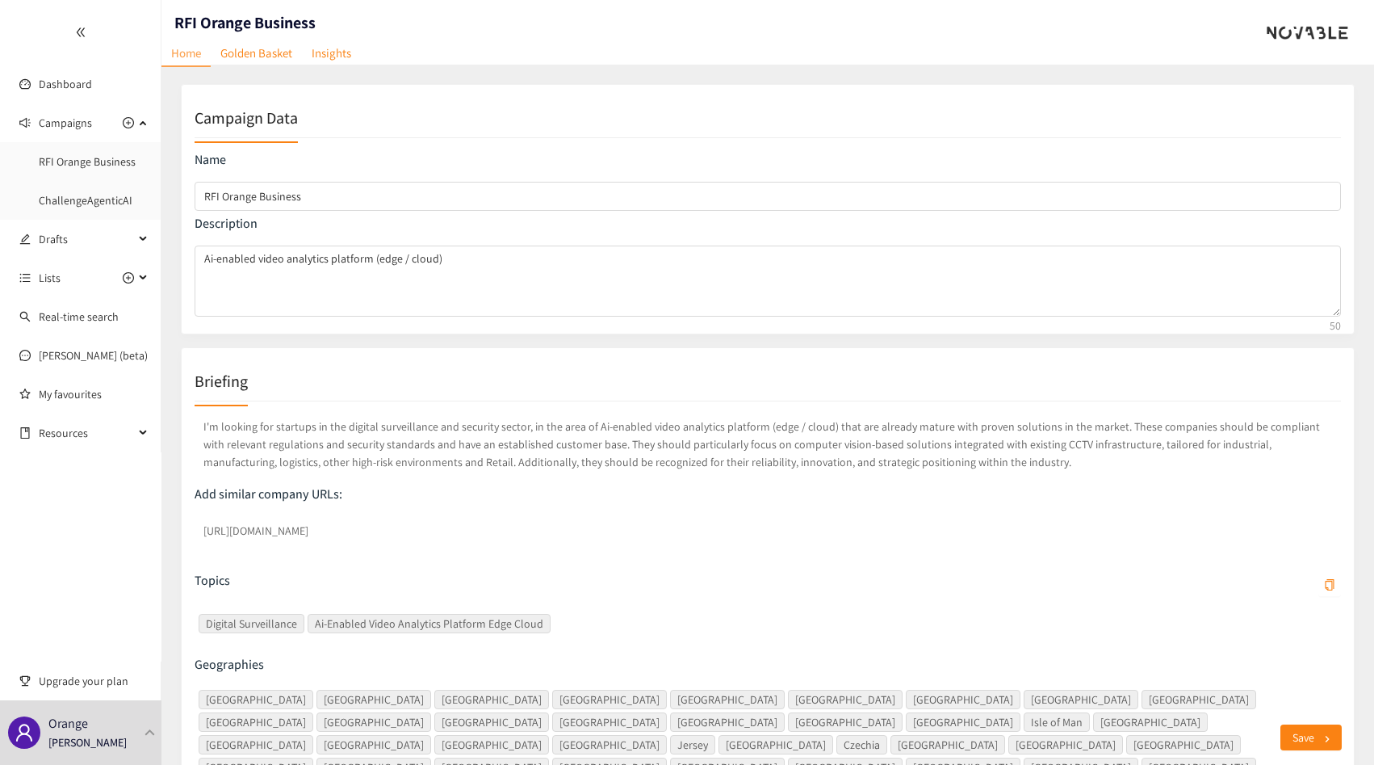
click at [442, 460] on p "I'm looking for startups in the digital surveillance and security sector, in th…" at bounding box center [768, 444] width 1146 height 60
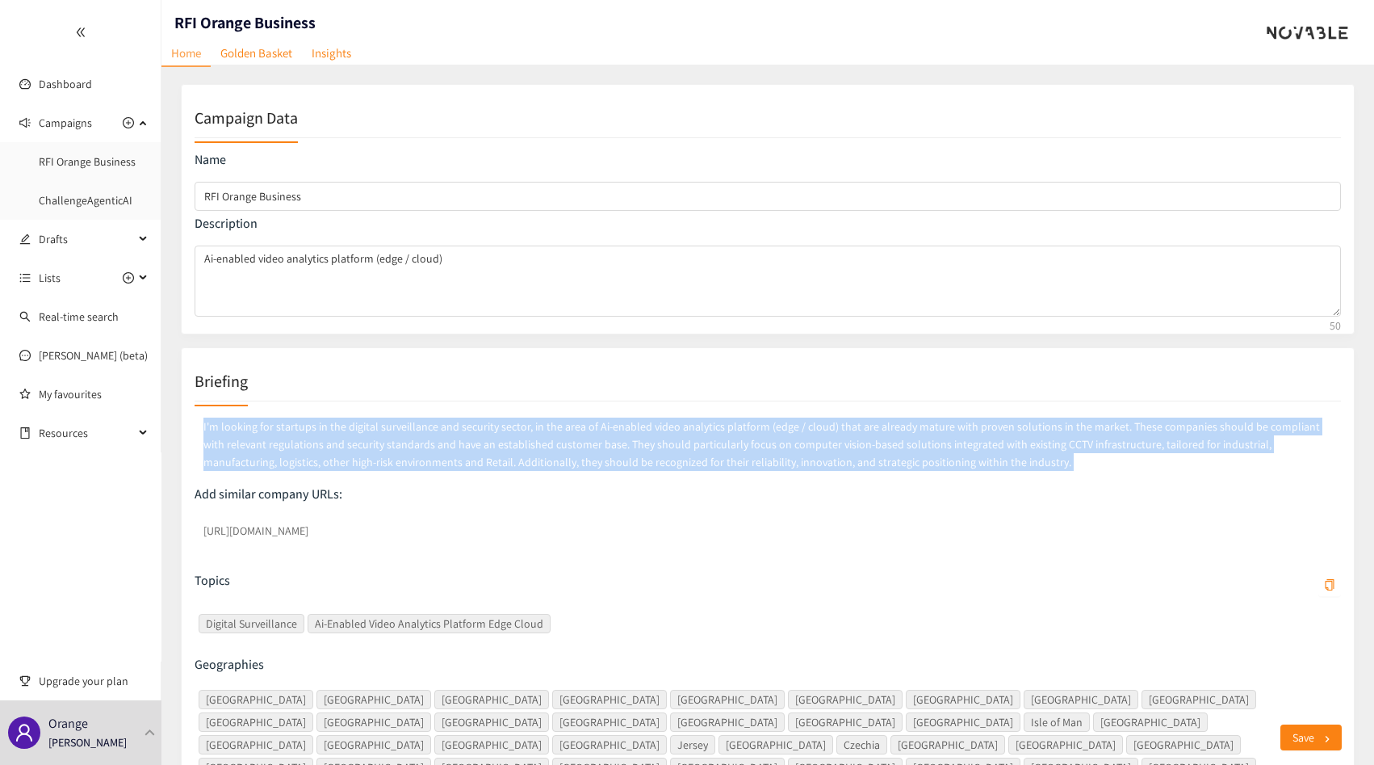
click at [442, 460] on p "I'm looking for startups in the digital surveillance and security sector, in th…" at bounding box center [768, 444] width 1146 height 60
click at [380, 442] on p "I'm looking for startups in the digital surveillance and security sector, in th…" at bounding box center [768, 444] width 1146 height 60
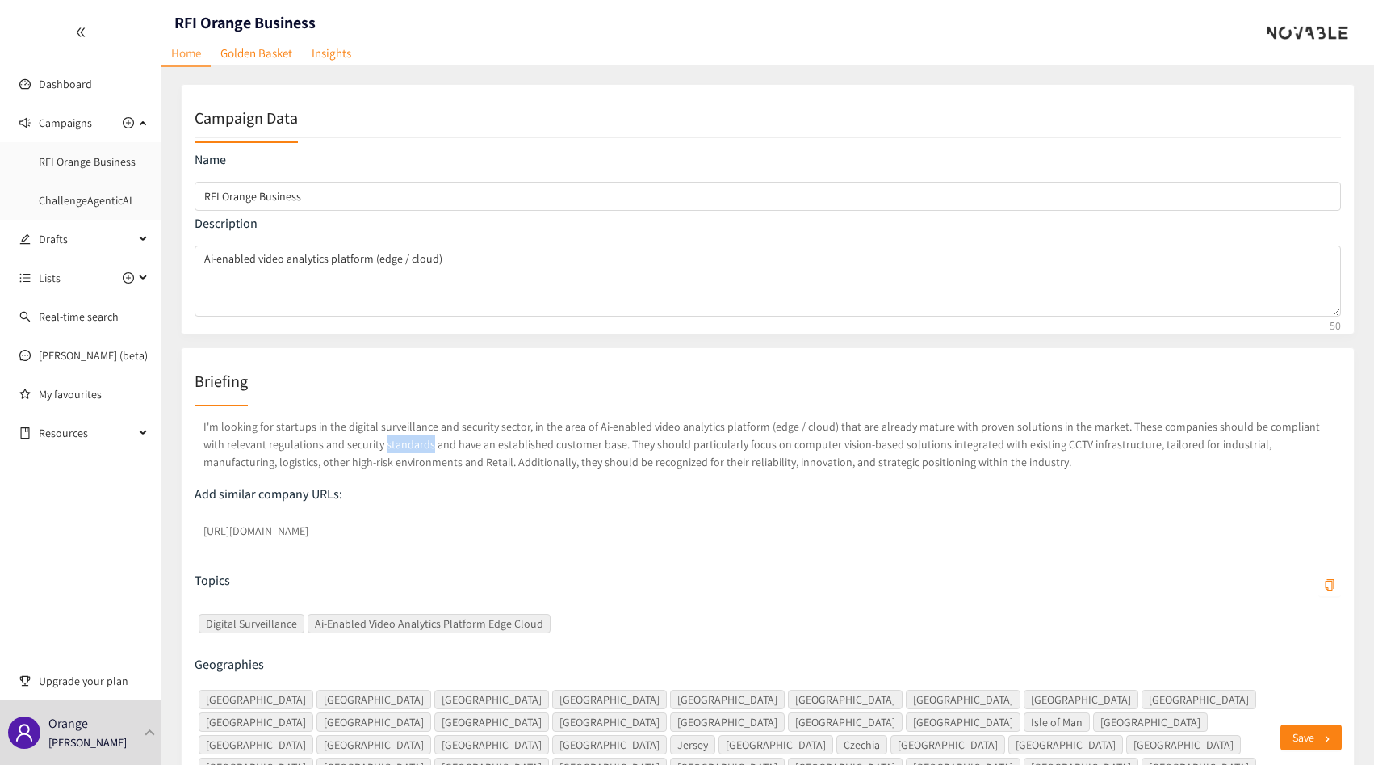
click at [380, 442] on p "I'm looking for startups in the digital surveillance and security sector, in th…" at bounding box center [768, 444] width 1146 height 60
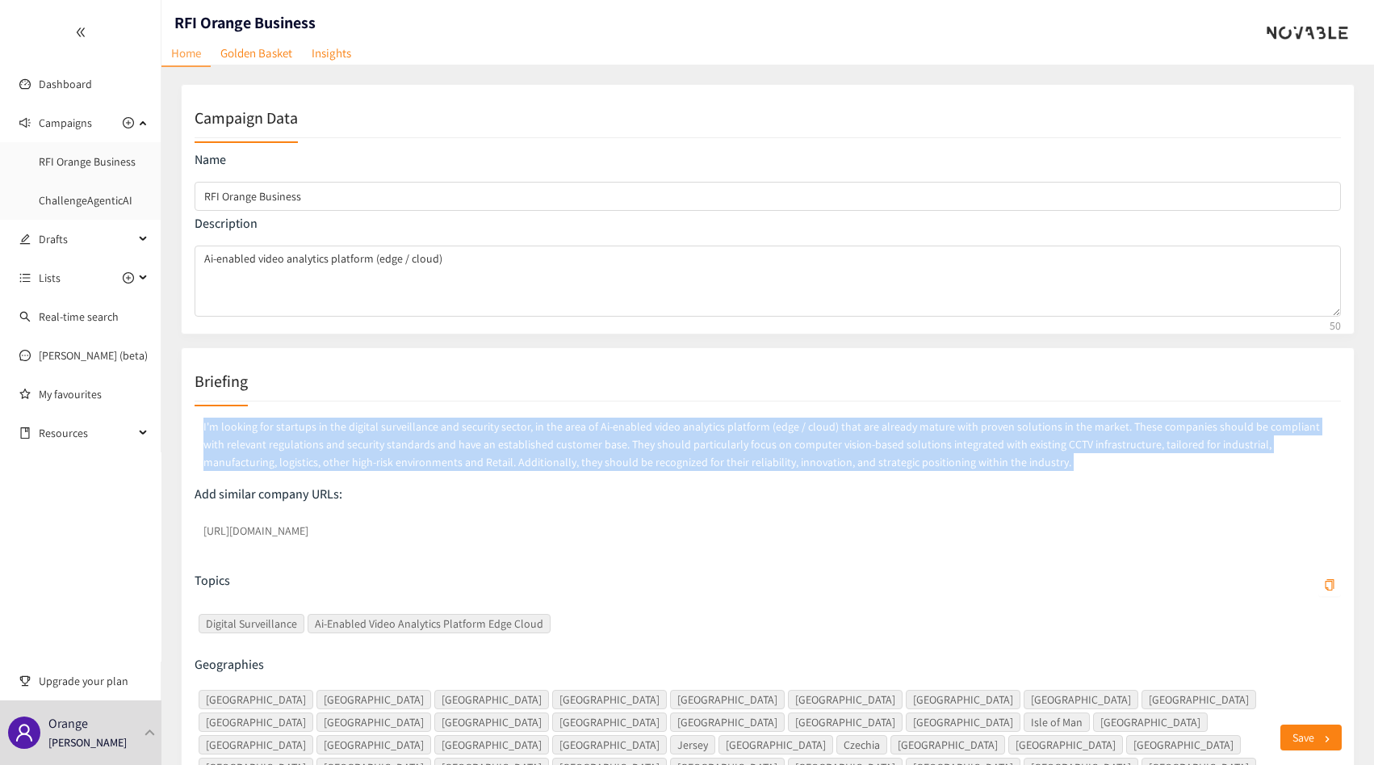
click at [380, 442] on p "I'm looking for startups in the digital surveillance and security sector, in th…" at bounding box center [768, 444] width 1146 height 60
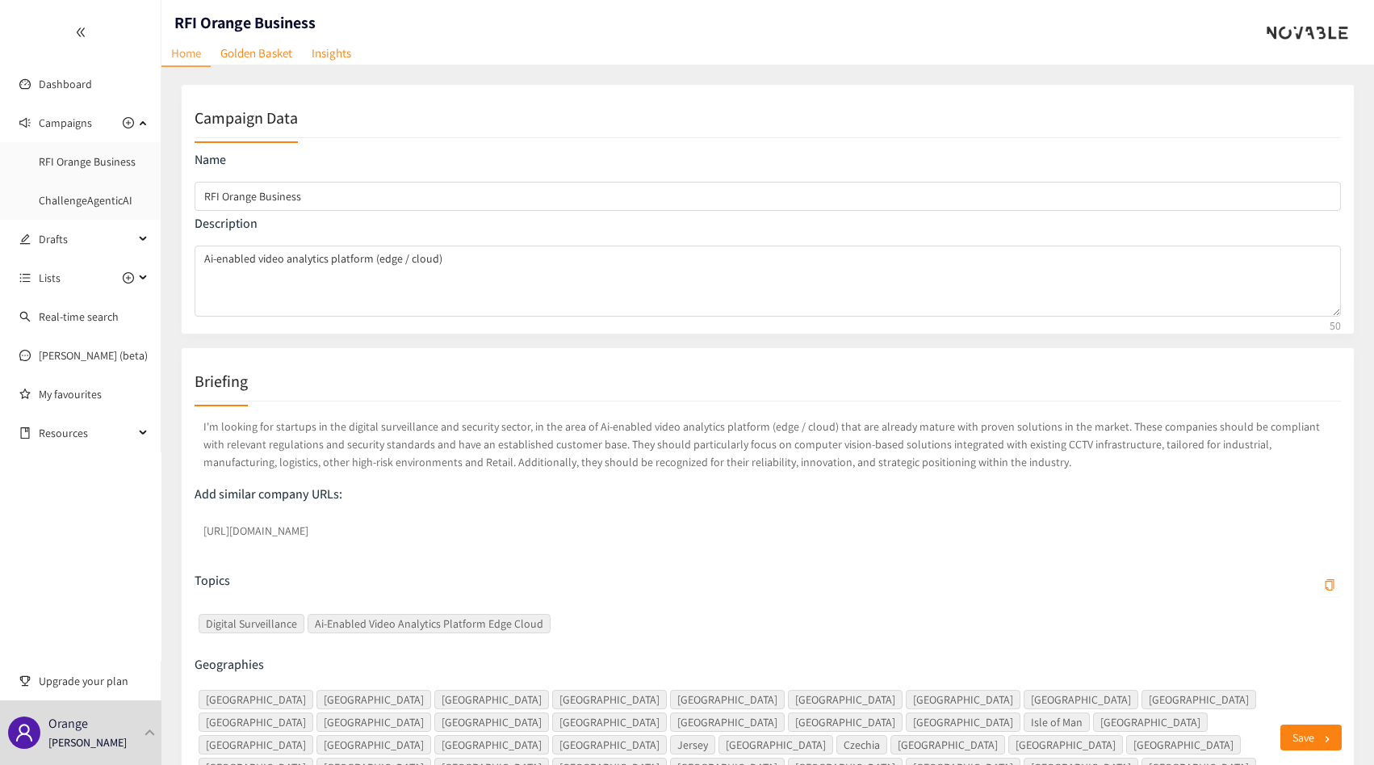
click at [408, 442] on p "I'm looking for startups in the digital surveillance and security sector, in th…" at bounding box center [768, 444] width 1146 height 60
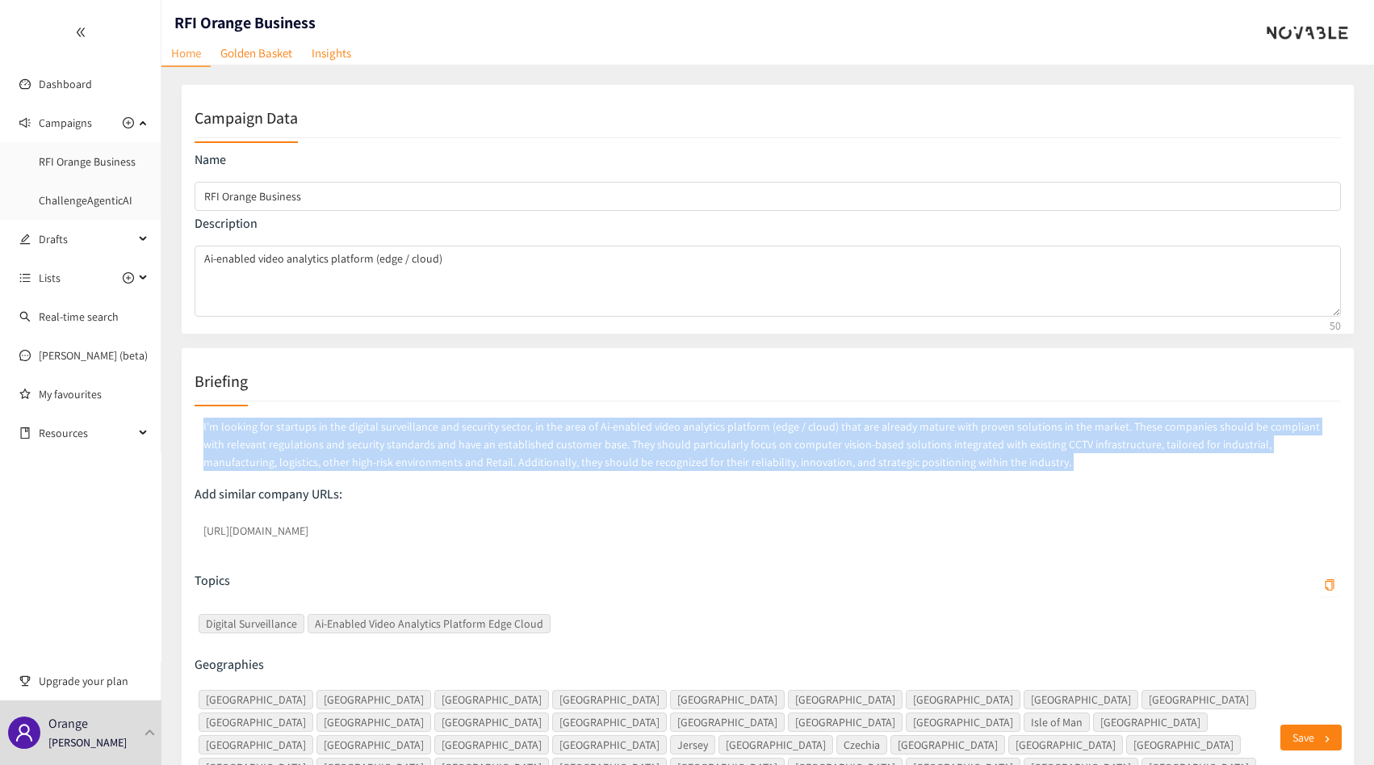
click at [408, 442] on p "I'm looking for startups in the digital surveillance and security sector, in th…" at bounding box center [768, 444] width 1146 height 60
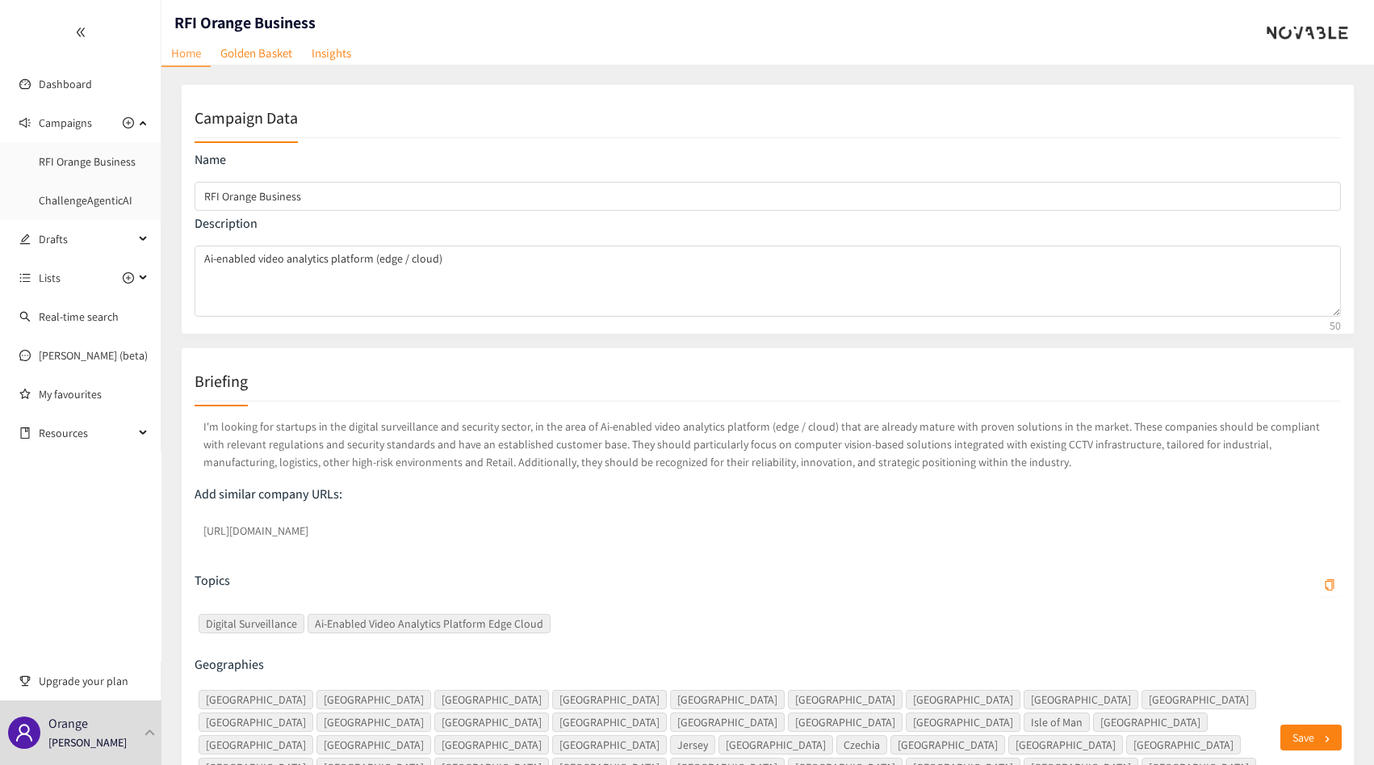
click at [331, 450] on p "I'm looking for startups in the digital surveillance and security sector, in th…" at bounding box center [768, 444] width 1146 height 60
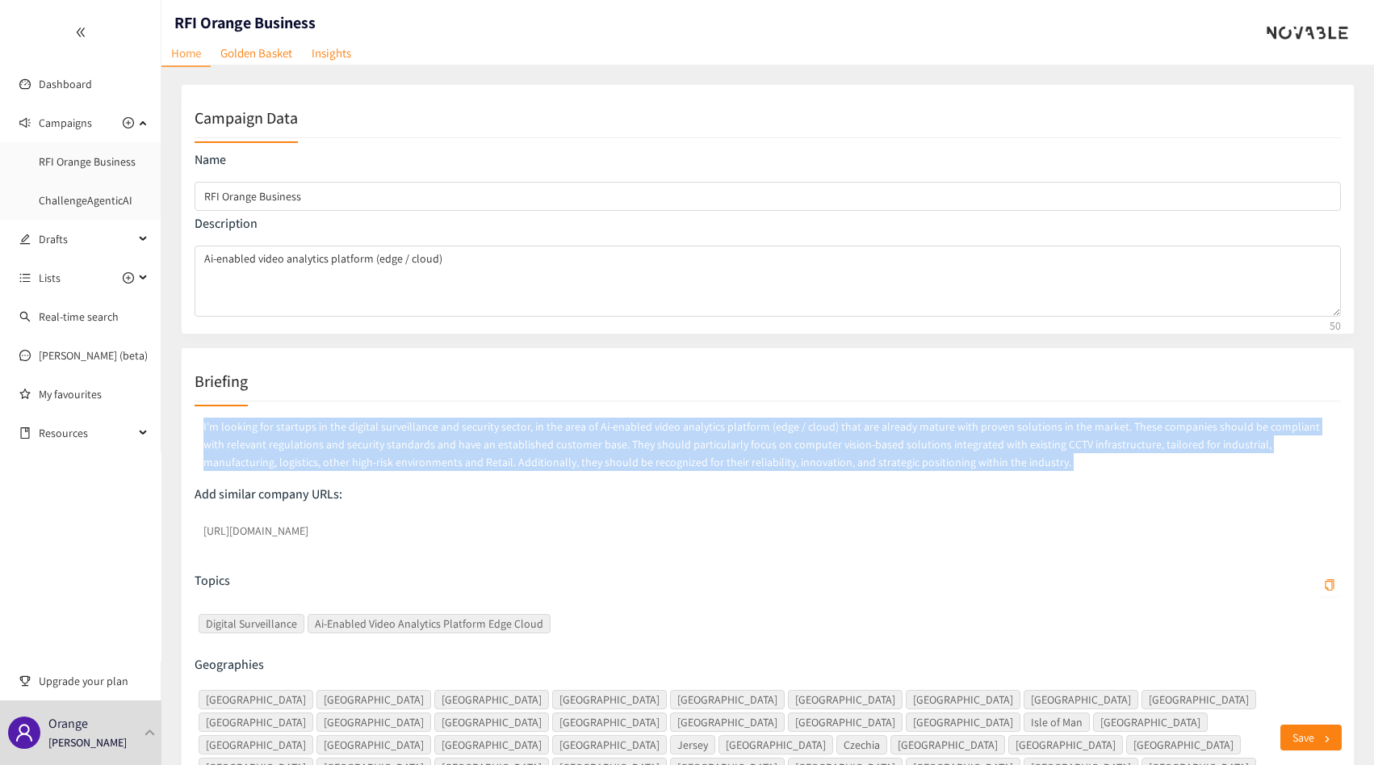
click at [331, 450] on p "I'm looking for startups in the digital surveillance and security sector, in th…" at bounding box center [768, 444] width 1146 height 60
copy p "I'm looking for startups in the digital surveillance and security sector, in th…"
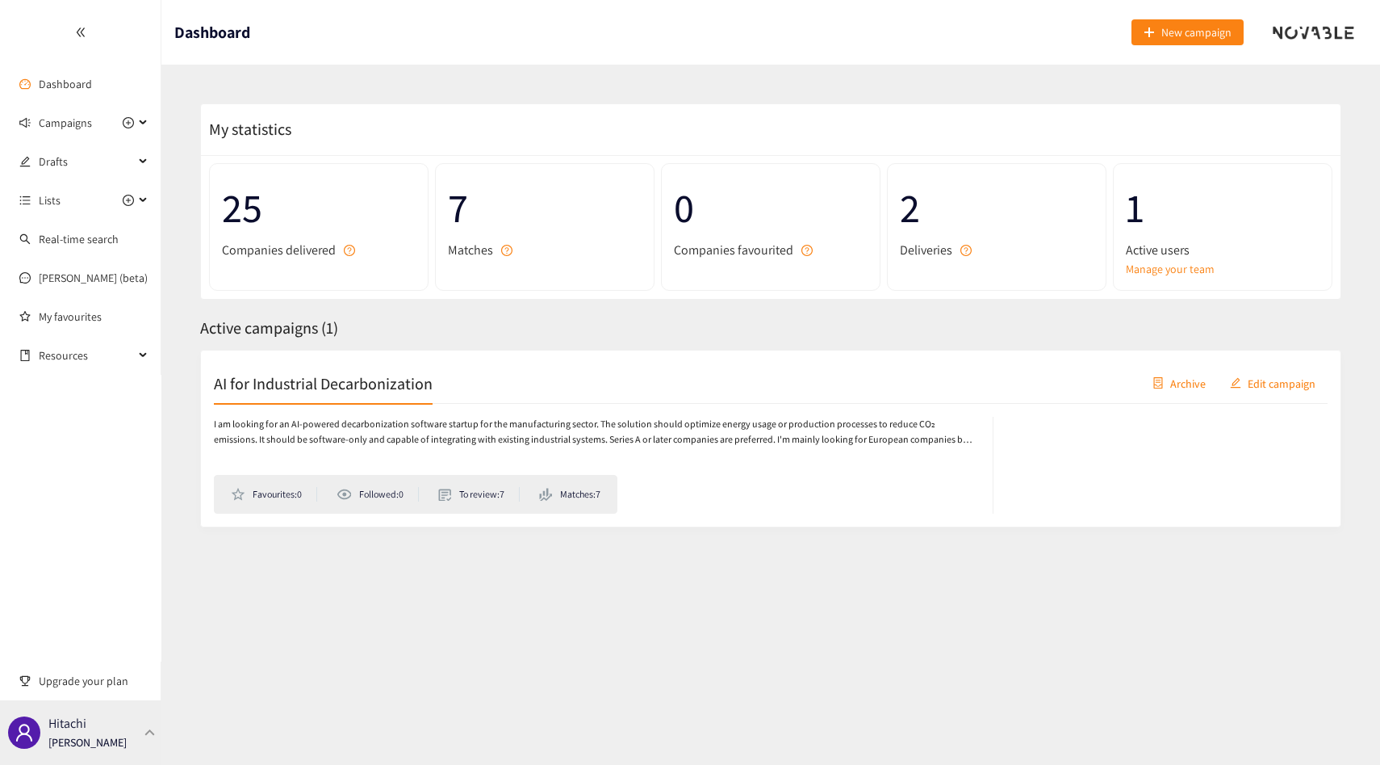
click at [94, 738] on p "[PERSON_NAME]" at bounding box center [87, 742] width 78 height 18
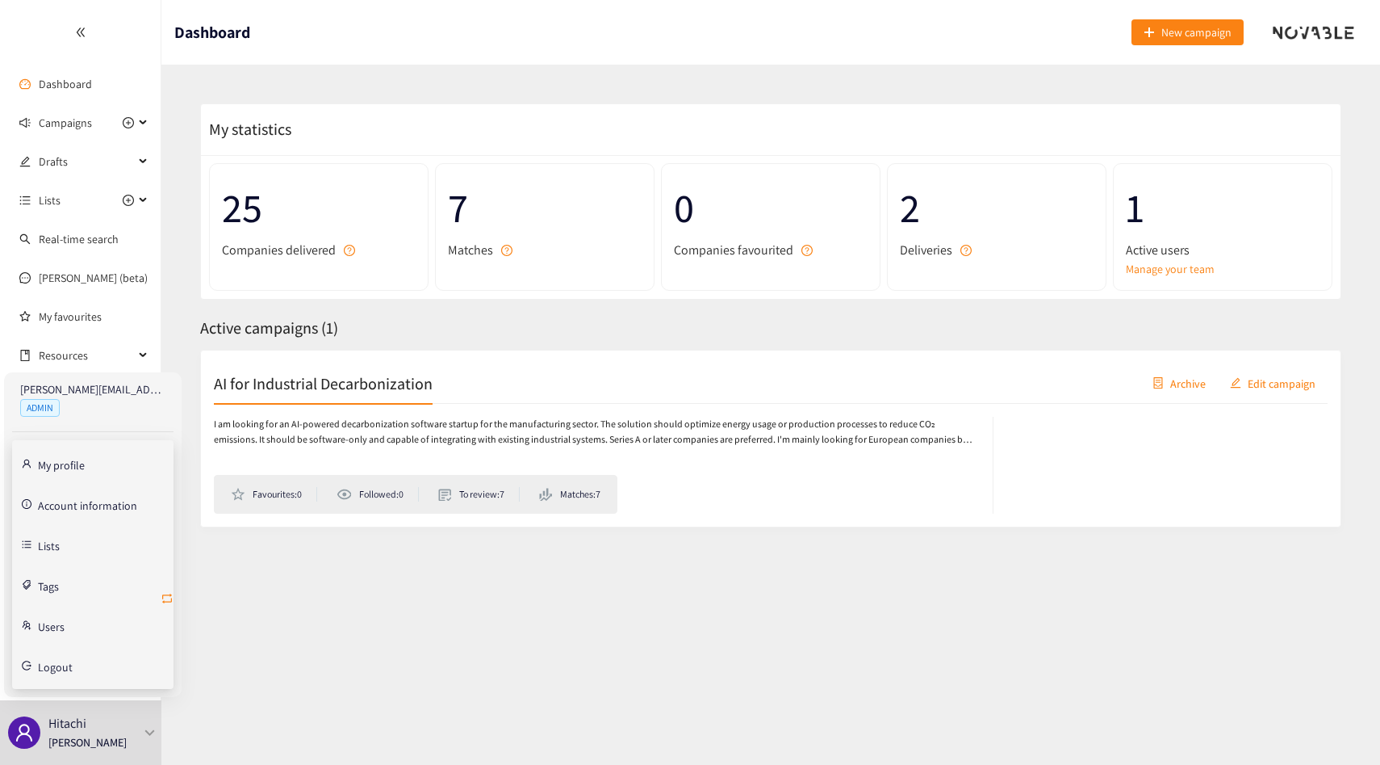
click at [172, 595] on icon "retweet" at bounding box center [167, 598] width 13 height 13
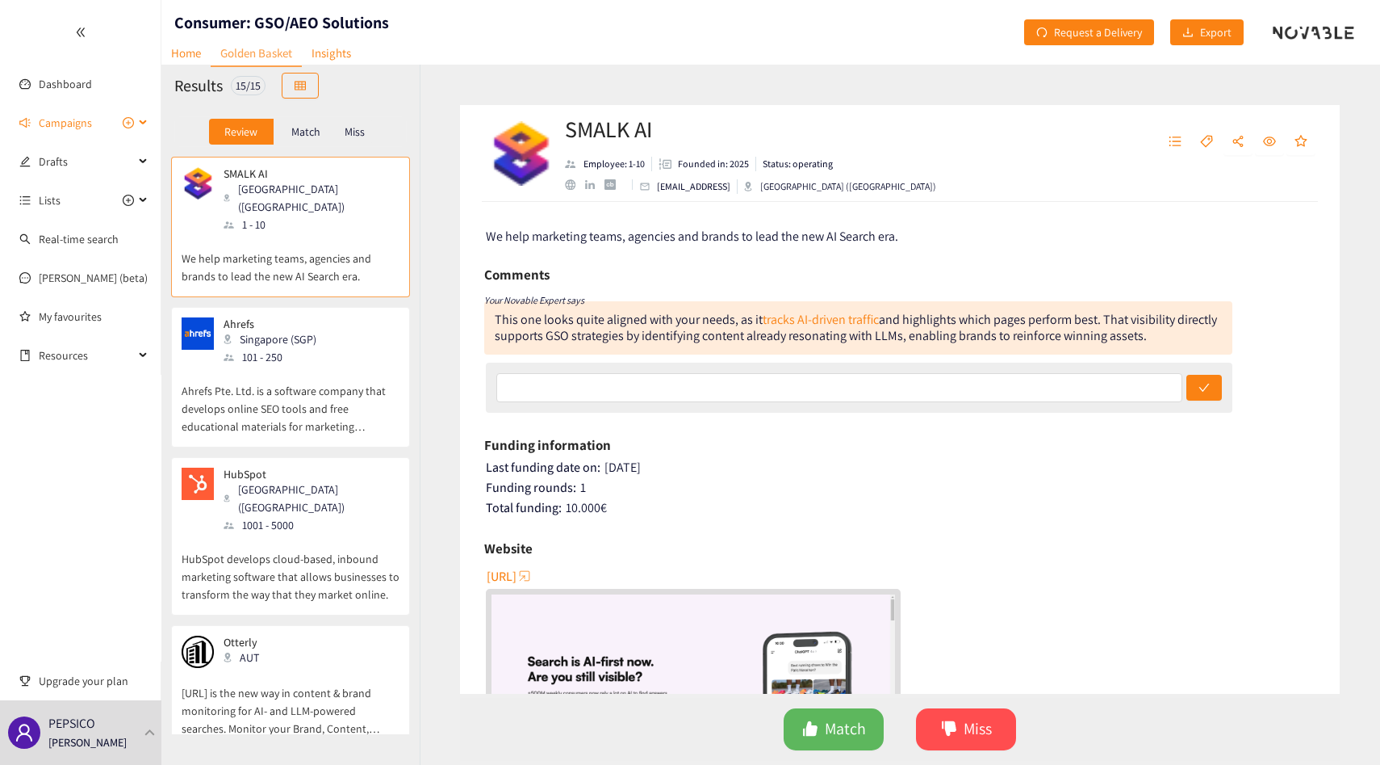
click at [80, 121] on span "Campaigns" at bounding box center [65, 123] width 53 height 32
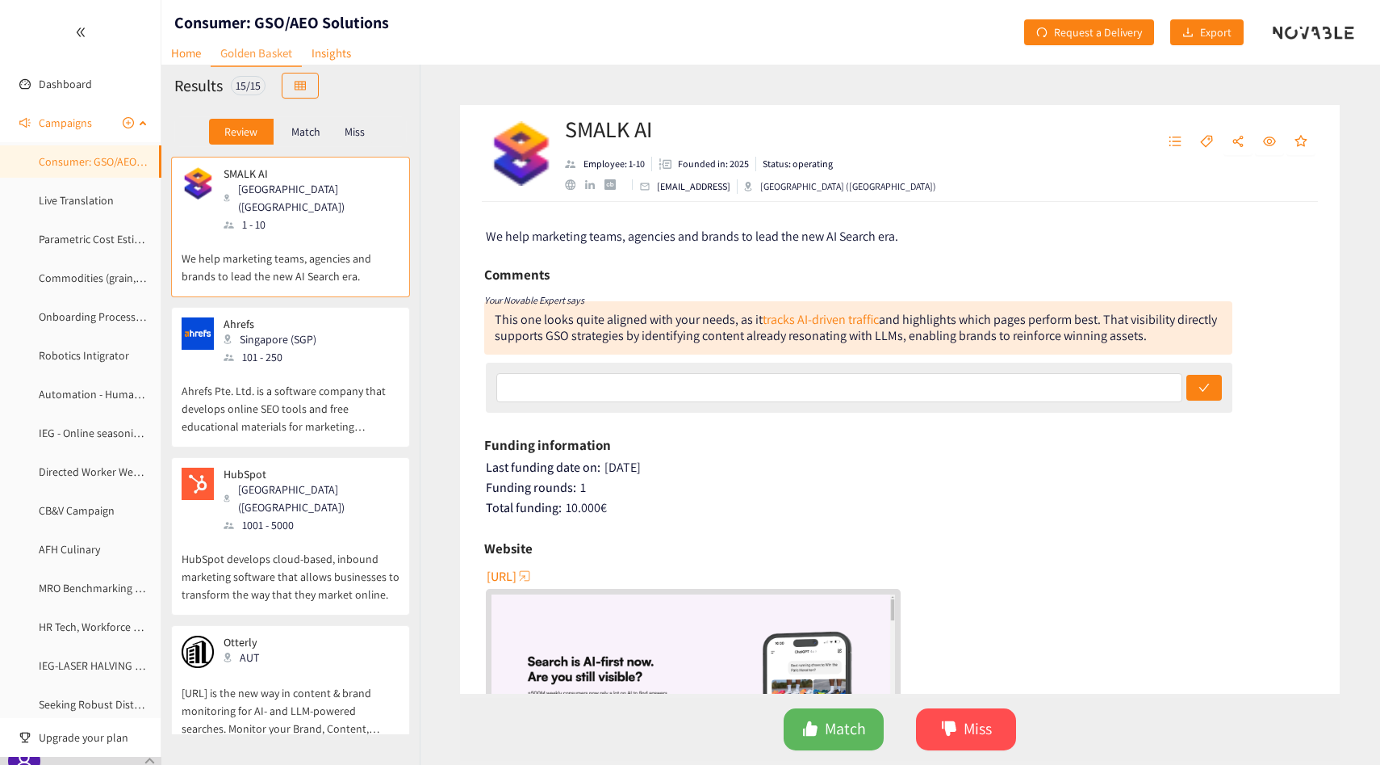
click at [54, 112] on span "Campaigns" at bounding box center [65, 123] width 53 height 32
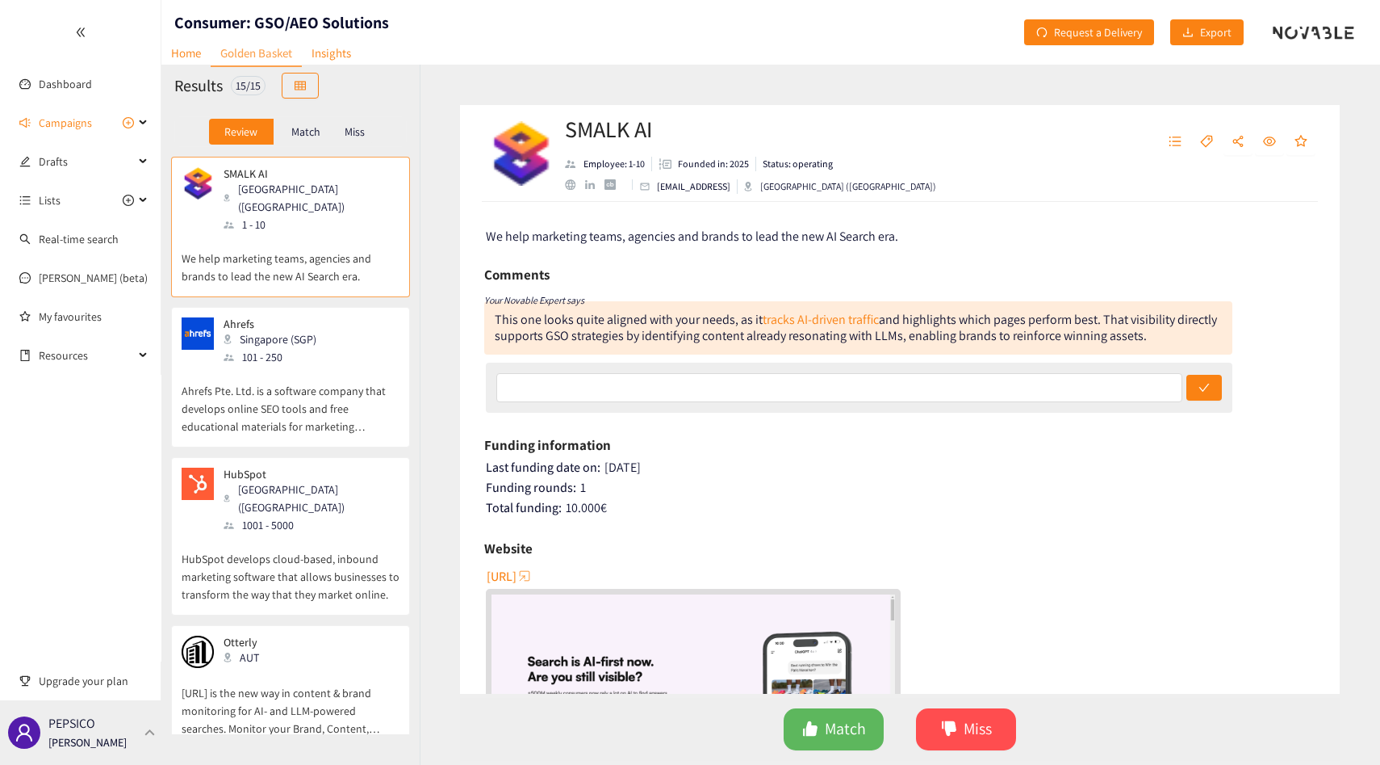
click at [113, 732] on div "PEPSICO Thibaut Jacobs" at bounding box center [87, 732] width 78 height 24
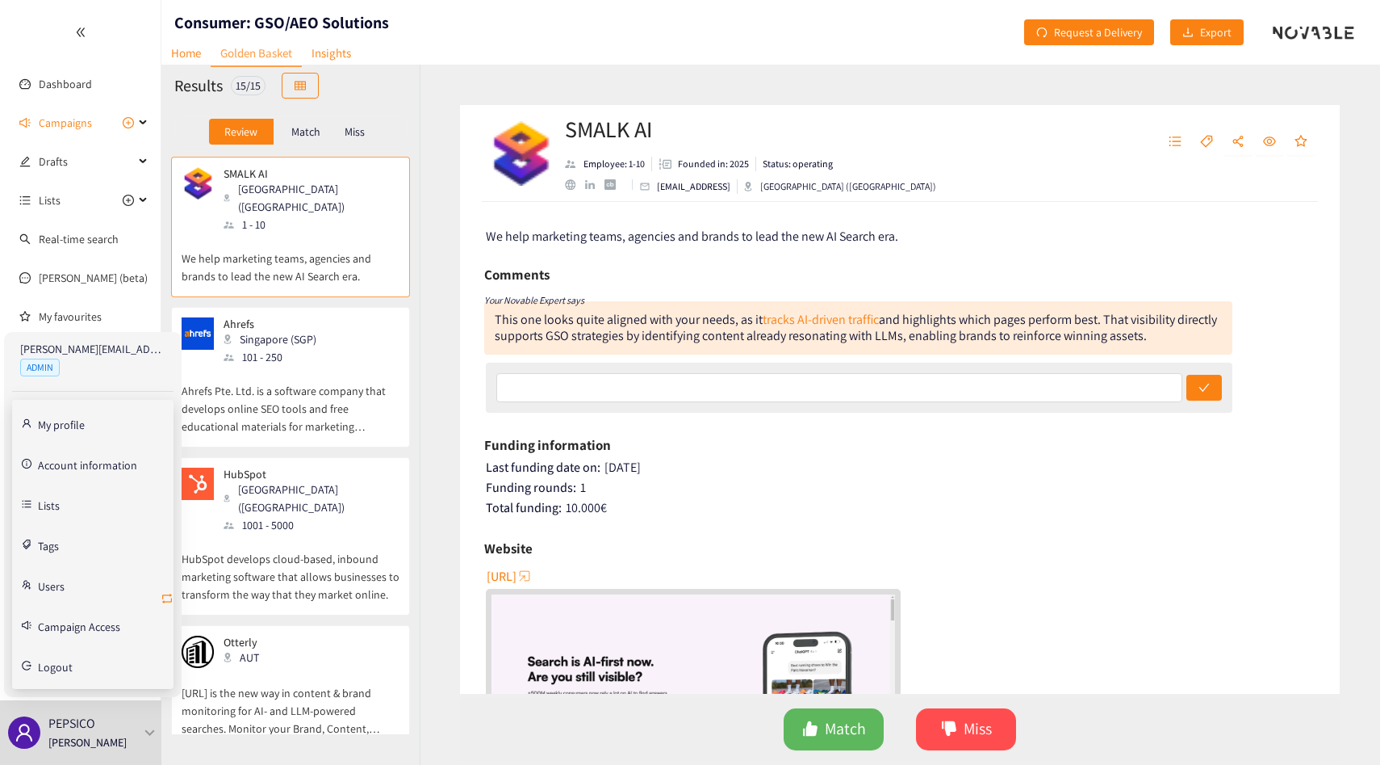
click at [164, 595] on icon "retweet" at bounding box center [167, 598] width 13 height 13
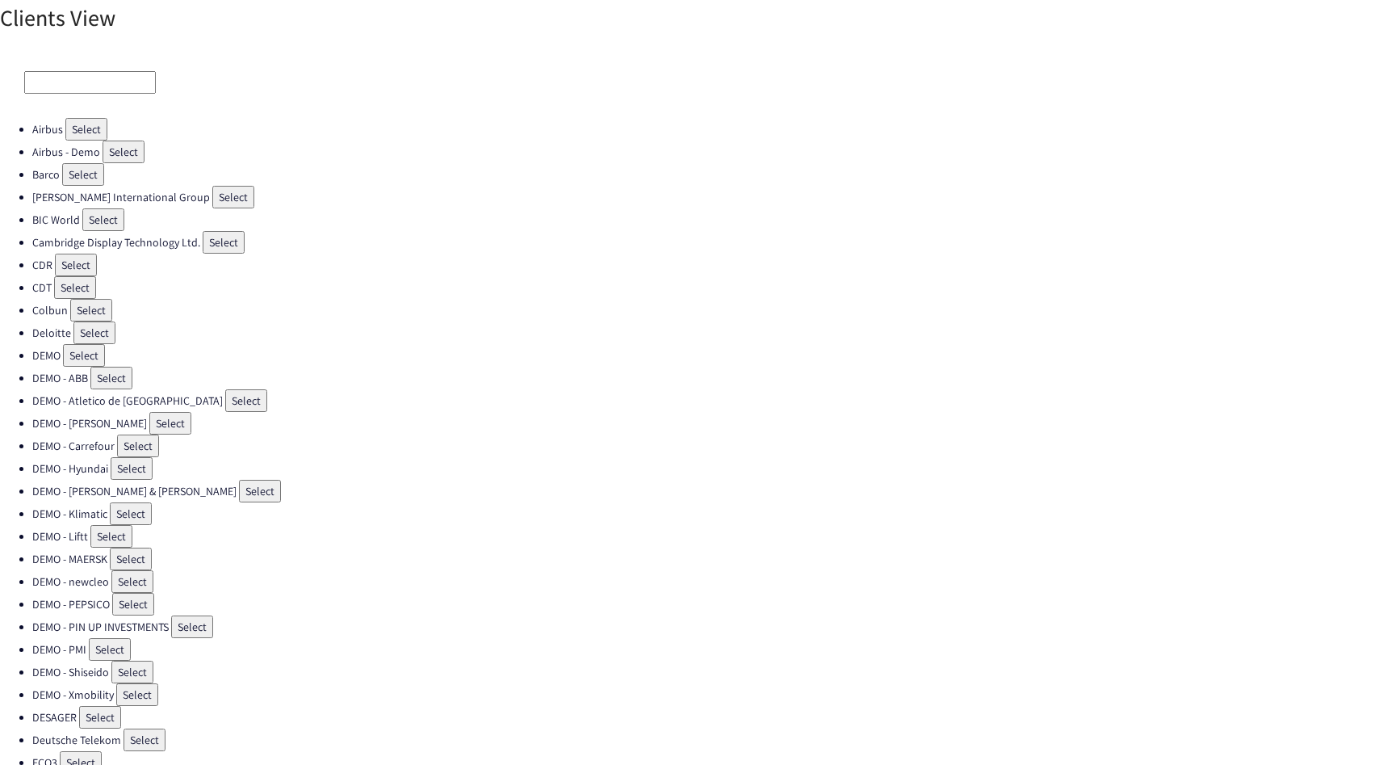
click at [100, 75] on input at bounding box center [90, 82] width 132 height 23
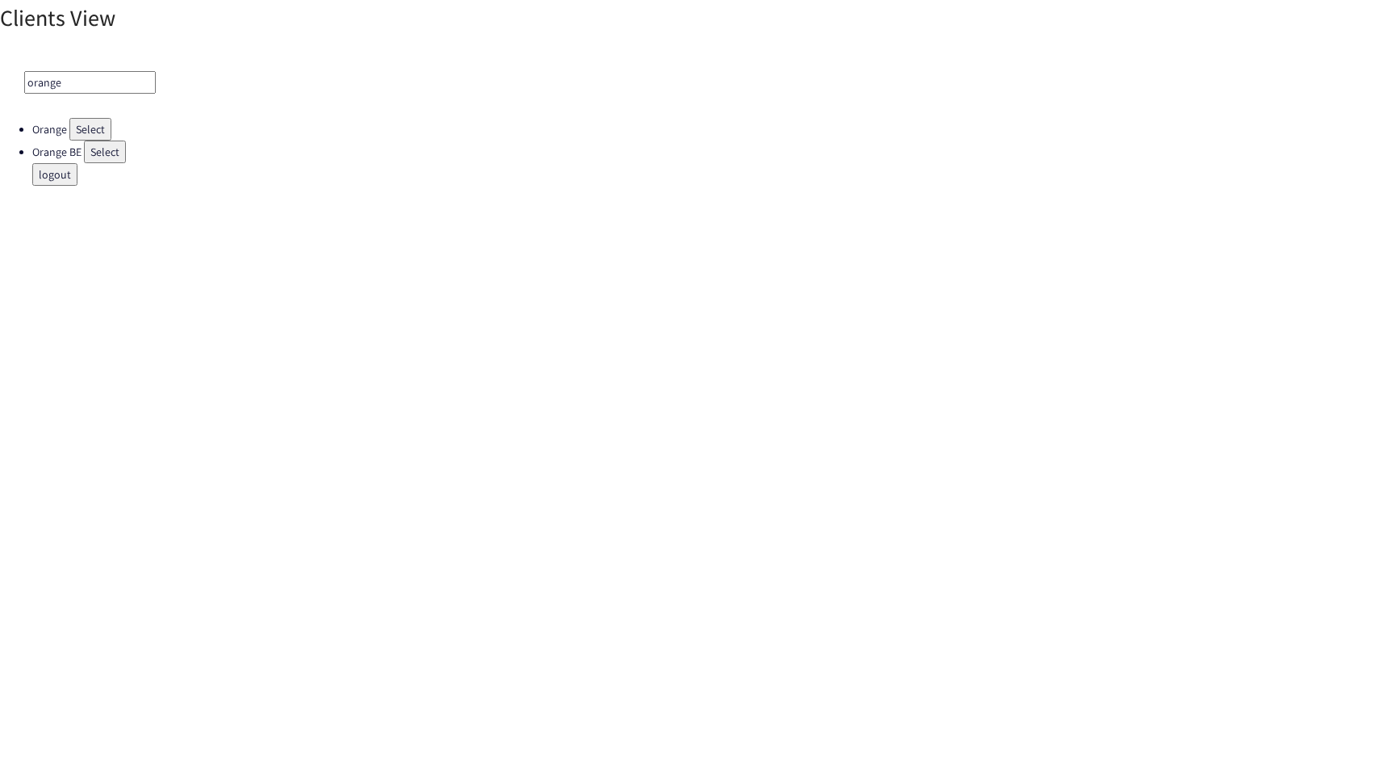
type input "orange"
click at [107, 123] on button "Select" at bounding box center [90, 129] width 42 height 23
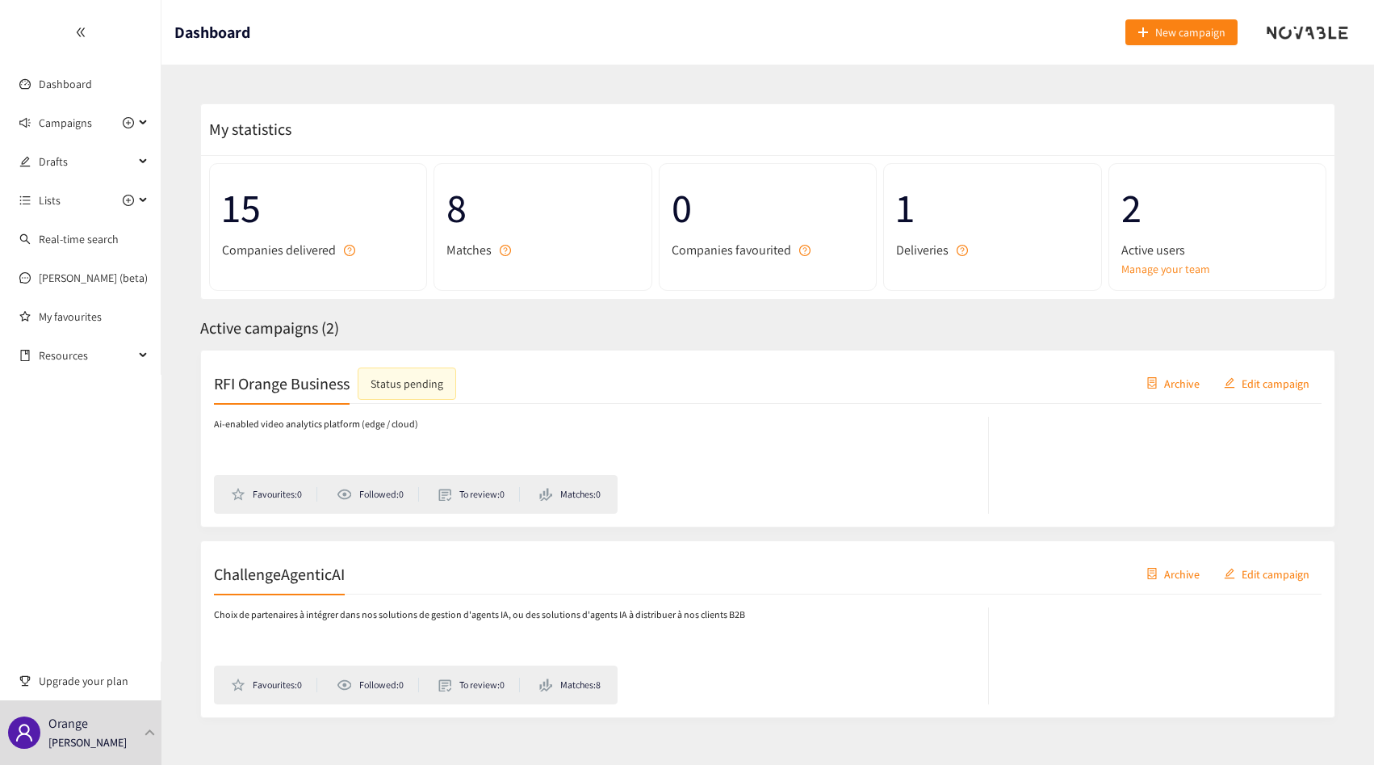
click at [386, 565] on div "ChallengeAgenticAI Archive Edit campaign" at bounding box center [768, 574] width 1108 height 40
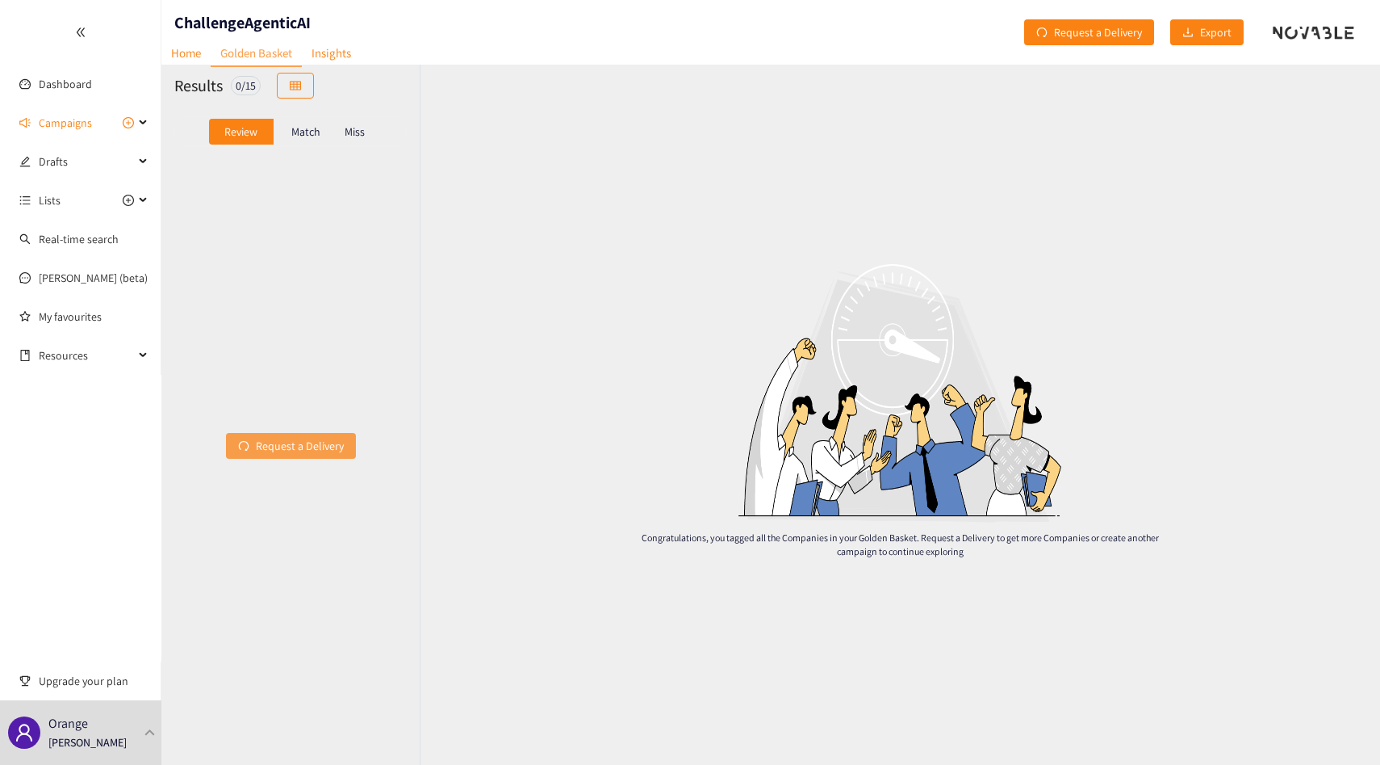
click at [306, 446] on span "Request a Delivery" at bounding box center [300, 446] width 88 height 18
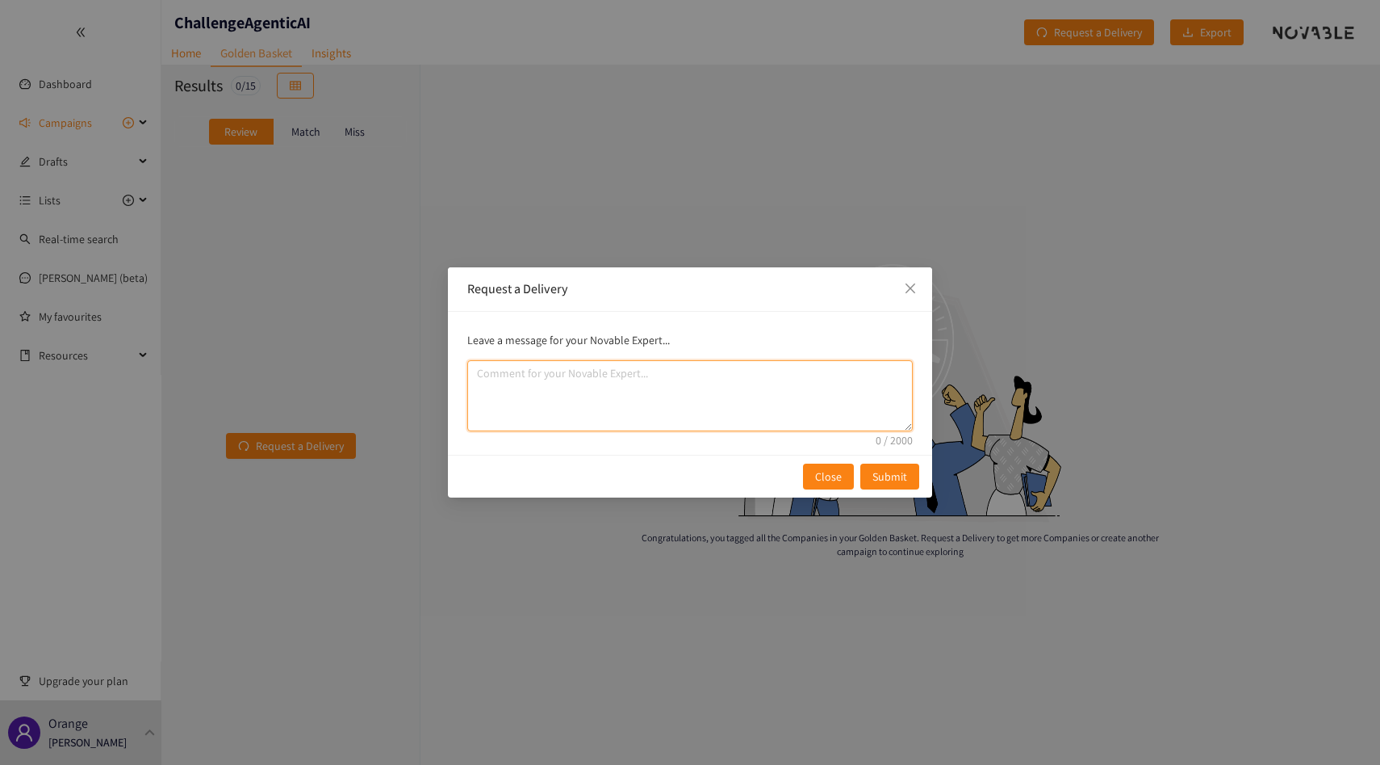
click at [638, 393] on textarea "comment" at bounding box center [690, 395] width 446 height 71
paste textarea "focus sur l’Europe et sur des boîtes moins matures"
type textarea "focus sur l’Europe et sur des boîtes moins matures"
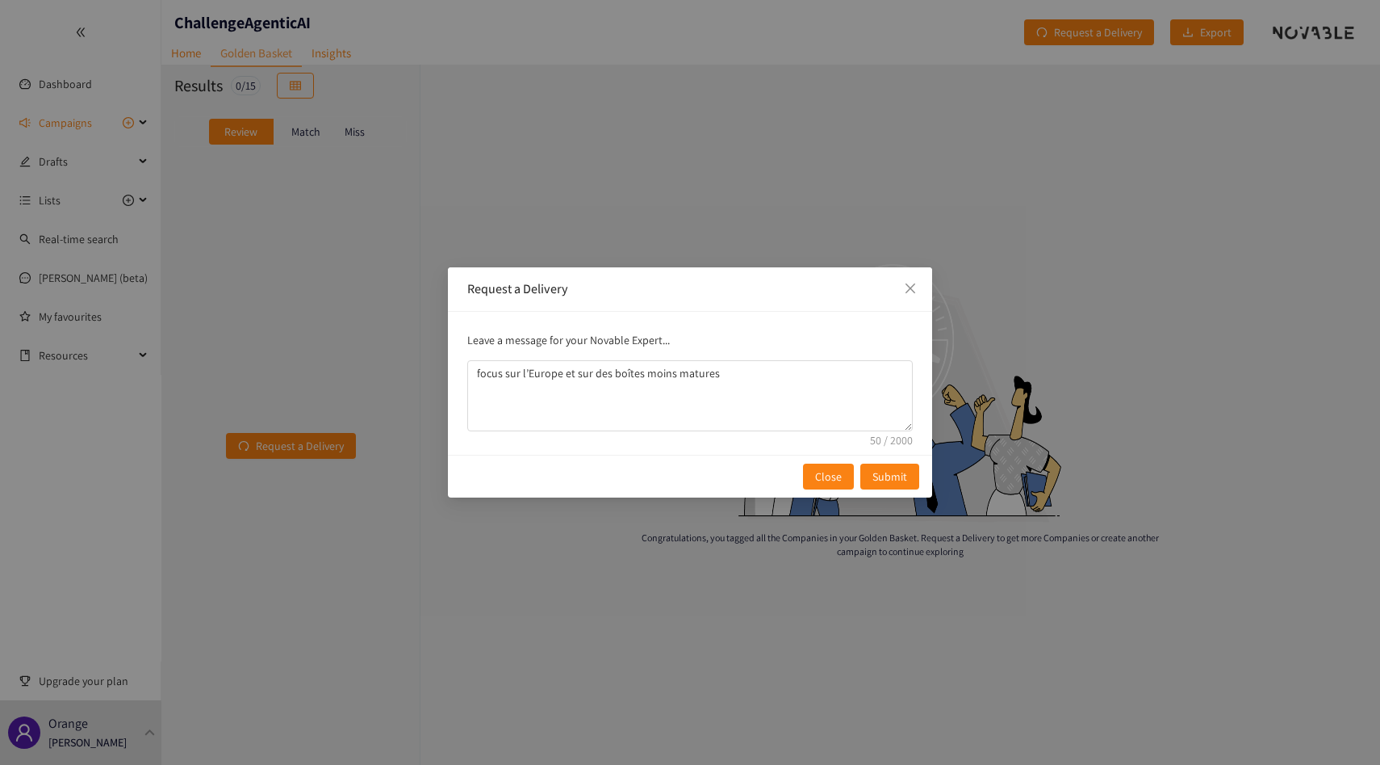
click at [595, 509] on div "Request a Delivery Leave a message for your Novable Expert... focus sur l’Europ…" at bounding box center [690, 382] width 1380 height 765
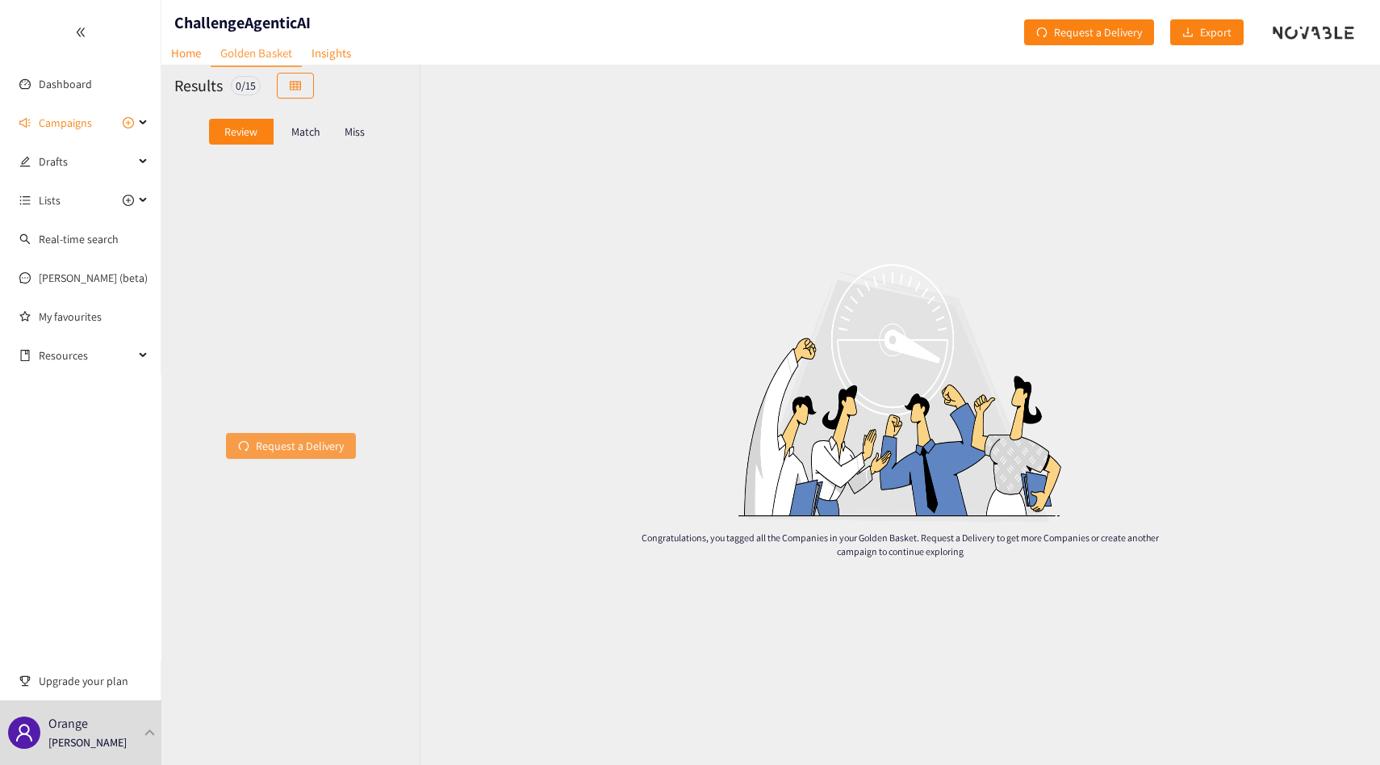
click at [304, 445] on span "Request a Delivery" at bounding box center [300, 446] width 88 height 18
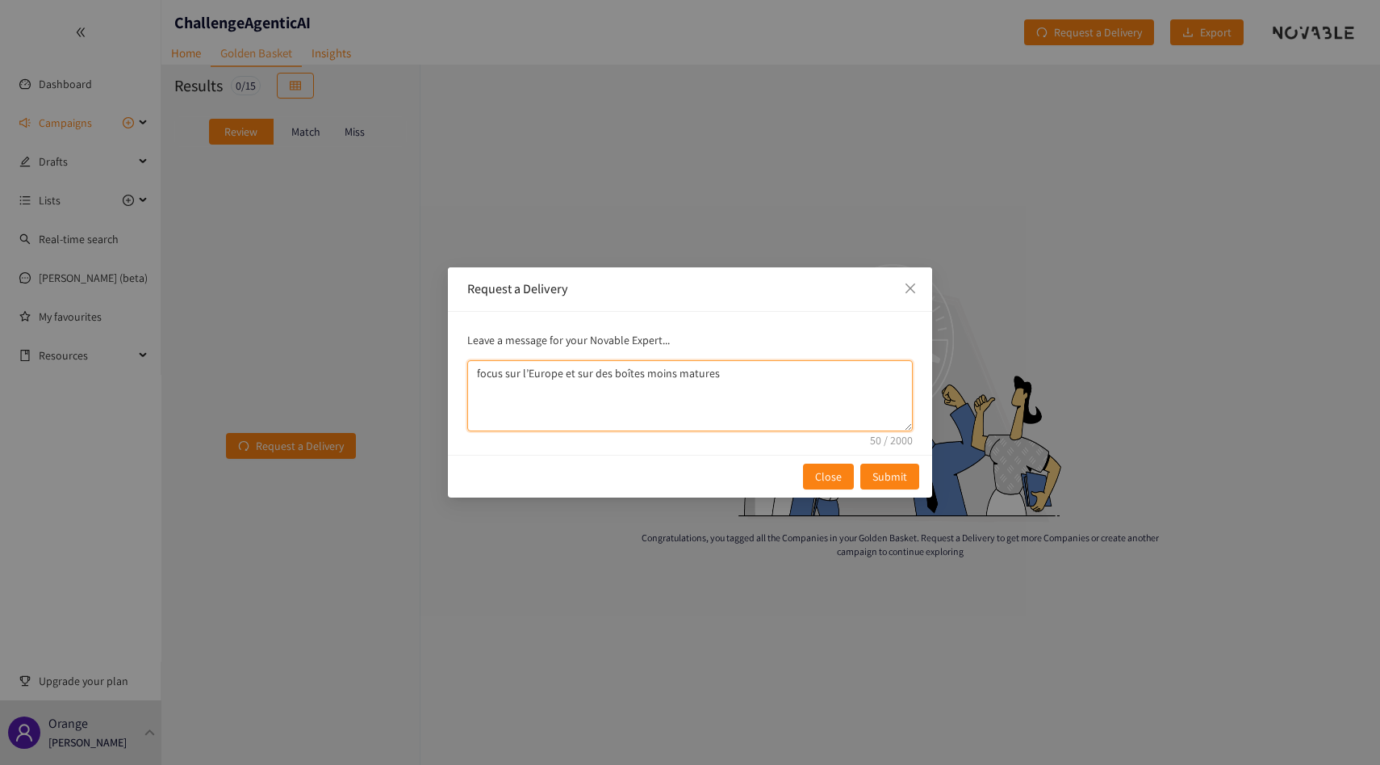
click at [763, 412] on textarea "focus sur l’Europe et sur des boîtes moins matures" at bounding box center [690, 395] width 446 height 71
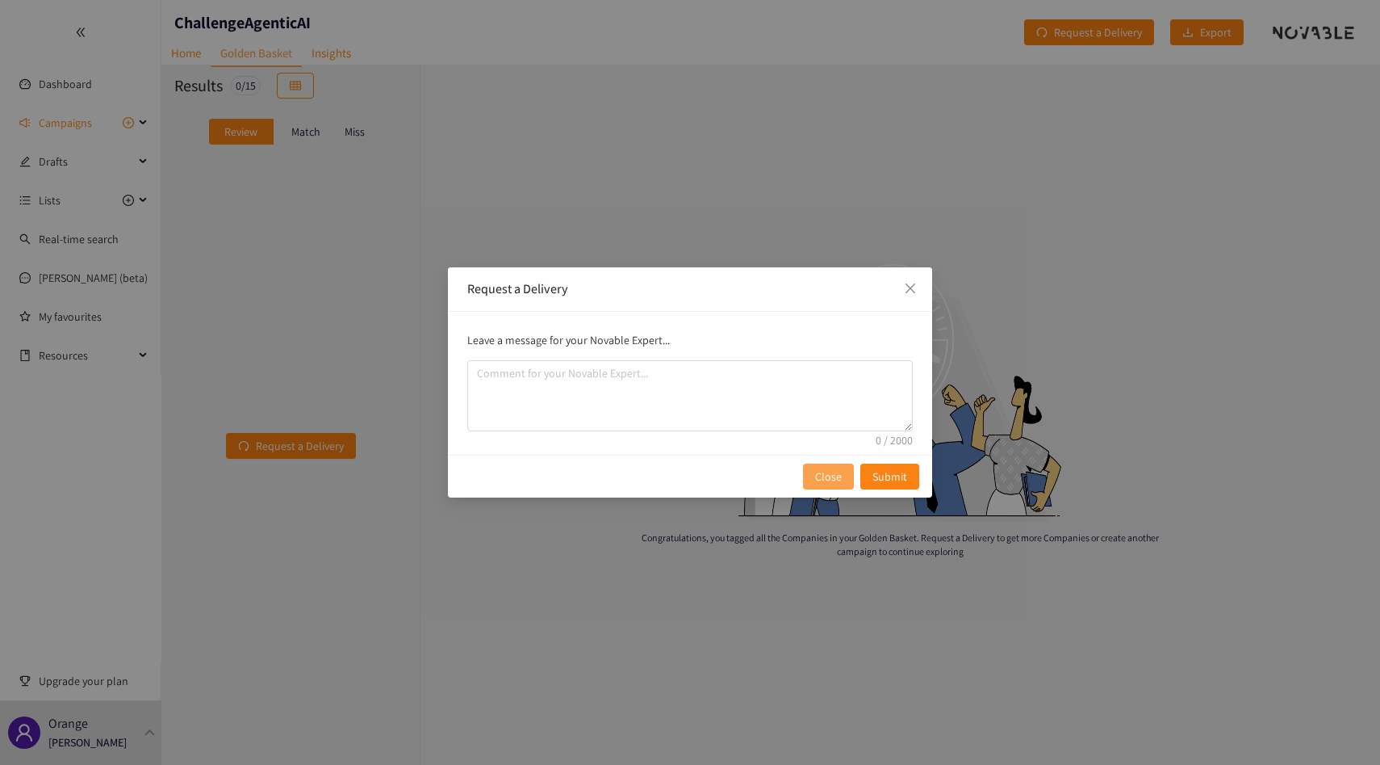
click at [817, 475] on span "Close" at bounding box center [828, 476] width 27 height 18
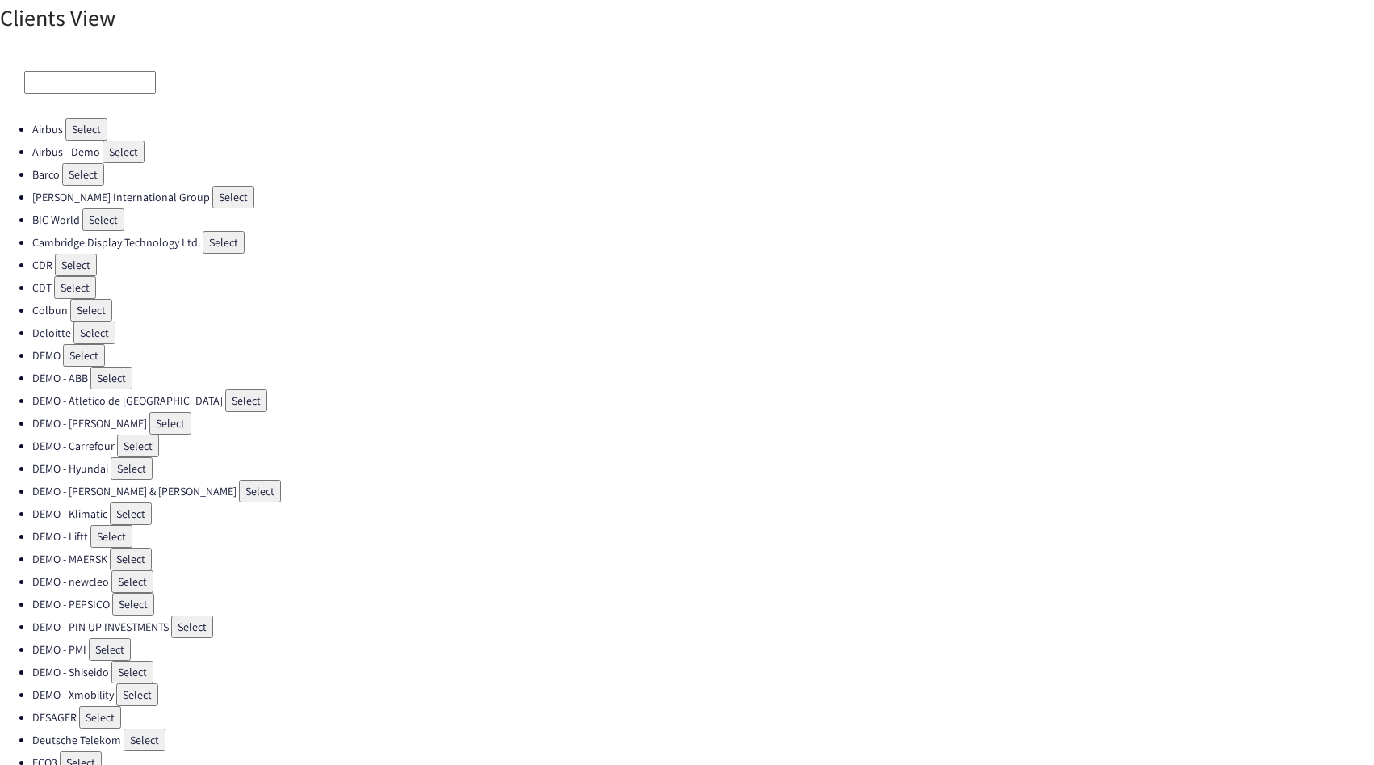
click at [90, 78] on input at bounding box center [90, 82] width 132 height 23
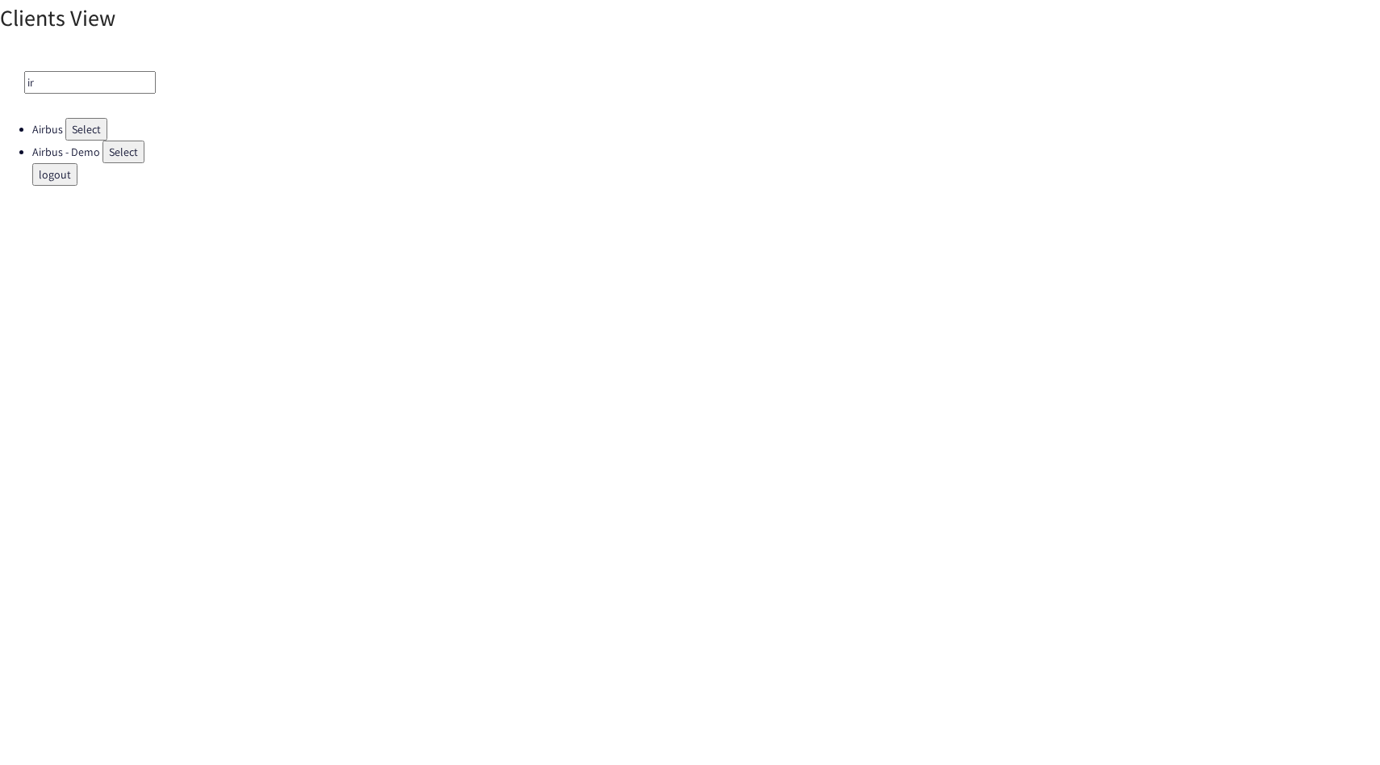
type input "i"
type input "orange"
click at [94, 122] on button "Select" at bounding box center [90, 129] width 42 height 23
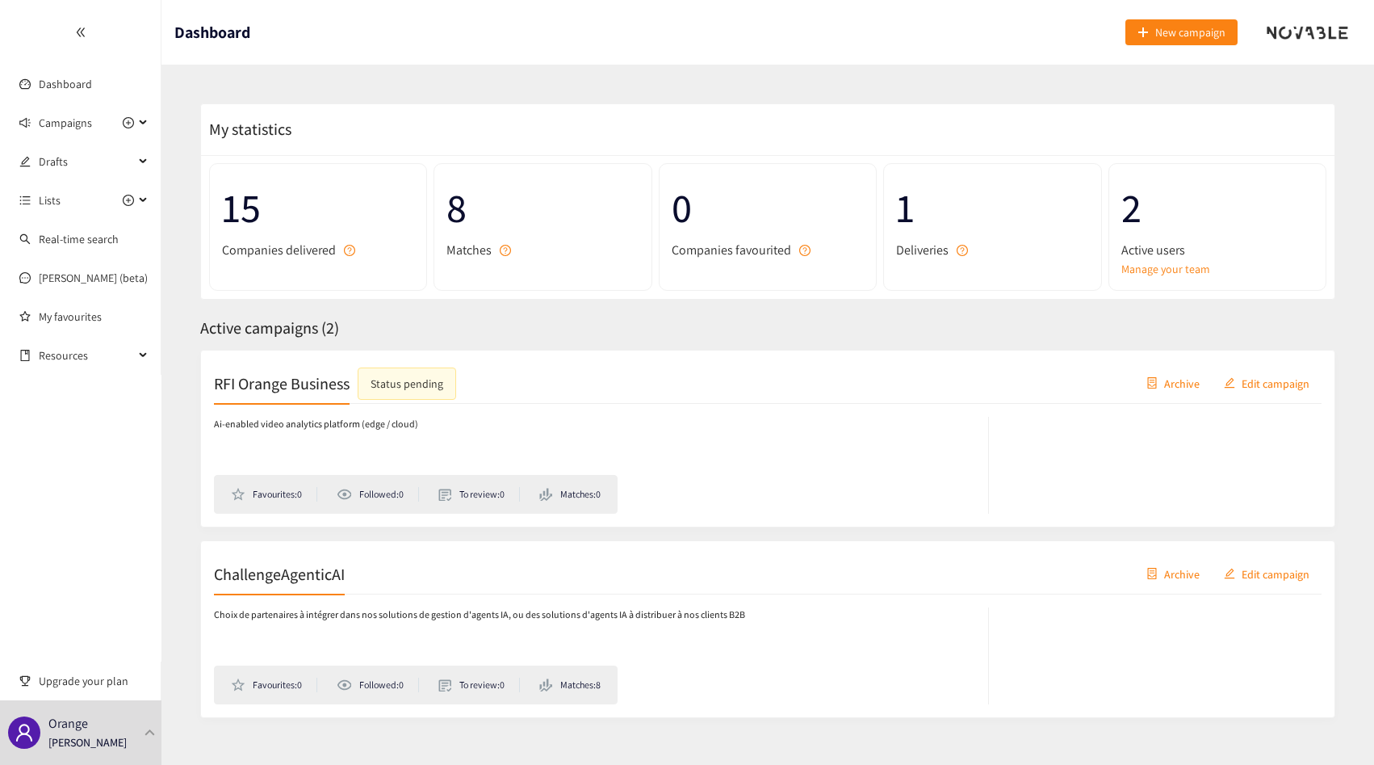
click at [283, 567] on h2 "ChallengeAgenticAI" at bounding box center [279, 573] width 131 height 23
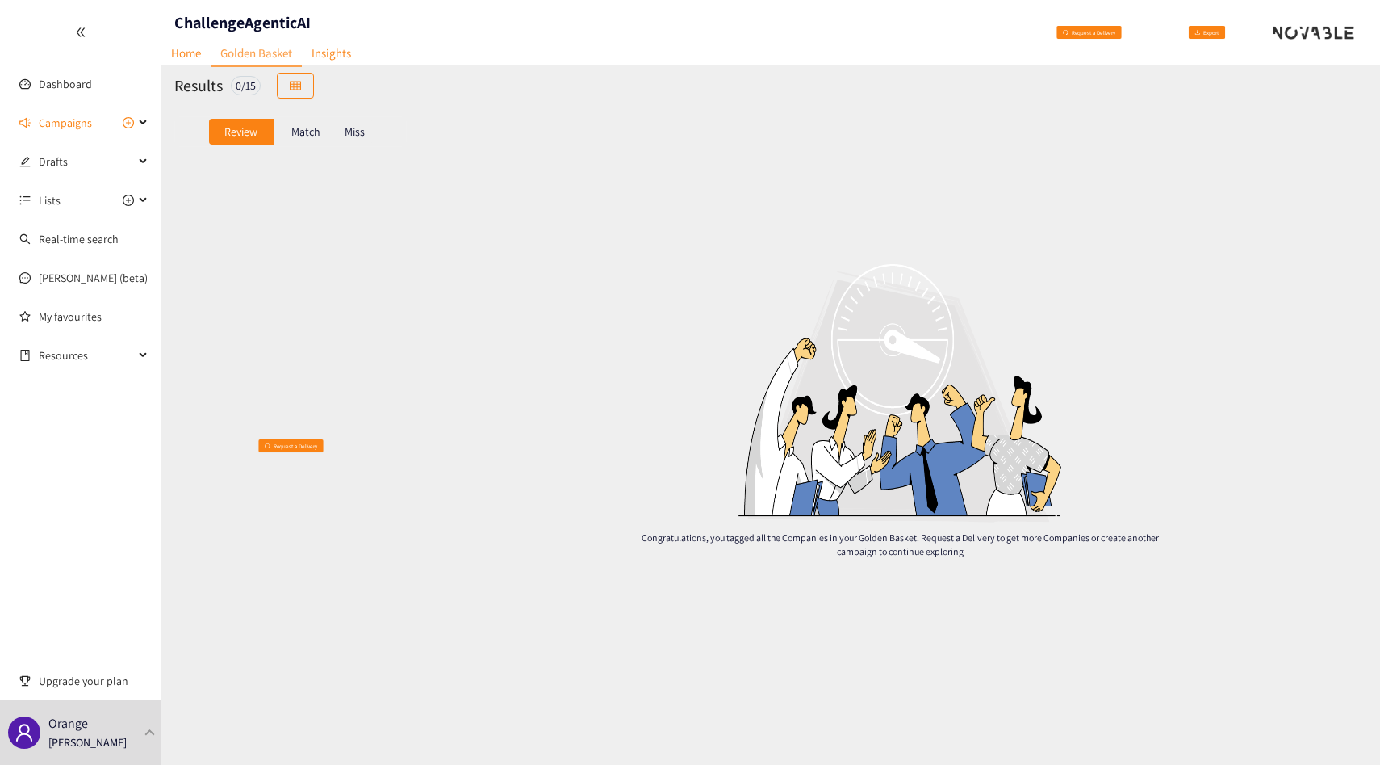
click at [309, 133] on p "Match" at bounding box center [305, 131] width 29 height 13
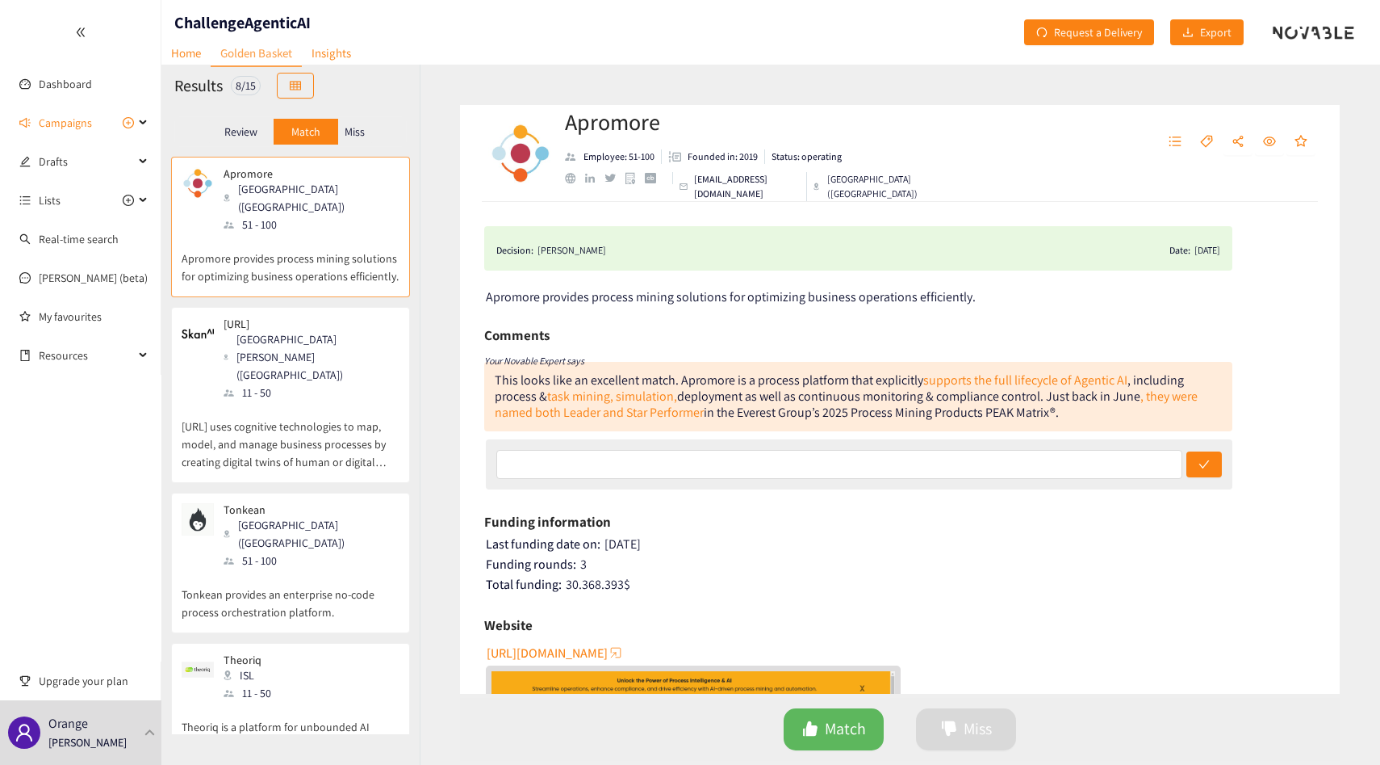
click at [346, 132] on p "Miss" at bounding box center [355, 131] width 20 height 13
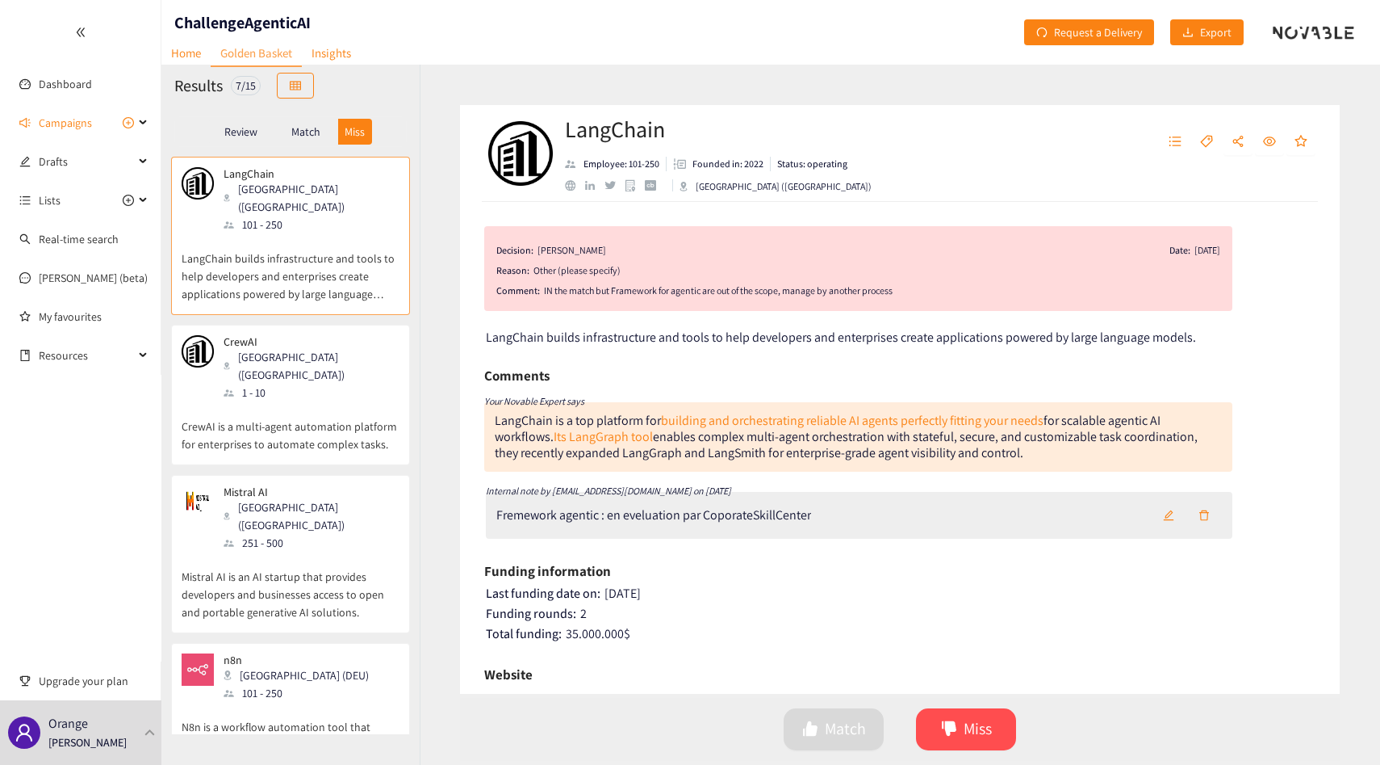
click at [308, 133] on p "Match" at bounding box center [305, 131] width 29 height 13
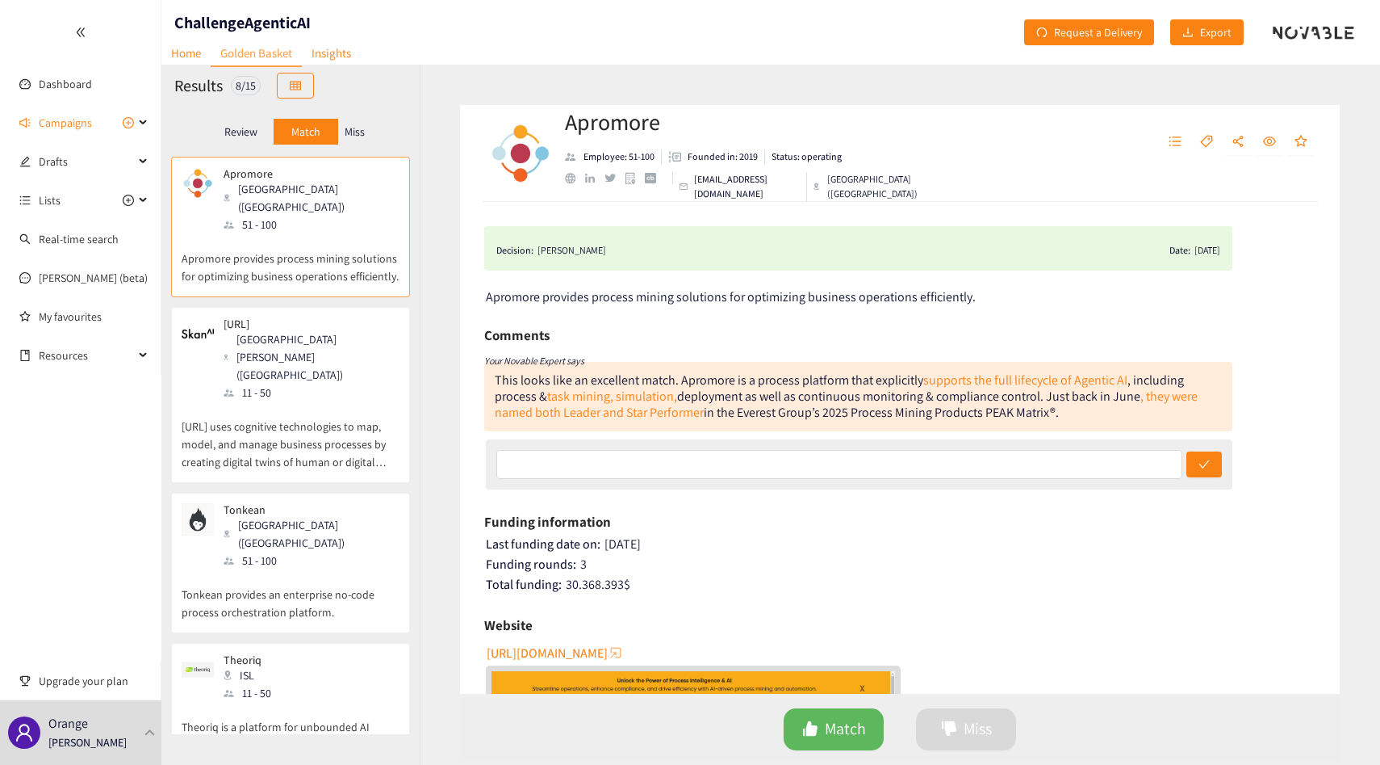
click at [237, 11] on h1 "ChallengeAgenticAI" at bounding box center [242, 22] width 136 height 23
copy h1 "ChallengeAgenticAI"
